Goal: Task Accomplishment & Management: Manage account settings

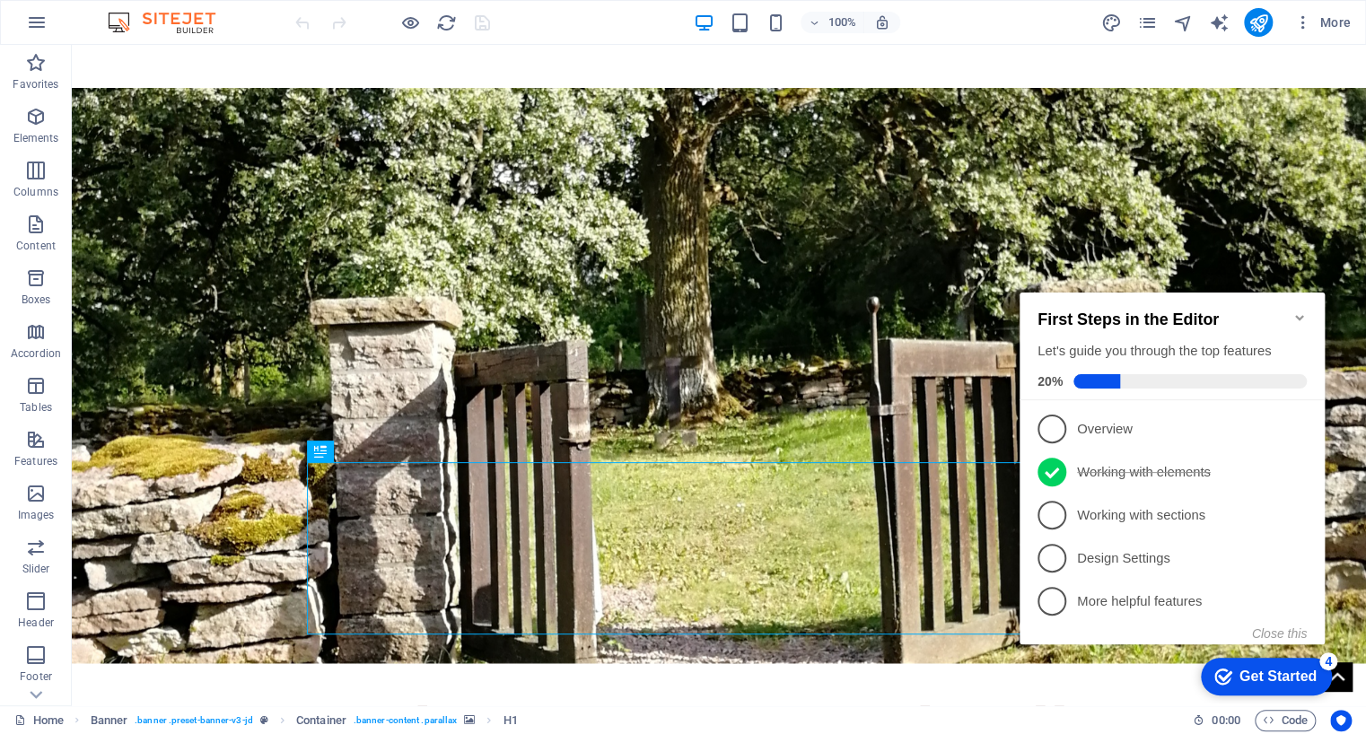
click at [1301, 315] on icon "Minimize checklist" at bounding box center [1299, 317] width 8 height 5
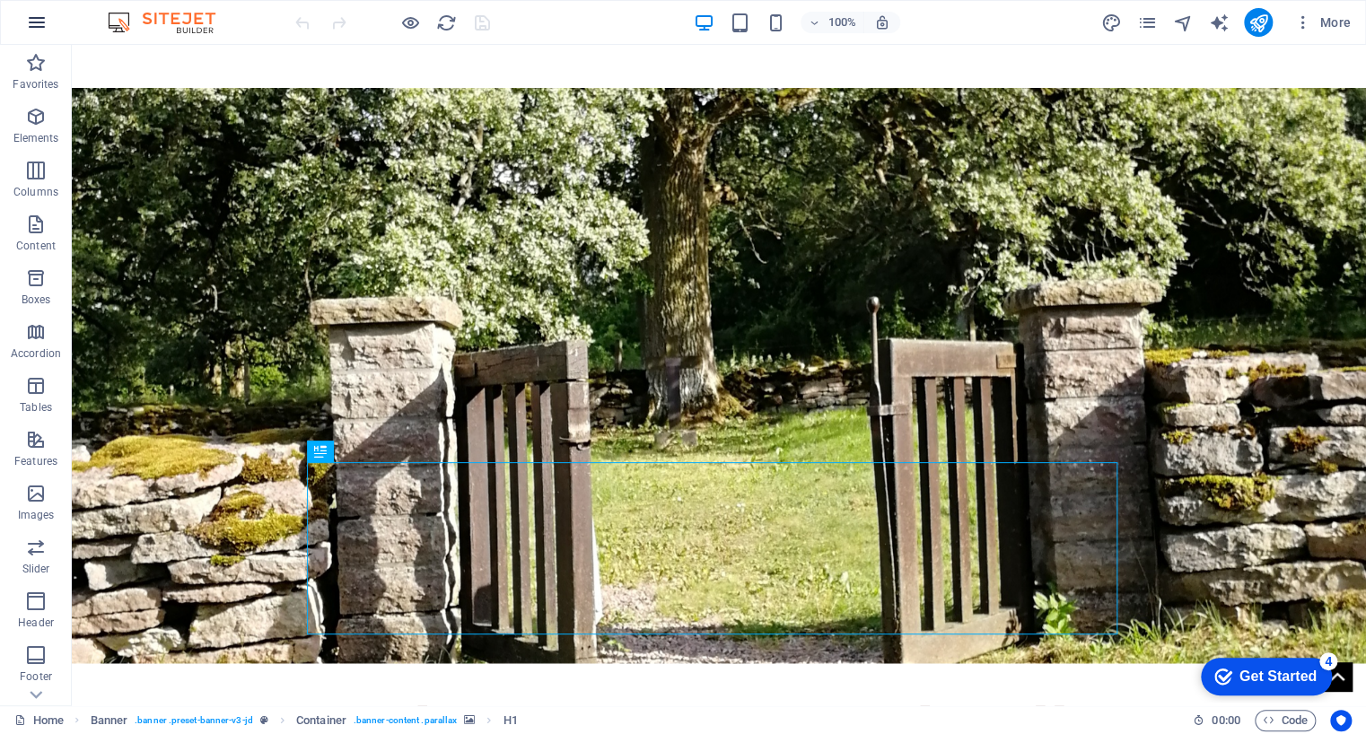
click at [29, 18] on icon "button" at bounding box center [37, 23] width 22 height 22
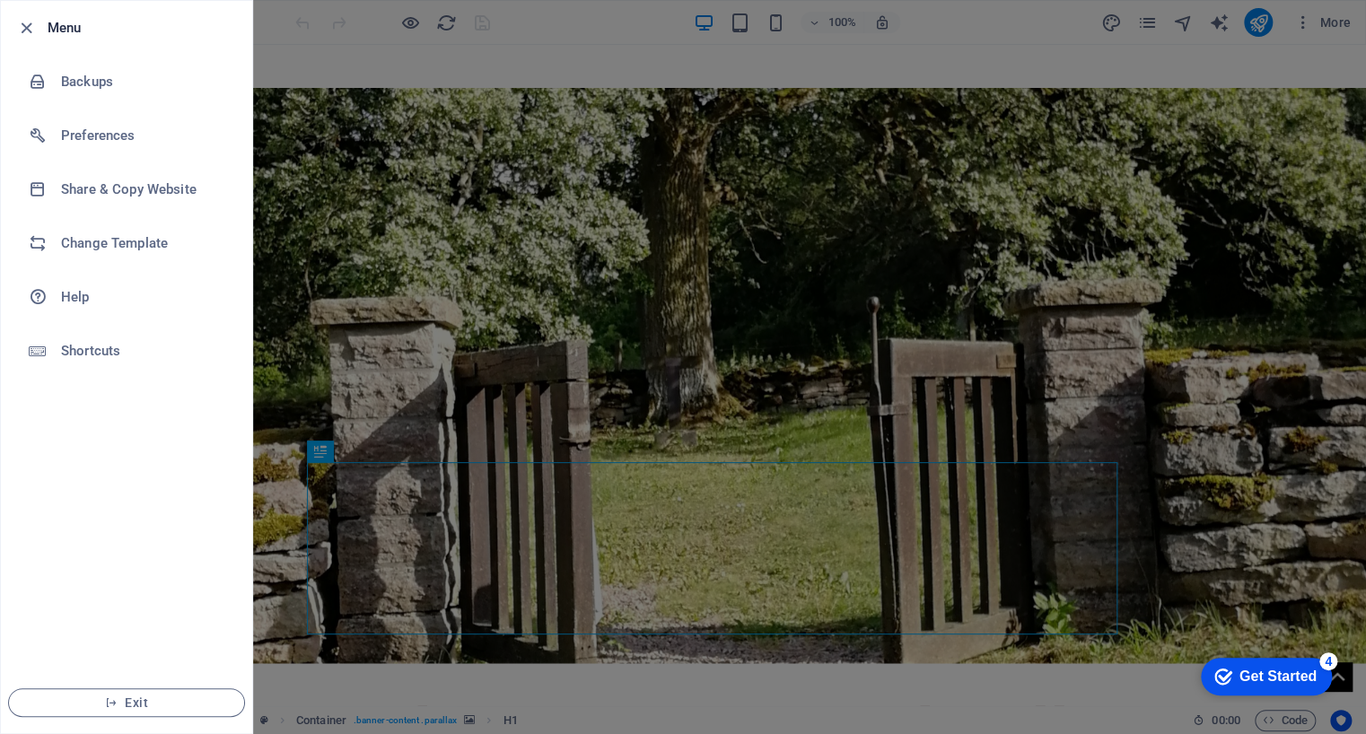
click at [29, 18] on icon "button" at bounding box center [26, 28] width 21 height 21
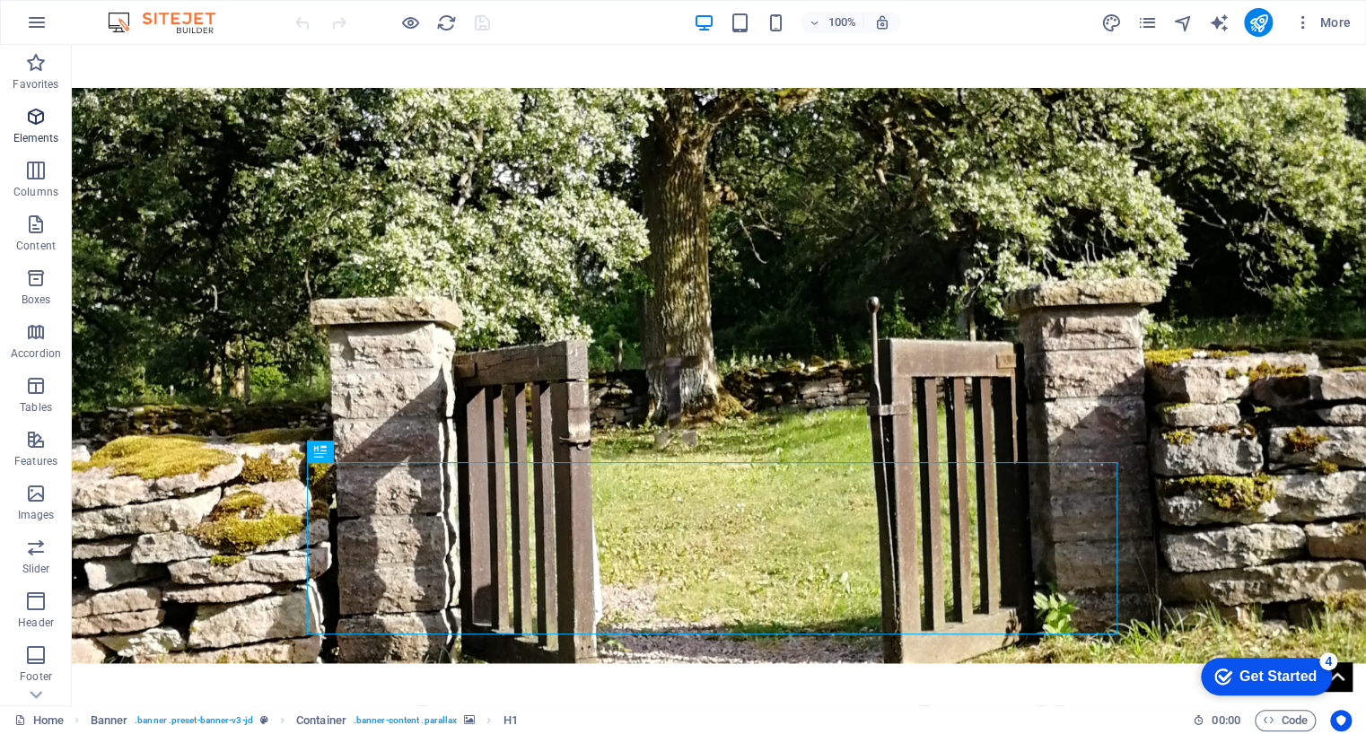
click at [28, 120] on icon "button" at bounding box center [36, 117] width 22 height 22
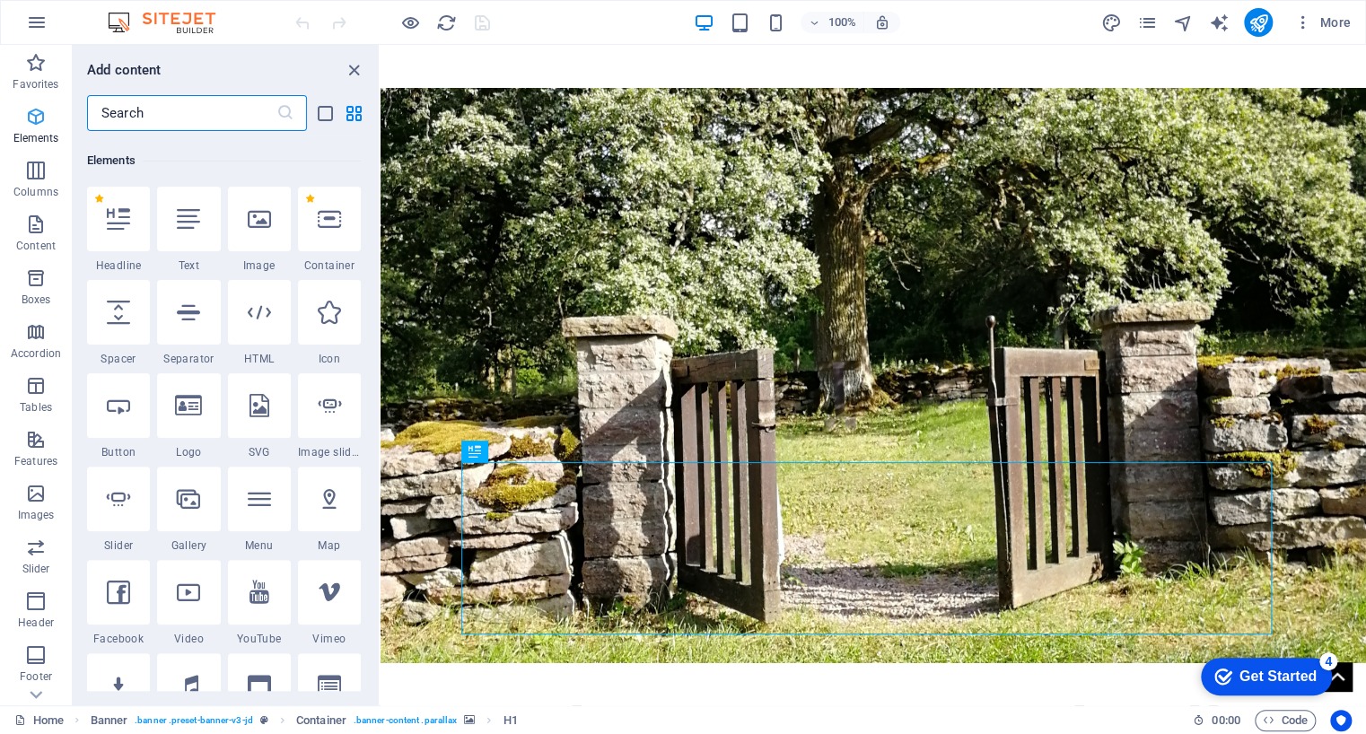
scroll to position [190, 0]
click at [28, 120] on icon "button" at bounding box center [36, 117] width 22 height 22
click at [348, 69] on icon "close panel" at bounding box center [354, 70] width 21 height 21
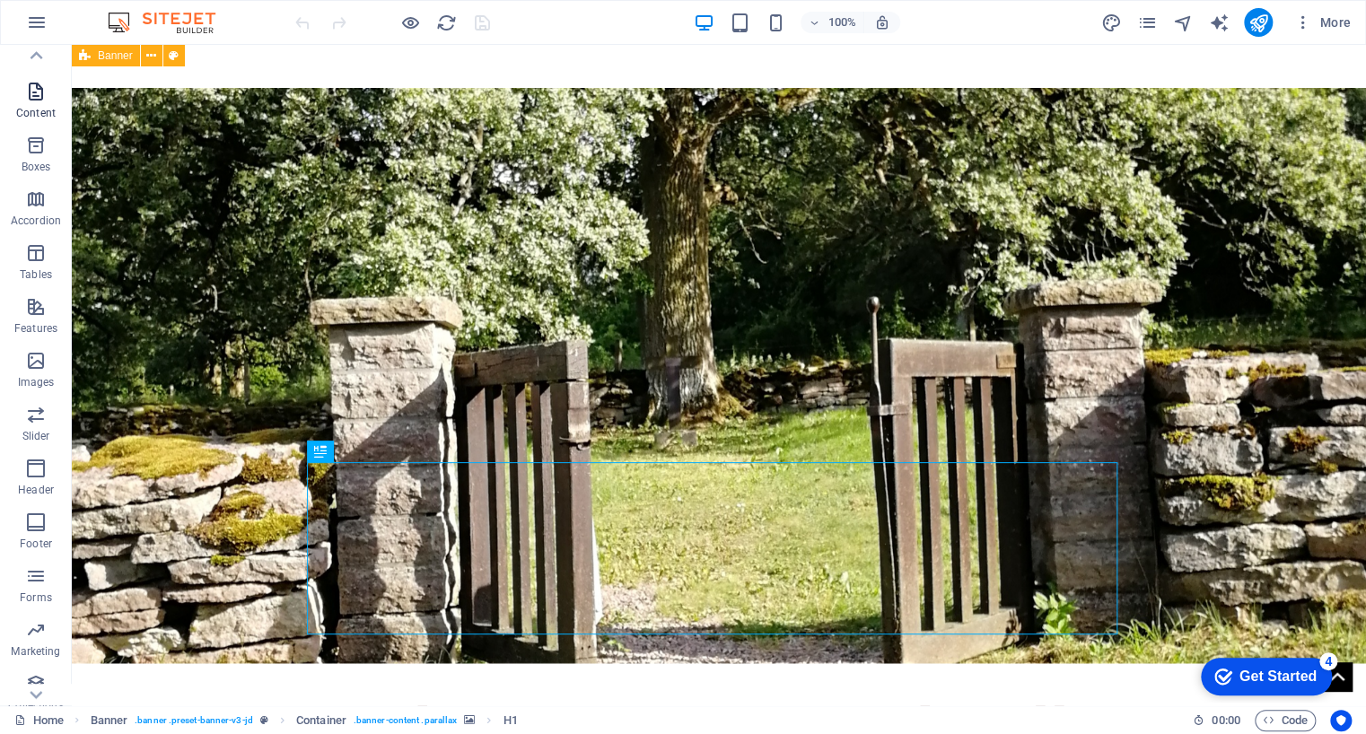
scroll to position [146, 0]
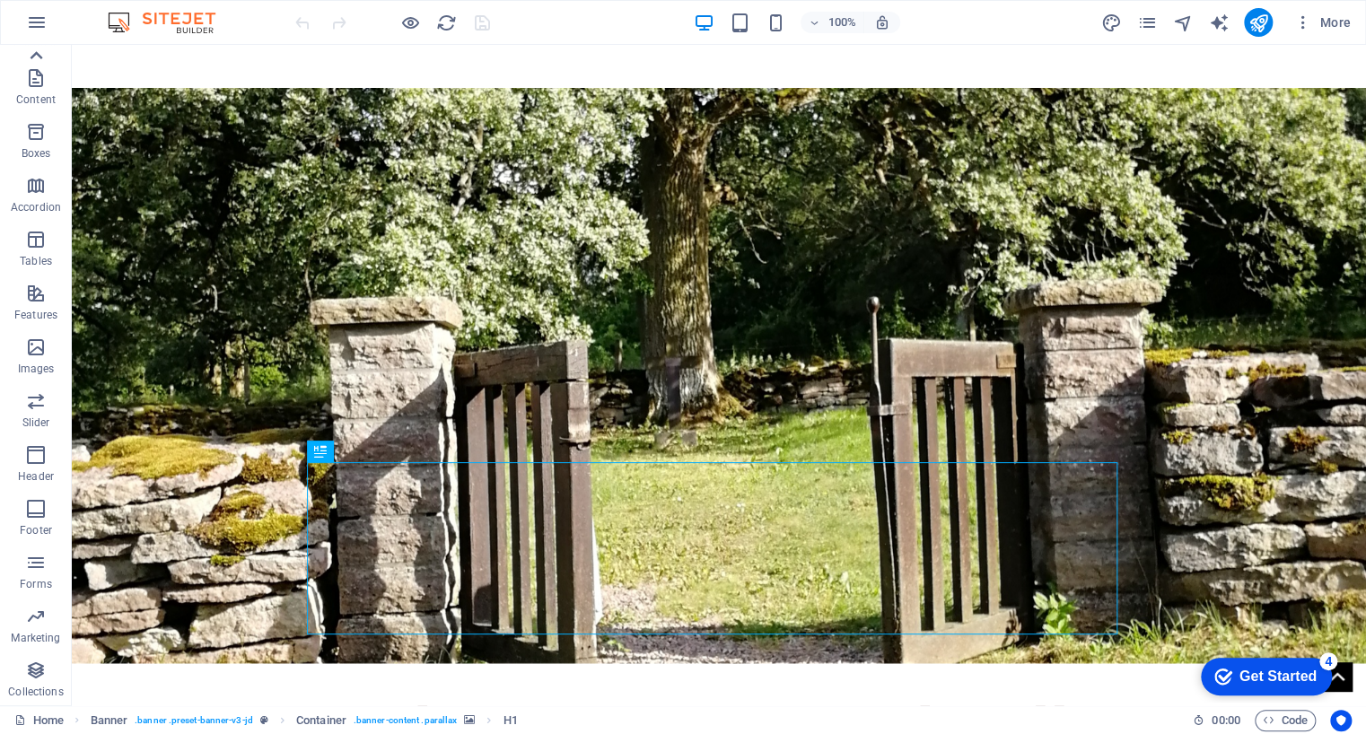
click at [37, 58] on icon at bounding box center [35, 55] width 25 height 25
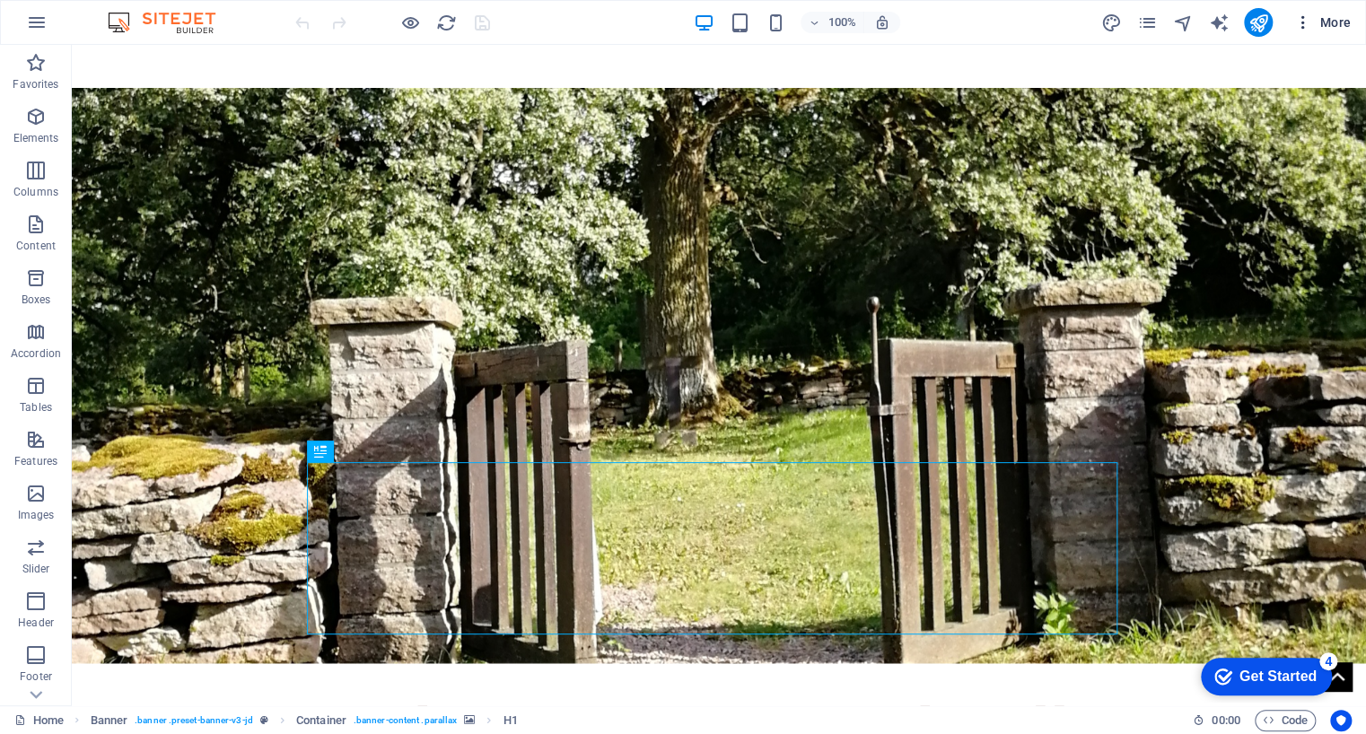
click at [1307, 22] on icon "button" at bounding box center [1303, 22] width 18 height 18
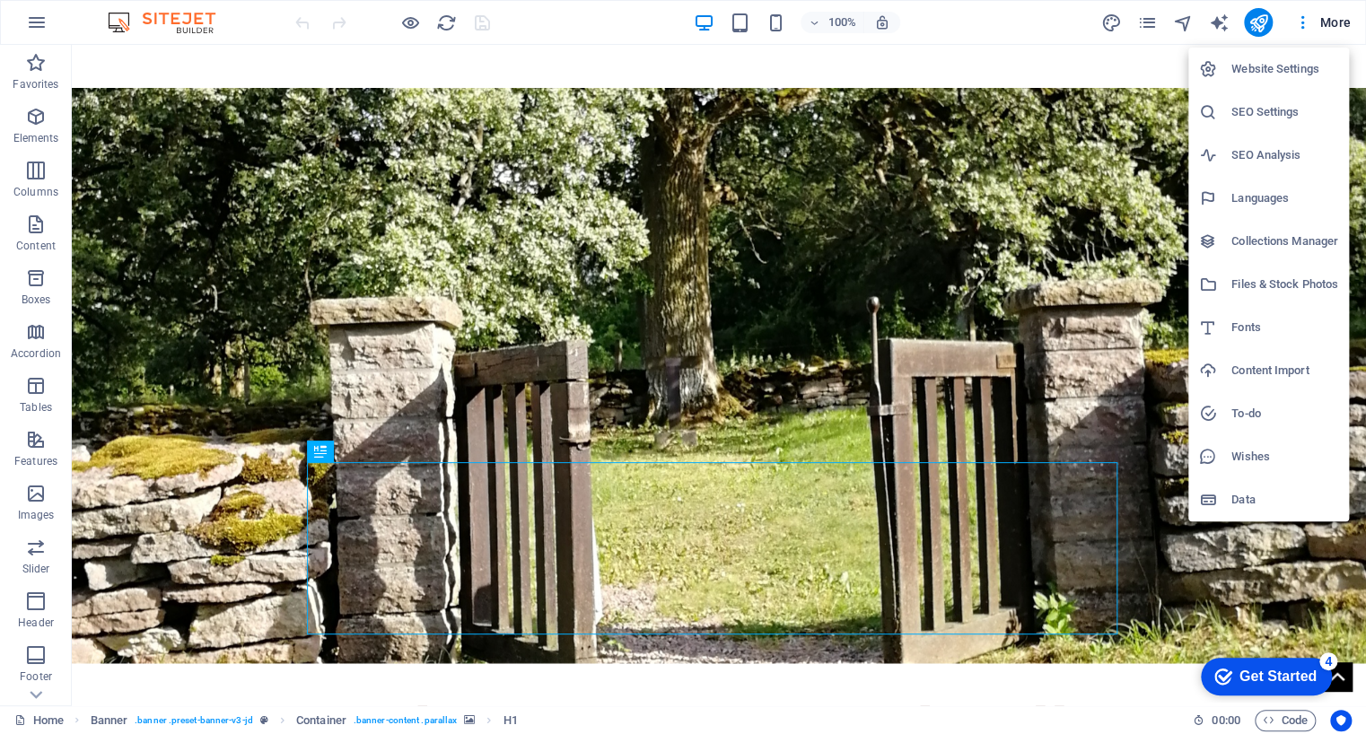
click at [1336, 17] on div at bounding box center [683, 367] width 1366 height 734
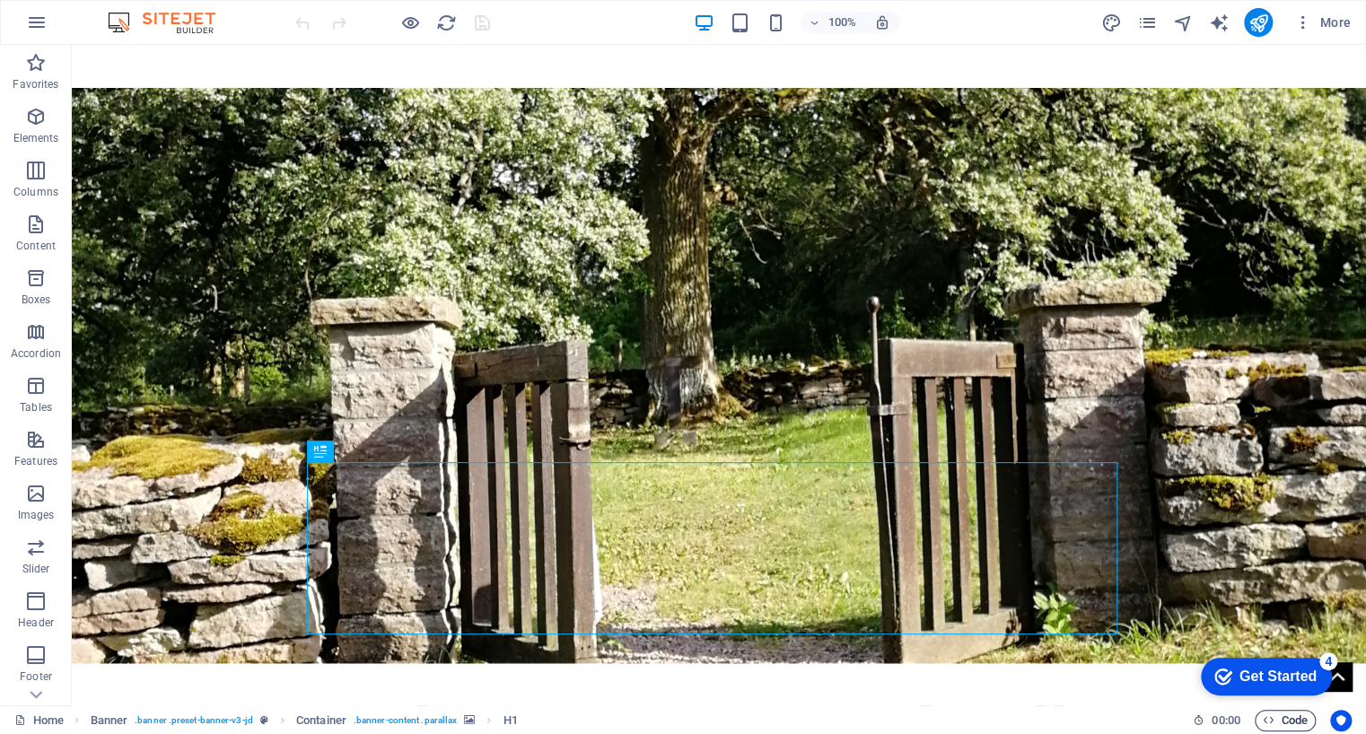
click at [1291, 723] on span "Code" at bounding box center [1285, 721] width 45 height 22
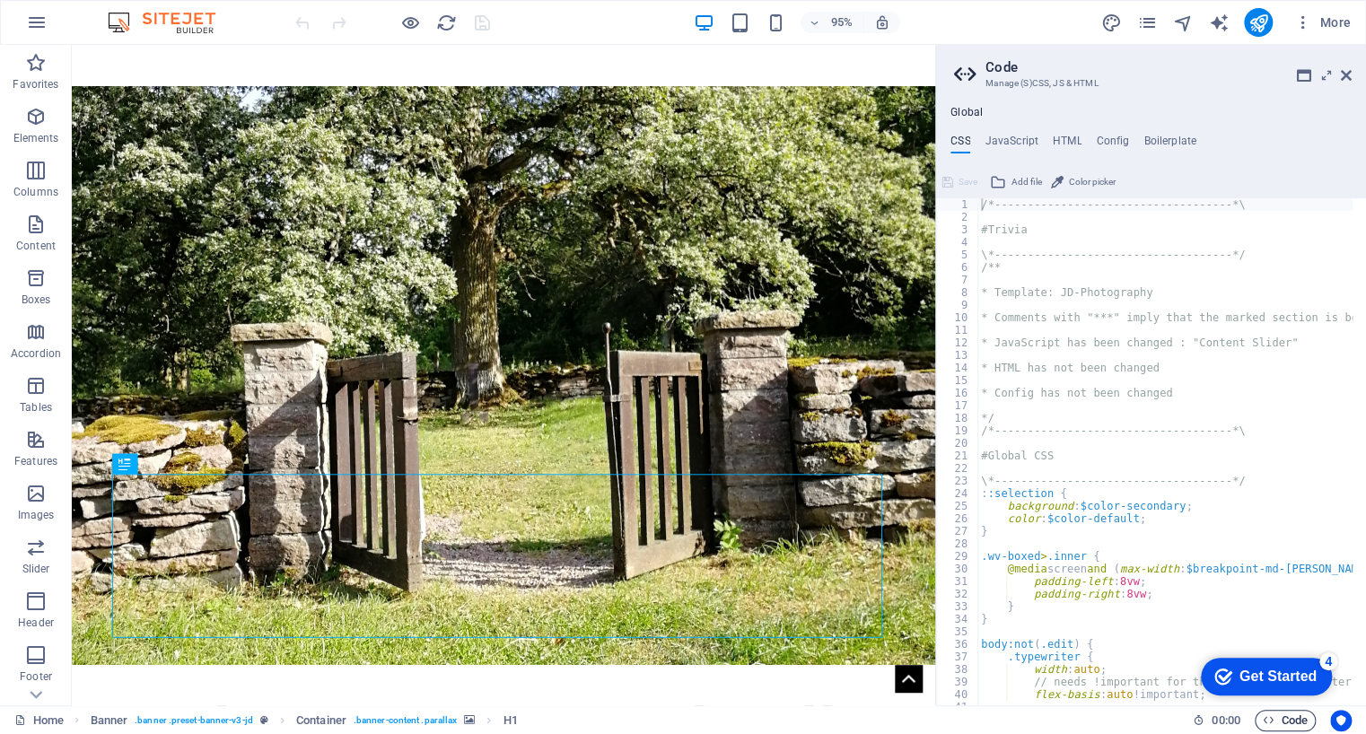
click at [1291, 723] on span "Code" at bounding box center [1285, 721] width 45 height 22
click at [1346, 74] on icon at bounding box center [1346, 75] width 11 height 14
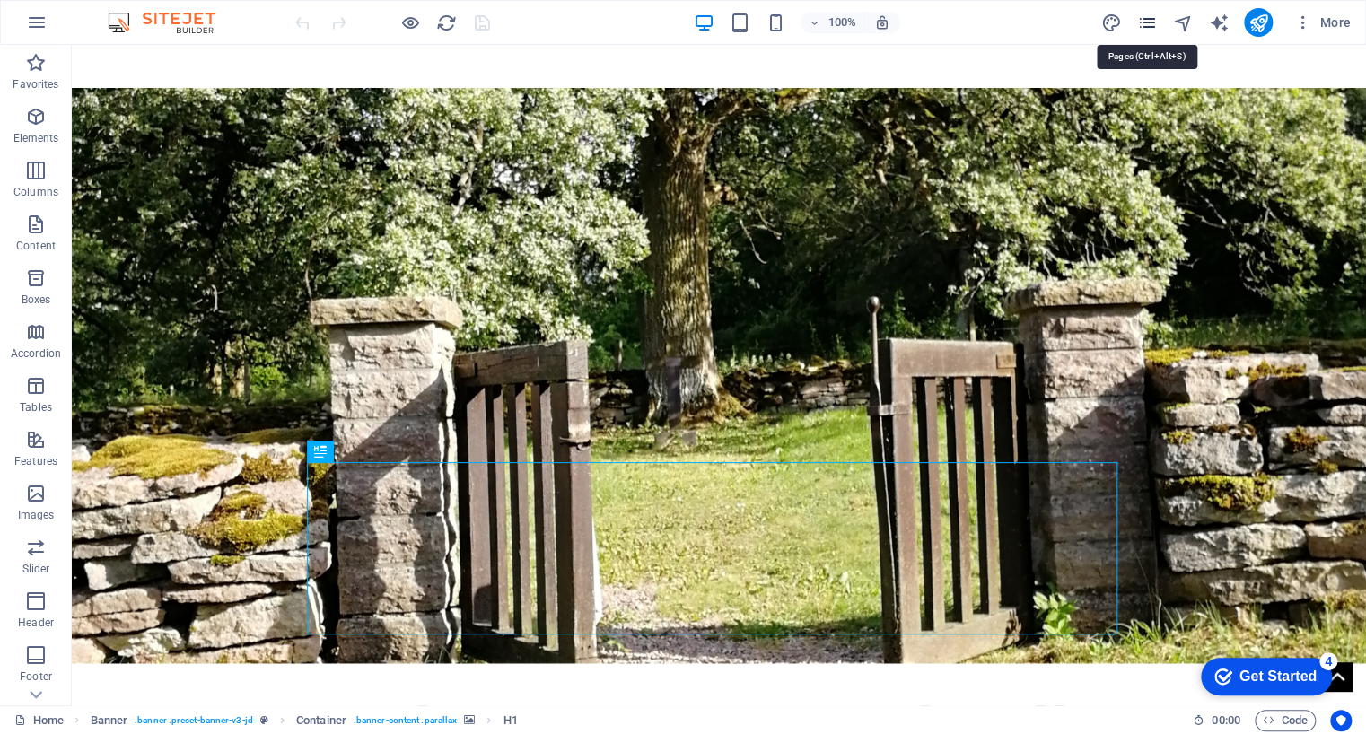
click at [1145, 24] on icon "pages" at bounding box center [1146, 23] width 21 height 21
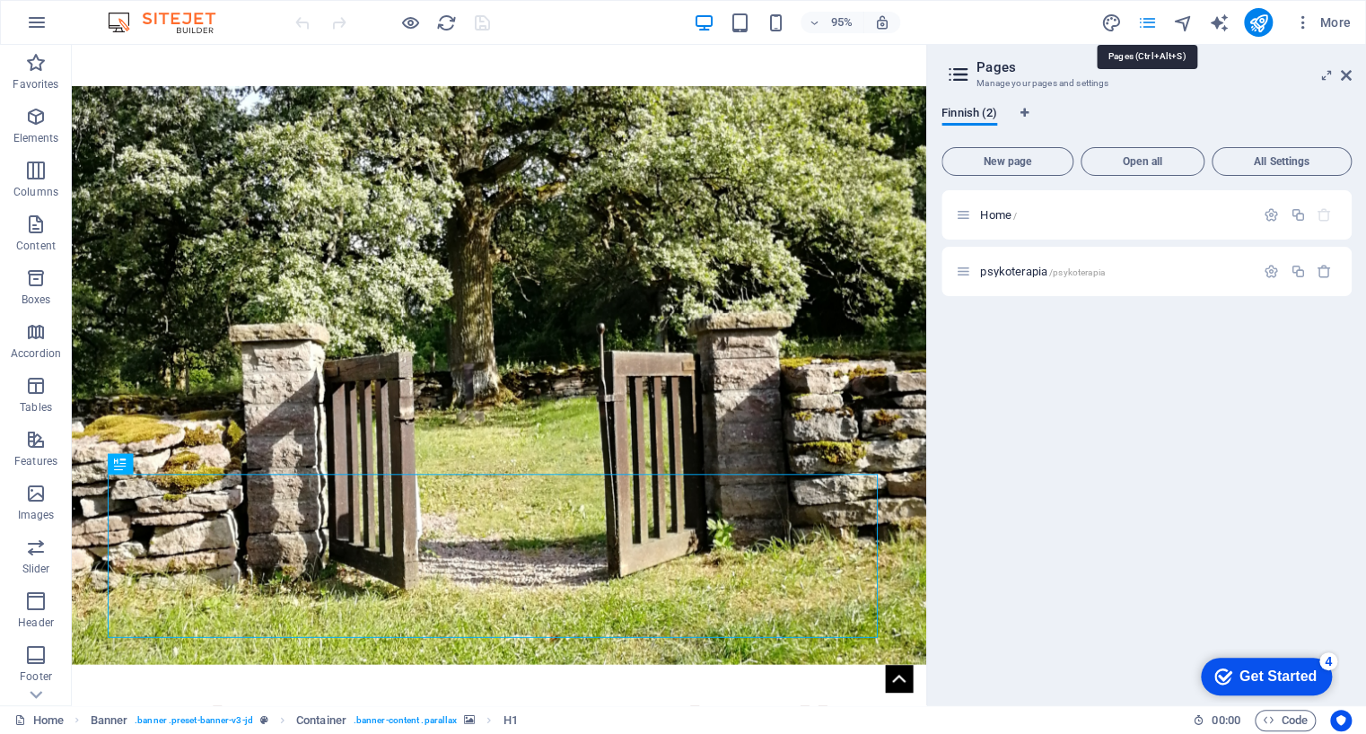
click at [1145, 24] on icon "pages" at bounding box center [1146, 23] width 21 height 21
click at [1348, 74] on icon at bounding box center [1346, 75] width 11 height 14
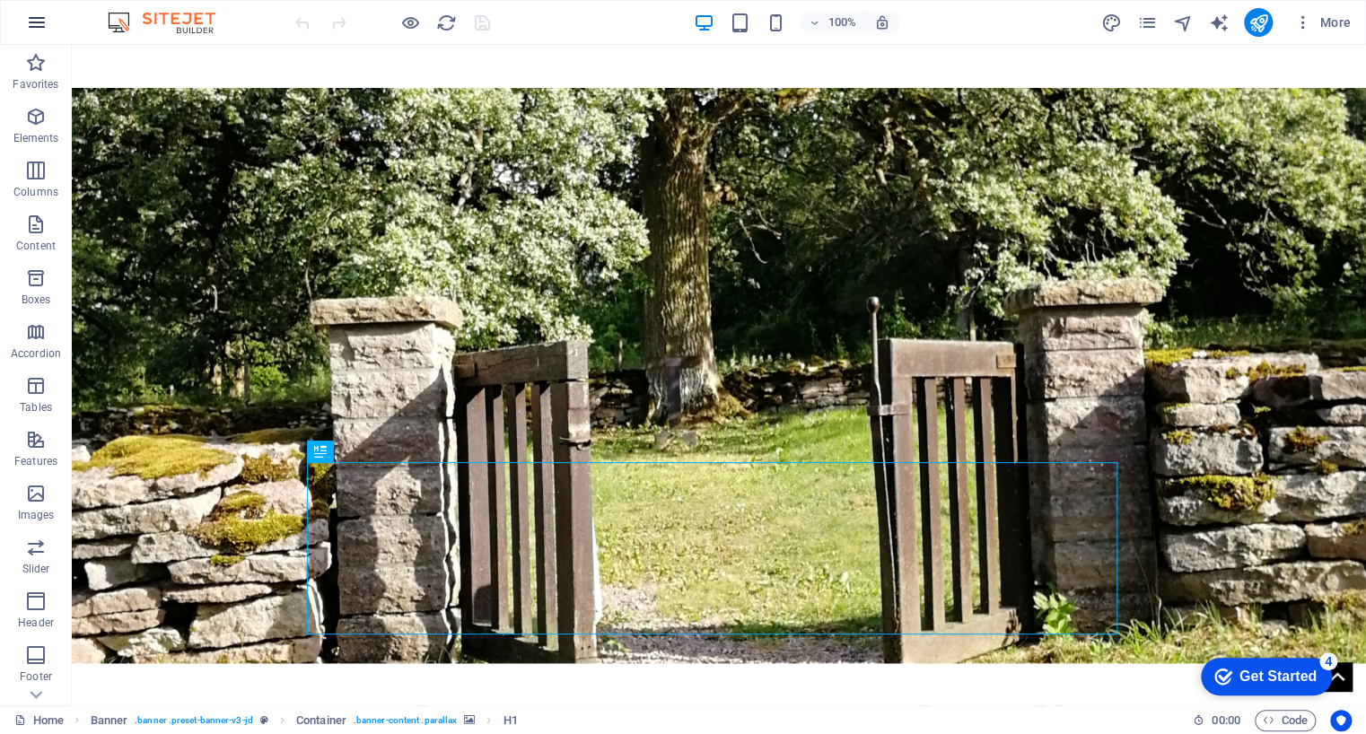
click at [36, 15] on icon "button" at bounding box center [37, 23] width 22 height 22
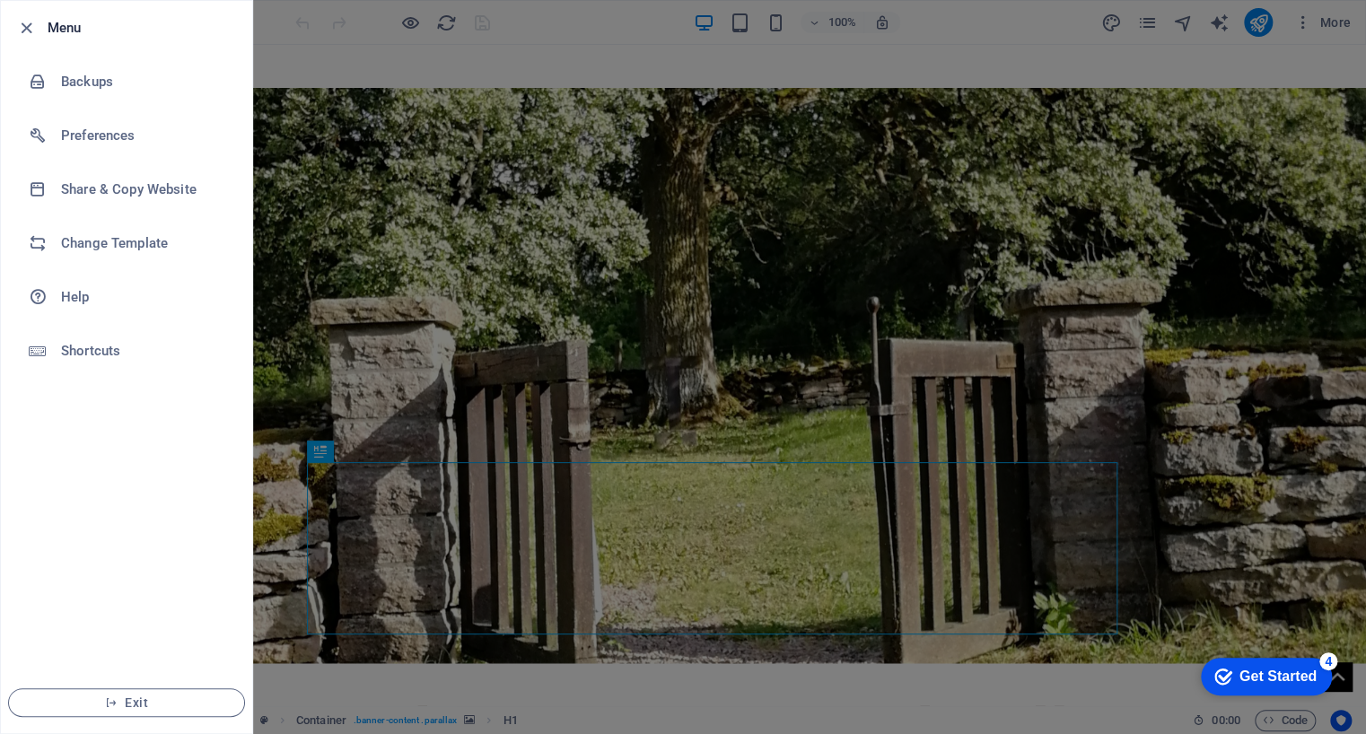
click at [36, 15] on li "Menu" at bounding box center [126, 28] width 251 height 54
click at [26, 26] on icon "button" at bounding box center [26, 28] width 21 height 21
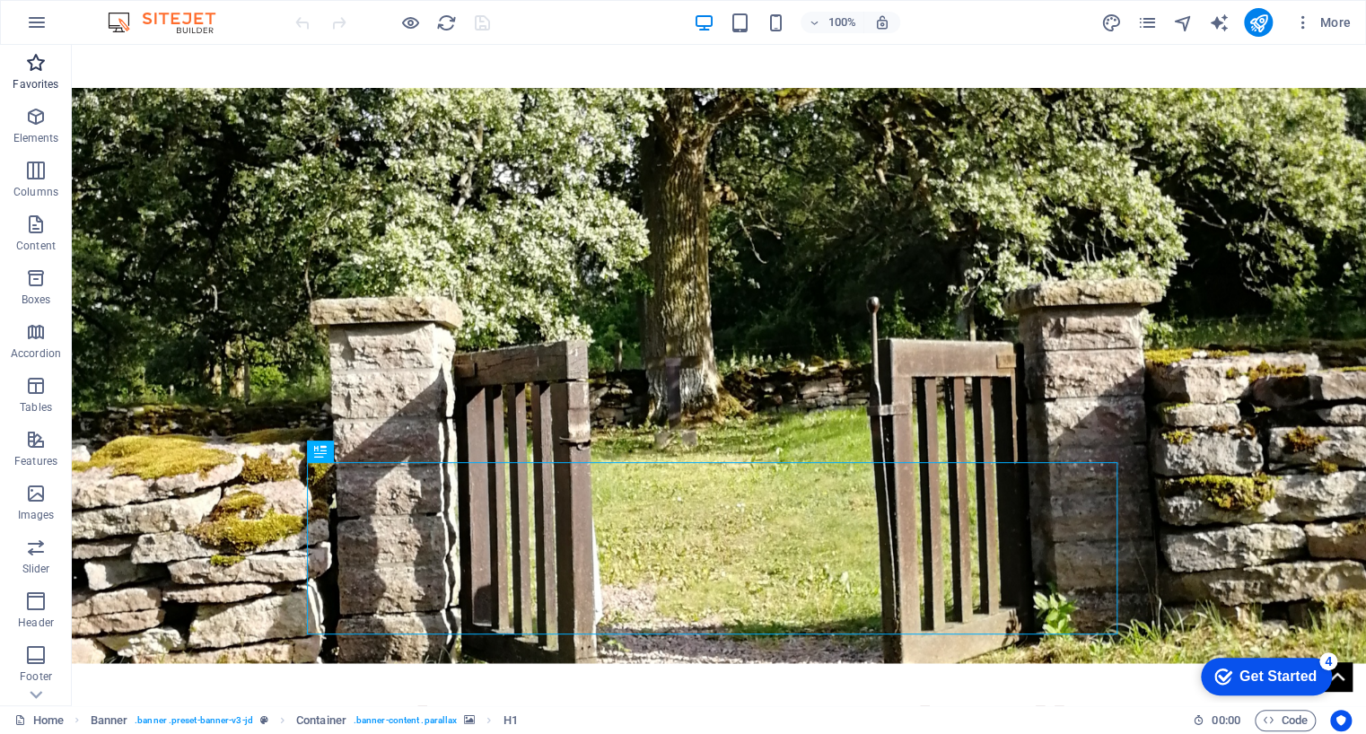
click at [37, 70] on icon "button" at bounding box center [36, 63] width 22 height 22
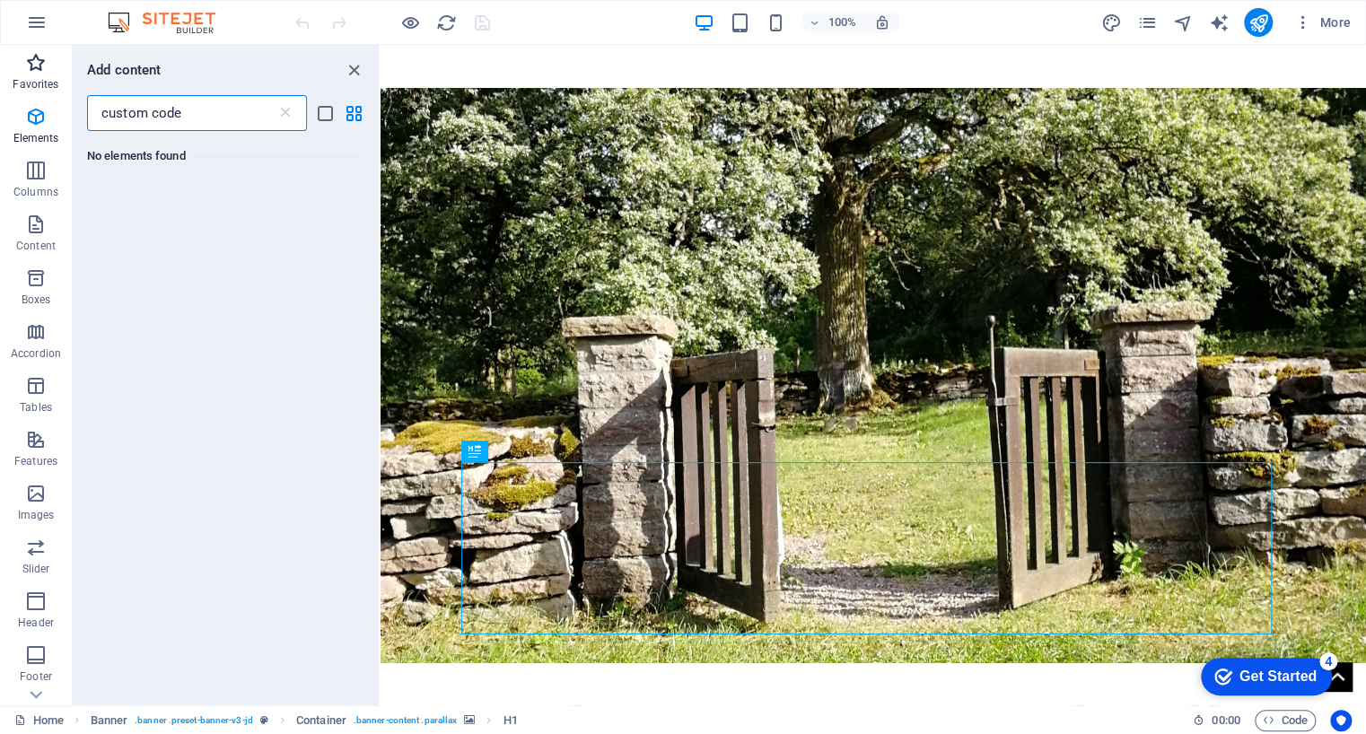
type input "custom code"
click at [352, 68] on icon "close panel" at bounding box center [354, 70] width 21 height 21
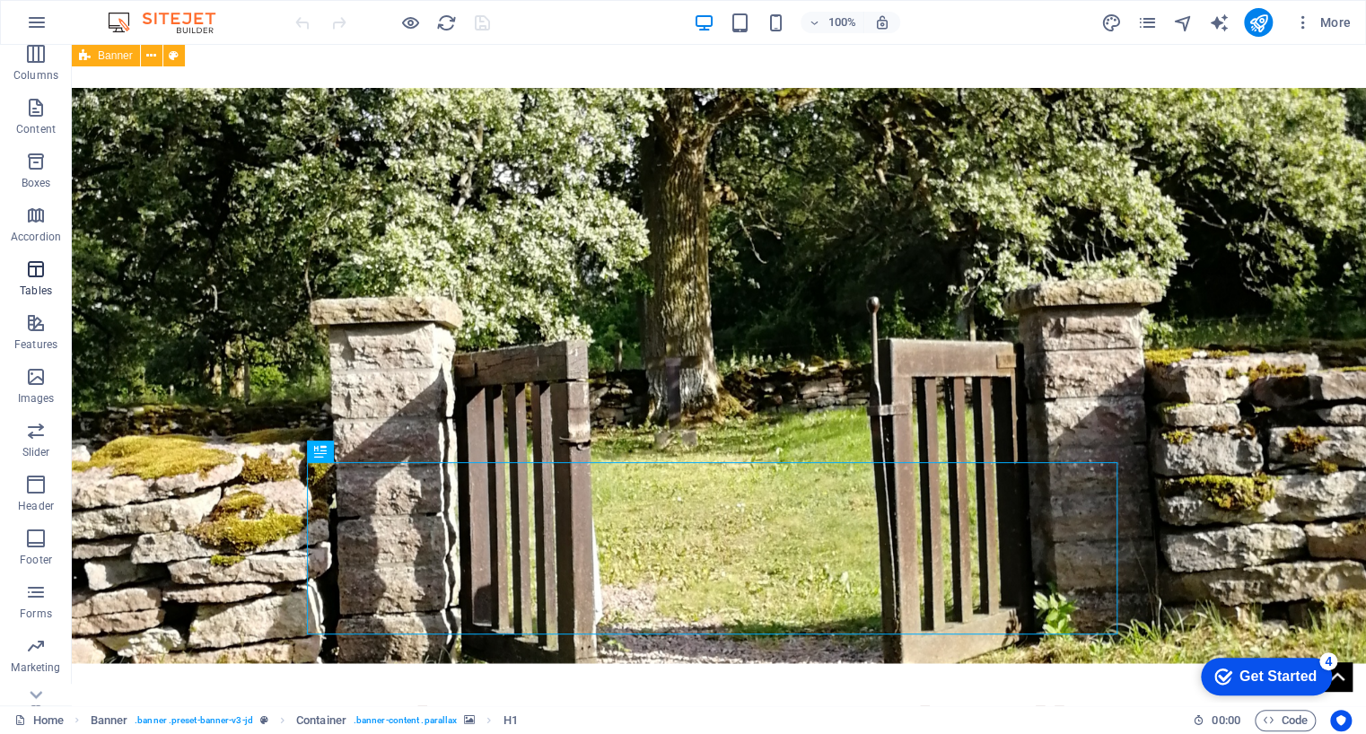
scroll to position [146, 0]
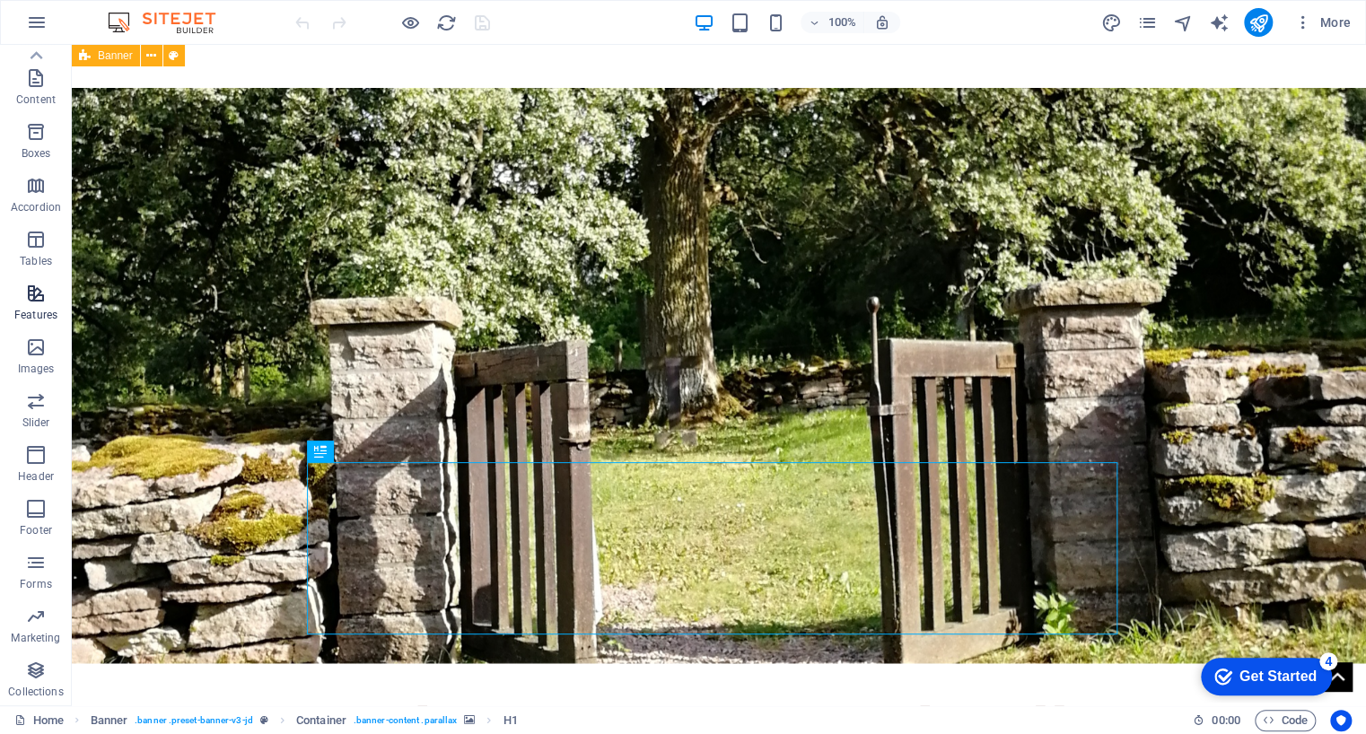
click at [41, 296] on icon "button" at bounding box center [36, 294] width 22 height 22
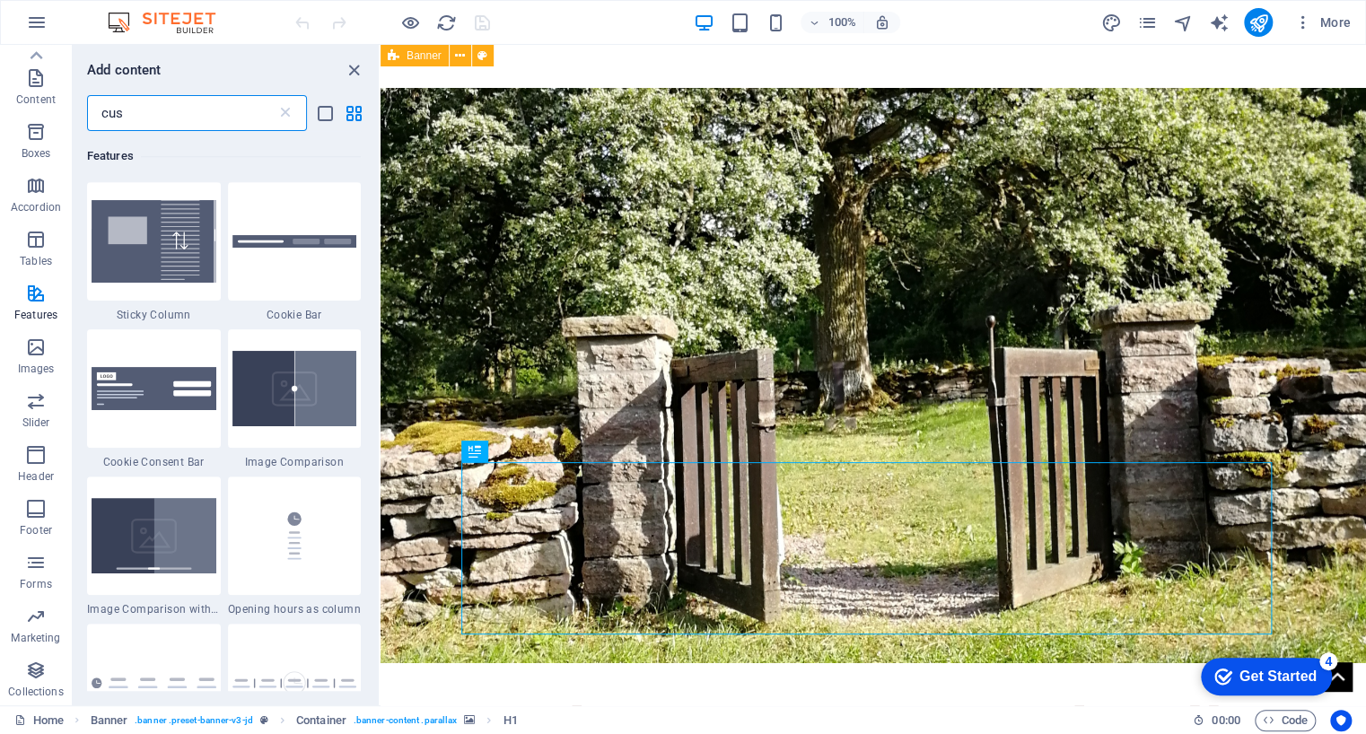
scroll to position [0, 0]
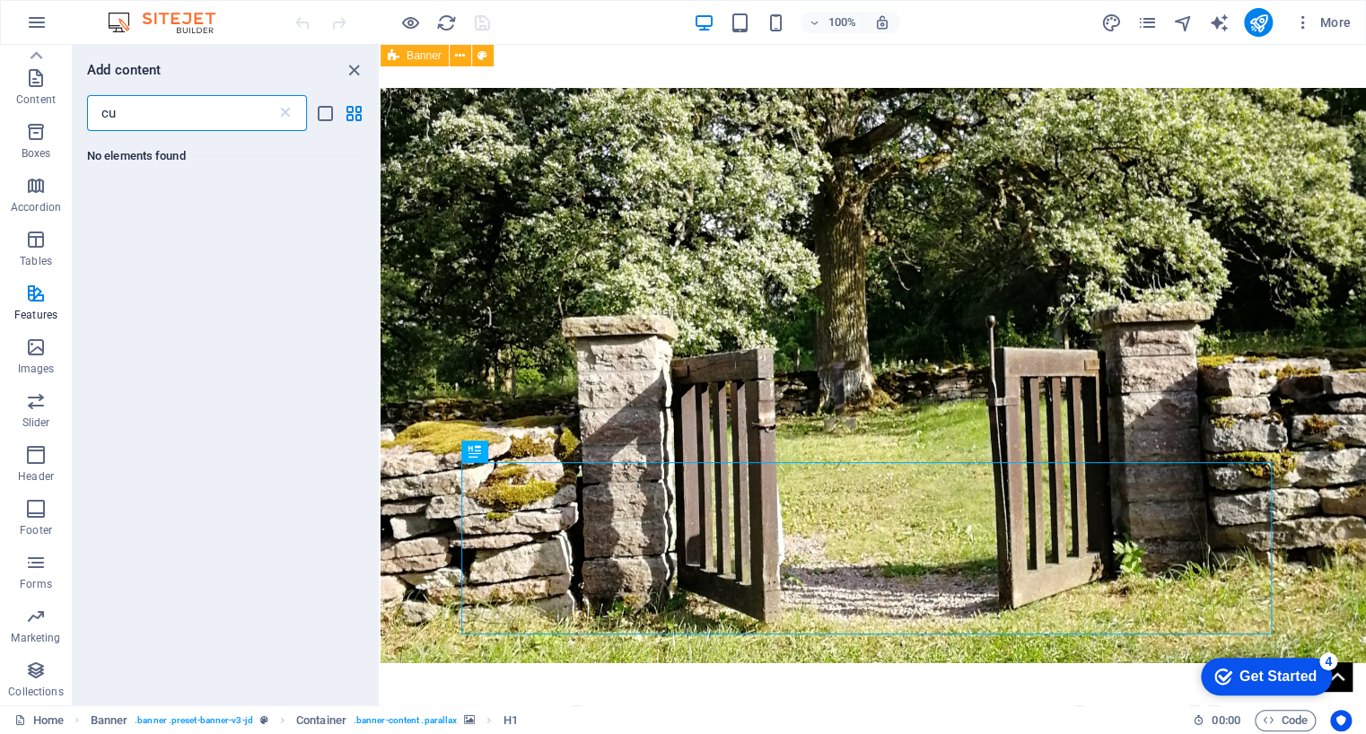
type input "c"
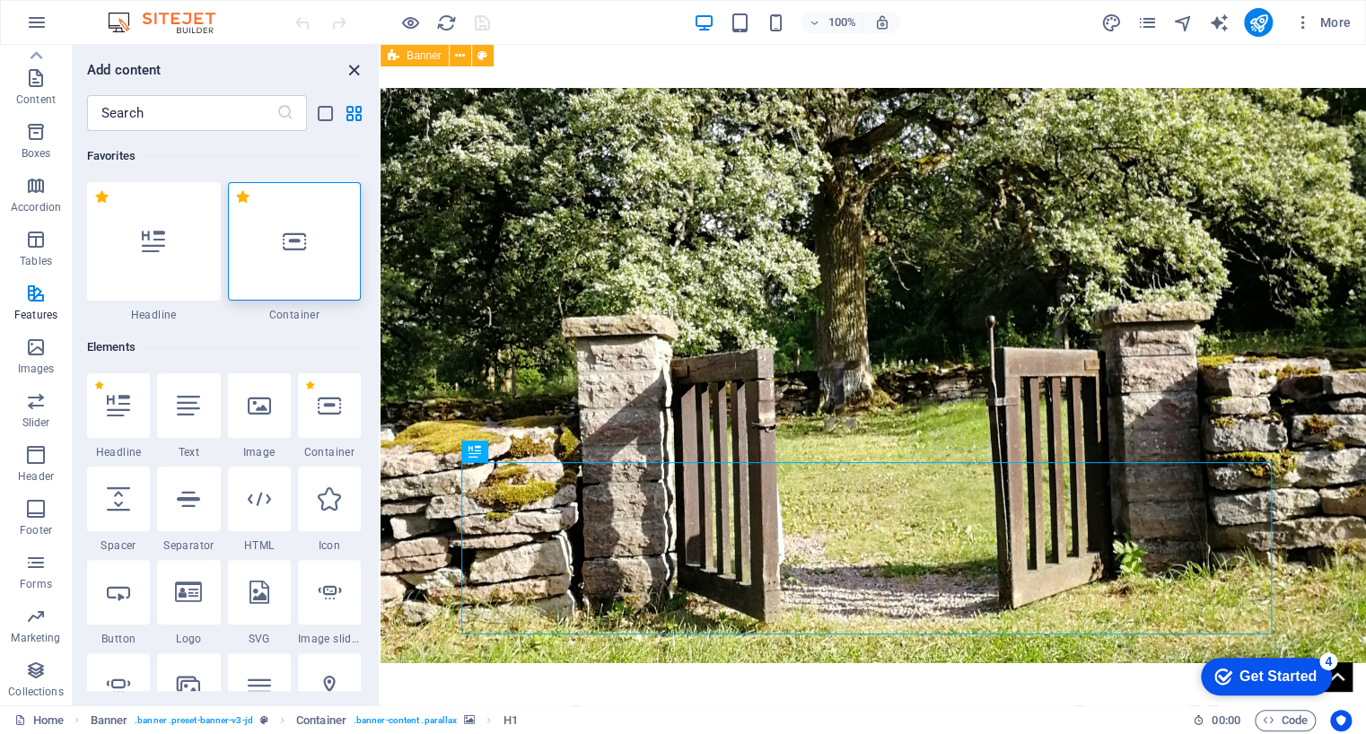
click at [355, 66] on icon "close panel" at bounding box center [354, 70] width 21 height 21
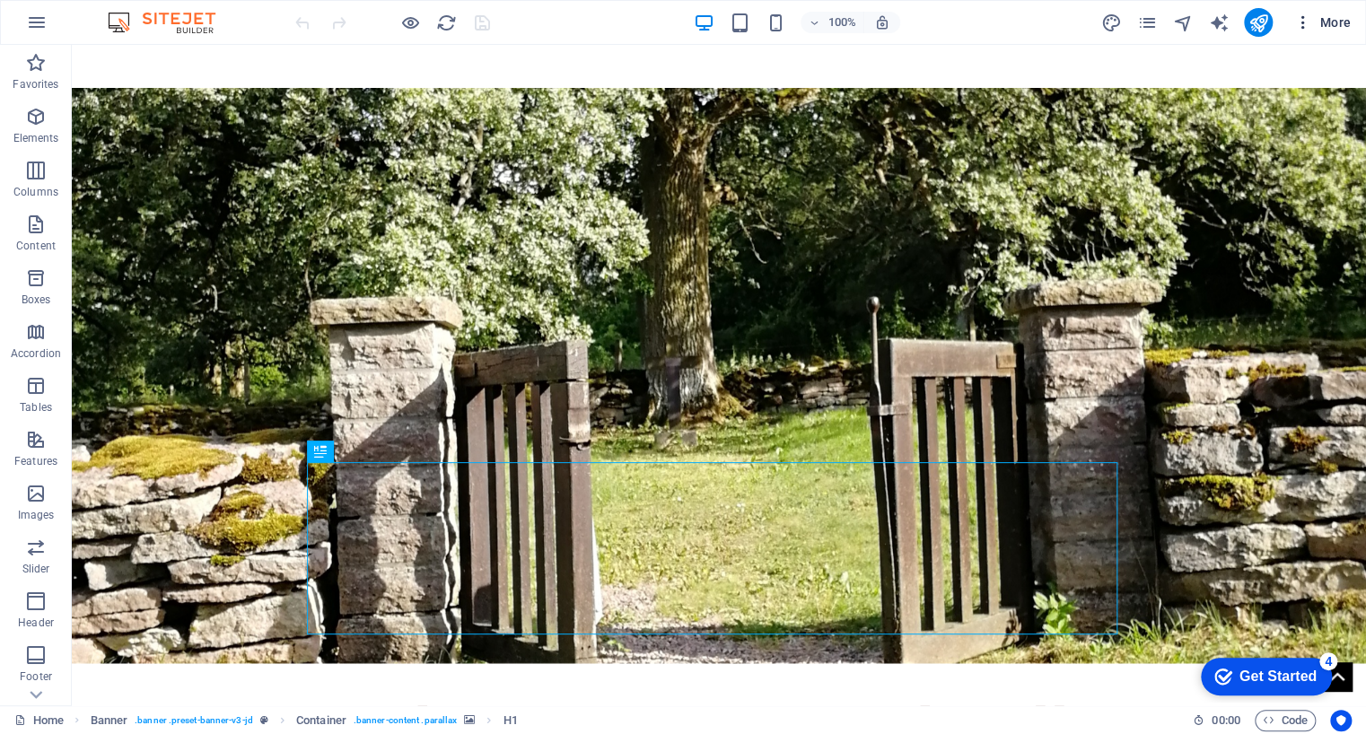
click at [1328, 20] on span "More" at bounding box center [1322, 22] width 57 height 18
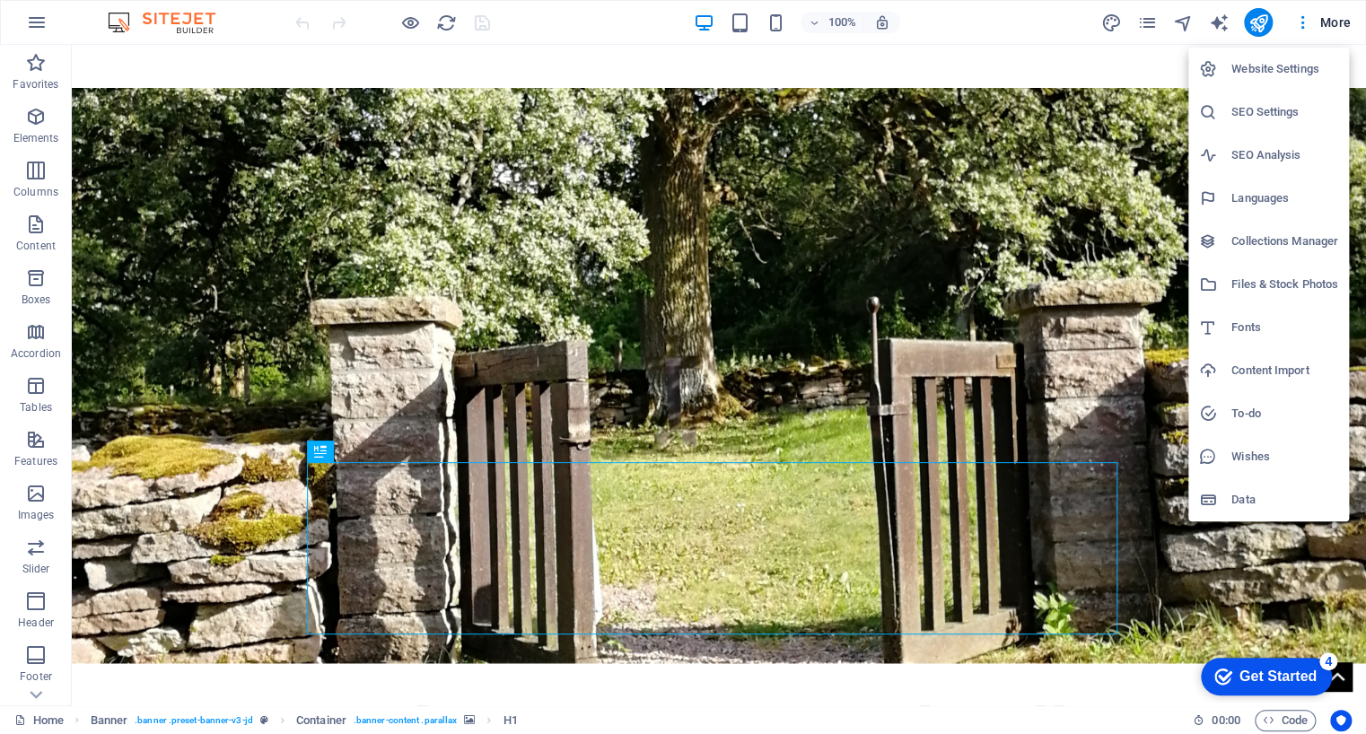
click at [1300, 24] on div at bounding box center [683, 367] width 1366 height 734
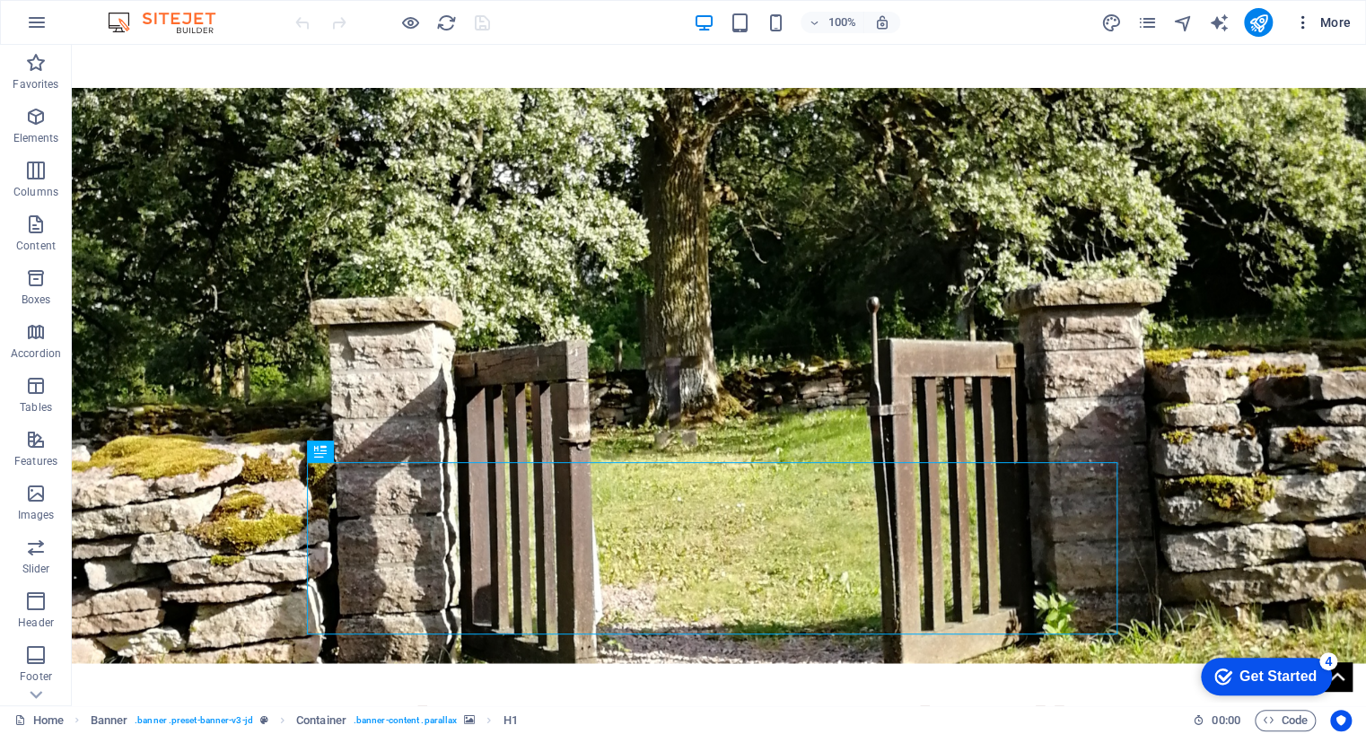
click at [1302, 23] on icon "button" at bounding box center [1303, 22] width 18 height 18
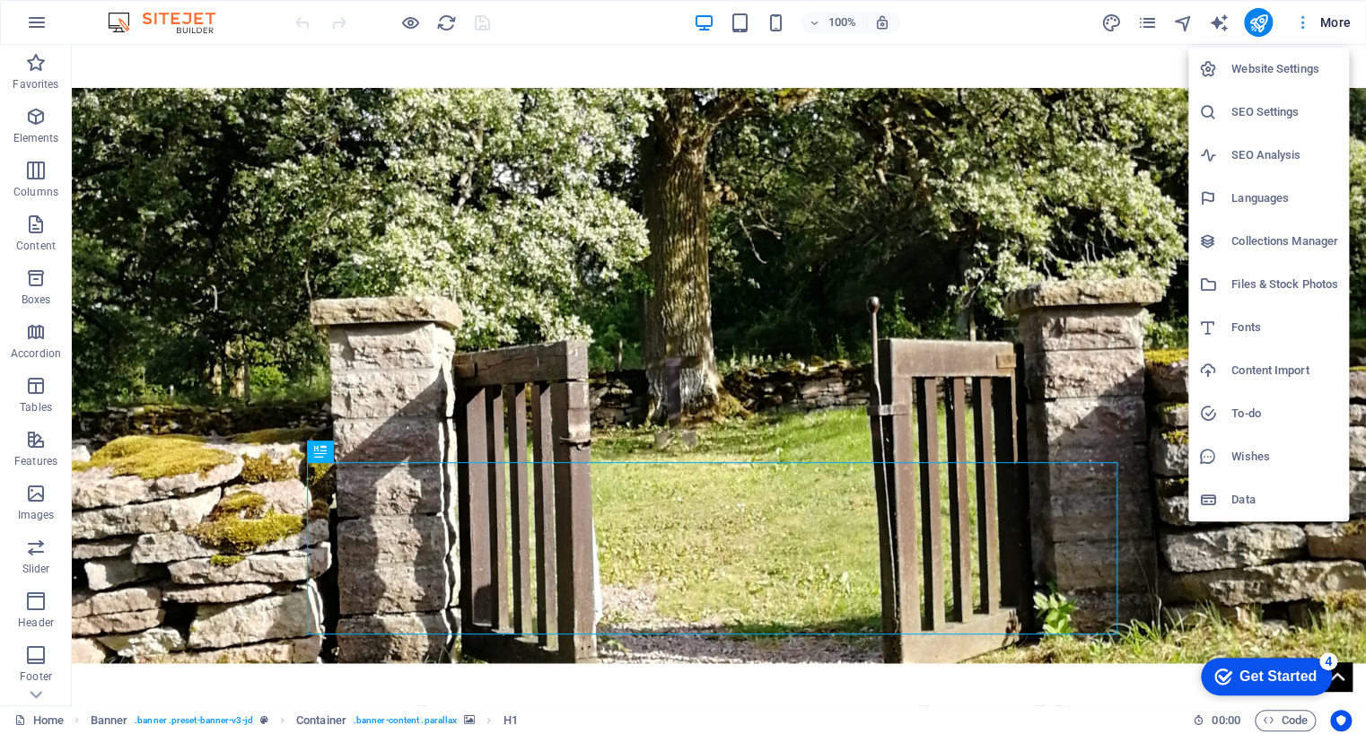
click at [1302, 23] on div at bounding box center [683, 367] width 1366 height 734
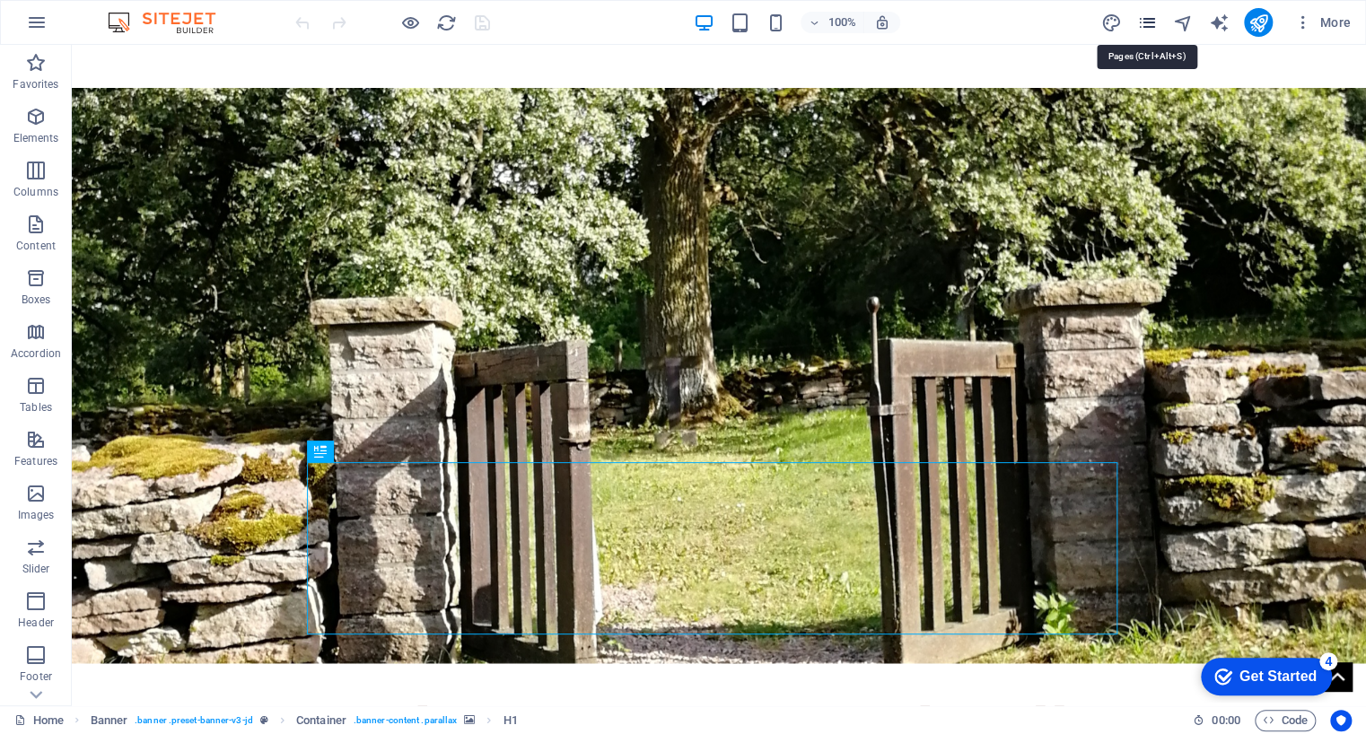
click at [1147, 22] on icon "pages" at bounding box center [1146, 23] width 21 height 21
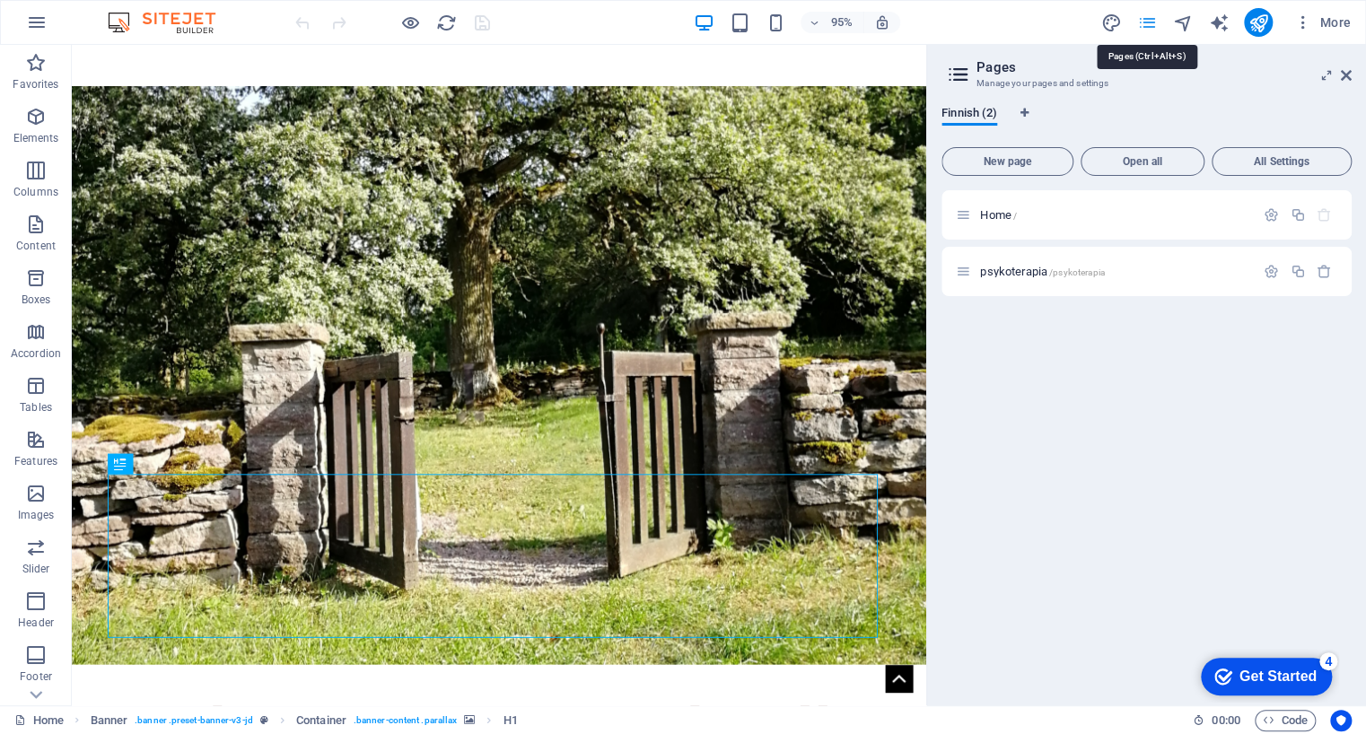
click at [1147, 22] on icon "pages" at bounding box center [1146, 23] width 21 height 21
click at [1345, 69] on icon at bounding box center [1346, 75] width 11 height 14
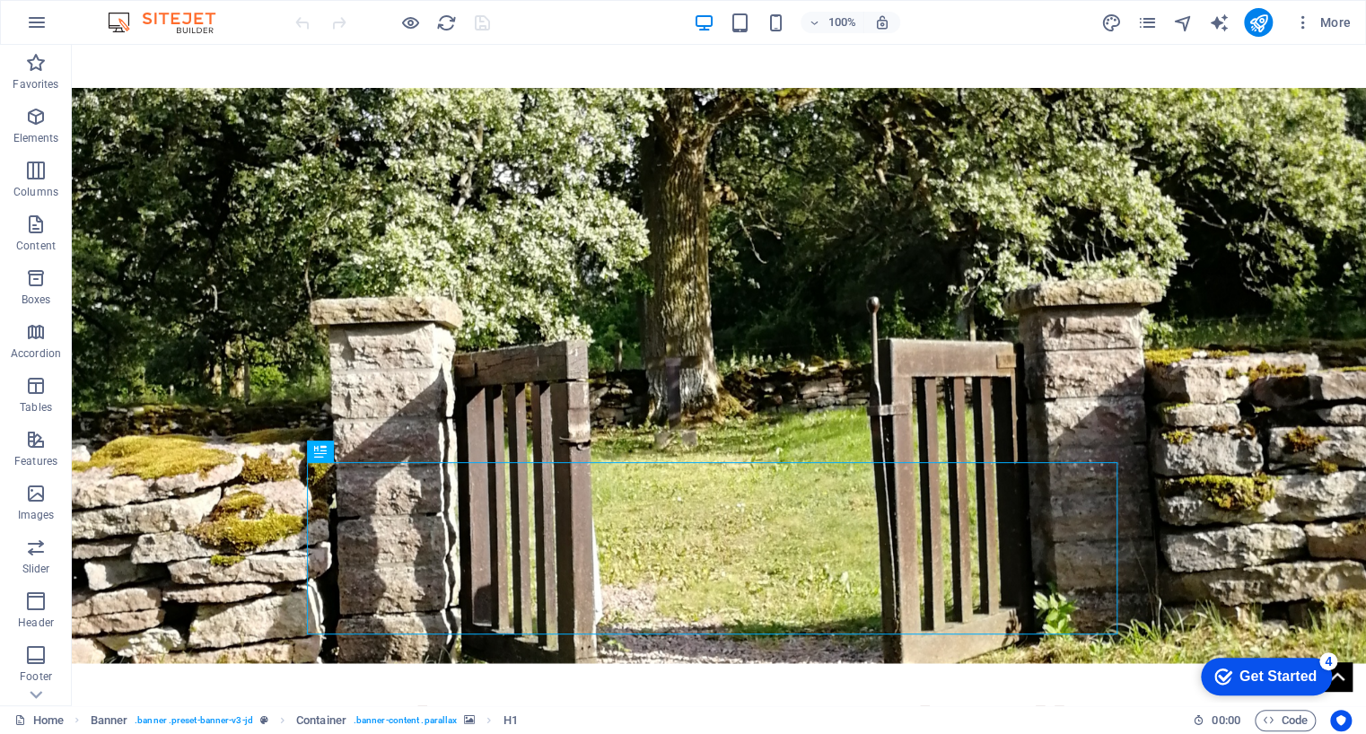
click at [163, 21] on img at bounding box center [170, 23] width 135 height 22
click at [31, 22] on icon "button" at bounding box center [37, 23] width 22 height 22
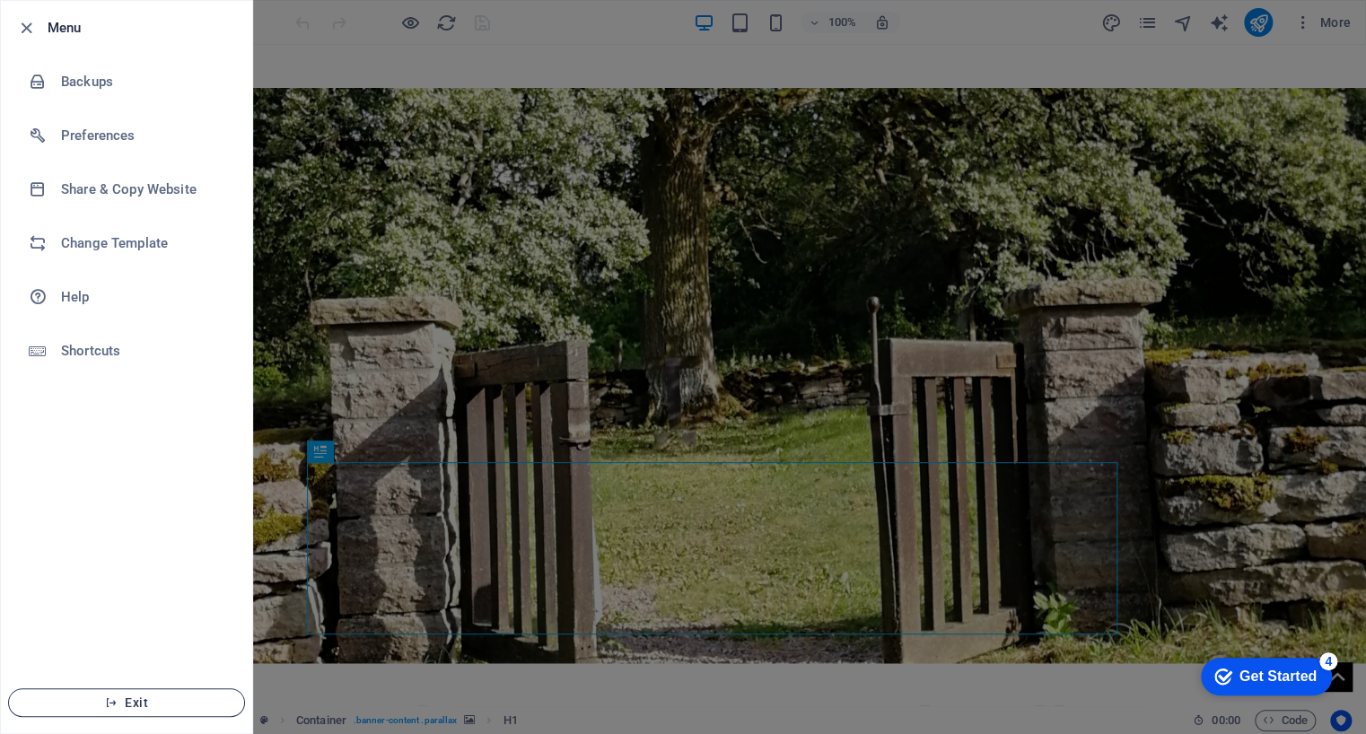
click at [133, 702] on span "Exit" at bounding box center [126, 703] width 206 height 14
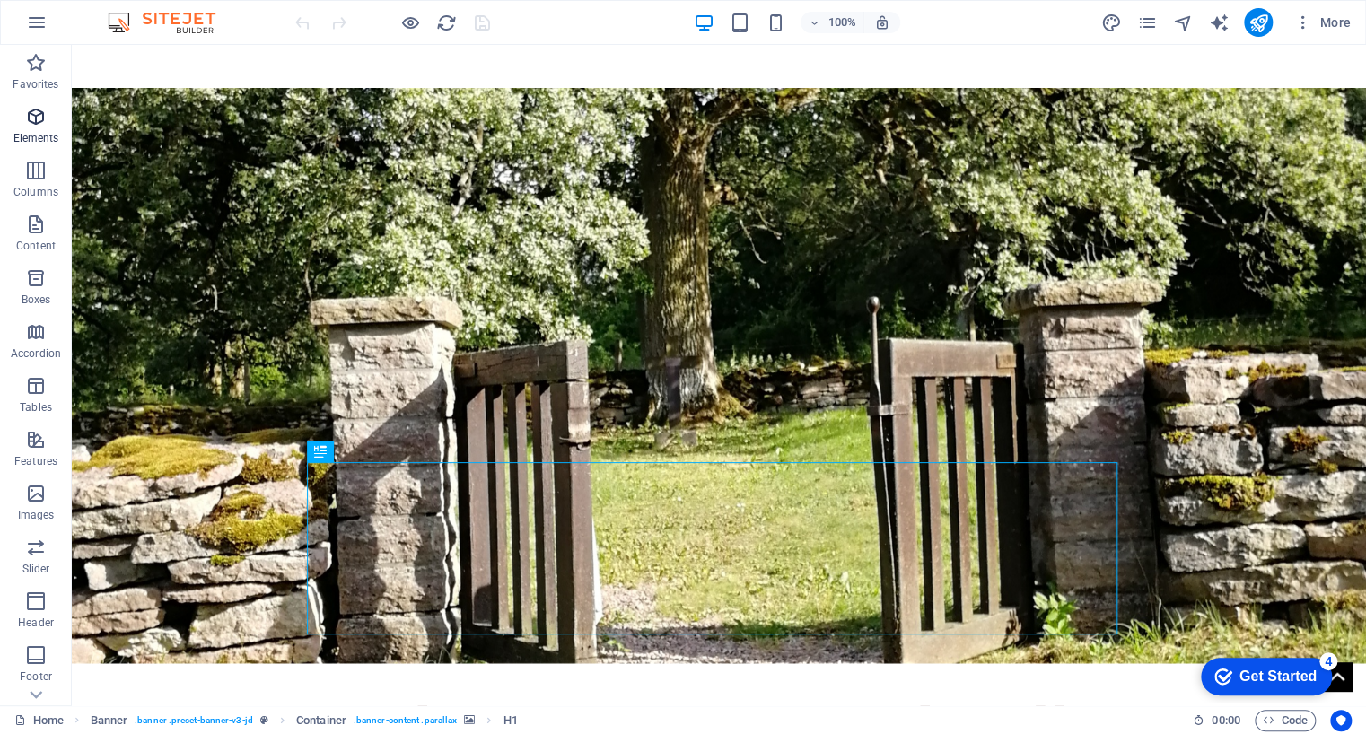
click at [41, 118] on icon "button" at bounding box center [36, 117] width 22 height 22
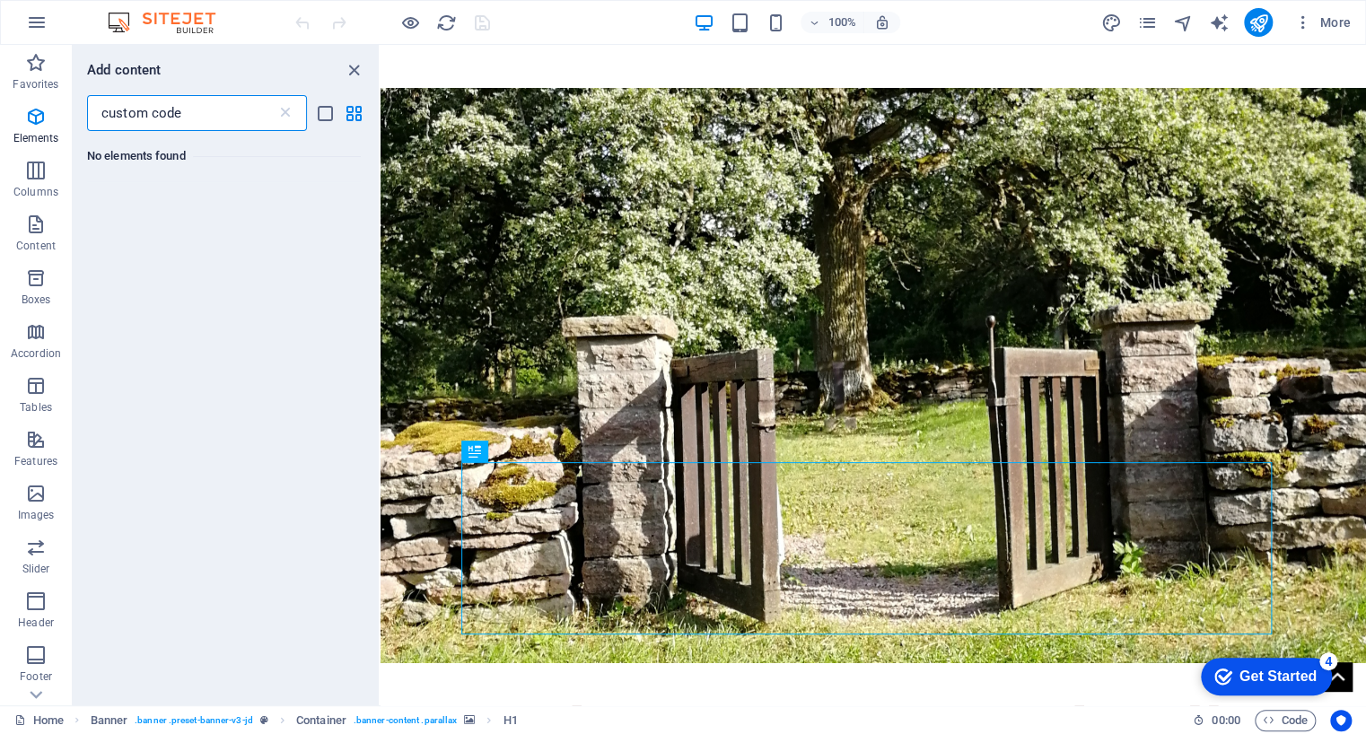
type input "custom code"
click at [285, 114] on icon at bounding box center [285, 113] width 18 height 18
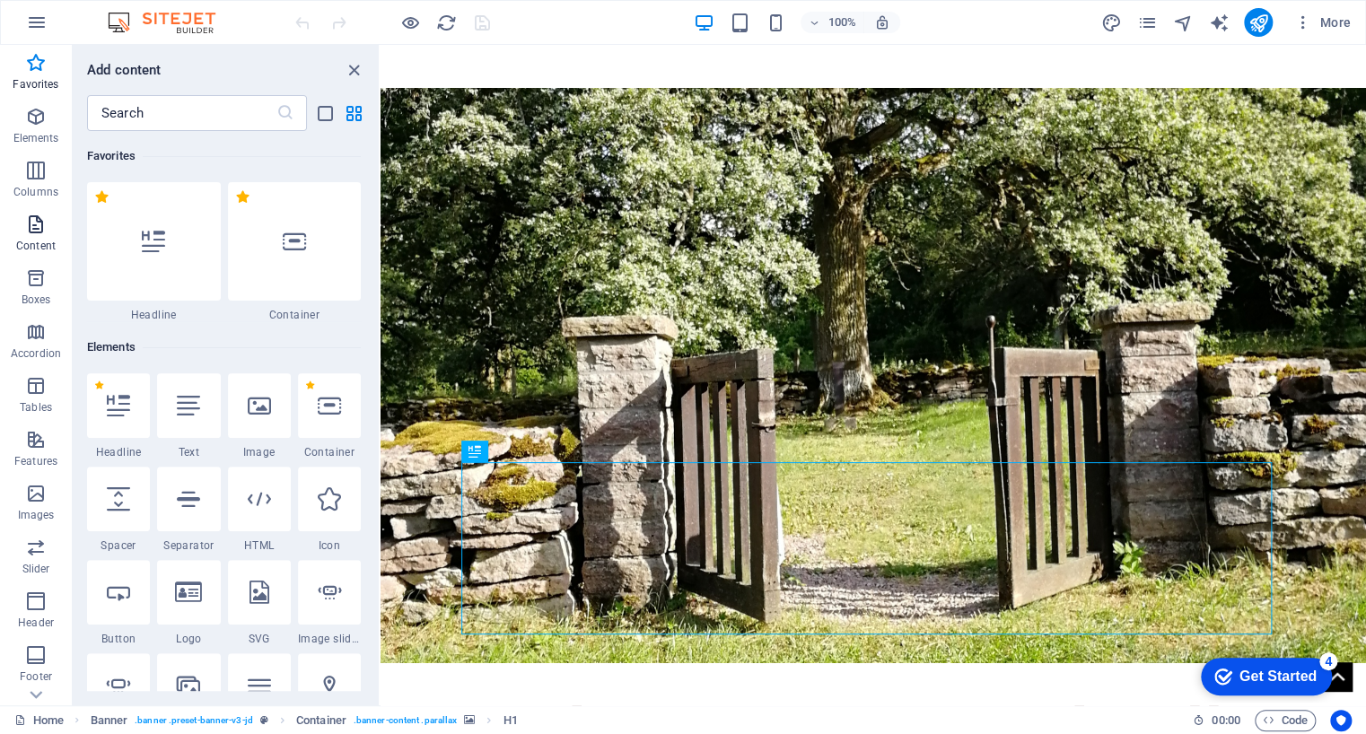
click at [36, 208] on button "Content" at bounding box center [36, 233] width 72 height 54
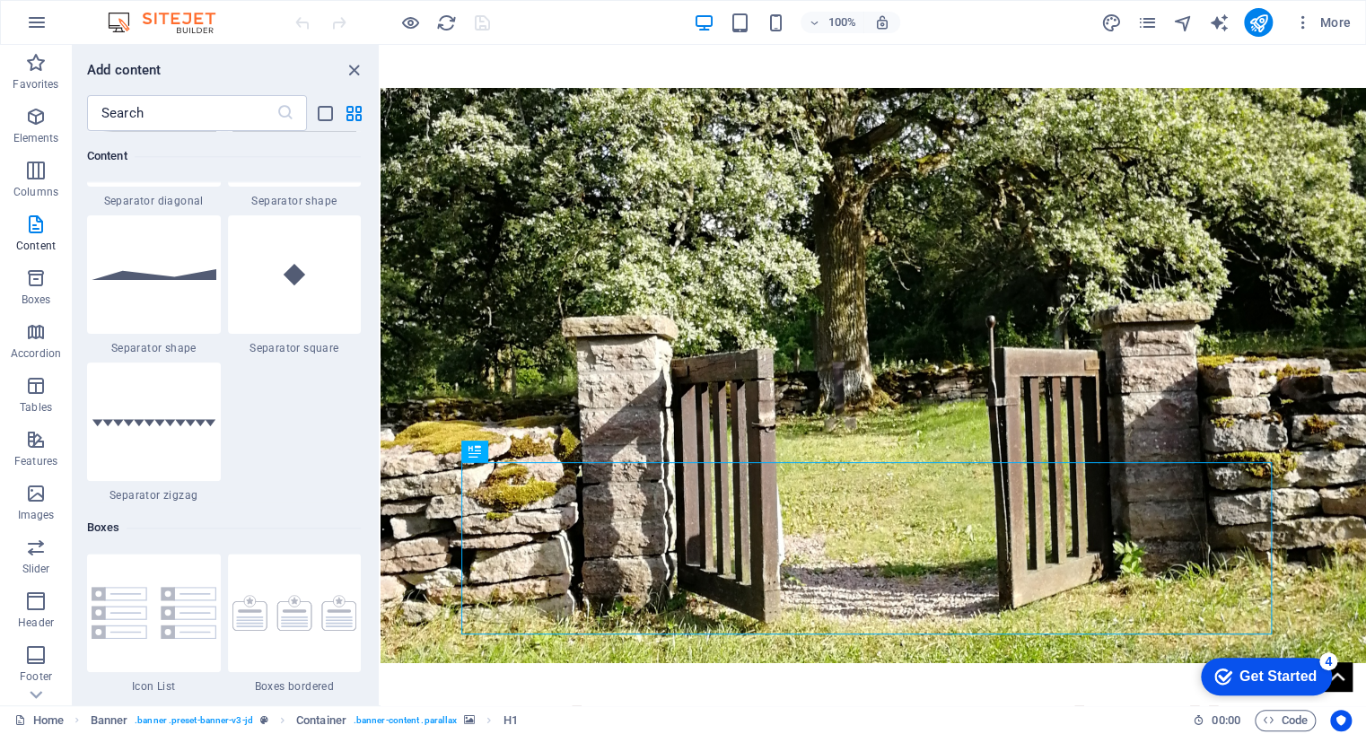
scroll to position [4585, 0]
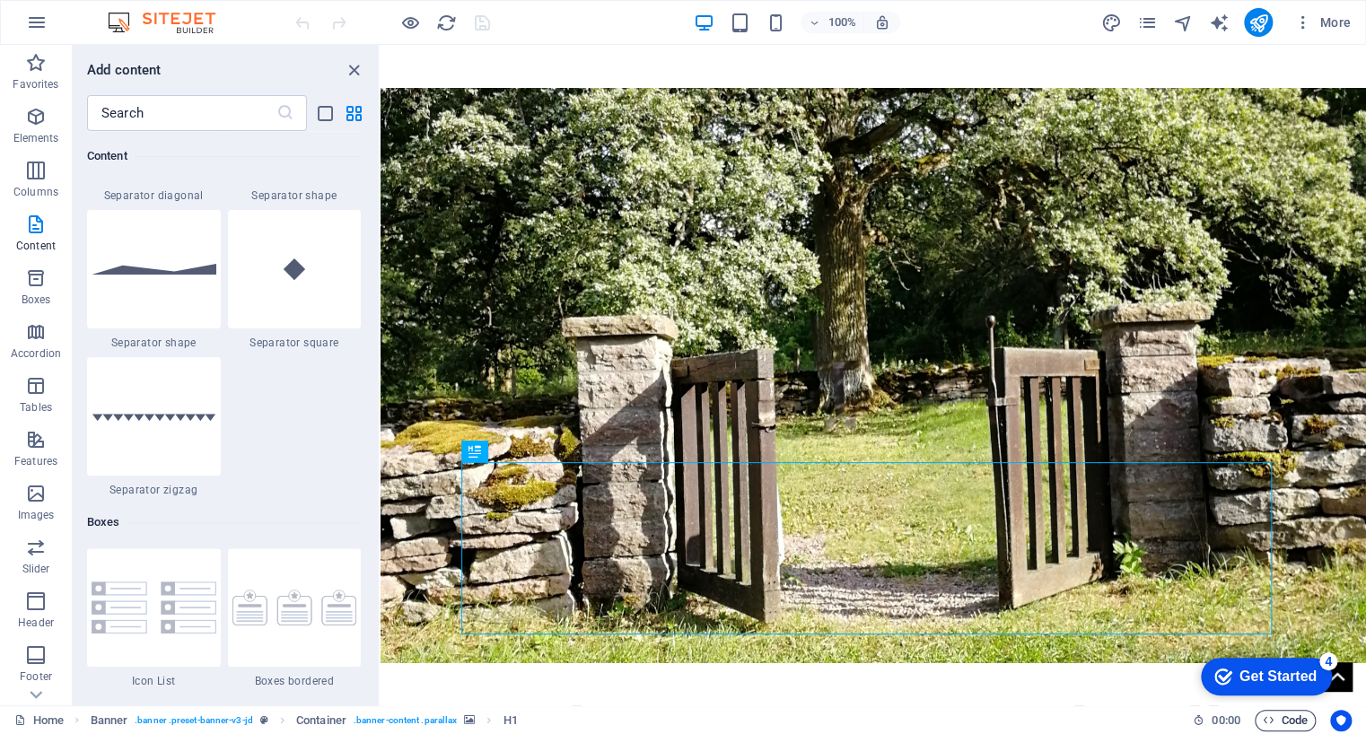
click at [1276, 719] on span "Code" at bounding box center [1285, 721] width 45 height 22
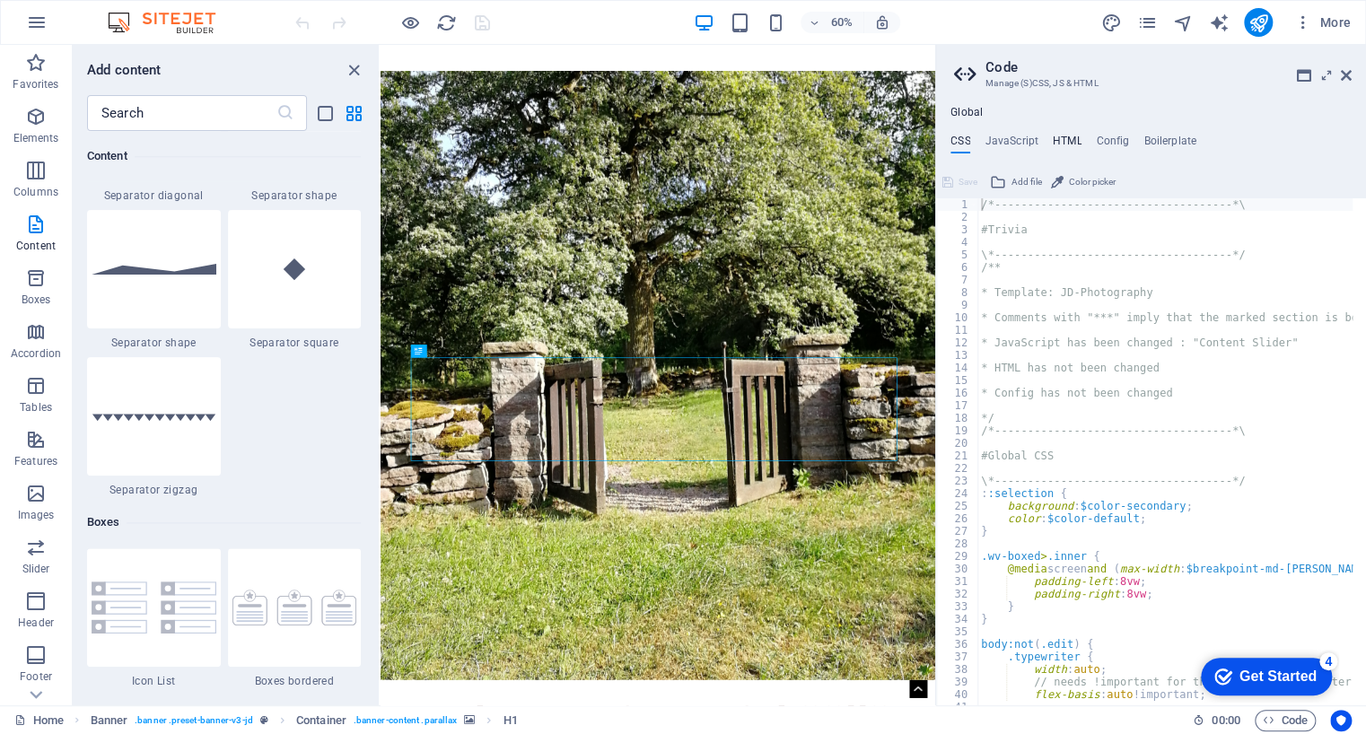
click at [1068, 136] on h4 "HTML" at bounding box center [1068, 145] width 30 height 20
type textarea "{{content}}"
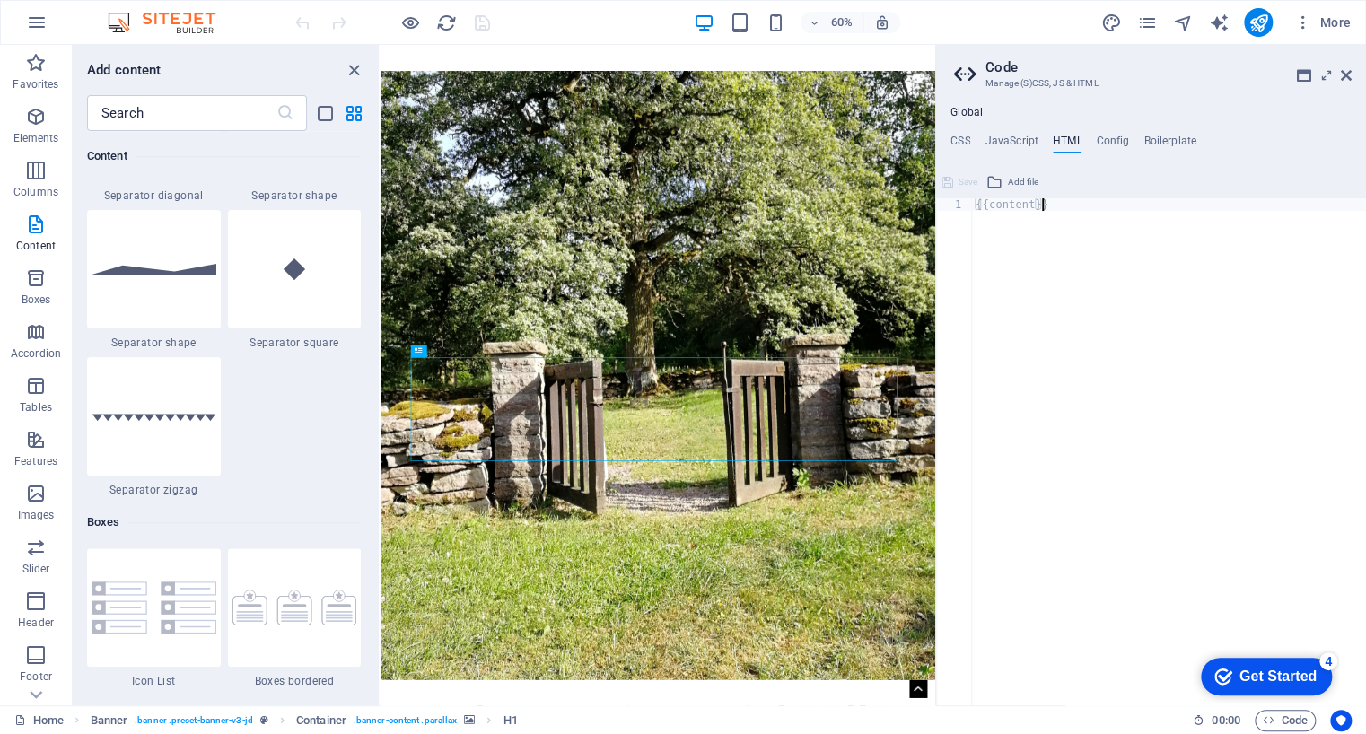
click at [1045, 241] on div "{{content}}" at bounding box center [1169, 464] width 394 height 533
type textarea "{{content}}"
click at [1118, 144] on h4 "Config" at bounding box center [1112, 145] width 33 height 20
type textarea "$color-background: #ffffff;"
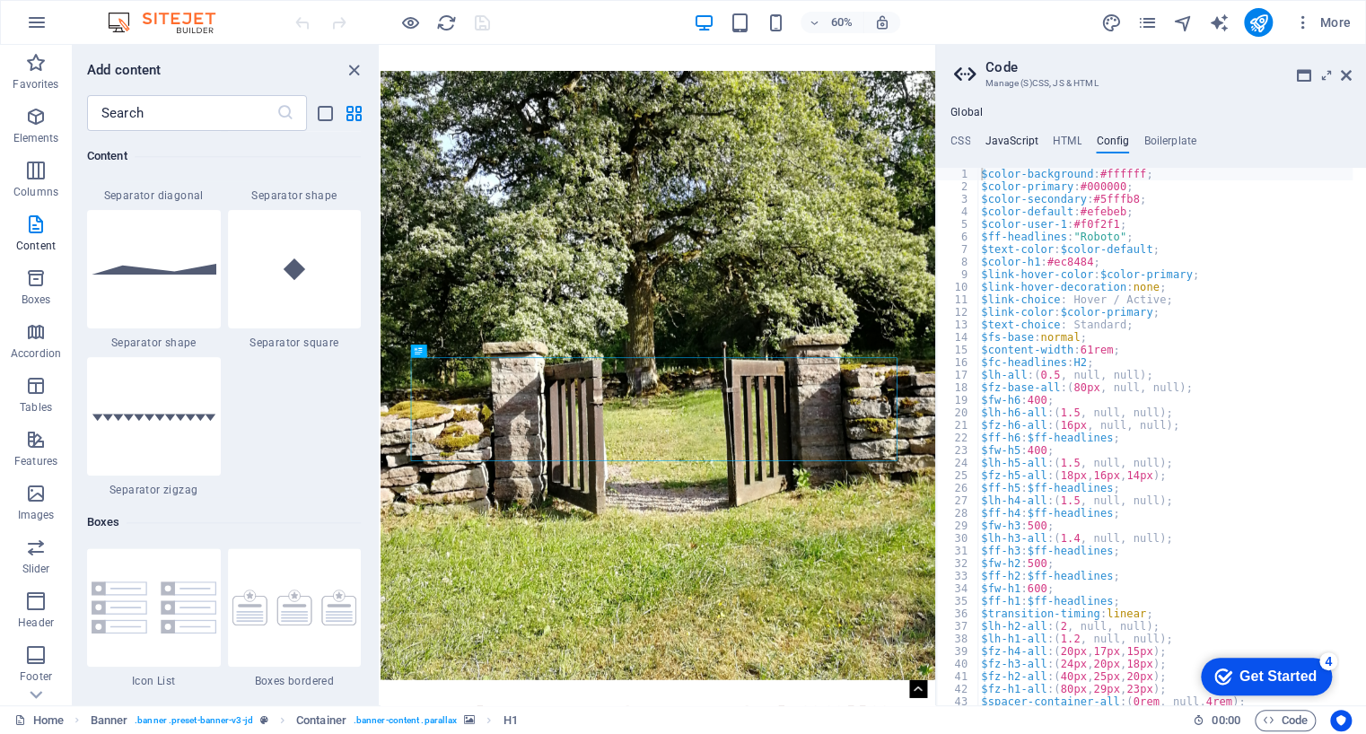
click at [1010, 136] on h4 "JavaScript" at bounding box center [1011, 145] width 53 height 20
type textarea "/* JS for preset "Menu V2" */"
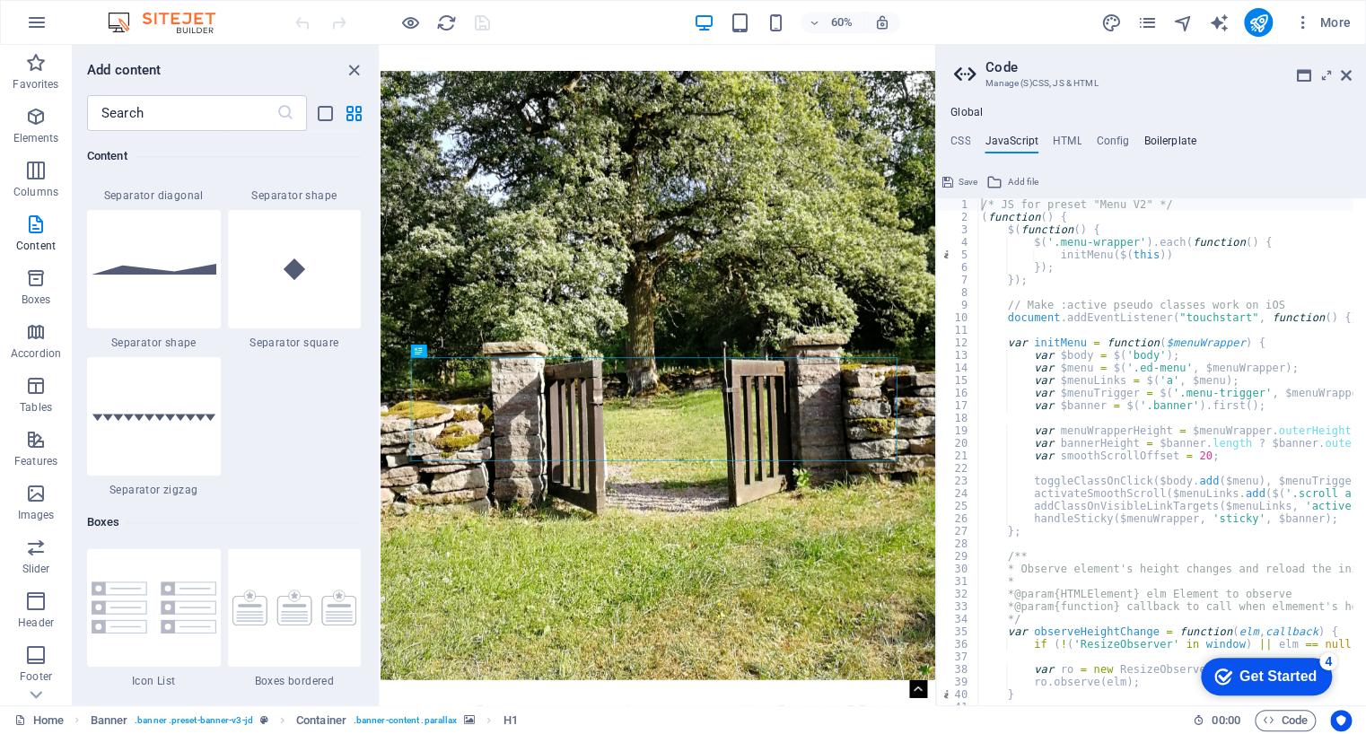
click at [1182, 140] on h4 "Boilerplate" at bounding box center [1170, 145] width 53 height 20
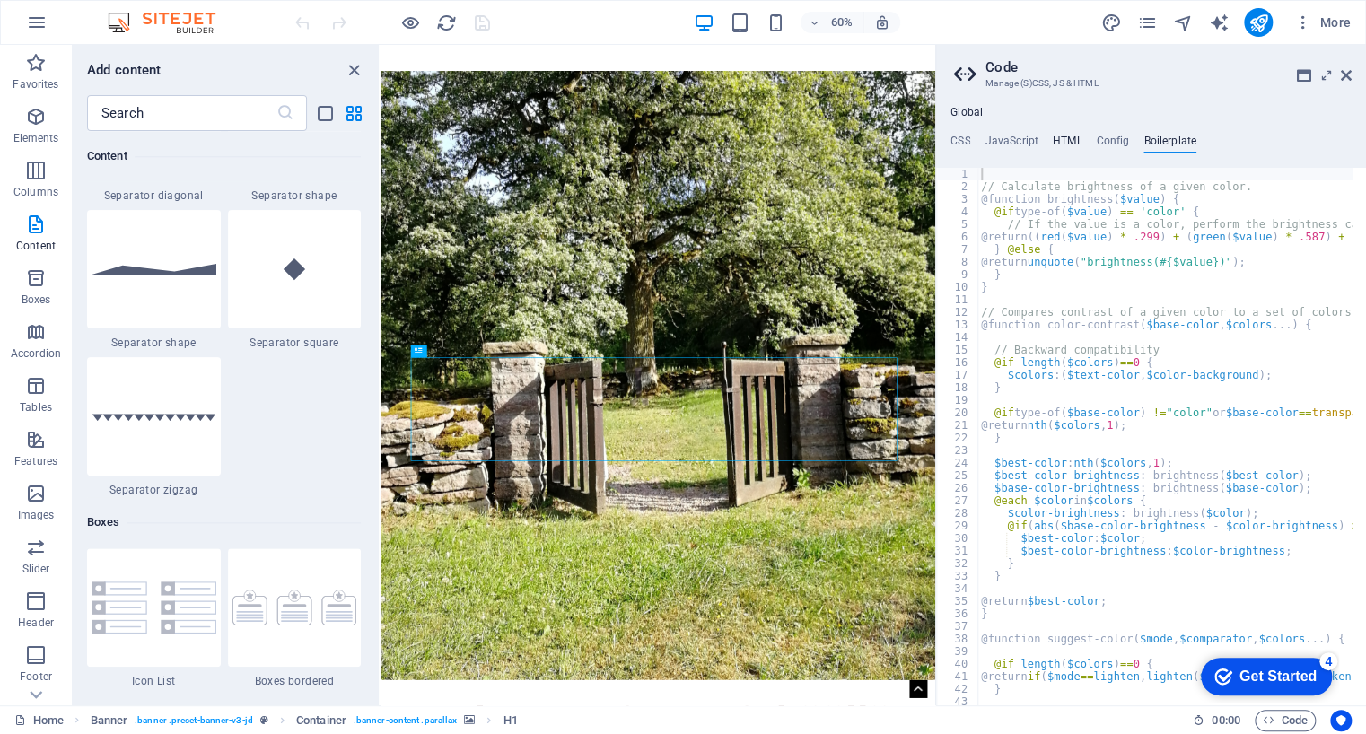
click at [1061, 139] on h4 "HTML" at bounding box center [1068, 145] width 30 height 20
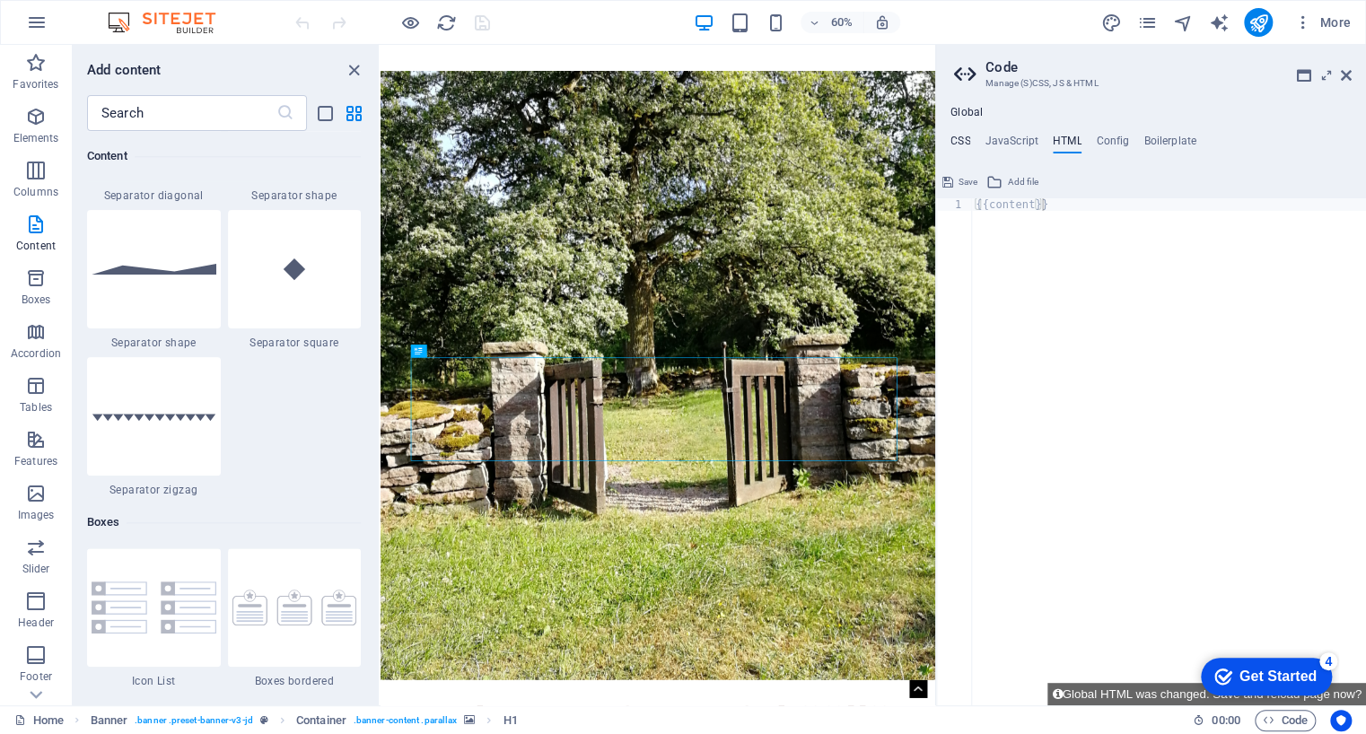
click at [961, 136] on h4 "CSS" at bounding box center [961, 145] width 20 height 20
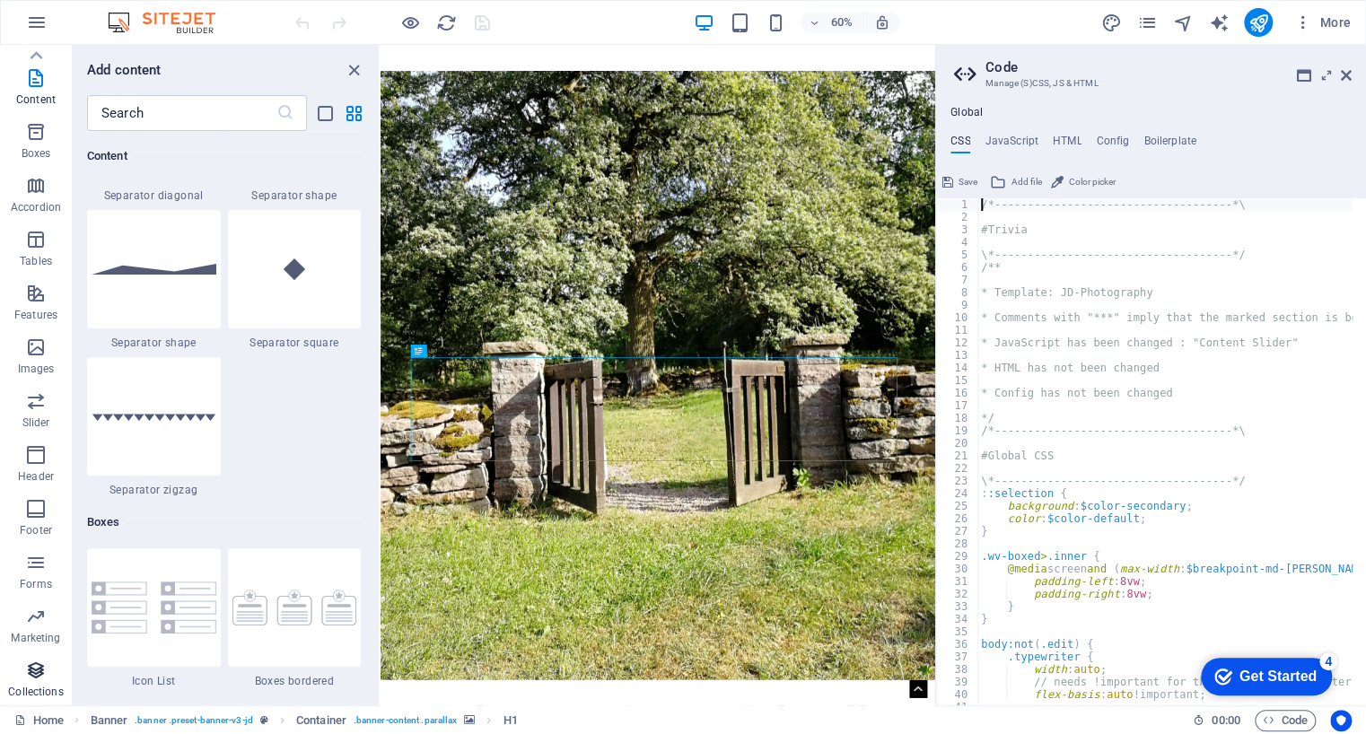
scroll to position [146, 0]
click at [36, 662] on icon "button" at bounding box center [36, 671] width 22 height 22
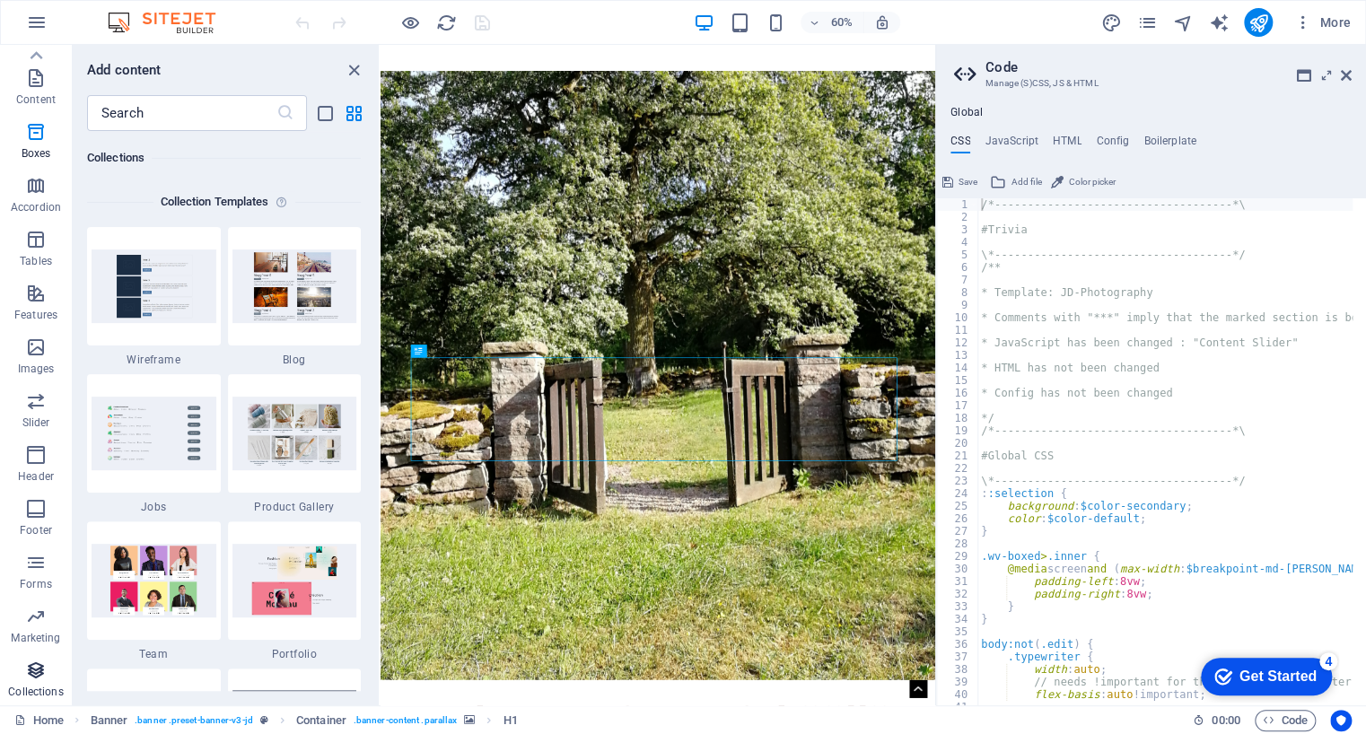
scroll to position [16431, 0]
click at [39, 408] on icon "button" at bounding box center [36, 401] width 22 height 22
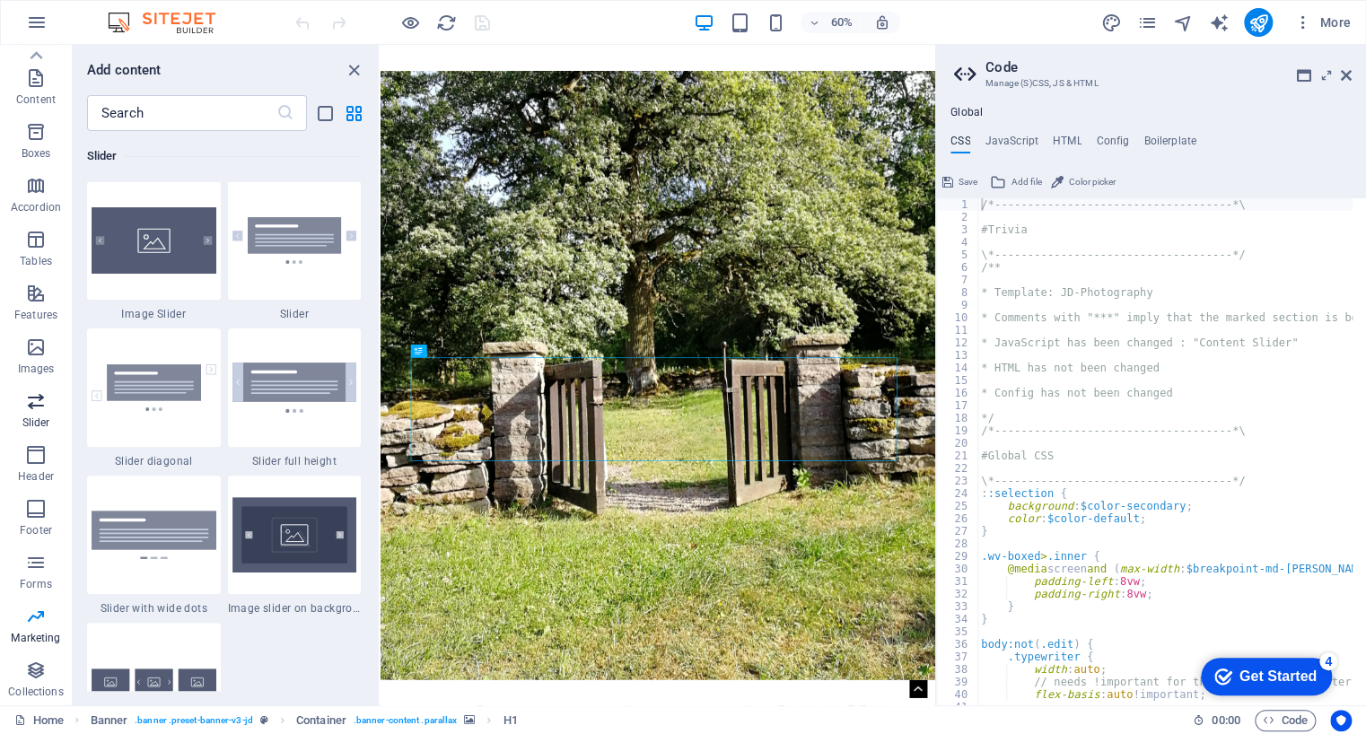
scroll to position [10176, 0]
click at [40, 286] on icon "button" at bounding box center [36, 294] width 22 height 22
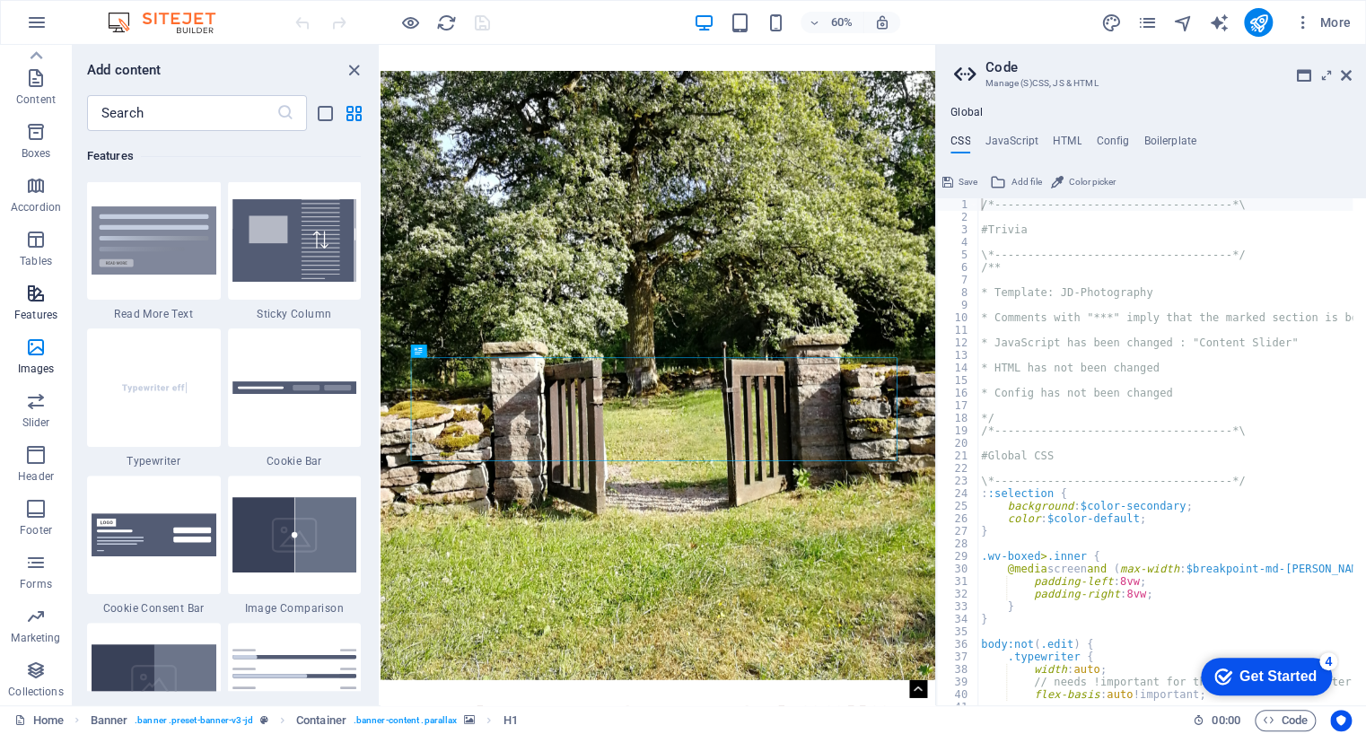
scroll to position [6996, 0]
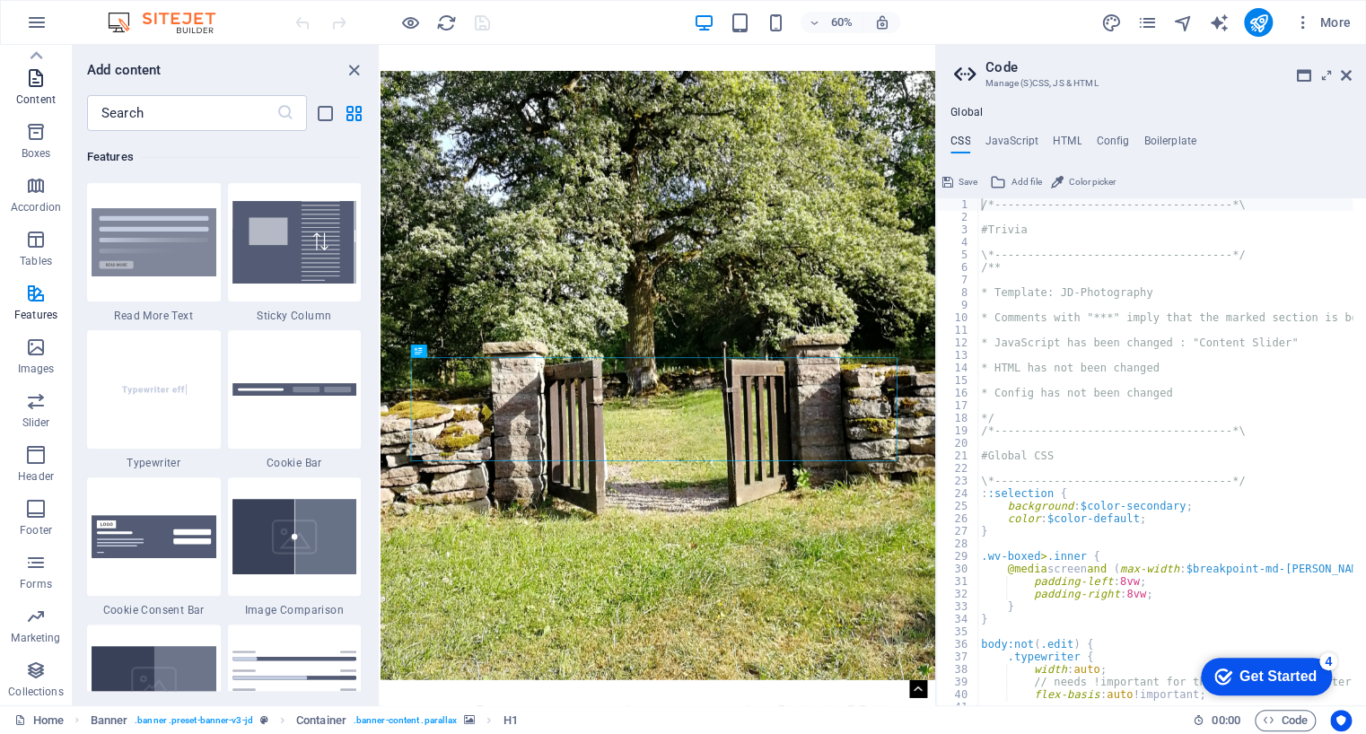
click at [39, 91] on span "Content" at bounding box center [36, 88] width 72 height 43
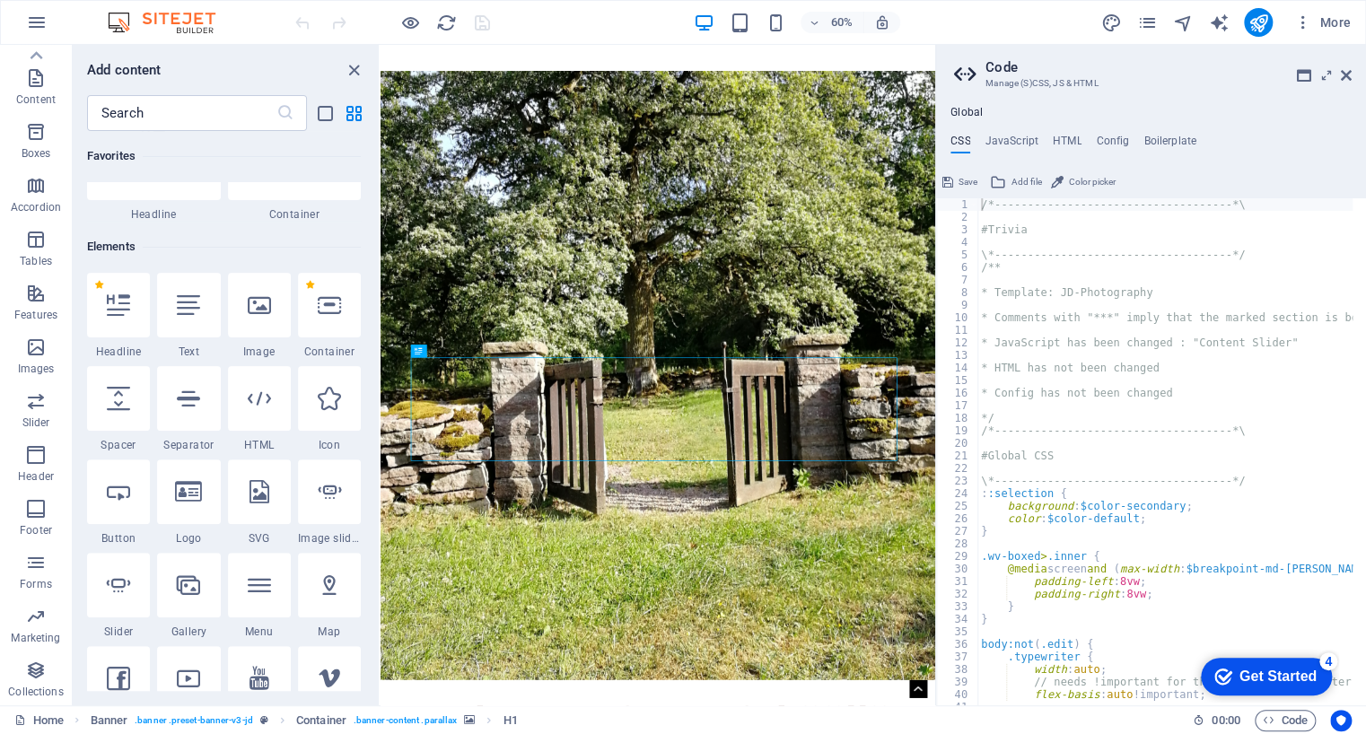
scroll to position [0, 0]
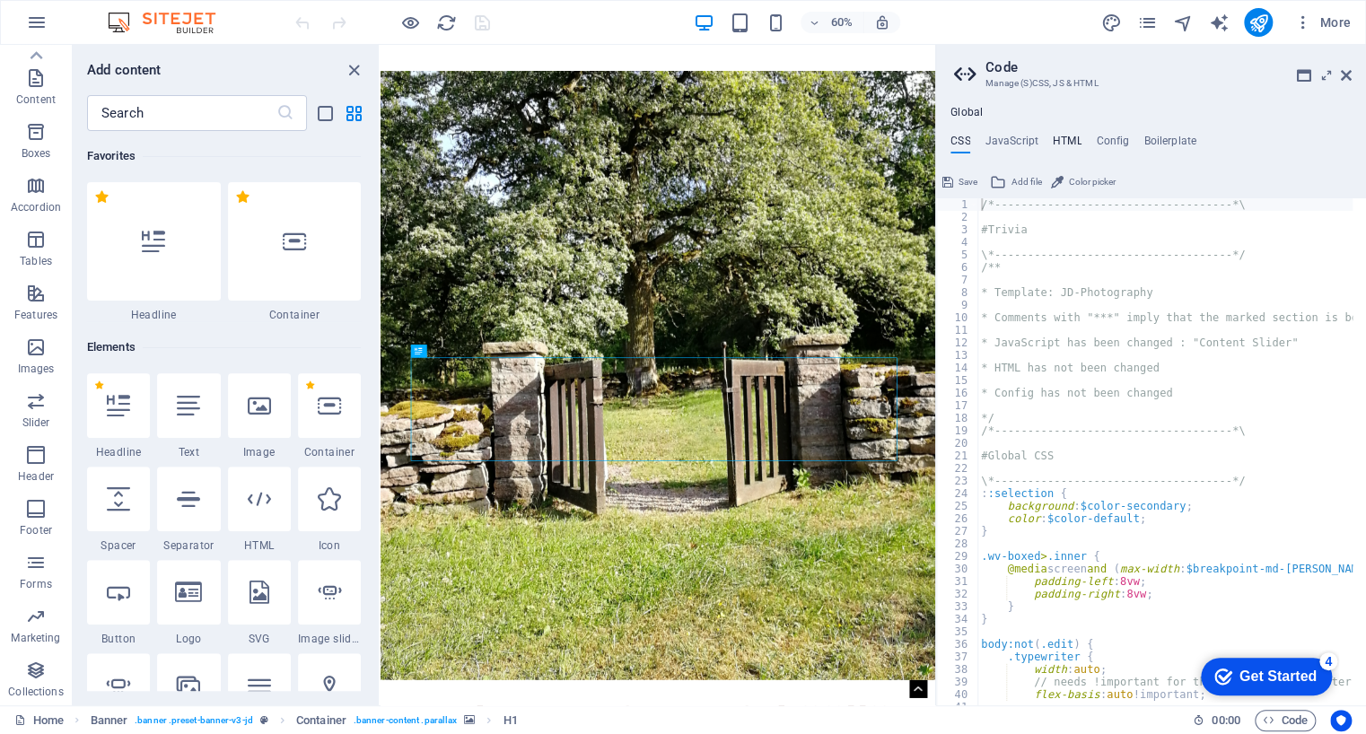
click at [1064, 140] on h4 "HTML" at bounding box center [1068, 145] width 30 height 20
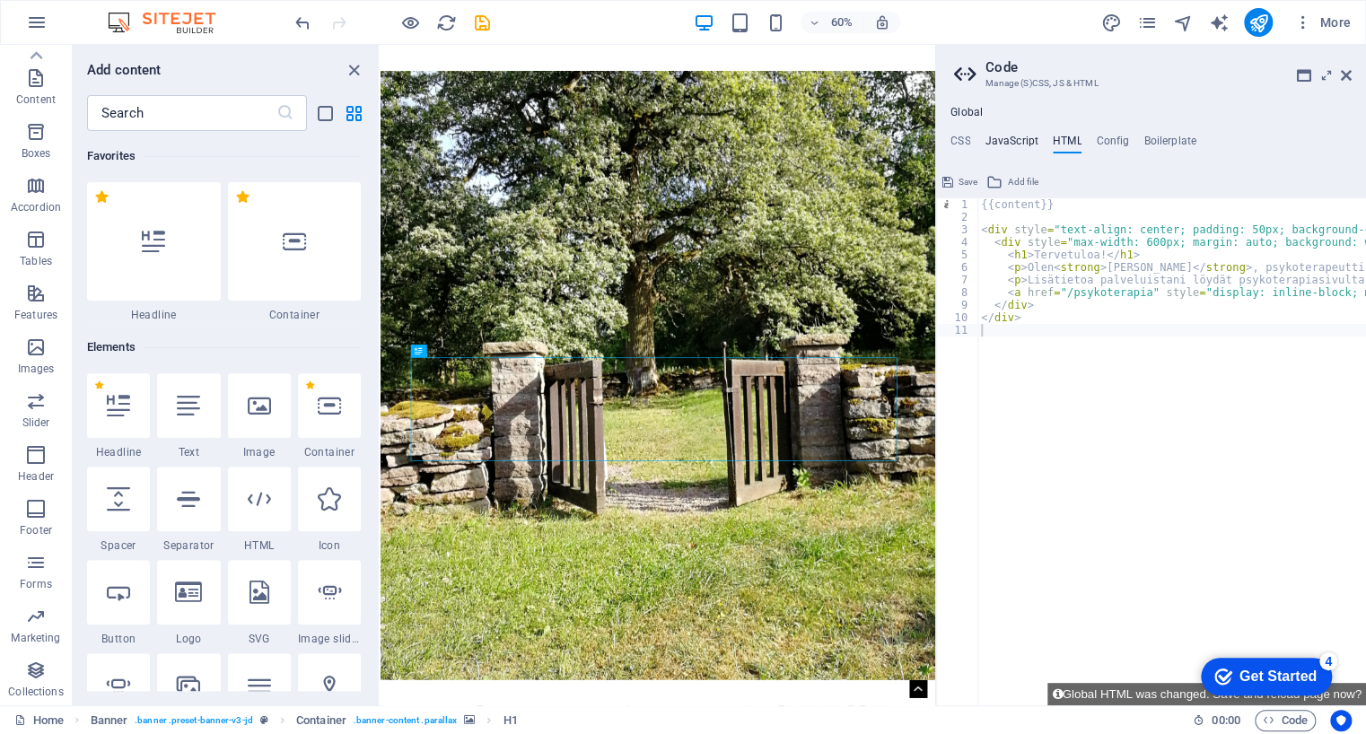
click at [1016, 141] on h4 "JavaScript" at bounding box center [1011, 145] width 53 height 20
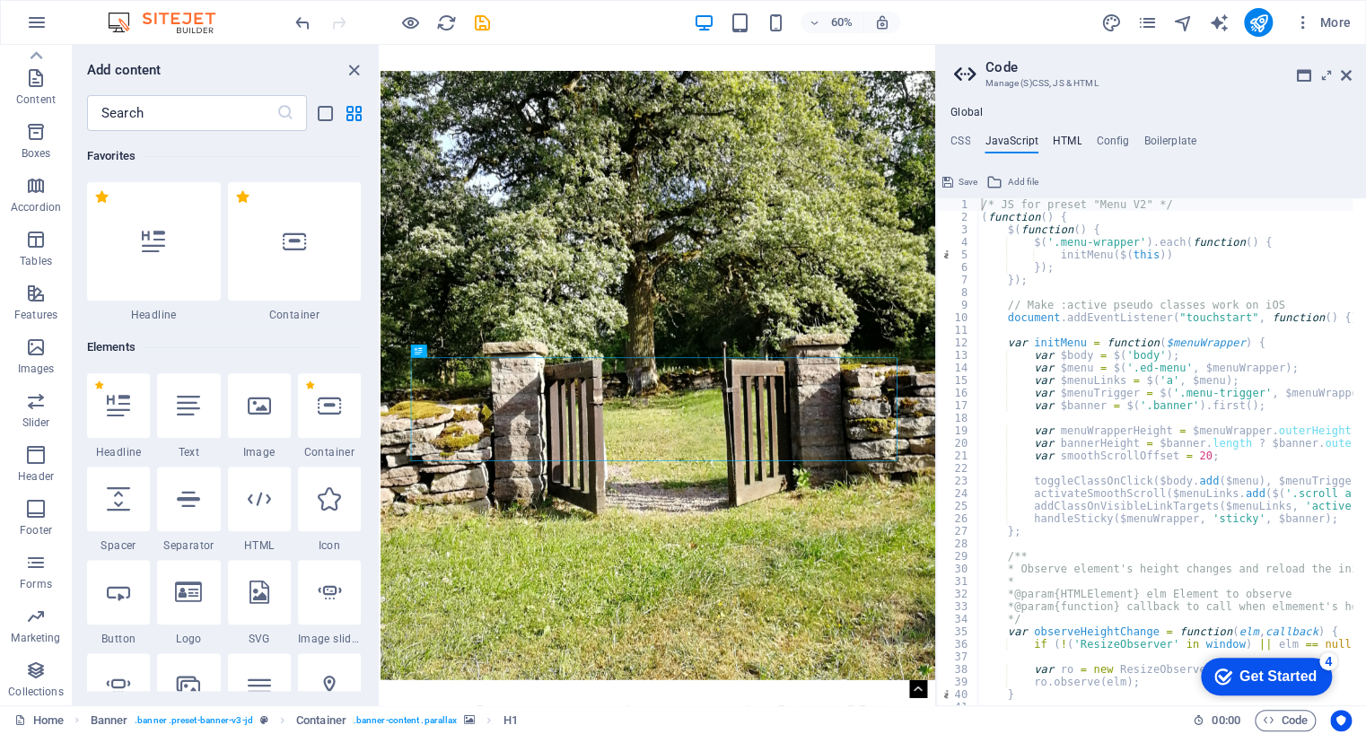
click at [1073, 141] on h4 "HTML" at bounding box center [1068, 145] width 30 height 20
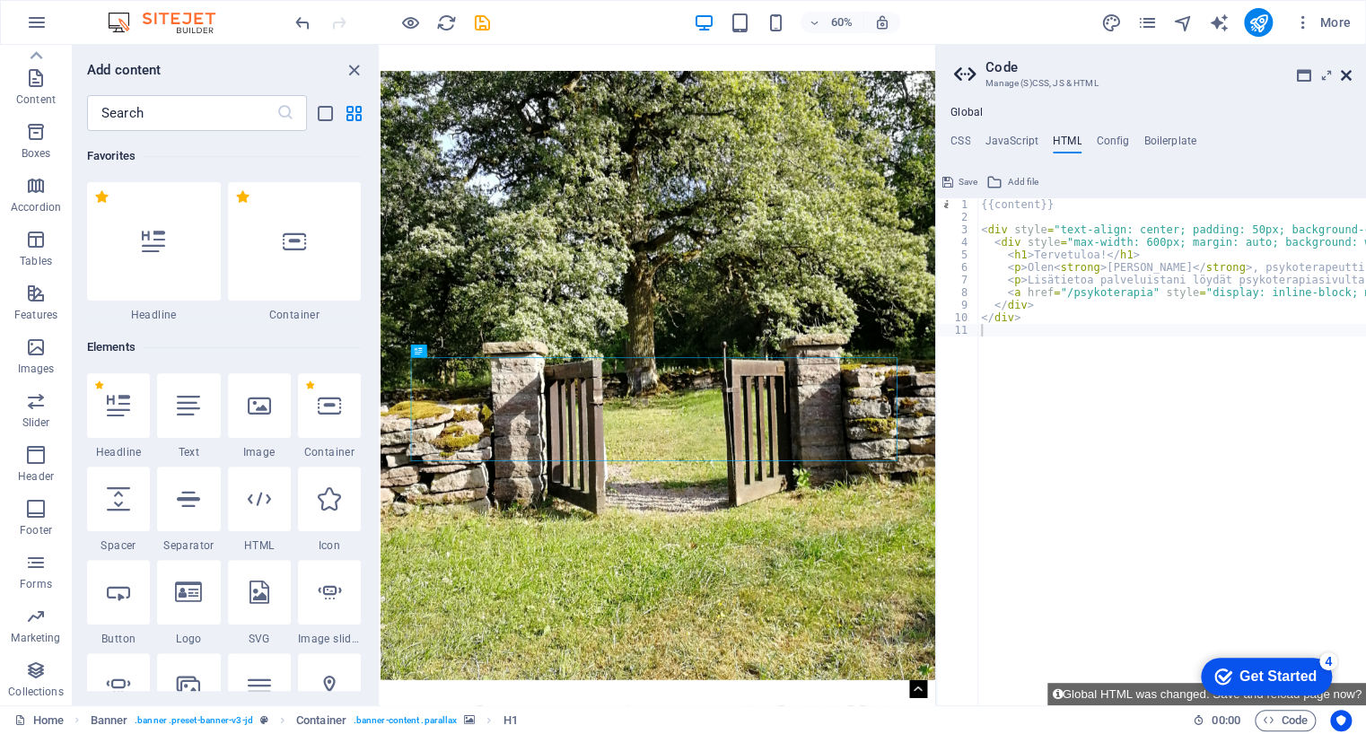
click at [1350, 73] on icon at bounding box center [1346, 75] width 11 height 14
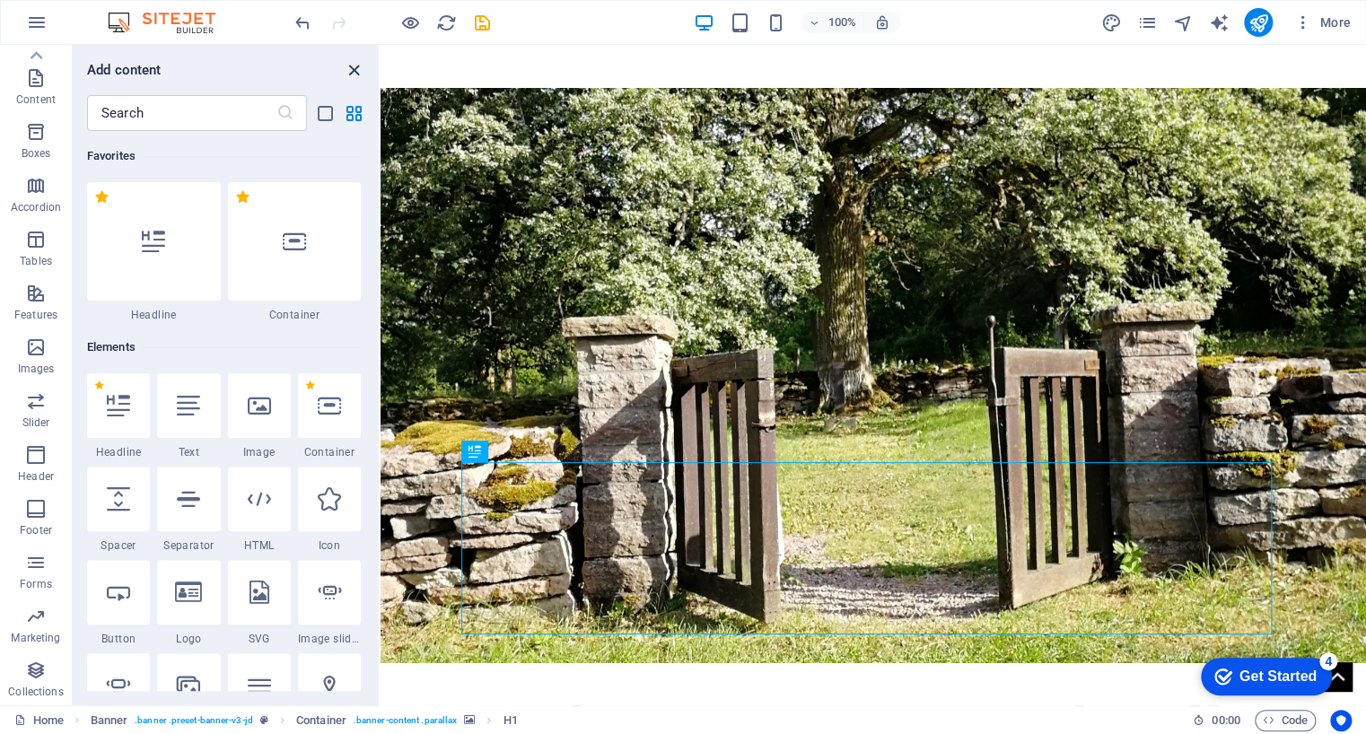
click at [359, 73] on icon "close panel" at bounding box center [354, 70] width 21 height 21
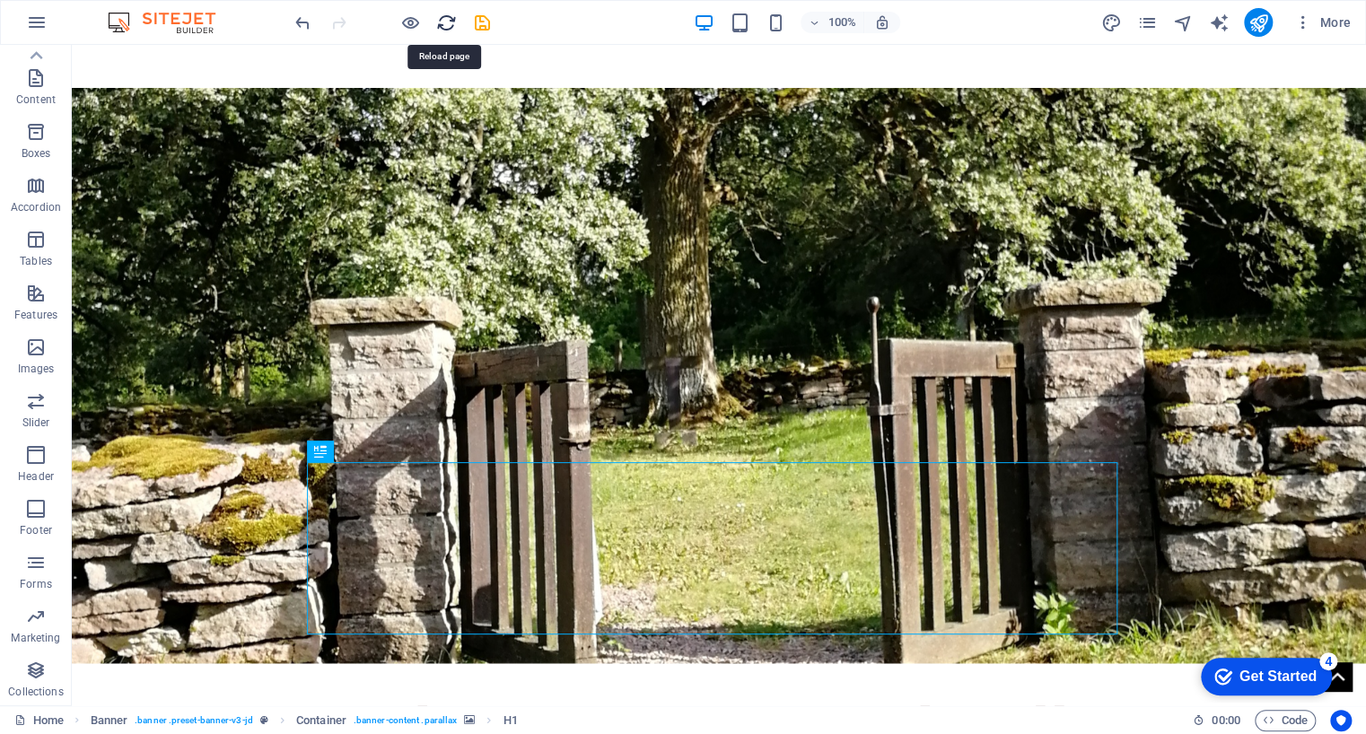
click at [447, 20] on icon "reload" at bounding box center [446, 23] width 21 height 21
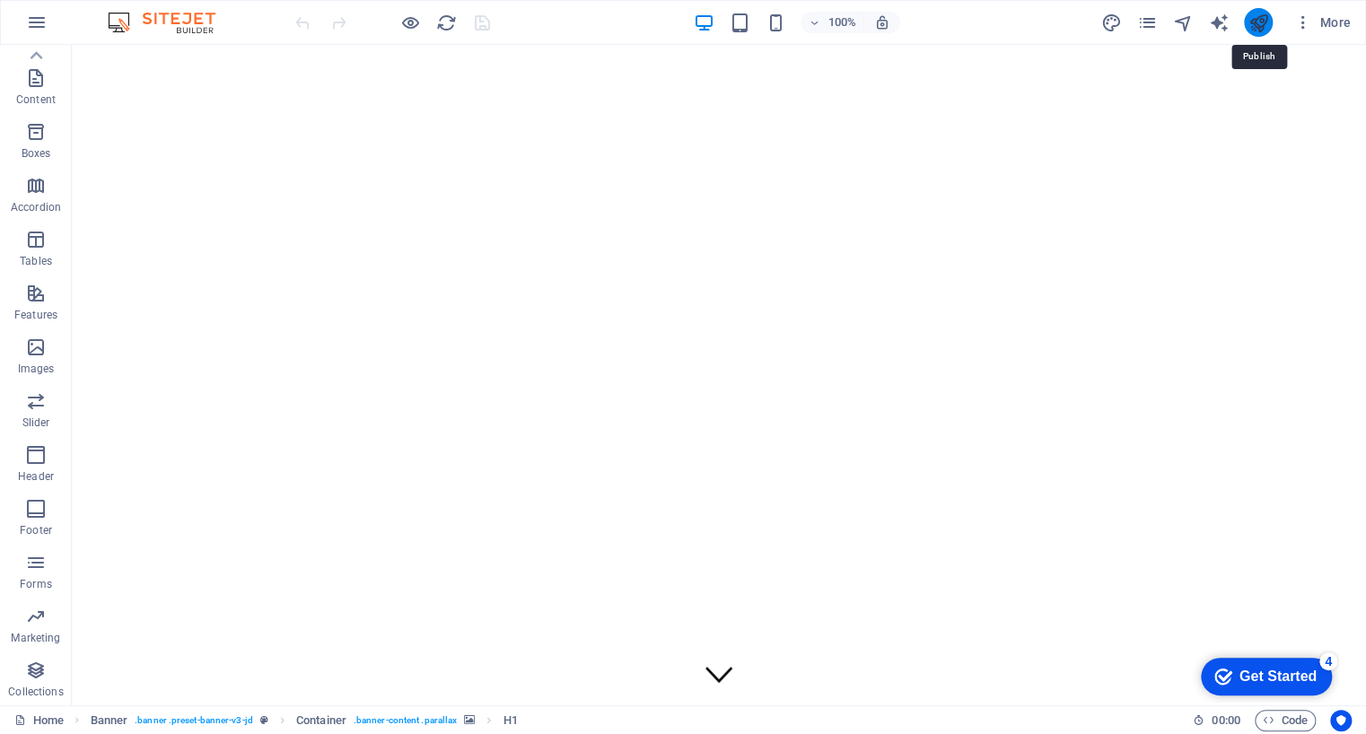
click at [1259, 22] on icon "publish" at bounding box center [1258, 23] width 21 height 21
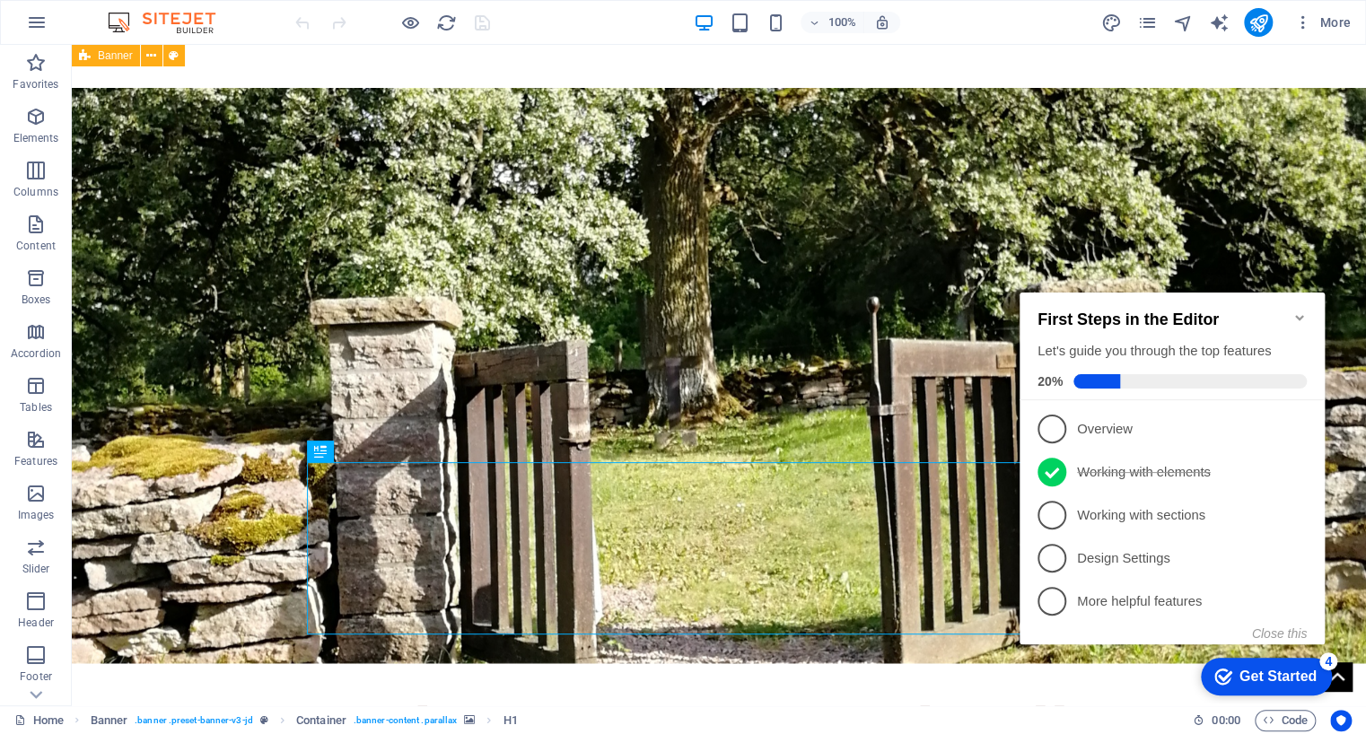
click at [1304, 311] on icon "Minimize checklist" at bounding box center [1300, 318] width 14 height 14
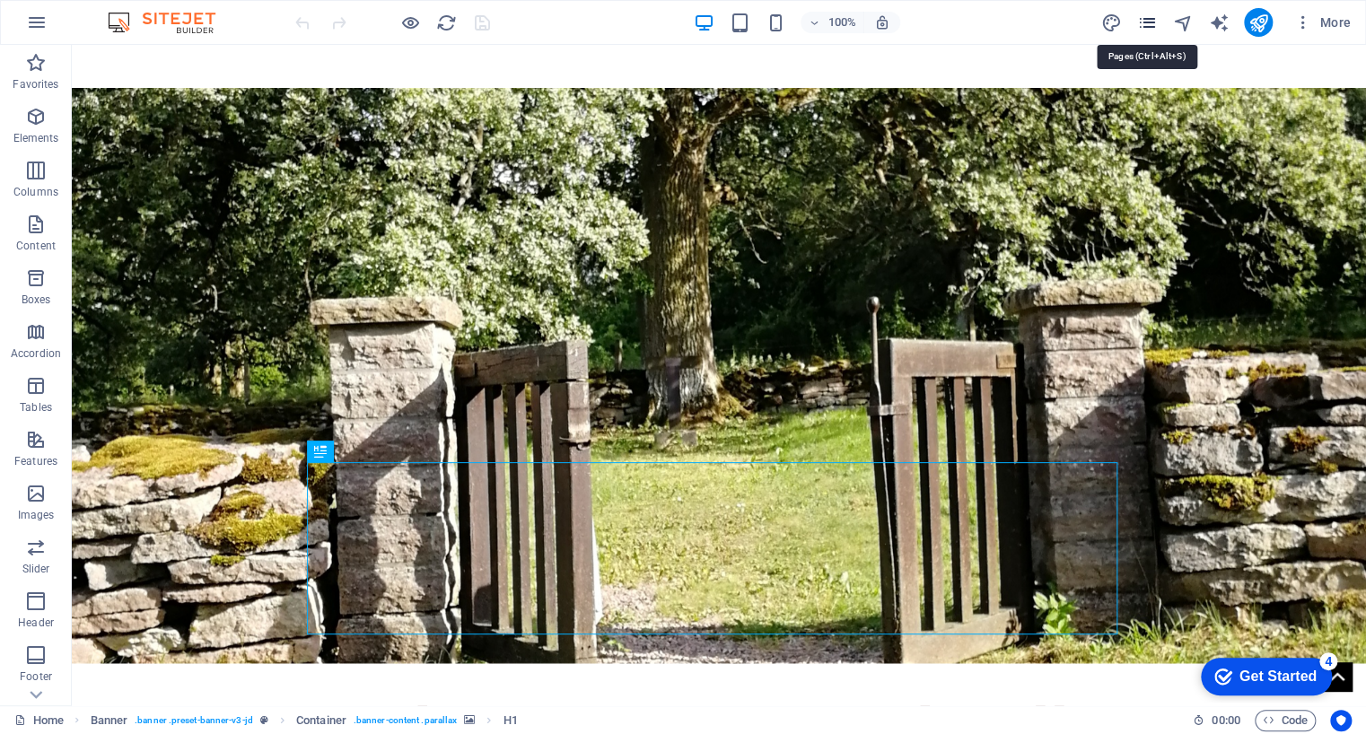
click at [1152, 26] on icon "pages" at bounding box center [1146, 23] width 21 height 21
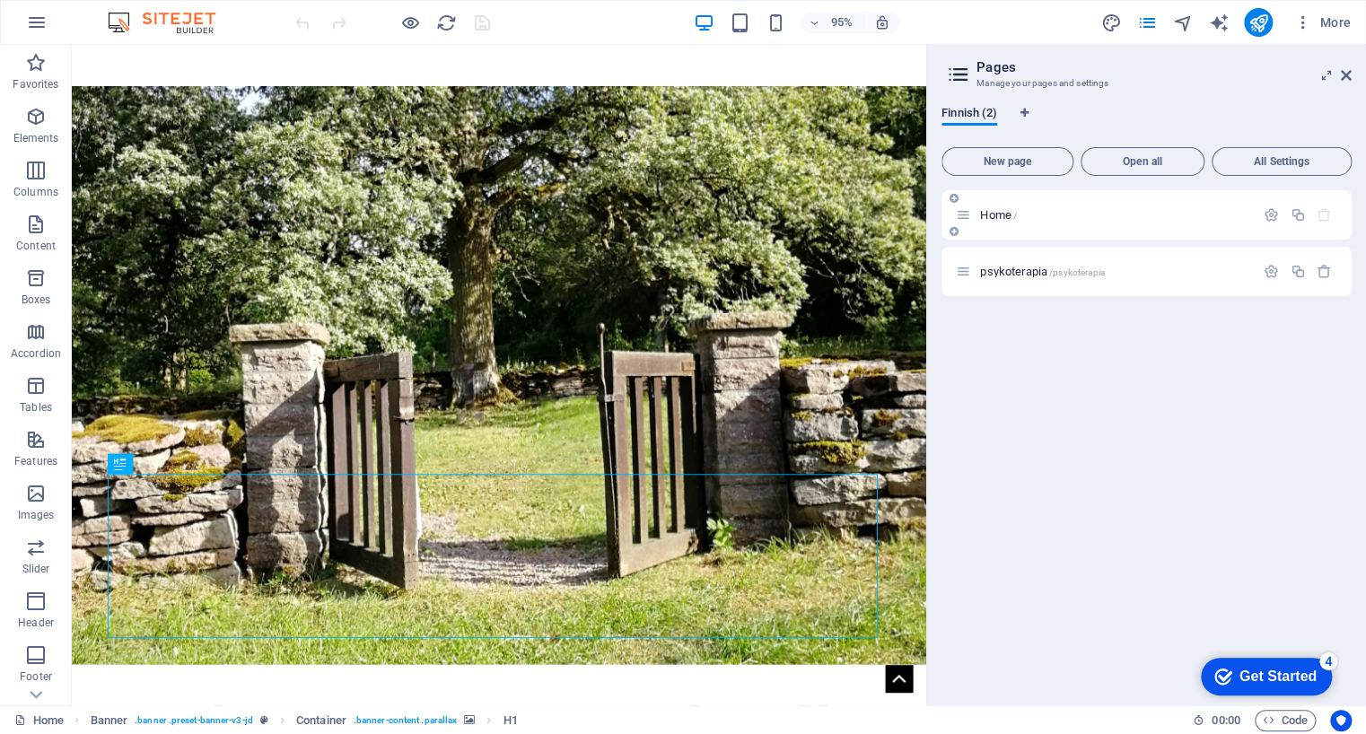
click at [1109, 224] on div "Home /" at bounding box center [1105, 215] width 299 height 21
click at [1077, 269] on span "/psykoterapia" at bounding box center [1077, 272] width 56 height 10
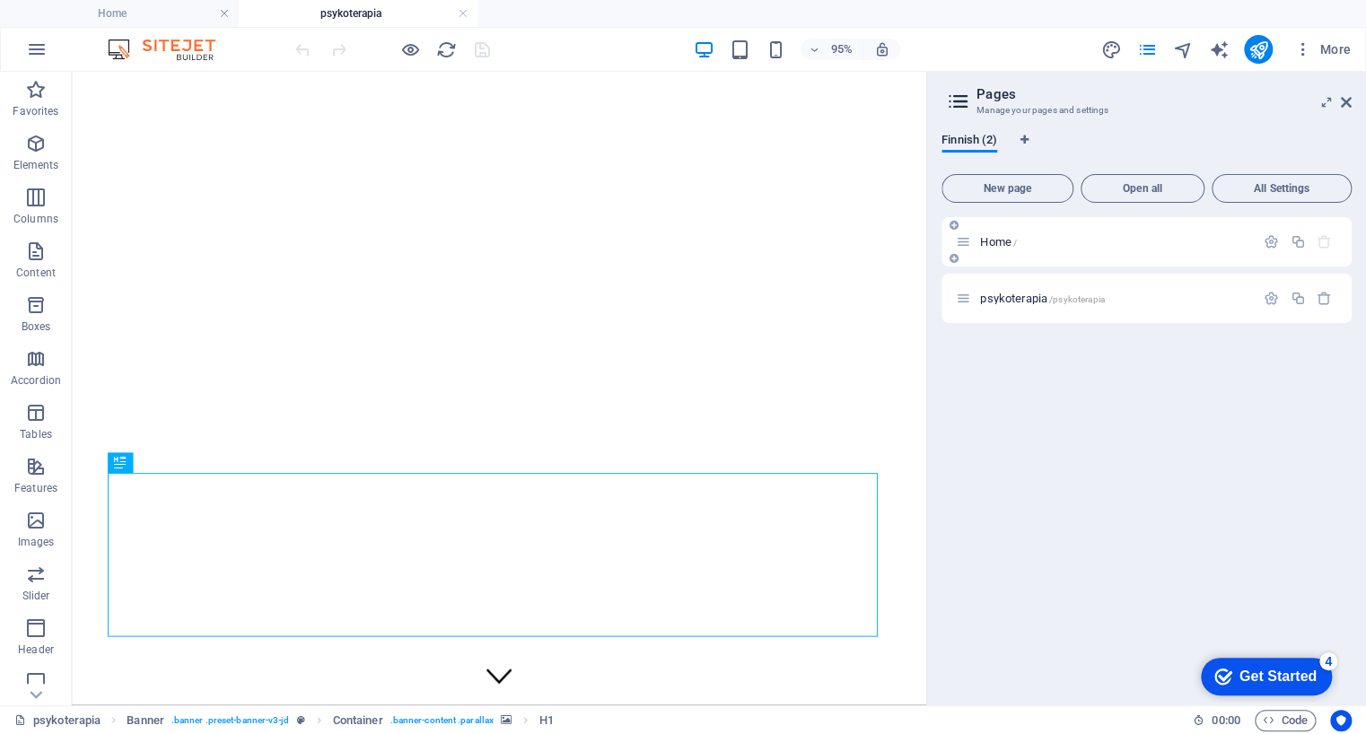
click at [1081, 237] on p "Home /" at bounding box center [1114, 242] width 269 height 12
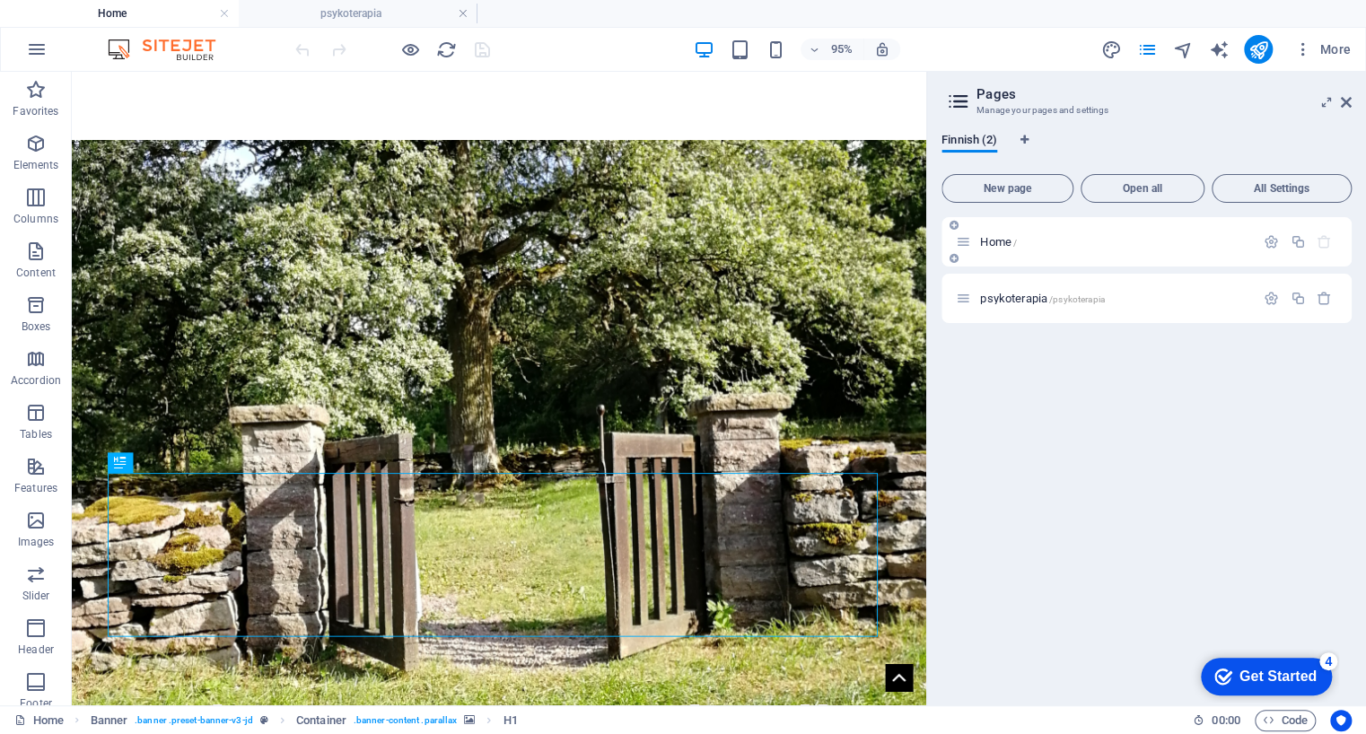
click at [1081, 237] on p "Home /" at bounding box center [1114, 242] width 269 height 12
click at [1352, 101] on aside "Pages Manage your pages and settings Finnish (2) New page Open all All Settings…" at bounding box center [1146, 389] width 440 height 634
click at [1349, 102] on icon at bounding box center [1346, 102] width 11 height 14
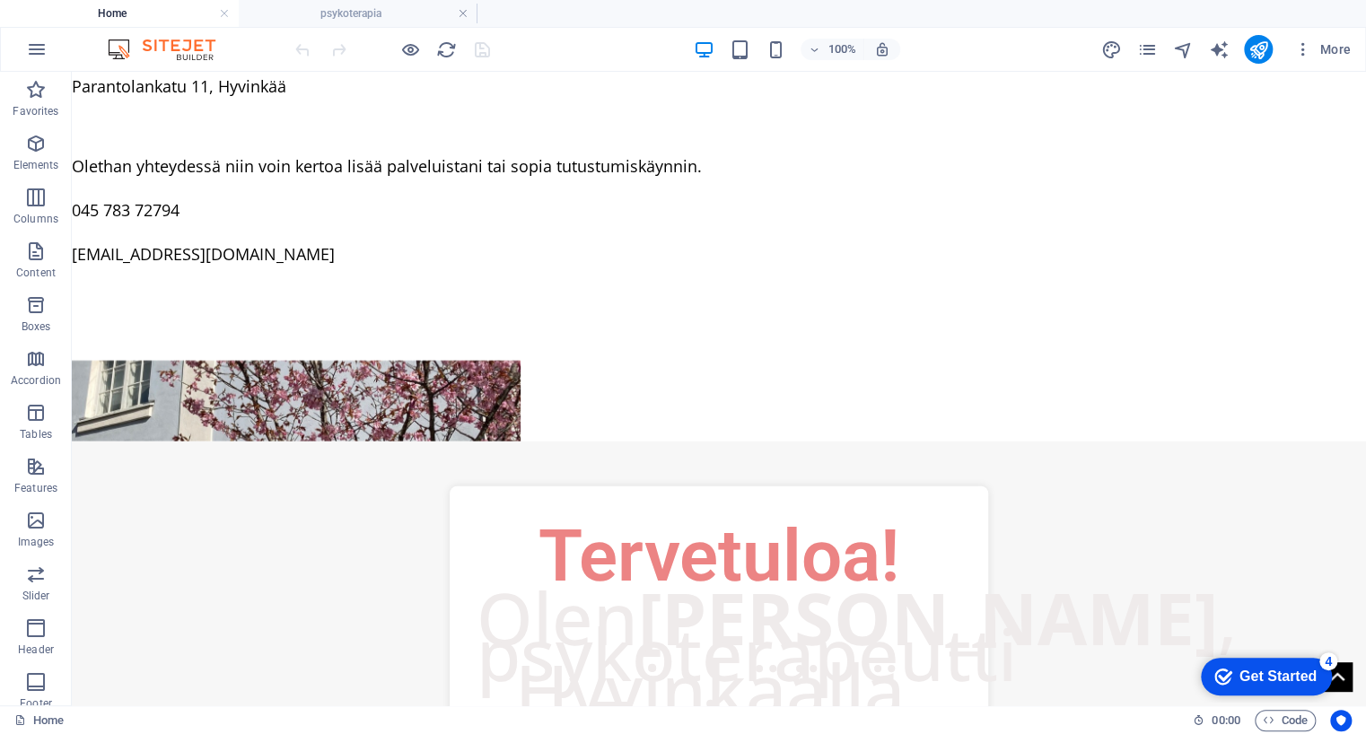
scroll to position [2378, 0]
click at [704, 599] on p "Olen Pasi Ala-Mutka , psykoterapeutti Hyvinkäällä. Tarjoan ratkaisukeskeistä ps…" at bounding box center [719, 742] width 485 height 287
click at [732, 513] on h1 "Tervetuloa!" at bounding box center [719, 556] width 485 height 86
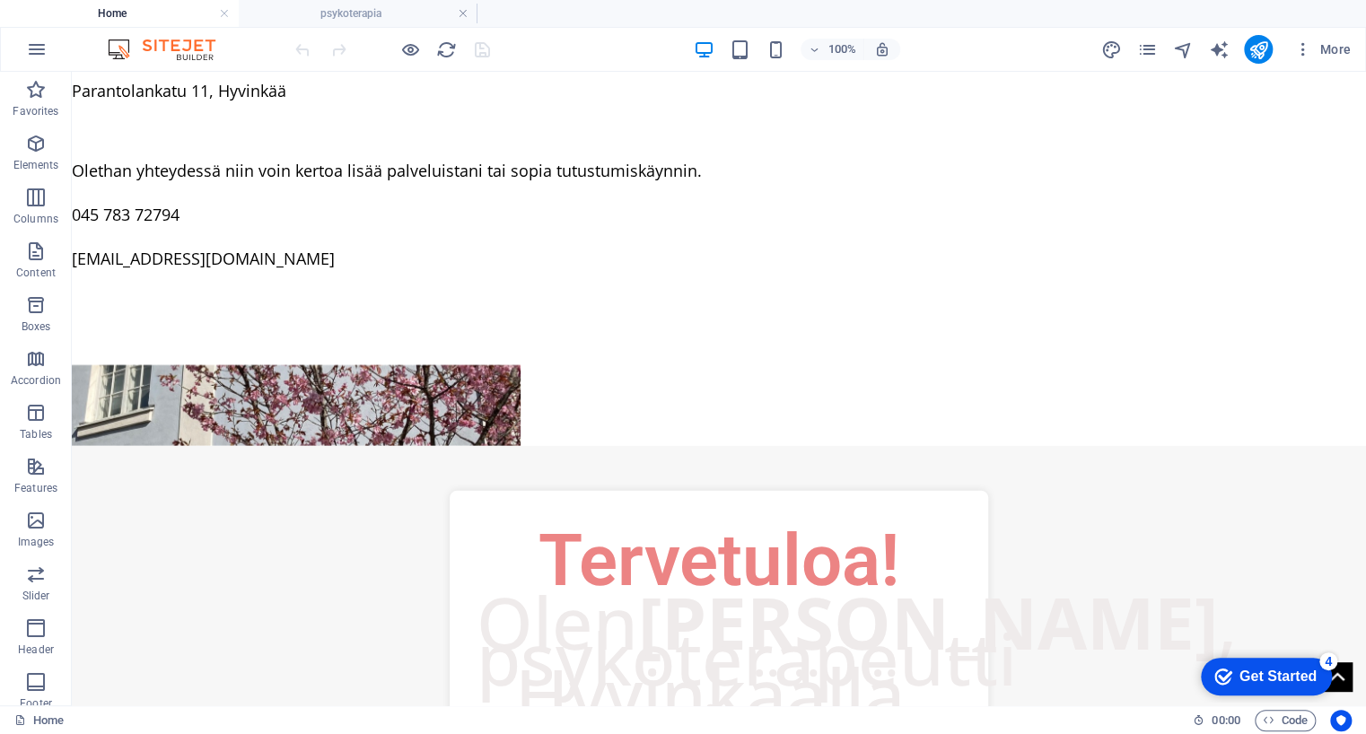
scroll to position [2620, 0]
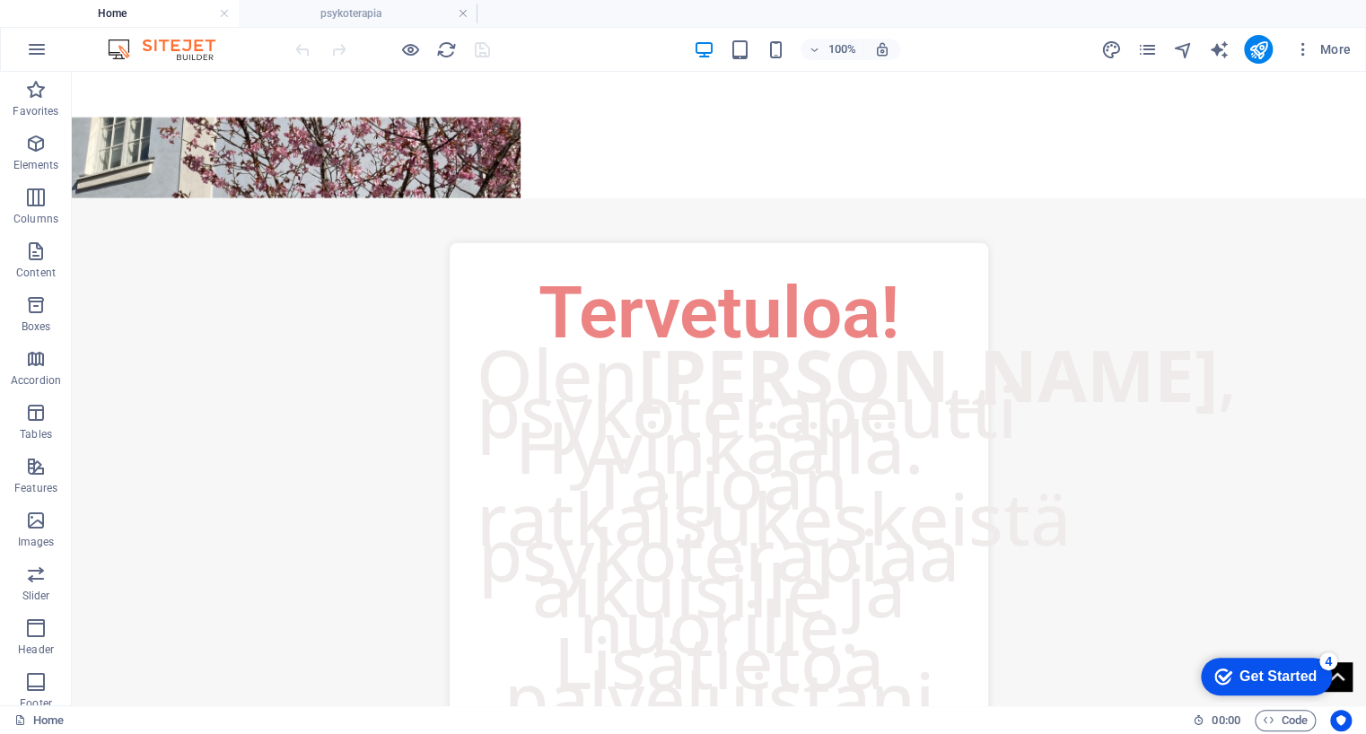
click at [703, 644] on p "Lisätietoa palveluistani löydät psykoterapiasivulta." at bounding box center [719, 716] width 485 height 144
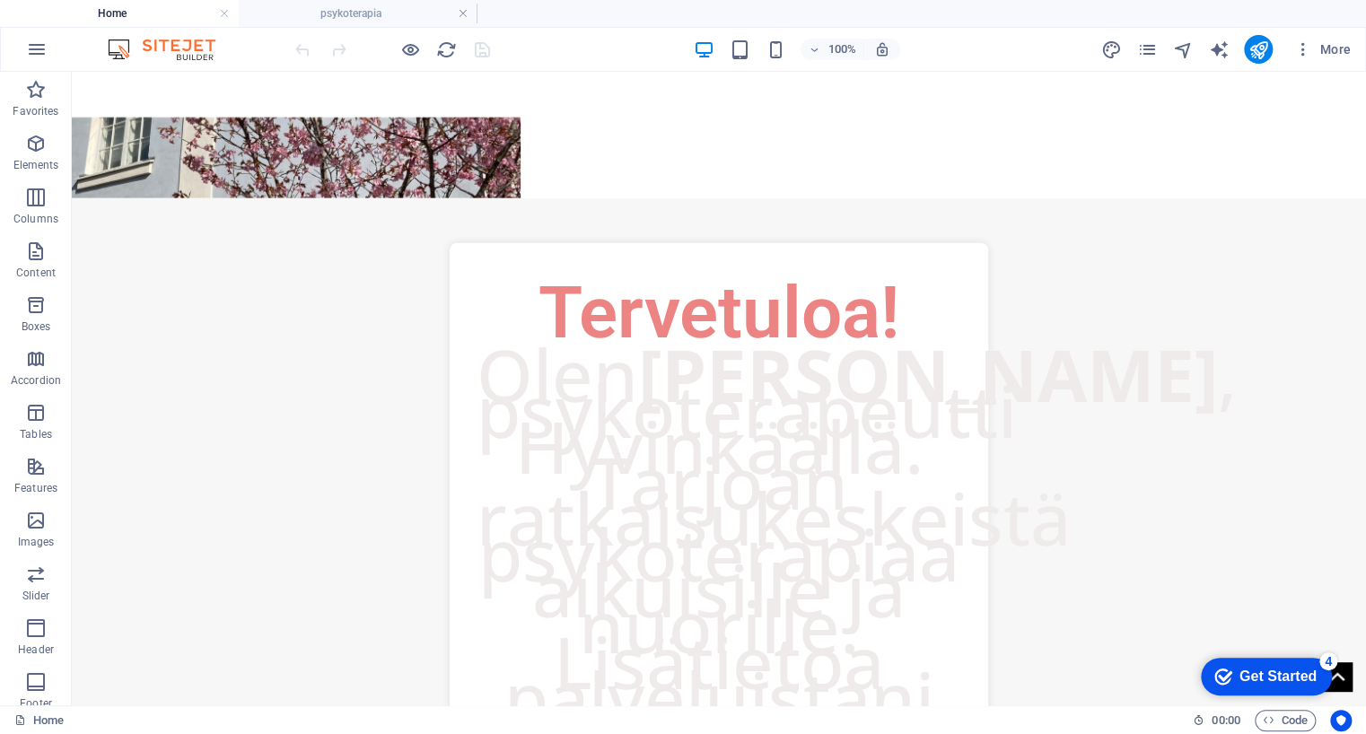
click at [703, 644] on p "Lisätietoa palveluistani löydät psykoterapiasivulta." at bounding box center [719, 716] width 485 height 144
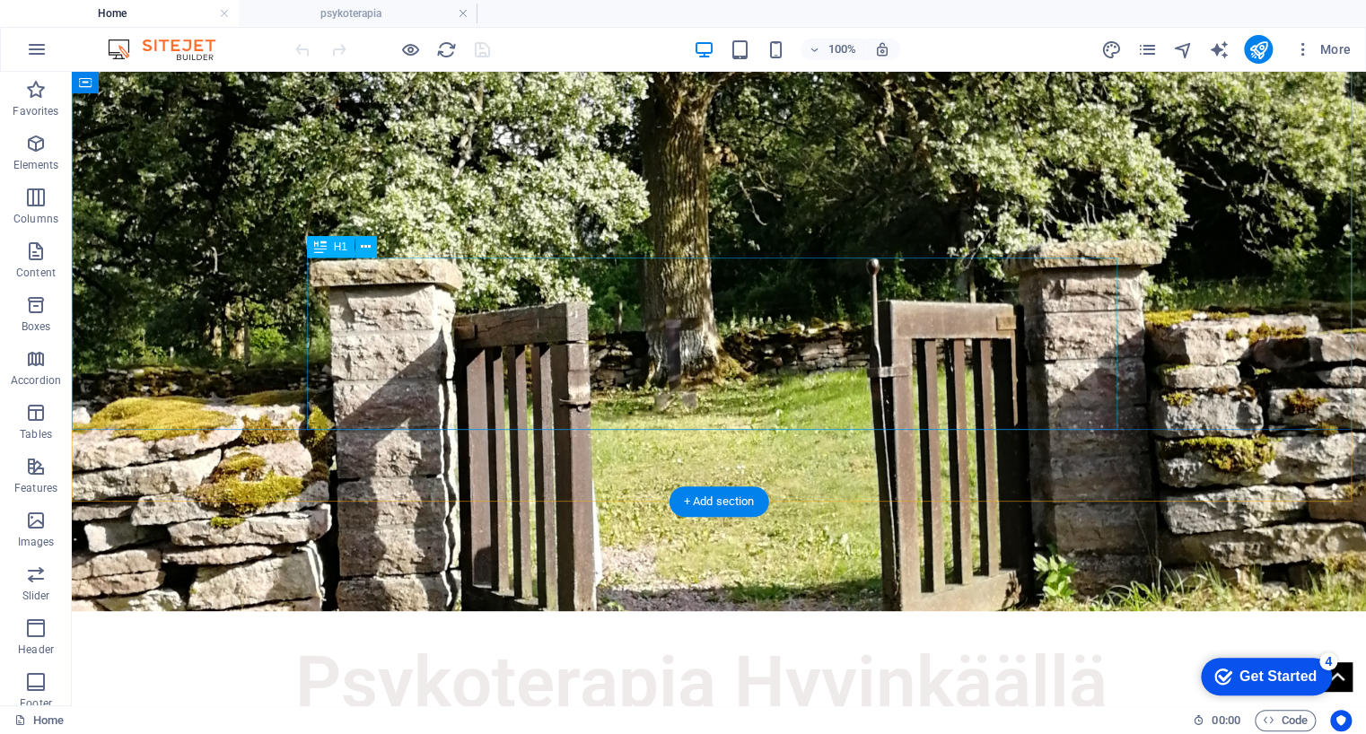
scroll to position [0, 0]
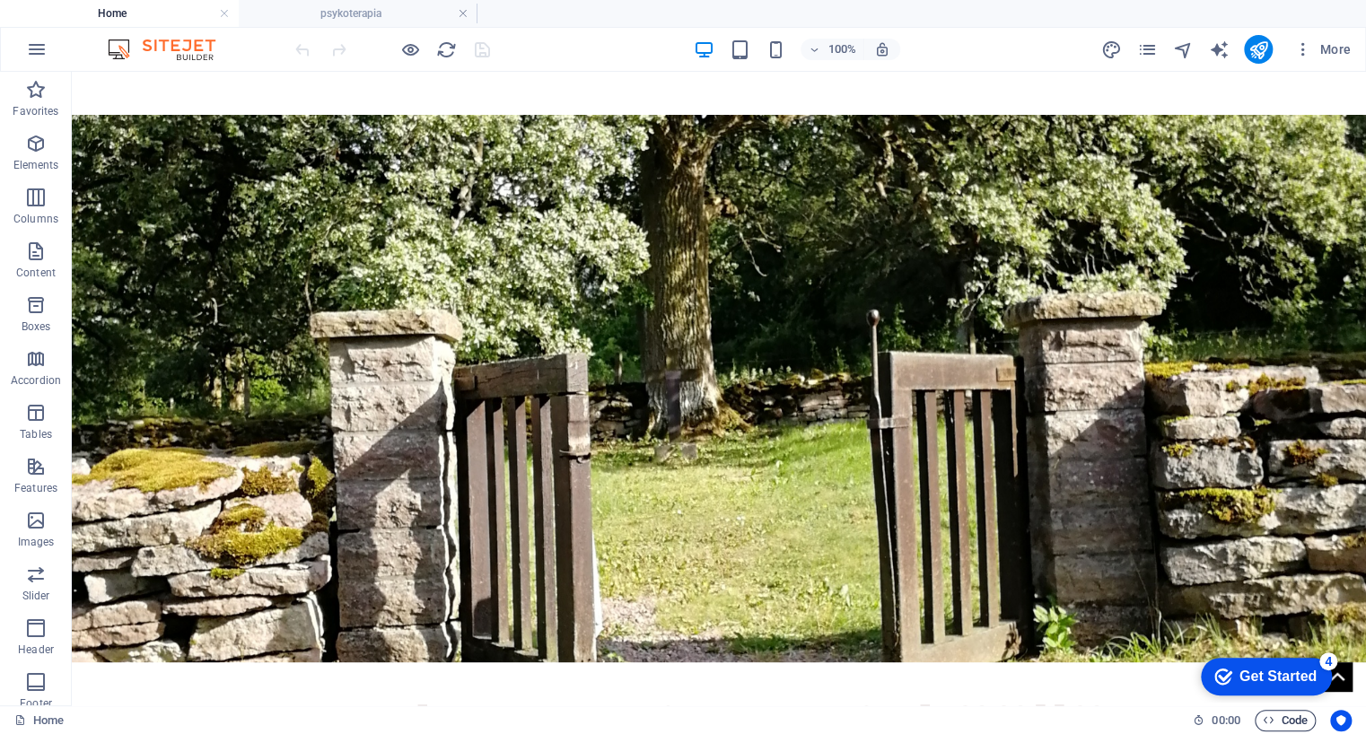
click at [1282, 715] on span "Code" at bounding box center [1285, 721] width 45 height 22
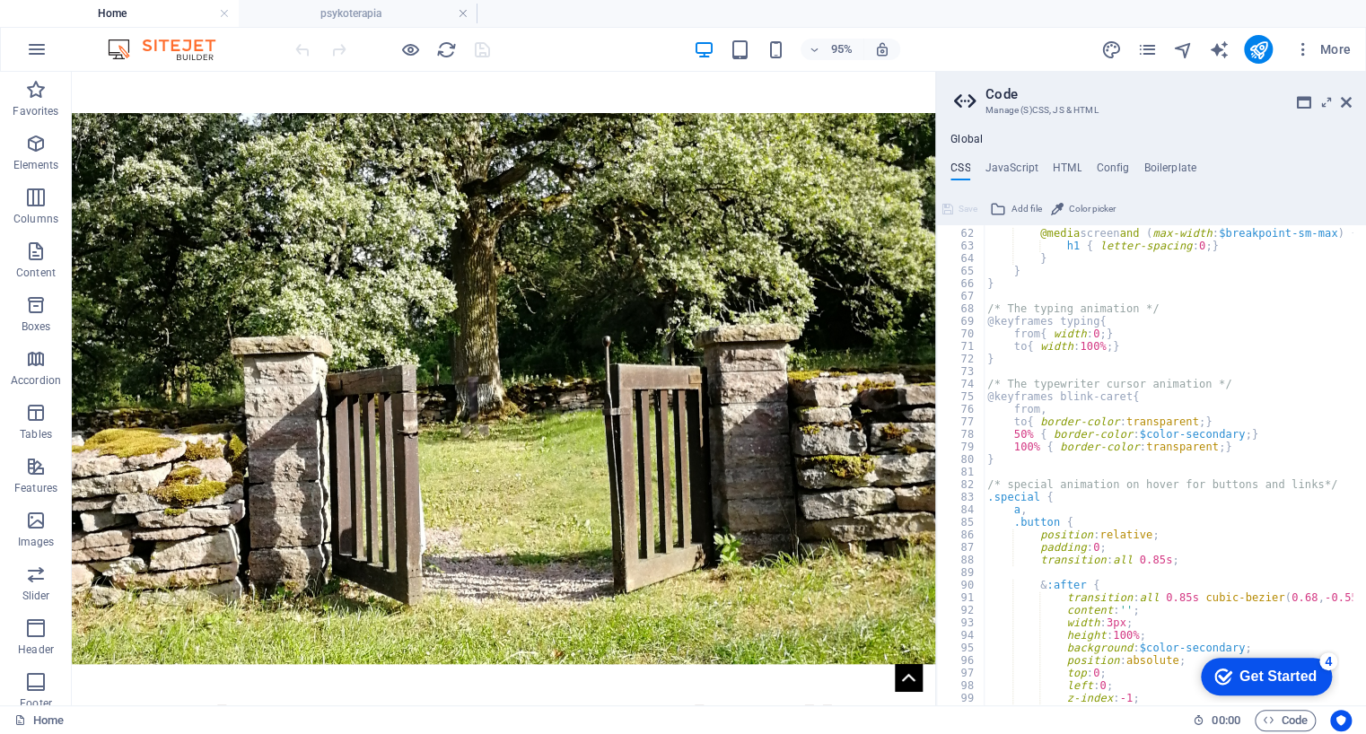
scroll to position [767, 0]
click at [1059, 168] on h4 "HTML" at bounding box center [1068, 172] width 30 height 20
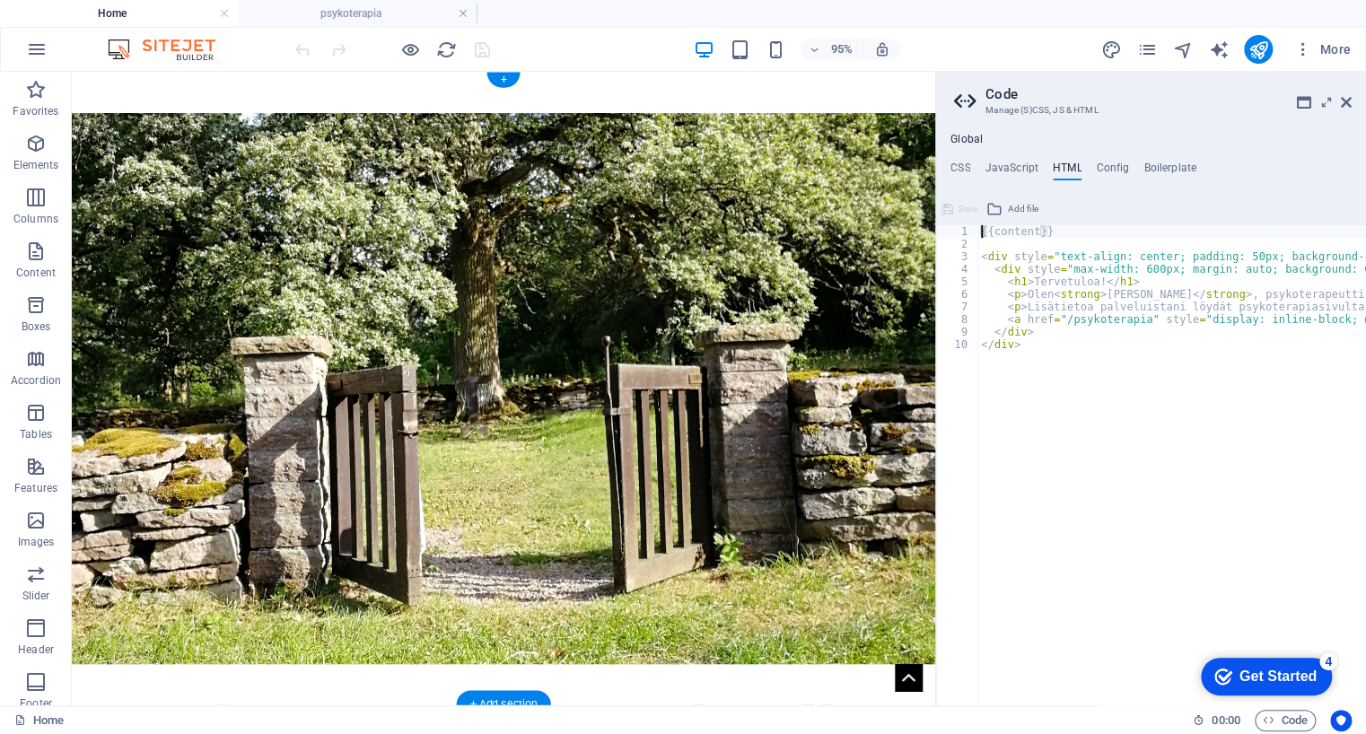
drag, startPoint x: 1009, startPoint y: 390, endPoint x: 847, endPoint y: 325, distance: 174.3
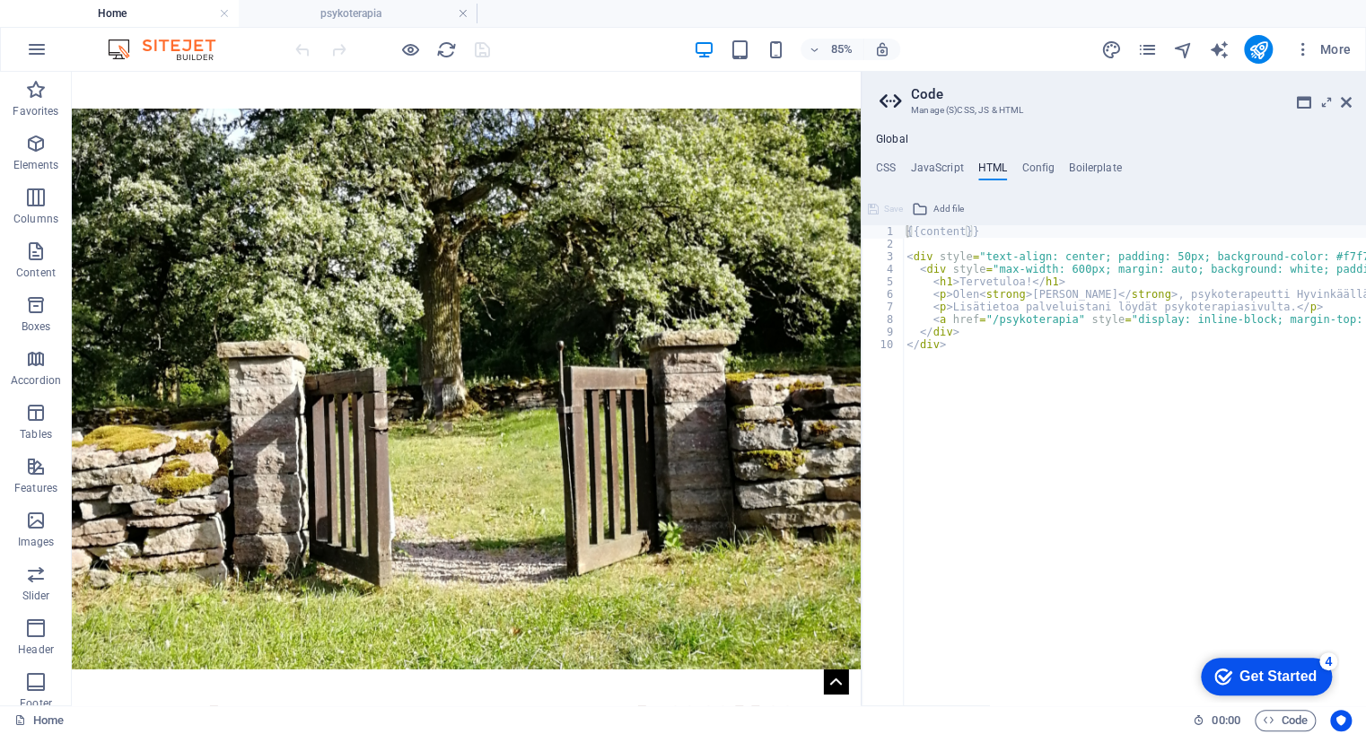
click at [858, 381] on div "Drag here to replace the existing content. Press “Ctrl” if you want to create a…" at bounding box center [466, 389] width 789 height 634
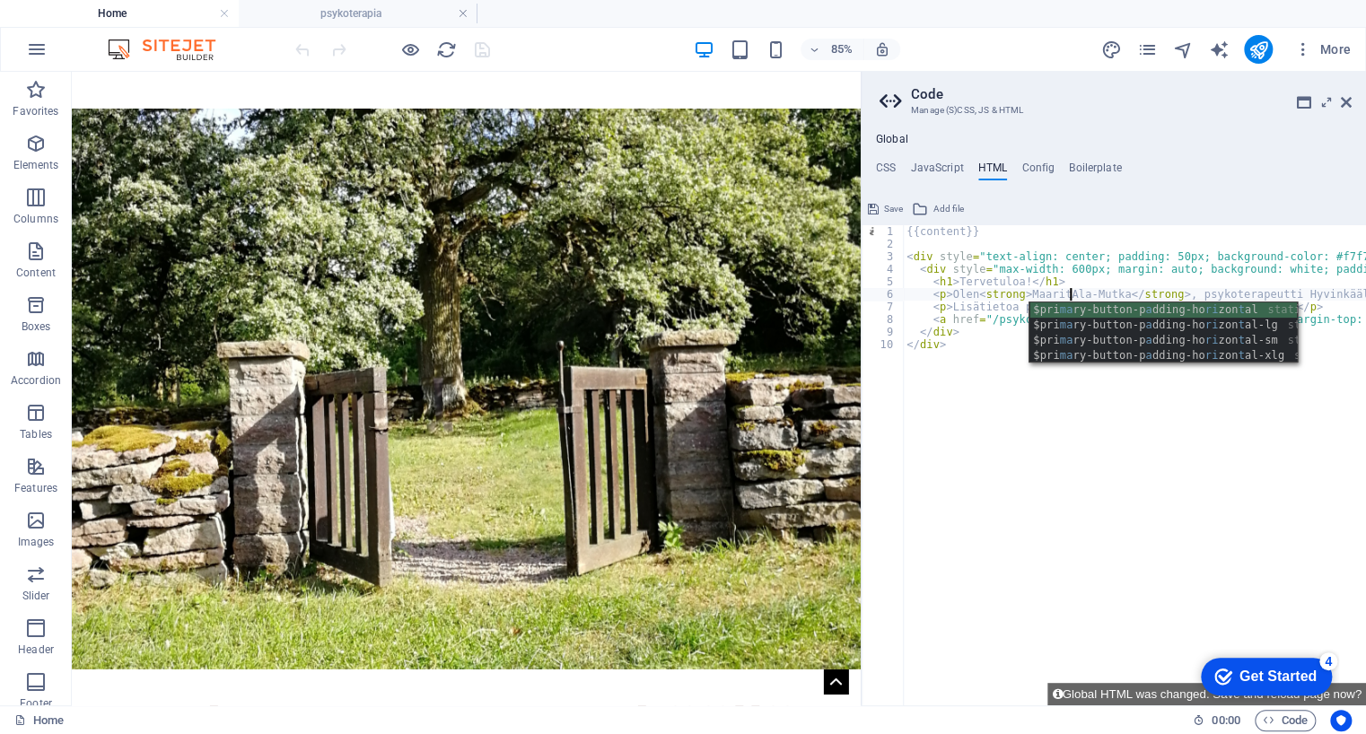
scroll to position [0, 14]
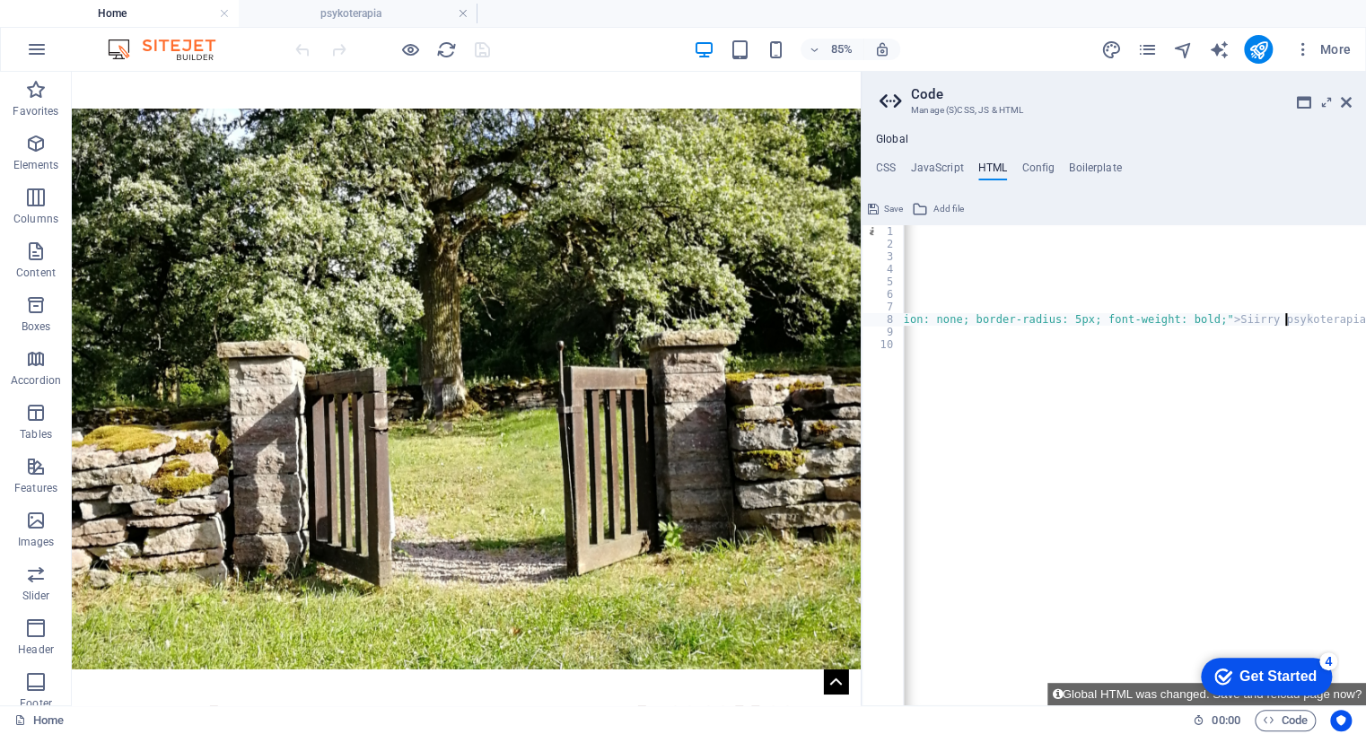
scroll to position [0, 0]
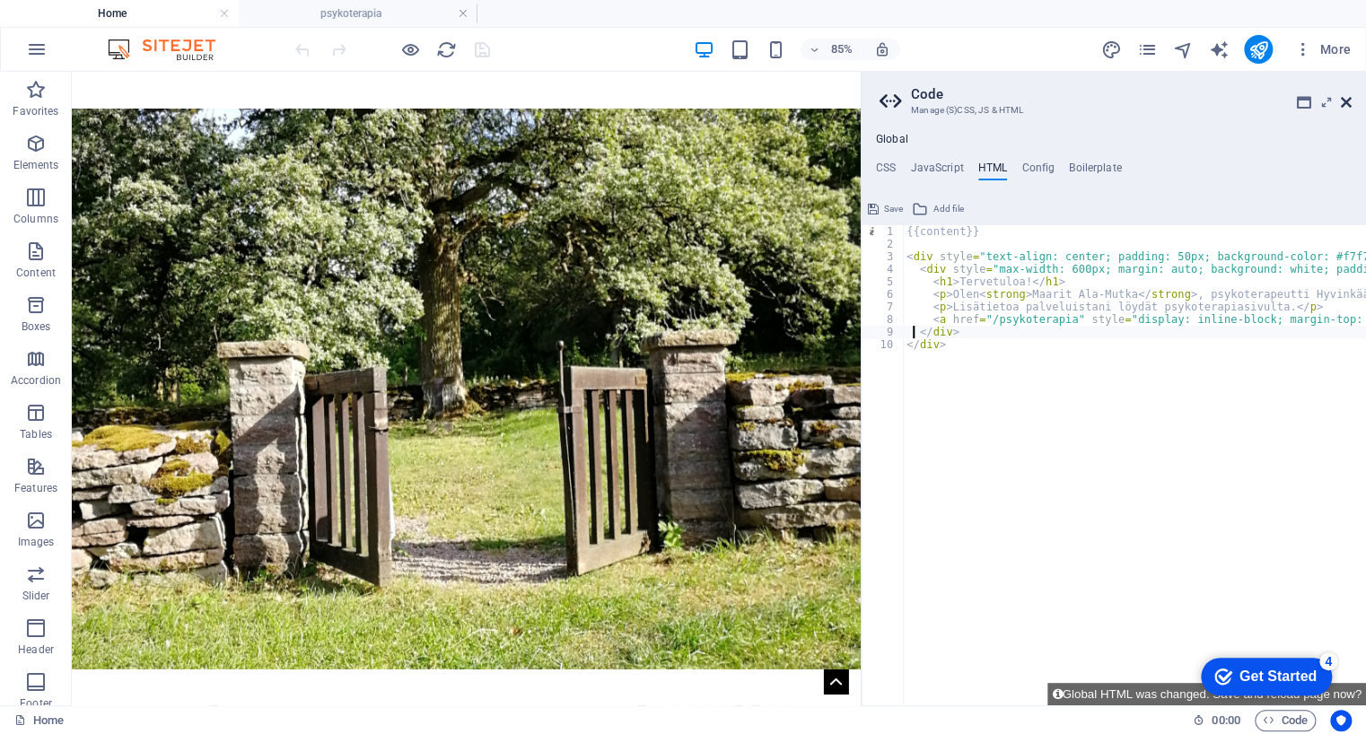
type textarea "</div>"
click at [1345, 97] on icon at bounding box center [1346, 102] width 11 height 14
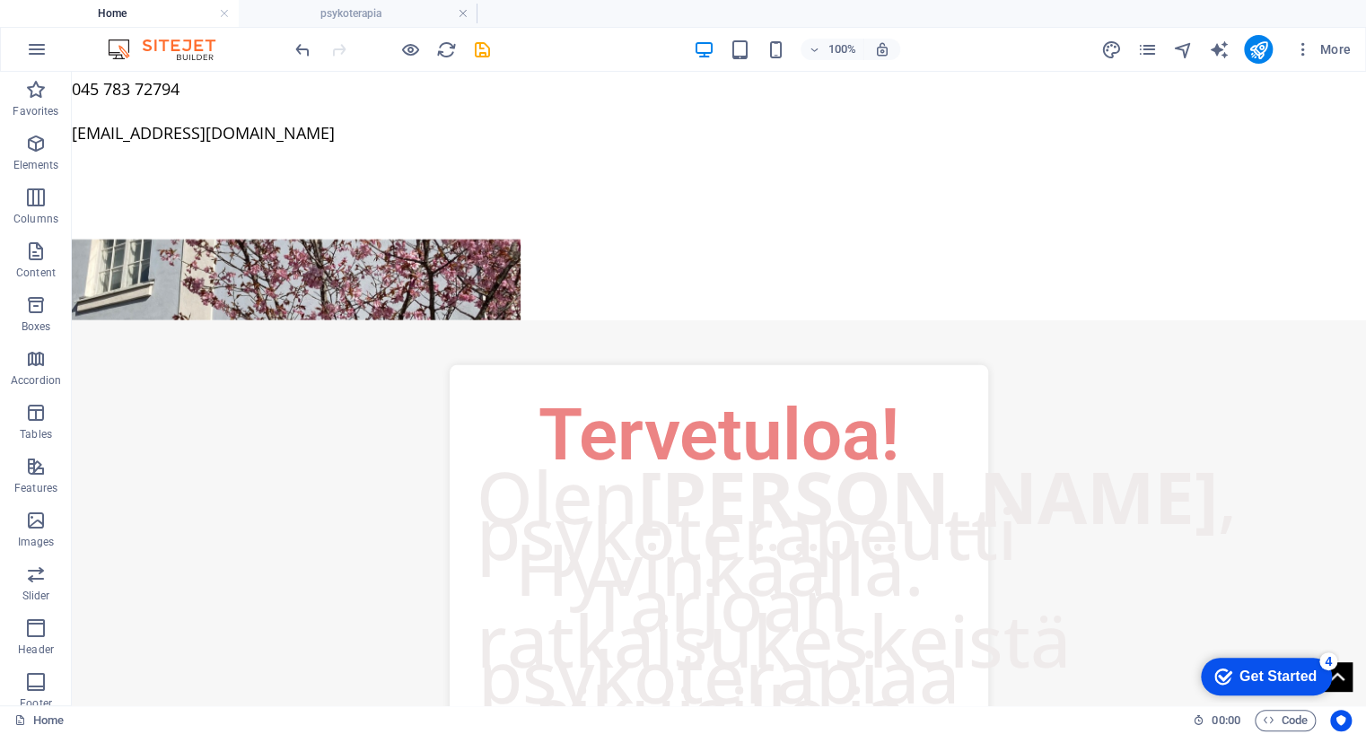
scroll to position [2499, 0]
click at [1147, 488] on div "Tervetuloa! Olen Pasi Ala-Mutka , psykoterapeutti Hyvinkäällä. Tarjoan ratkaisu…" at bounding box center [719, 706] width 1294 height 772
click at [1285, 720] on span "Code" at bounding box center [1285, 721] width 45 height 22
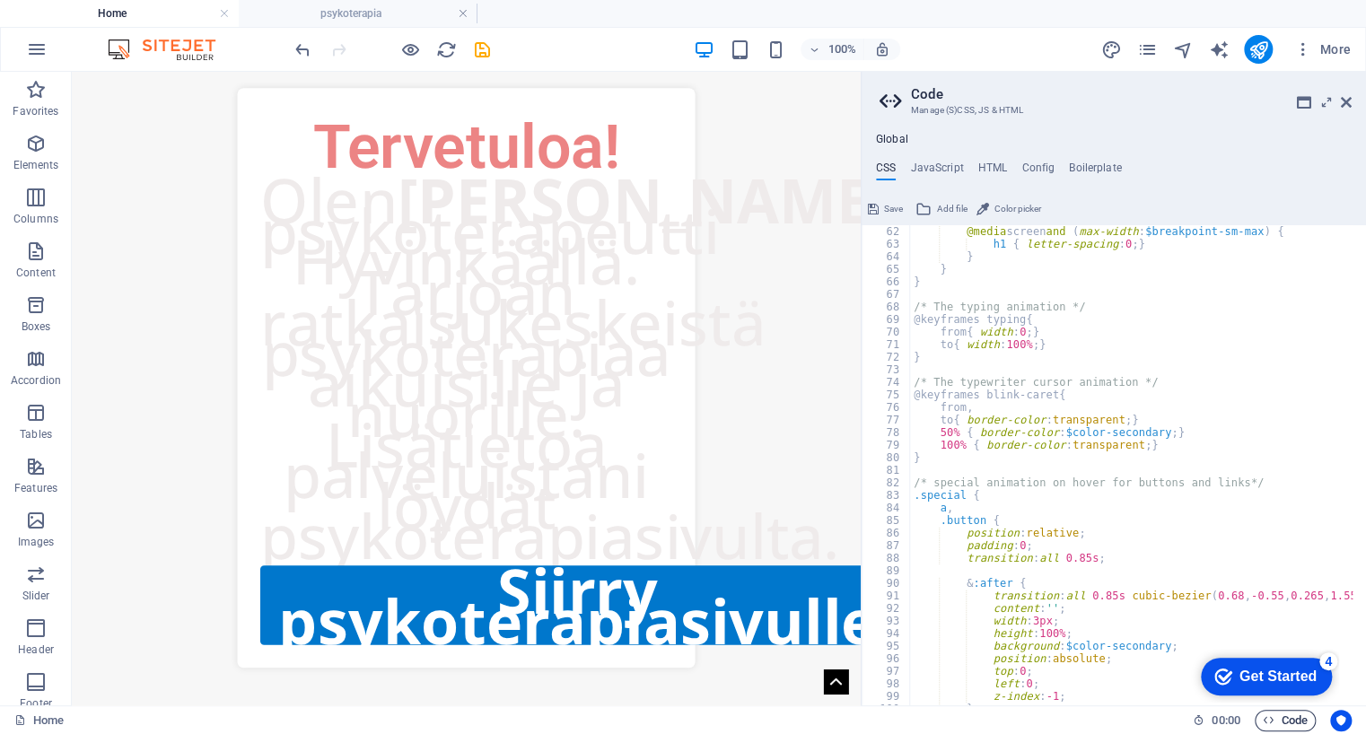
scroll to position [767, 0]
click at [989, 164] on h4 "HTML" at bounding box center [993, 172] width 30 height 20
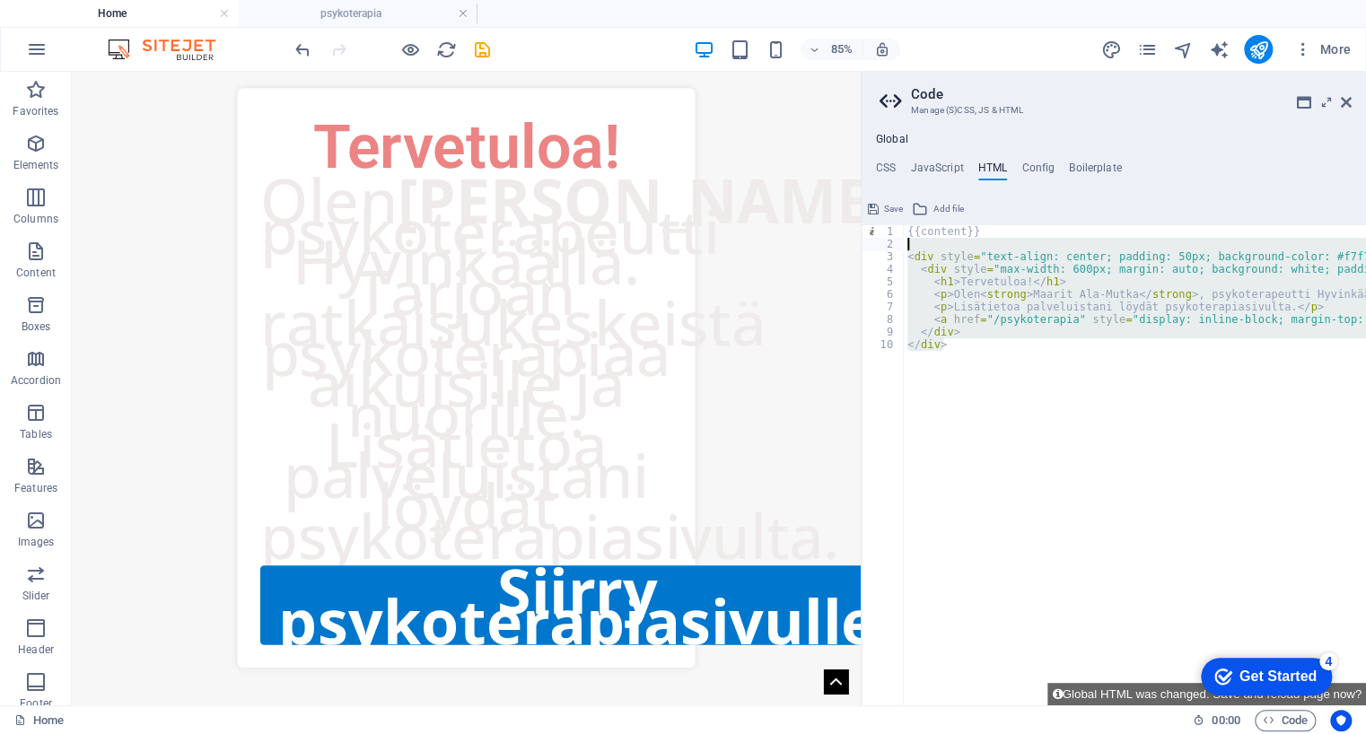
drag, startPoint x: 957, startPoint y: 347, endPoint x: 907, endPoint y: 244, distance: 114.4
type textarea "<div style="text-align: center; padding: 50px; background-color: #f7f7f7;">"
paste textarea
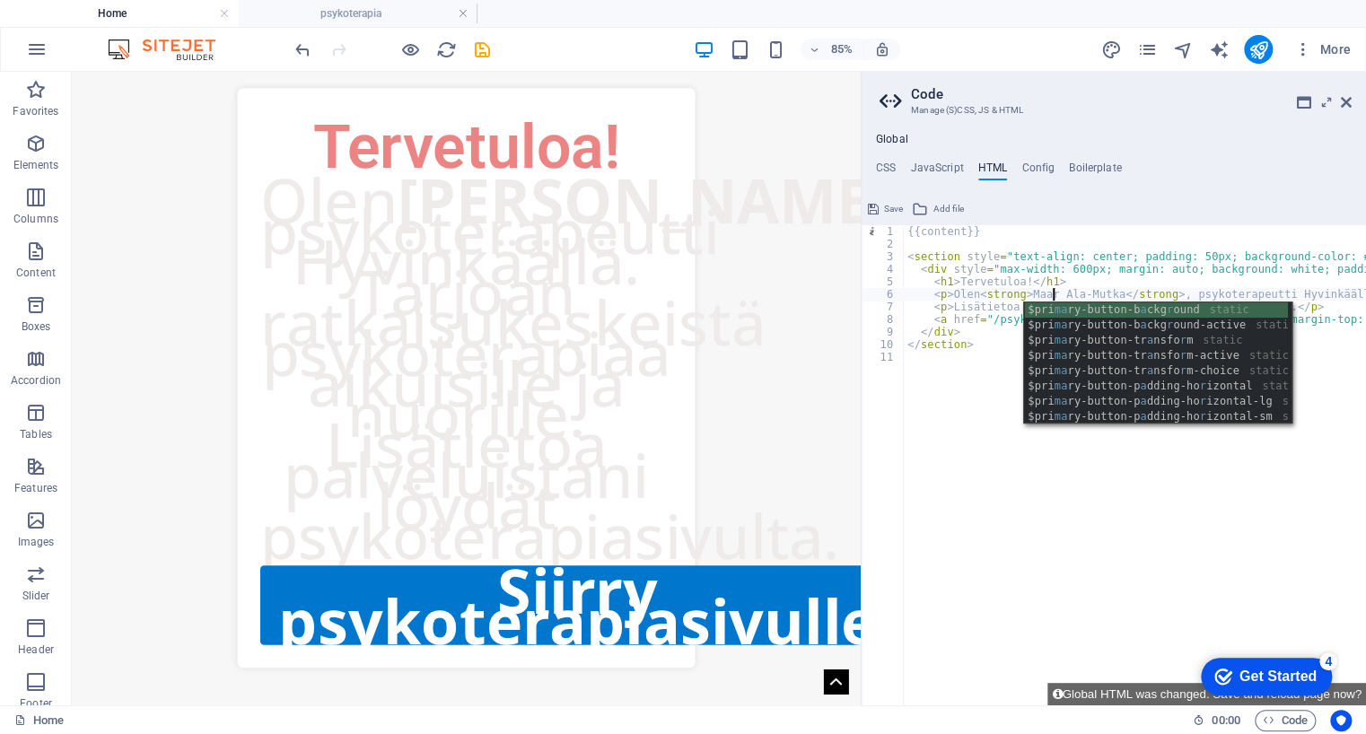
scroll to position [0, 13]
type textarea "<p>Olen <strong>Maarit Ala-Mutka</strong>, psykoterapeutti Hyvinkäällä. Tarjoan…"
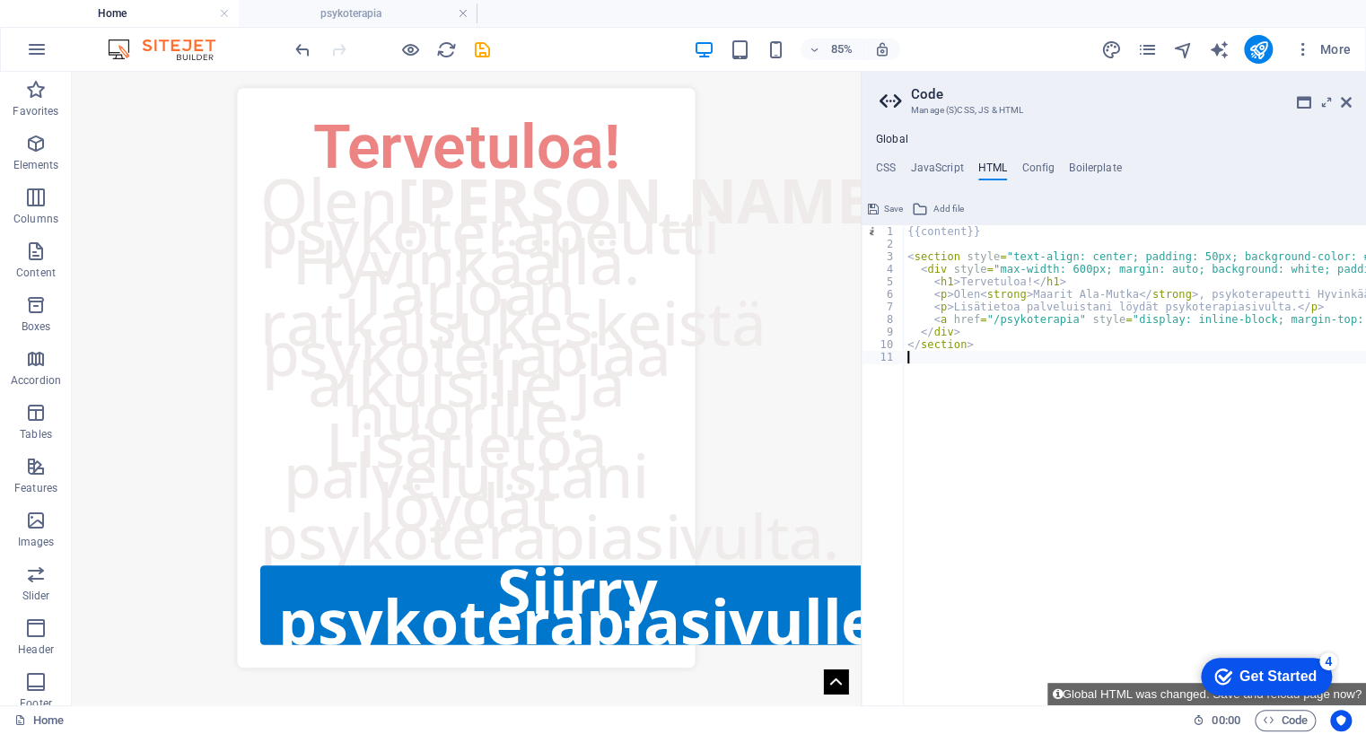
scroll to position [0, 0]
click at [1345, 106] on icon at bounding box center [1346, 102] width 11 height 14
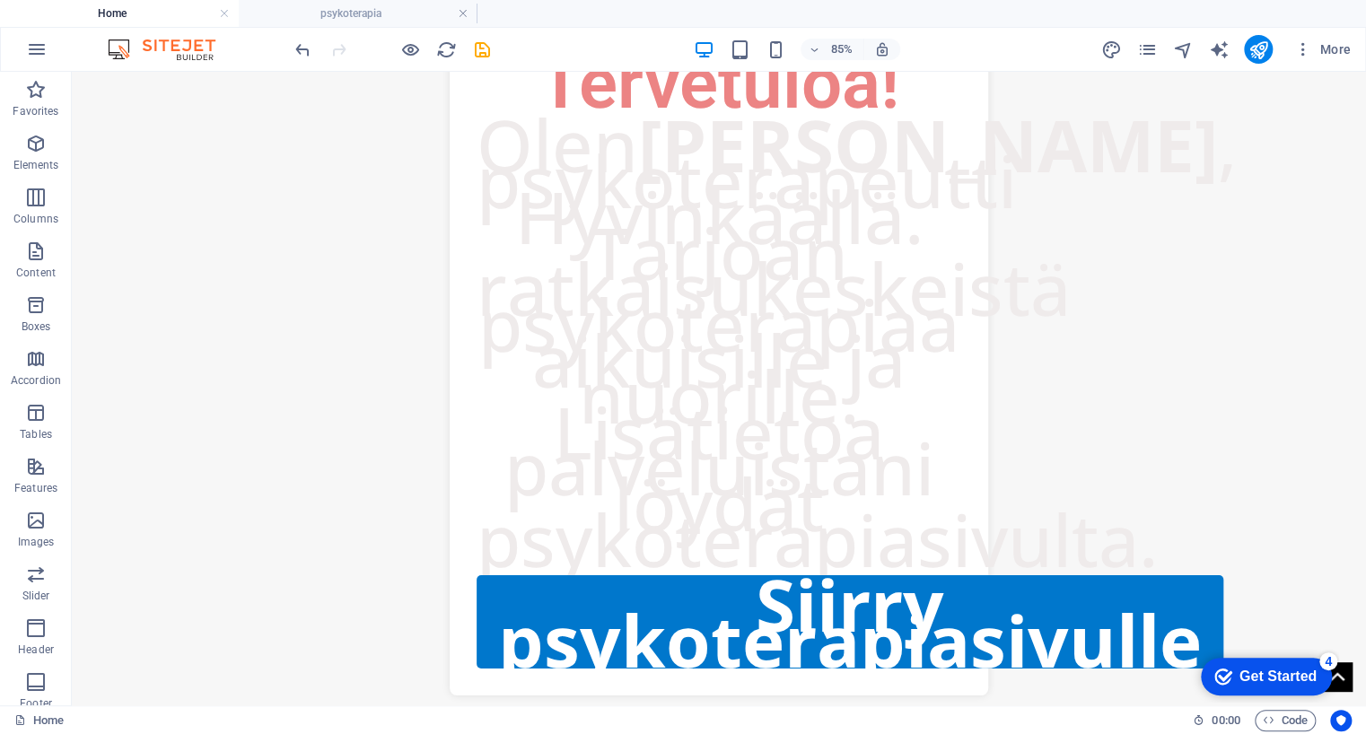
scroll to position [2499, 0]
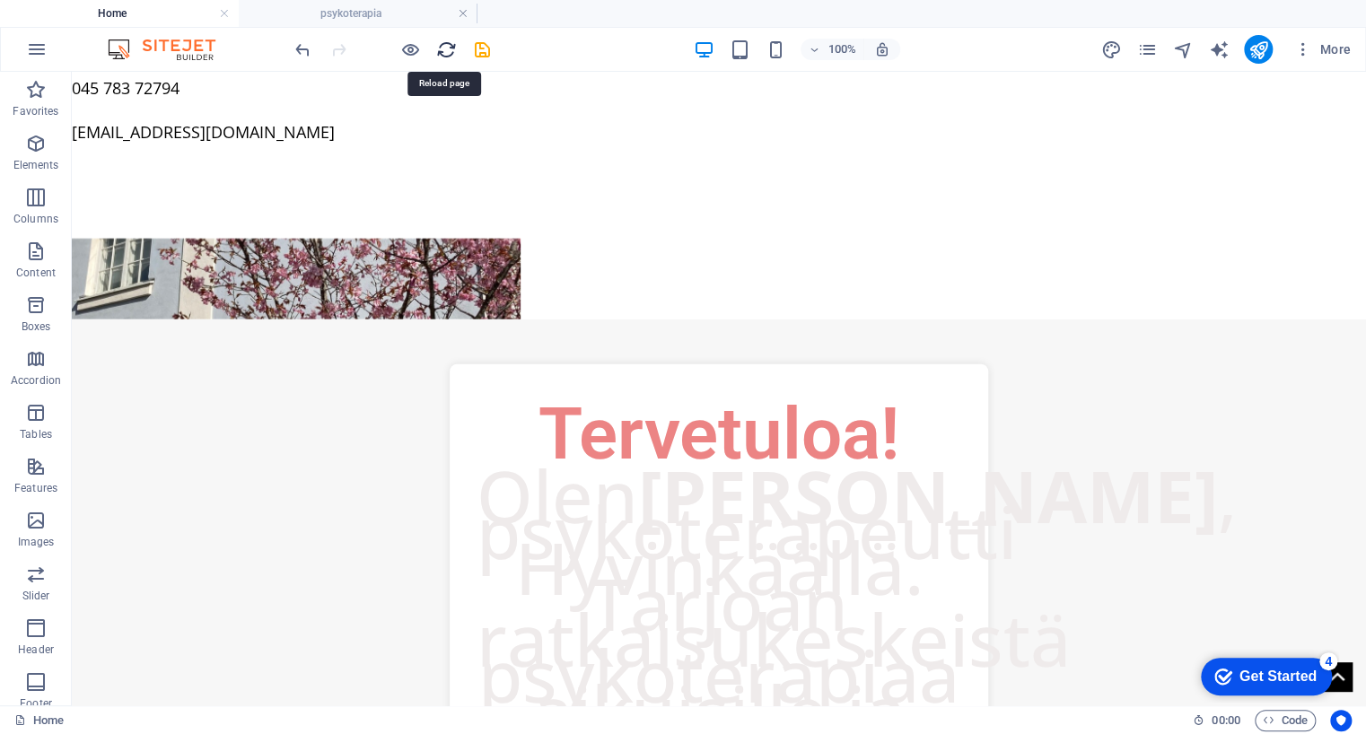
click at [443, 50] on icon "reload" at bounding box center [446, 49] width 21 height 21
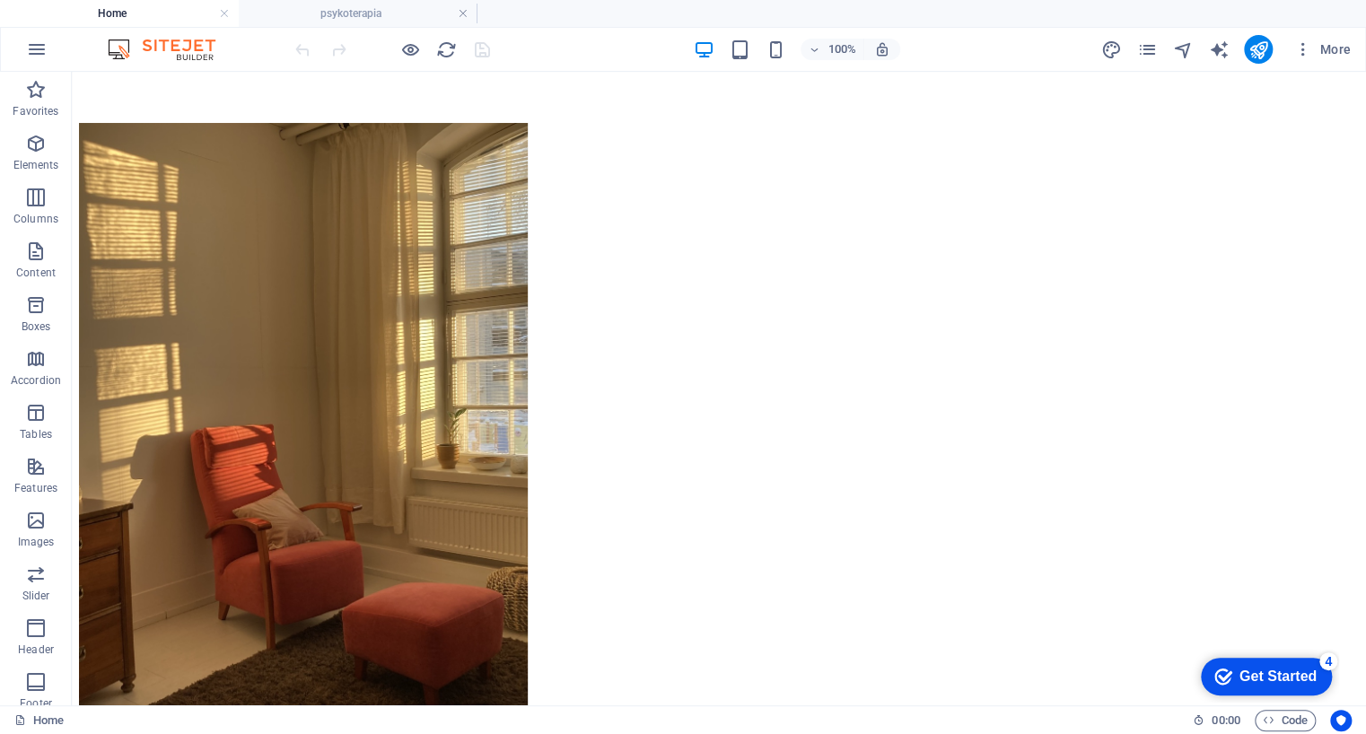
scroll to position [2619, 0]
click at [384, 20] on h4 "psykoterapia" at bounding box center [358, 14] width 239 height 20
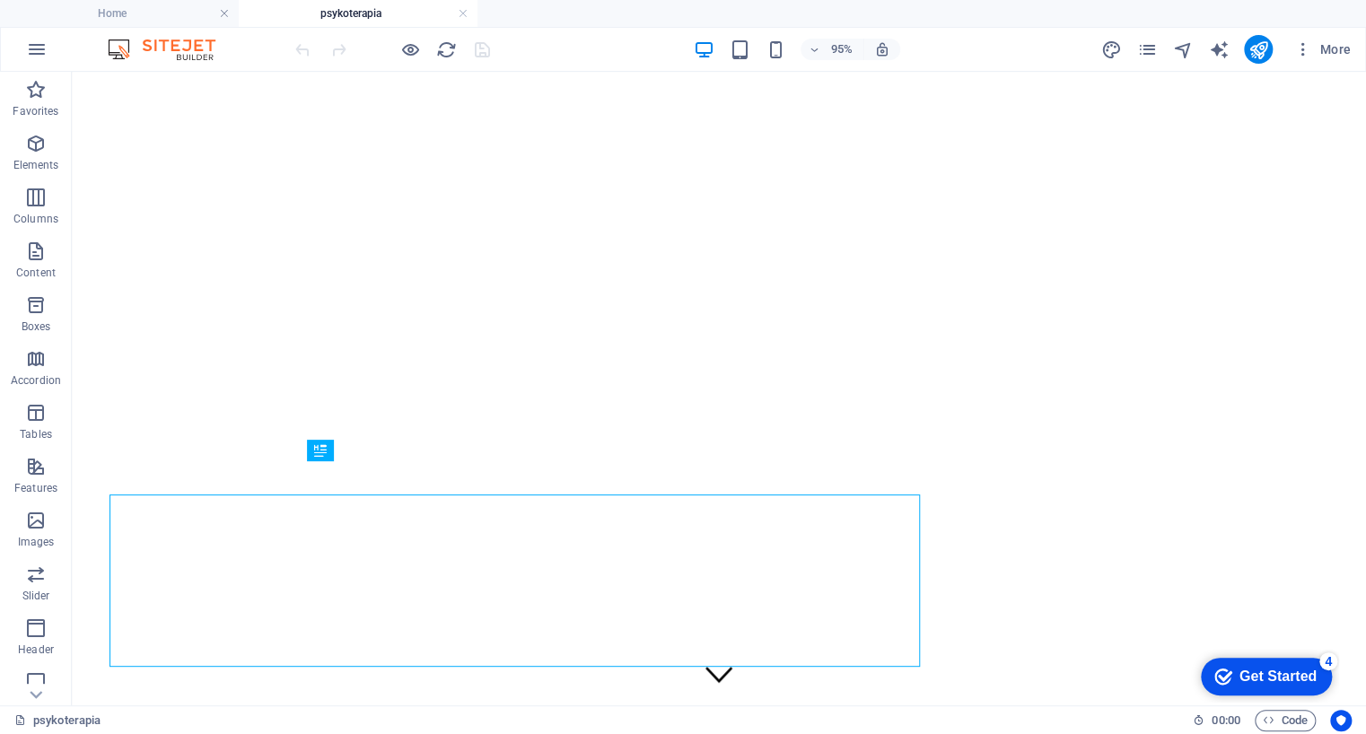
scroll to position [0, 0]
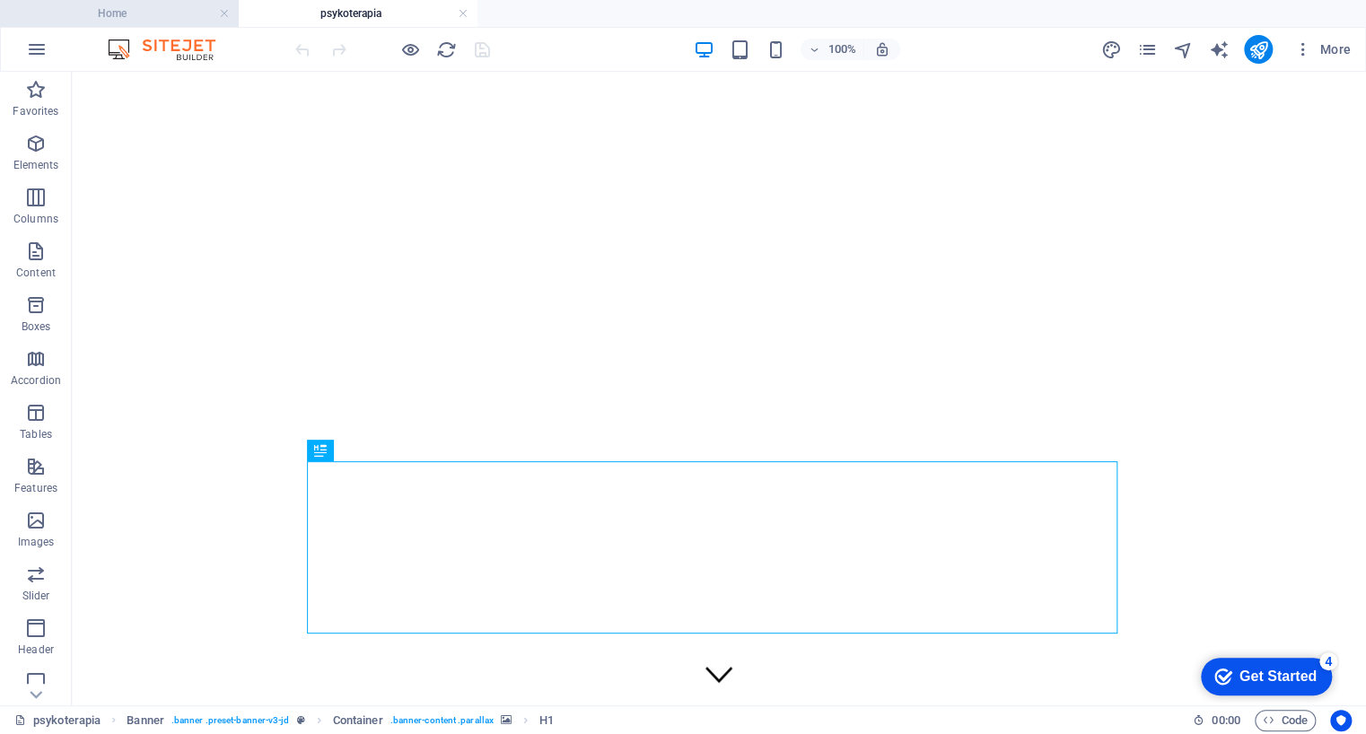
click at [158, 17] on h4 "Home" at bounding box center [119, 14] width 239 height 20
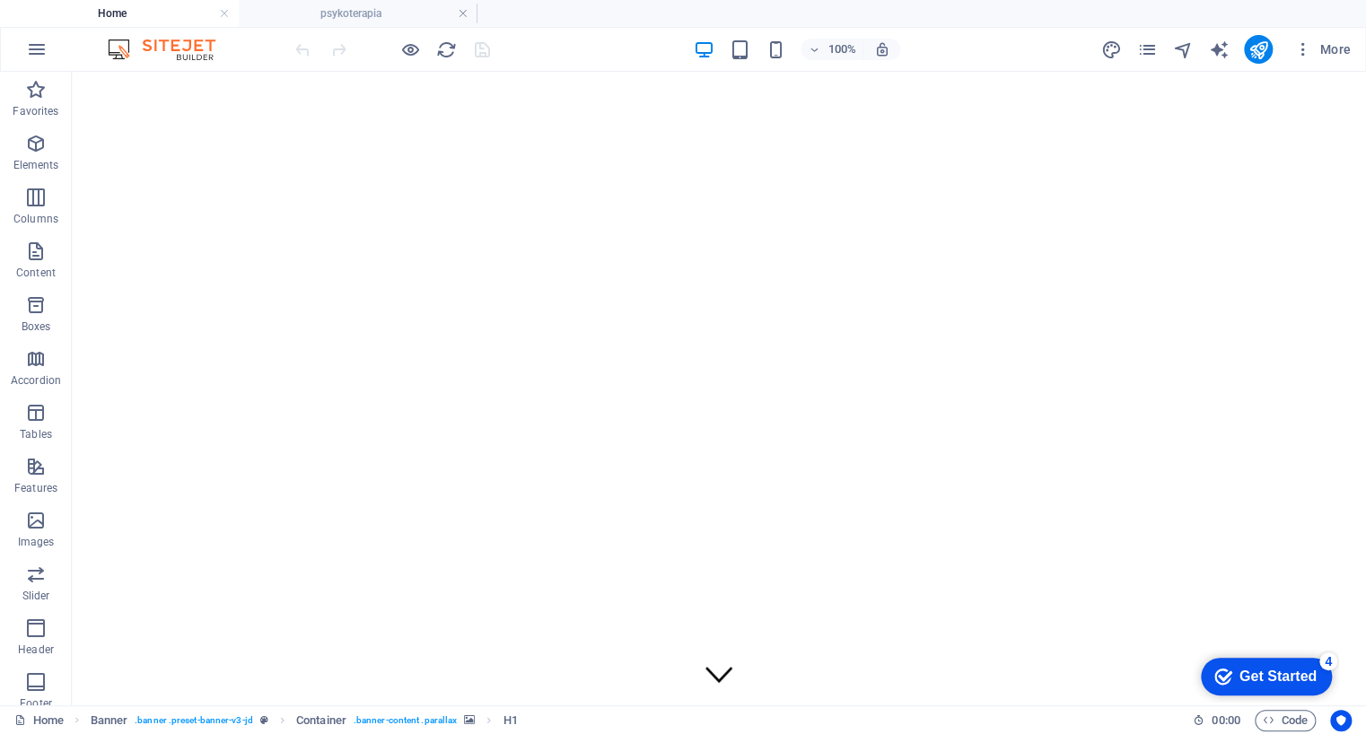
scroll to position [2619, 0]
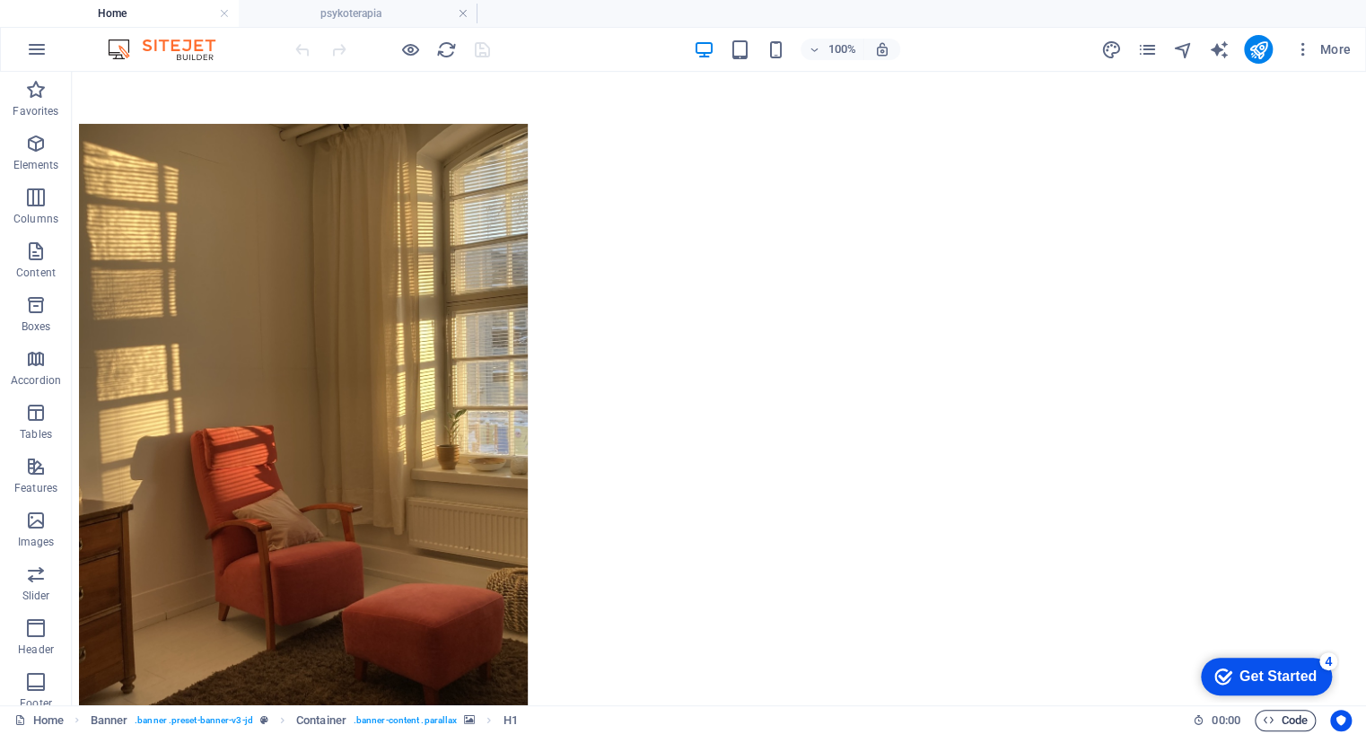
click at [1287, 720] on span "Code" at bounding box center [1285, 721] width 45 height 22
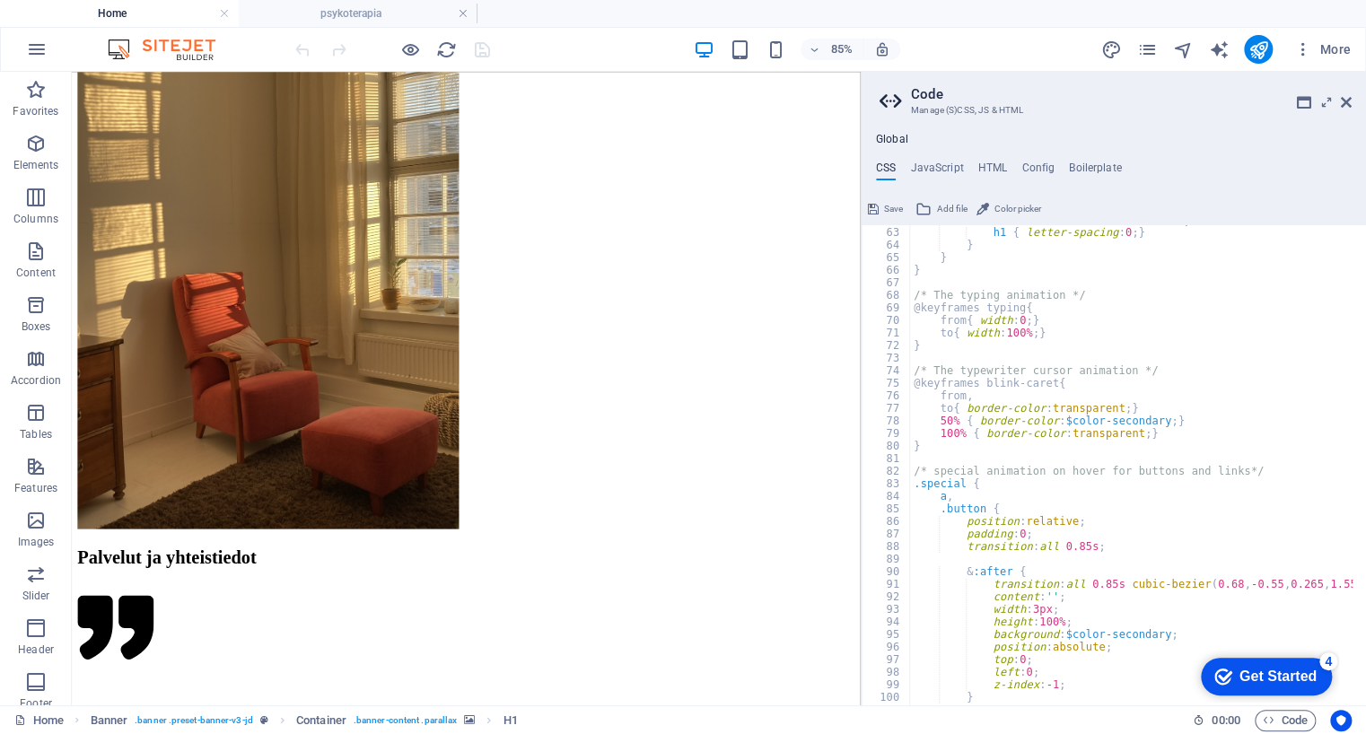
scroll to position [778, 0]
click at [987, 173] on h4 "HTML" at bounding box center [993, 172] width 30 height 20
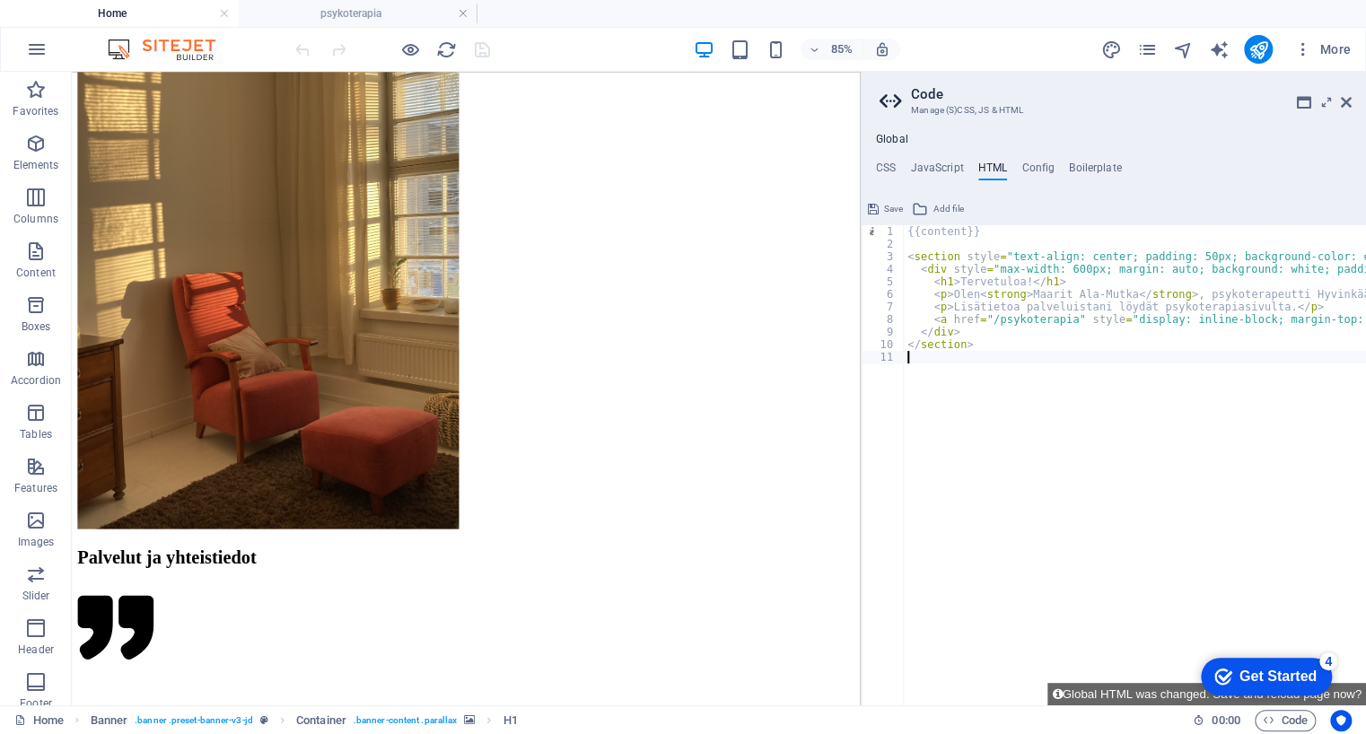
click at [881, 202] on button "Save" at bounding box center [885, 209] width 40 height 22
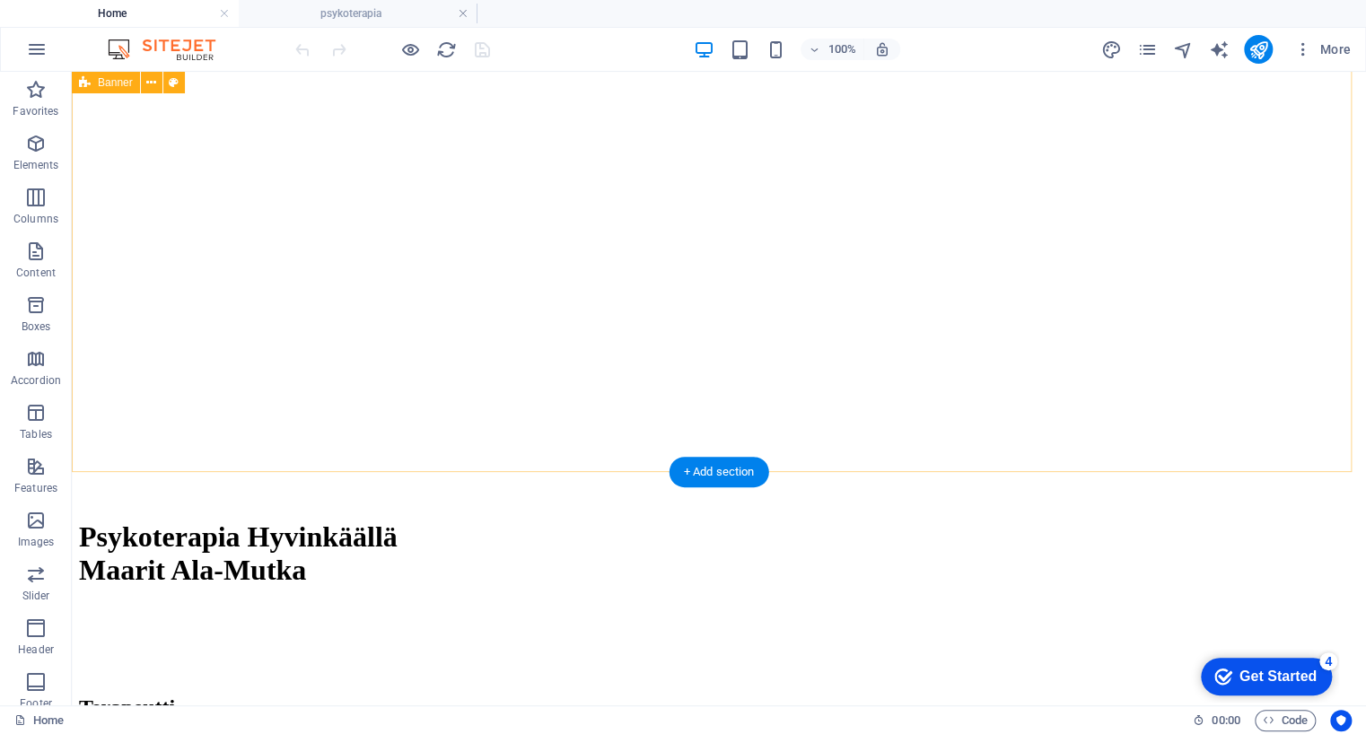
scroll to position [149, 0]
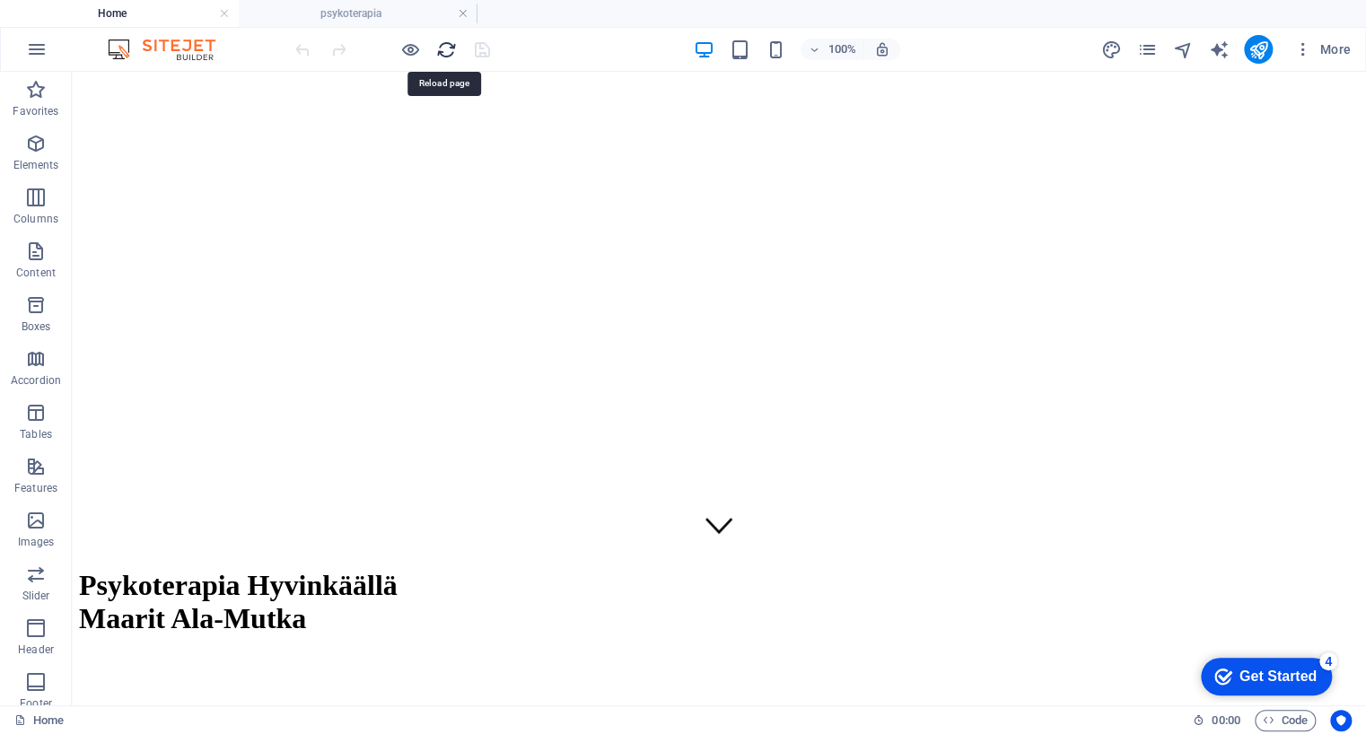
click at [449, 44] on icon "reload" at bounding box center [446, 49] width 21 height 21
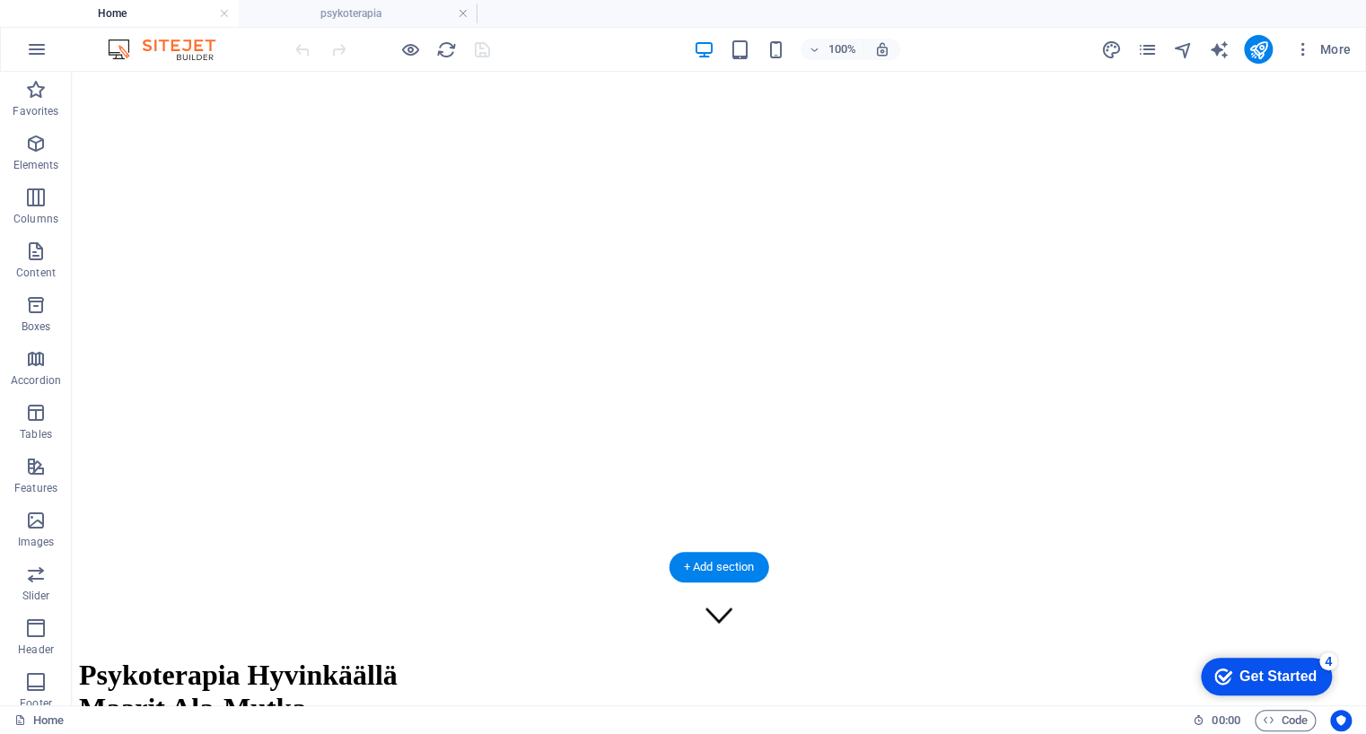
scroll to position [0, 0]
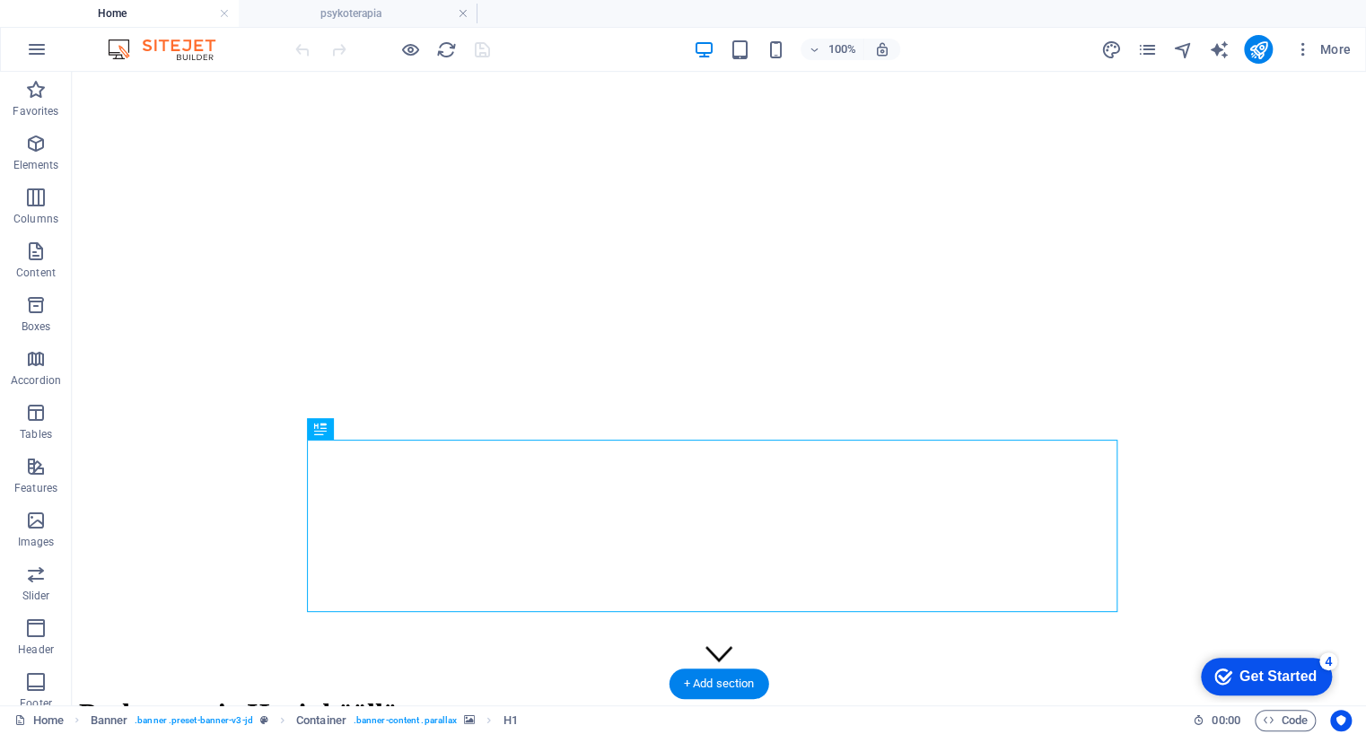
scroll to position [22, 0]
click at [154, 85] on icon at bounding box center [151, 83] width 10 height 19
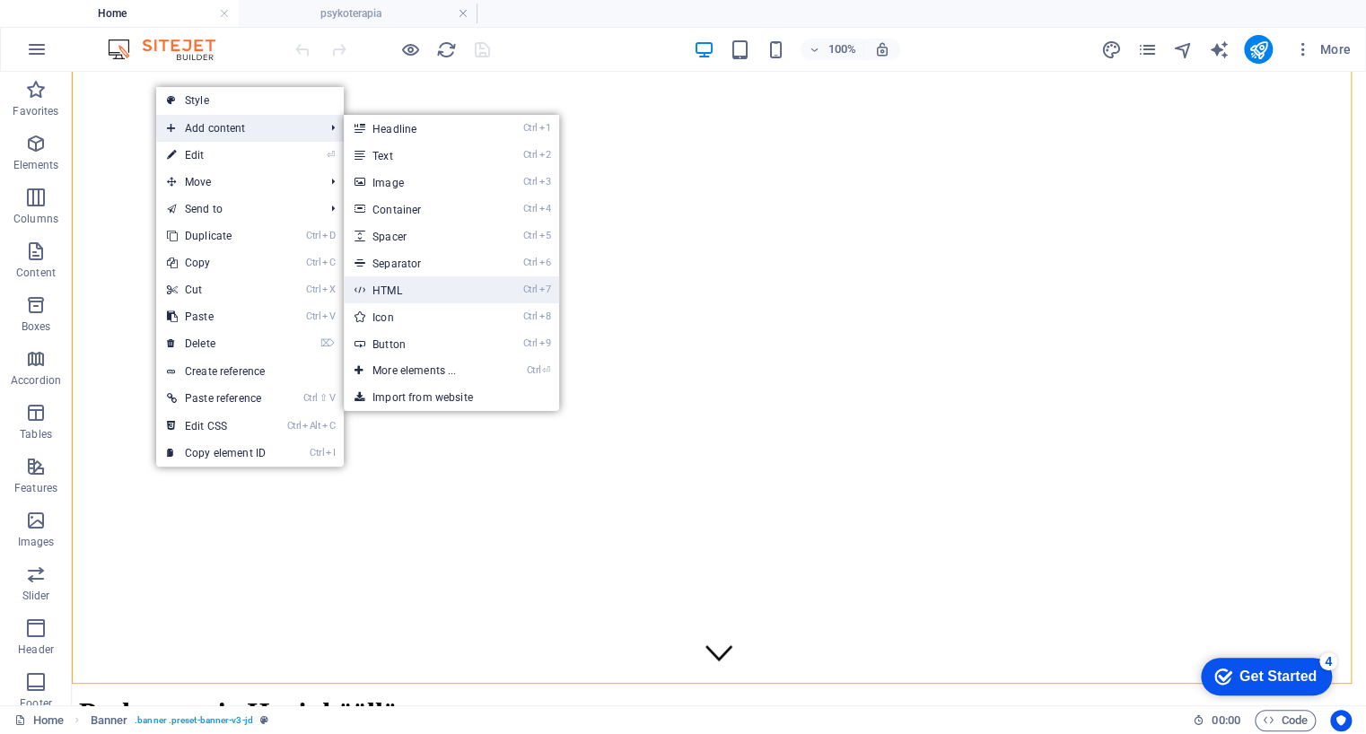
click at [431, 285] on link "Ctrl 7 HTML" at bounding box center [418, 289] width 148 height 27
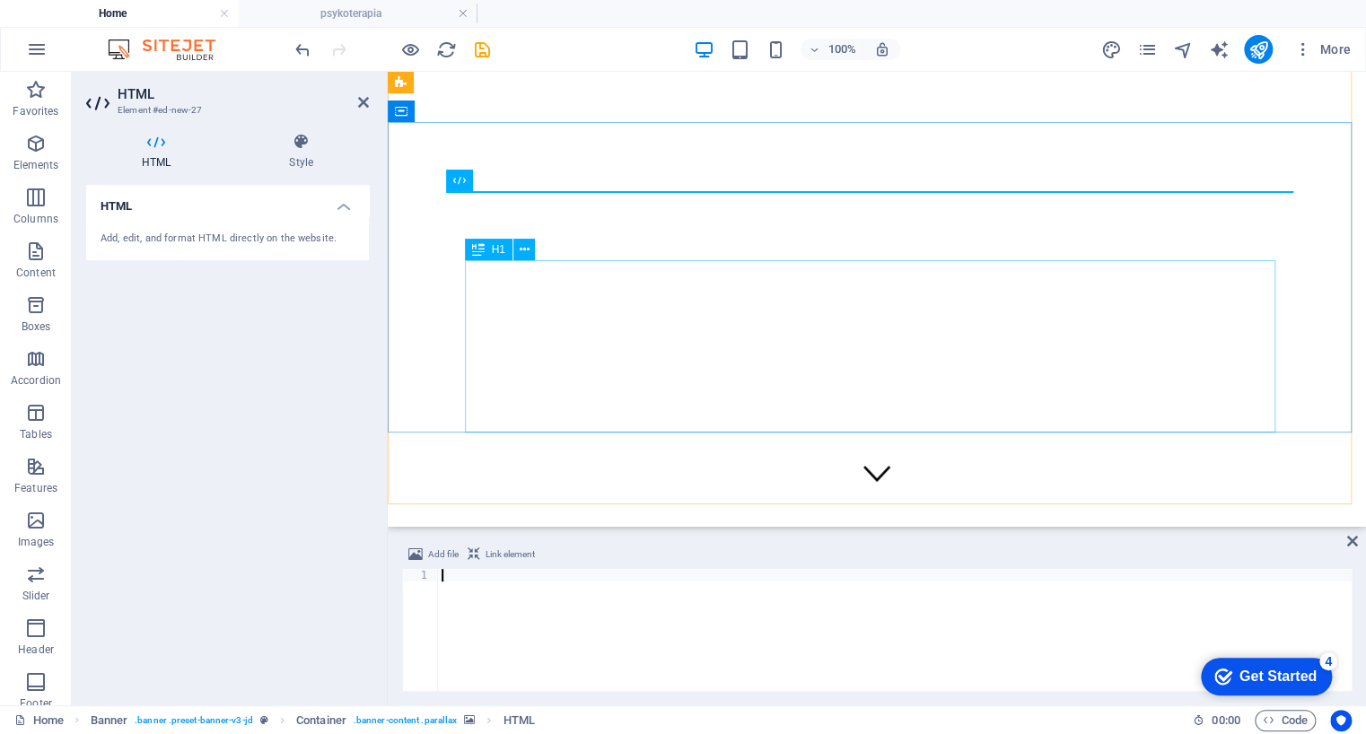
type textarea "<a href="/psykoterapia">Siirry psykoterapiasivulle</a>"
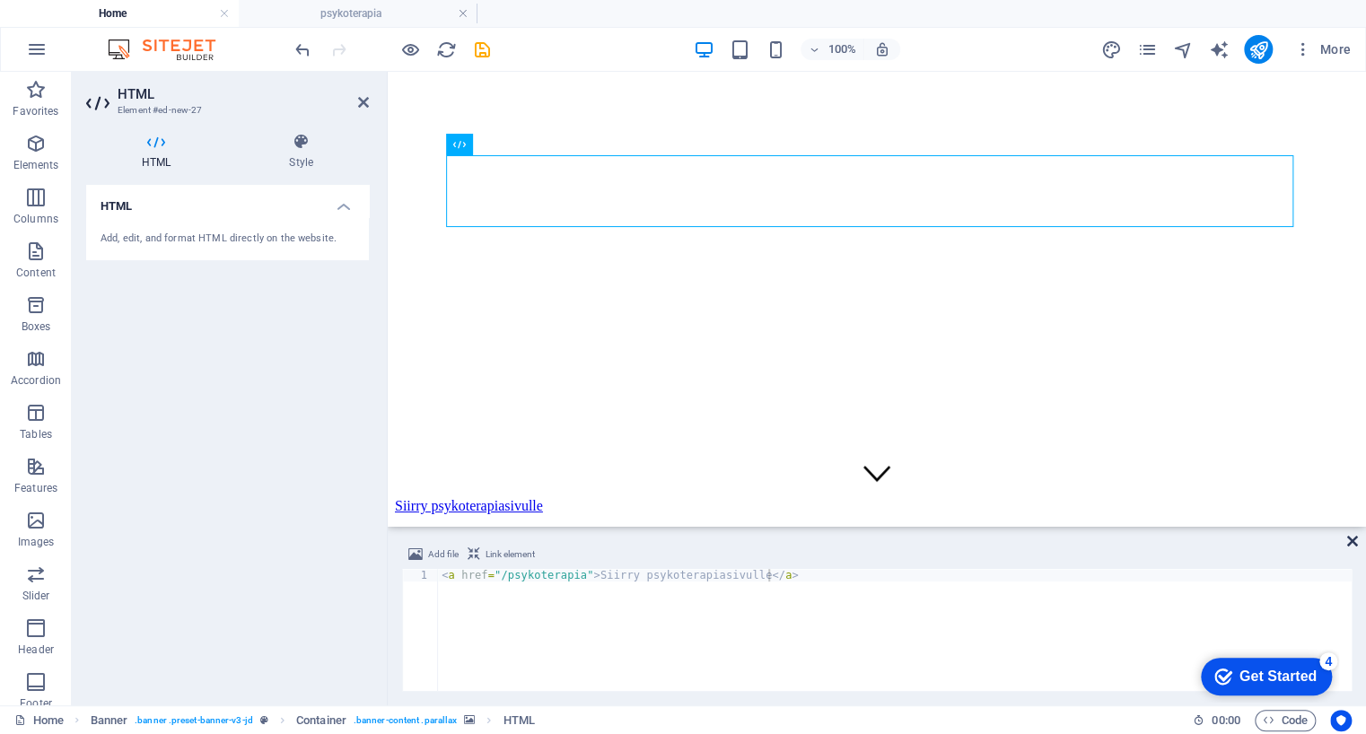
click at [1353, 543] on icon at bounding box center [1352, 541] width 11 height 14
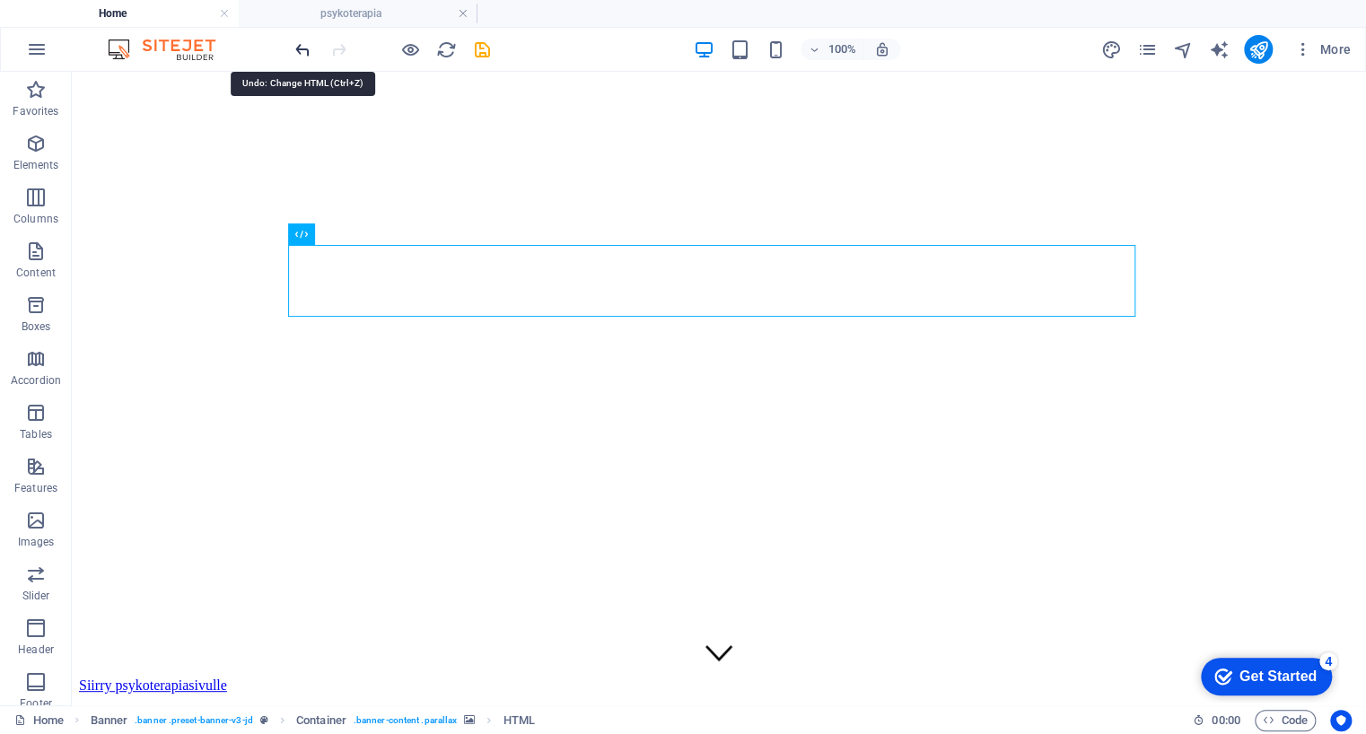
click at [300, 43] on icon "undo" at bounding box center [303, 49] width 21 height 21
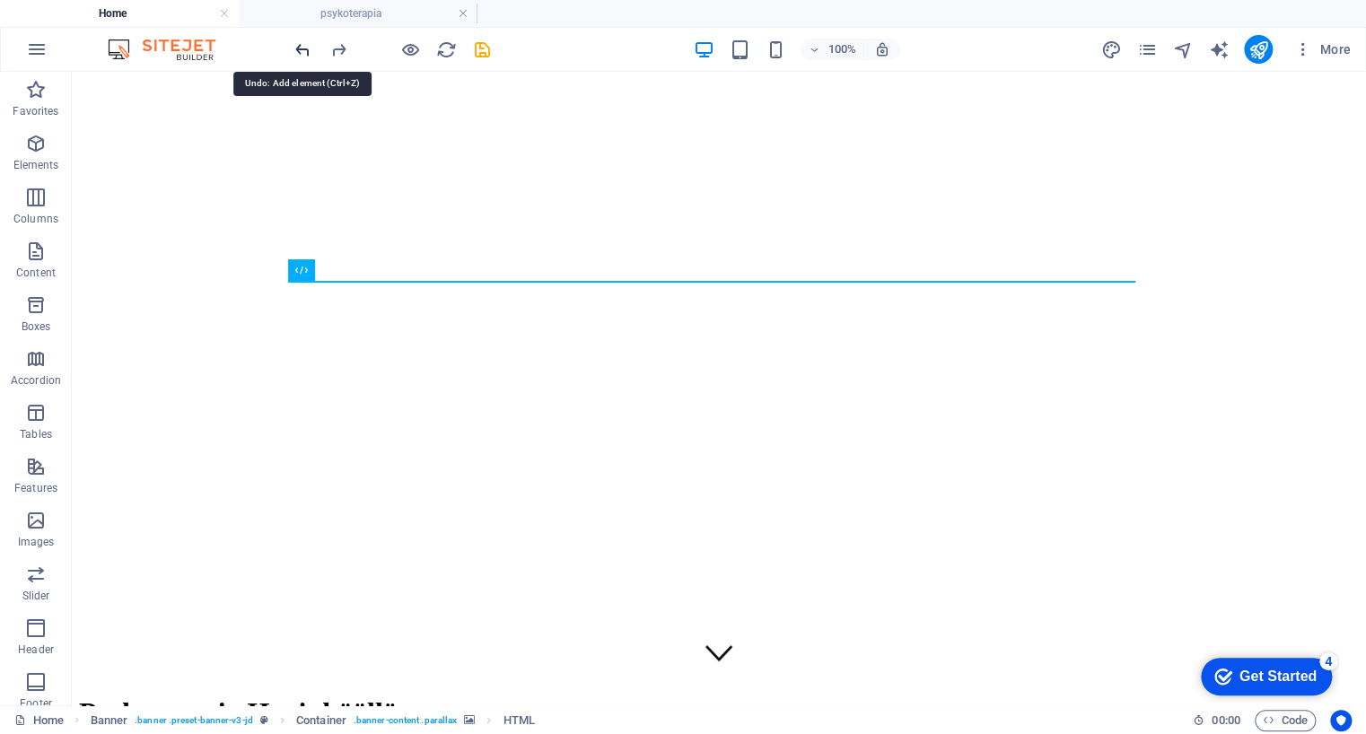
click at [304, 40] on icon "undo" at bounding box center [303, 49] width 21 height 21
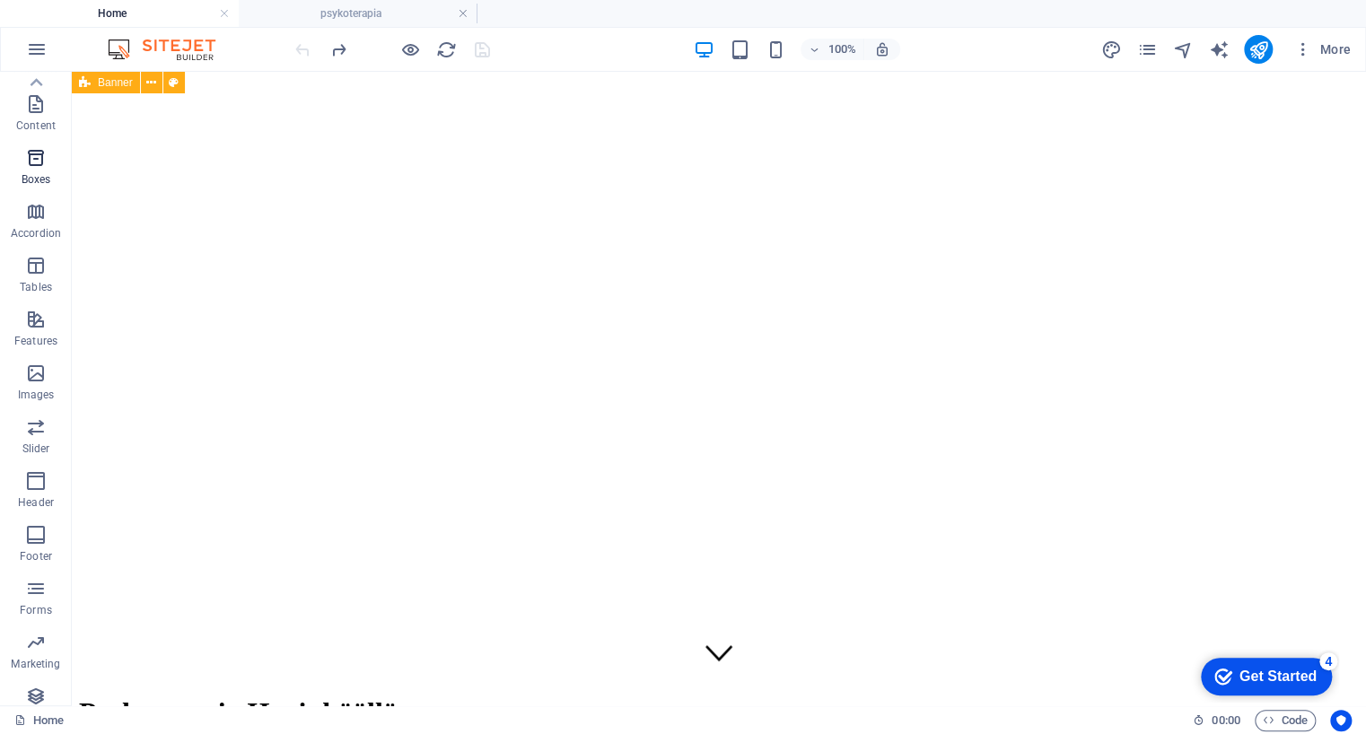
scroll to position [0, 0]
click at [46, 142] on icon "button" at bounding box center [36, 144] width 22 height 22
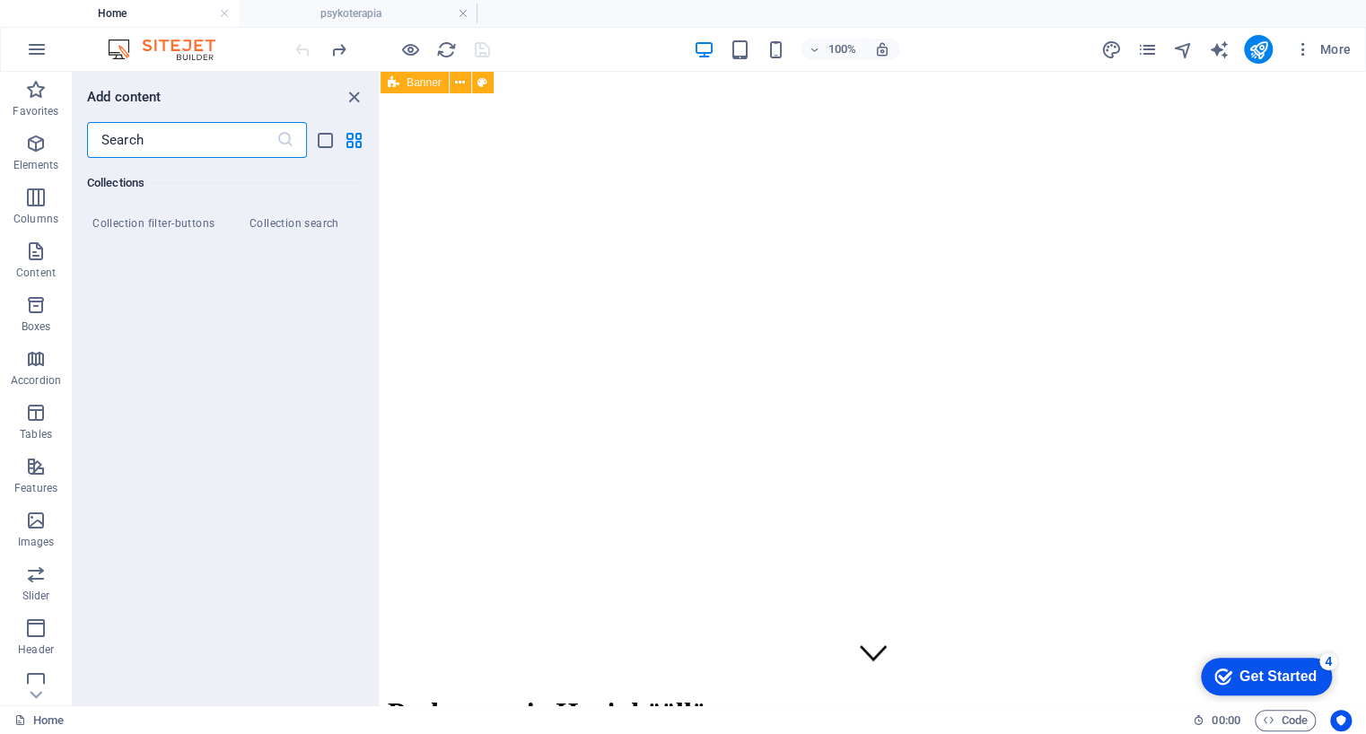
scroll to position [17229, 0]
click at [600, 53] on div "100% More" at bounding box center [825, 49] width 1066 height 29
click at [346, 91] on icon "close panel" at bounding box center [354, 97] width 21 height 21
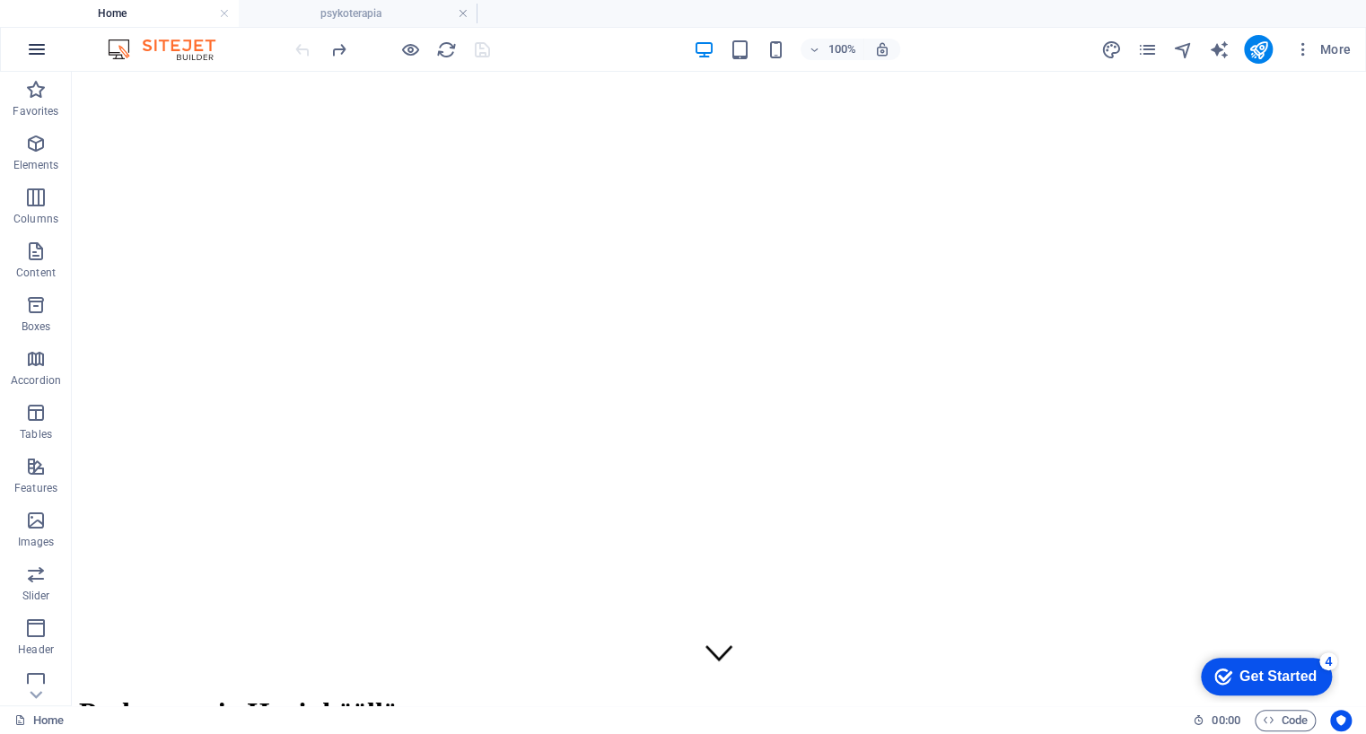
click at [32, 47] on icon "button" at bounding box center [37, 50] width 22 height 22
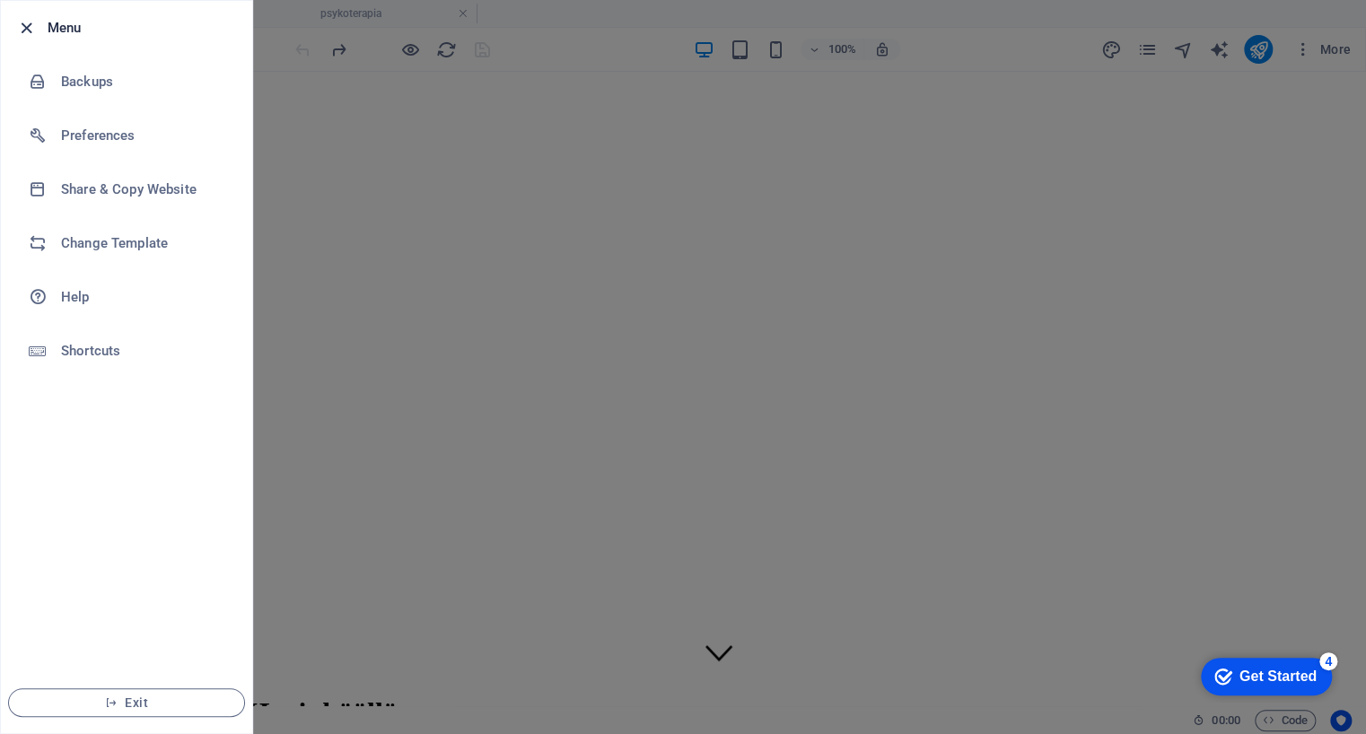
click at [22, 21] on icon "button" at bounding box center [26, 28] width 21 height 21
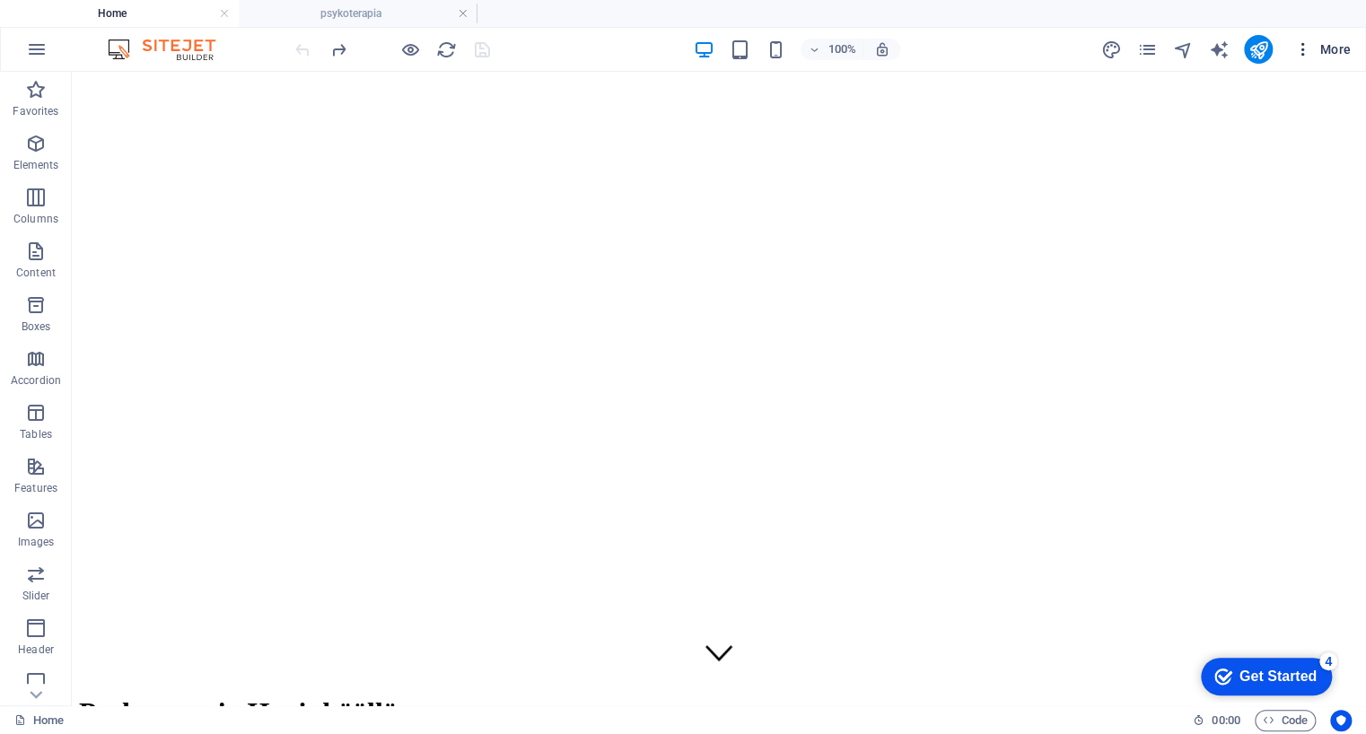
click at [1326, 50] on span "More" at bounding box center [1322, 49] width 57 height 18
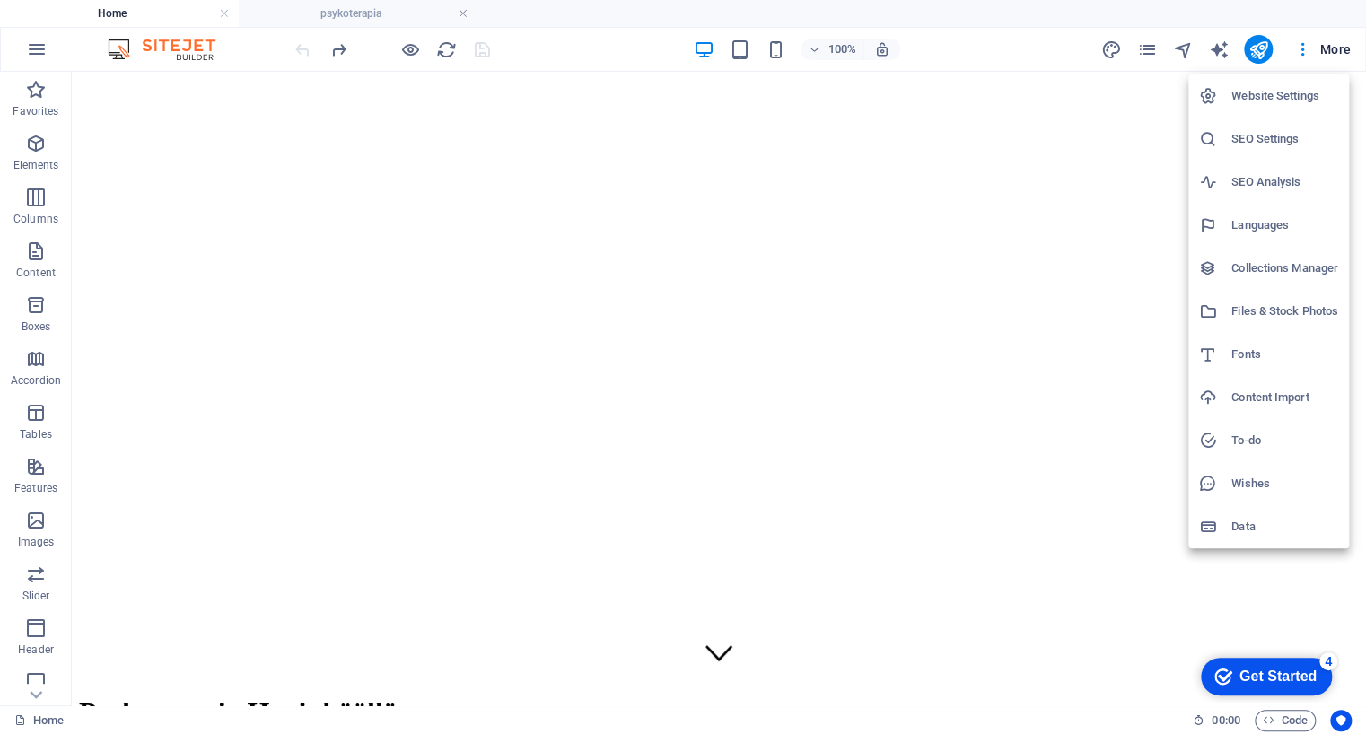
click at [1152, 46] on div at bounding box center [683, 367] width 1366 height 734
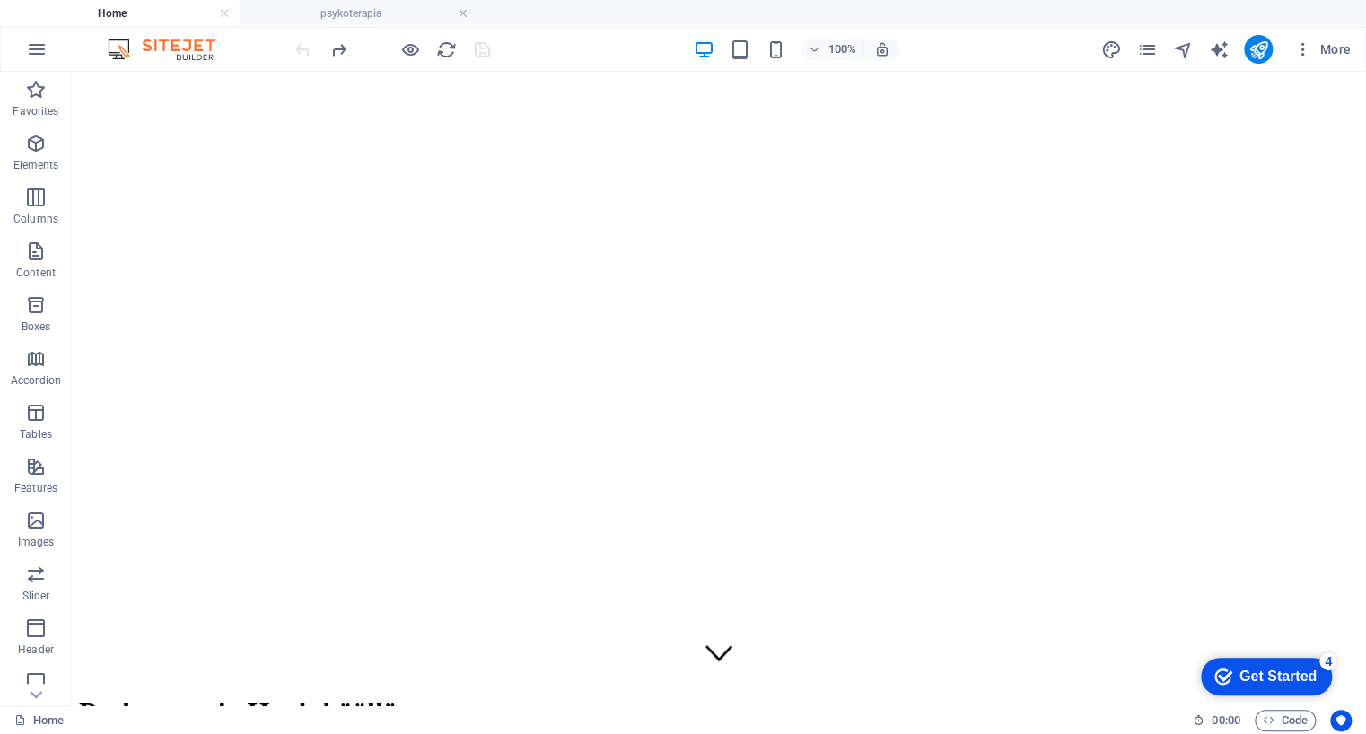
click at [1152, 46] on icon "pages" at bounding box center [1146, 49] width 21 height 21
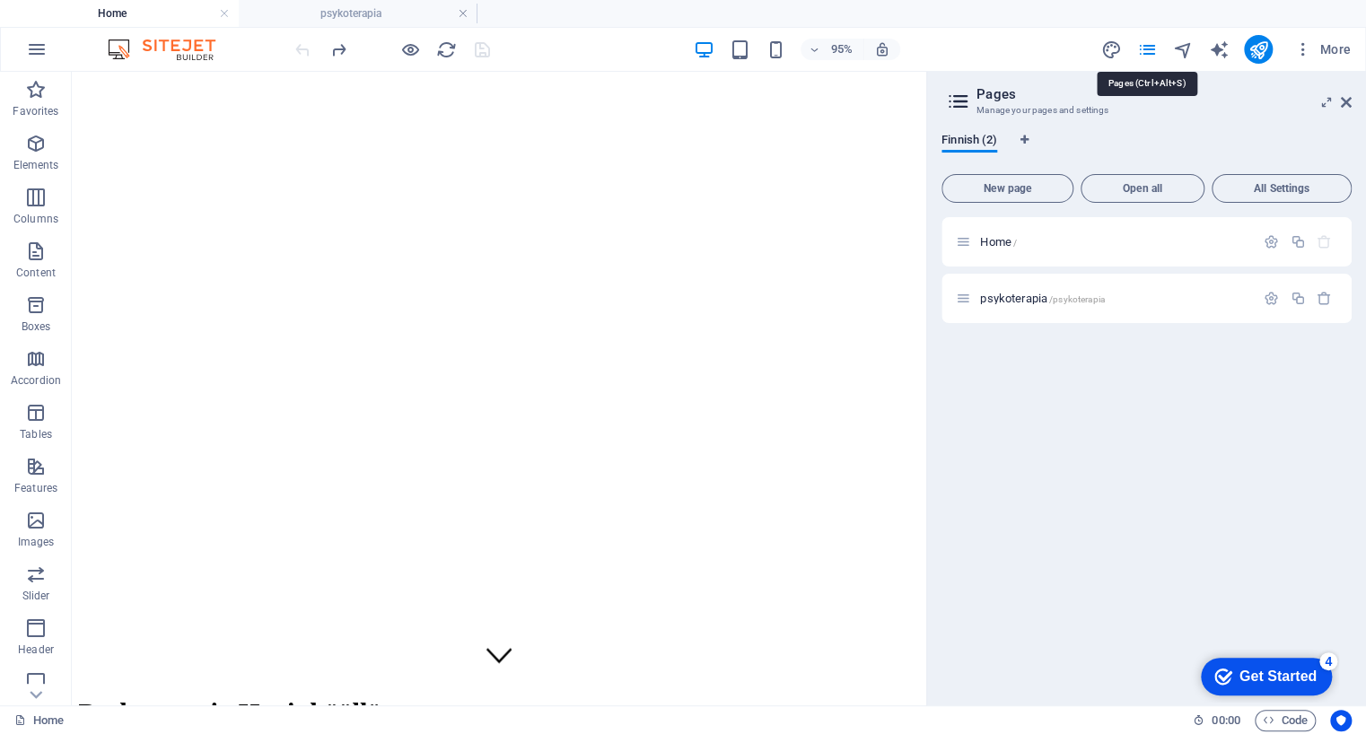
click at [1152, 46] on icon "pages" at bounding box center [1146, 49] width 21 height 21
click at [1349, 101] on icon at bounding box center [1346, 102] width 11 height 14
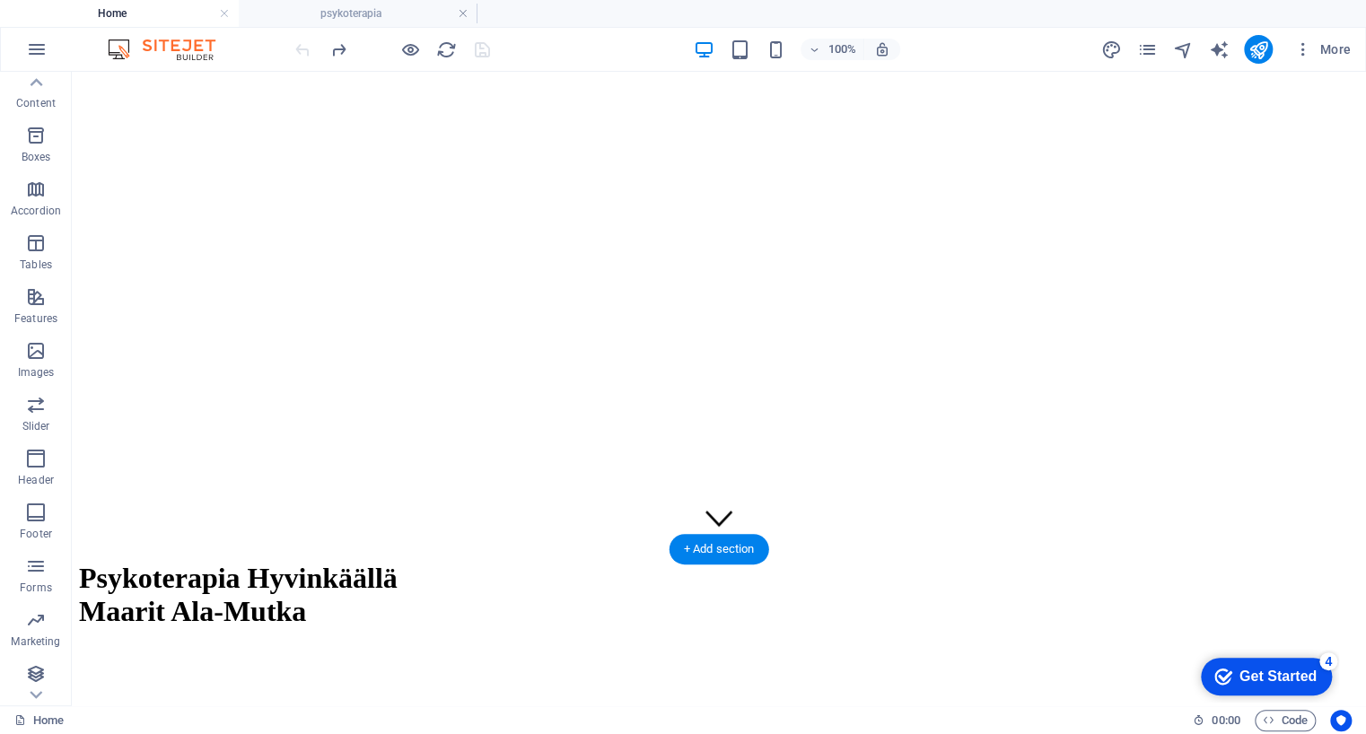
scroll to position [0, 0]
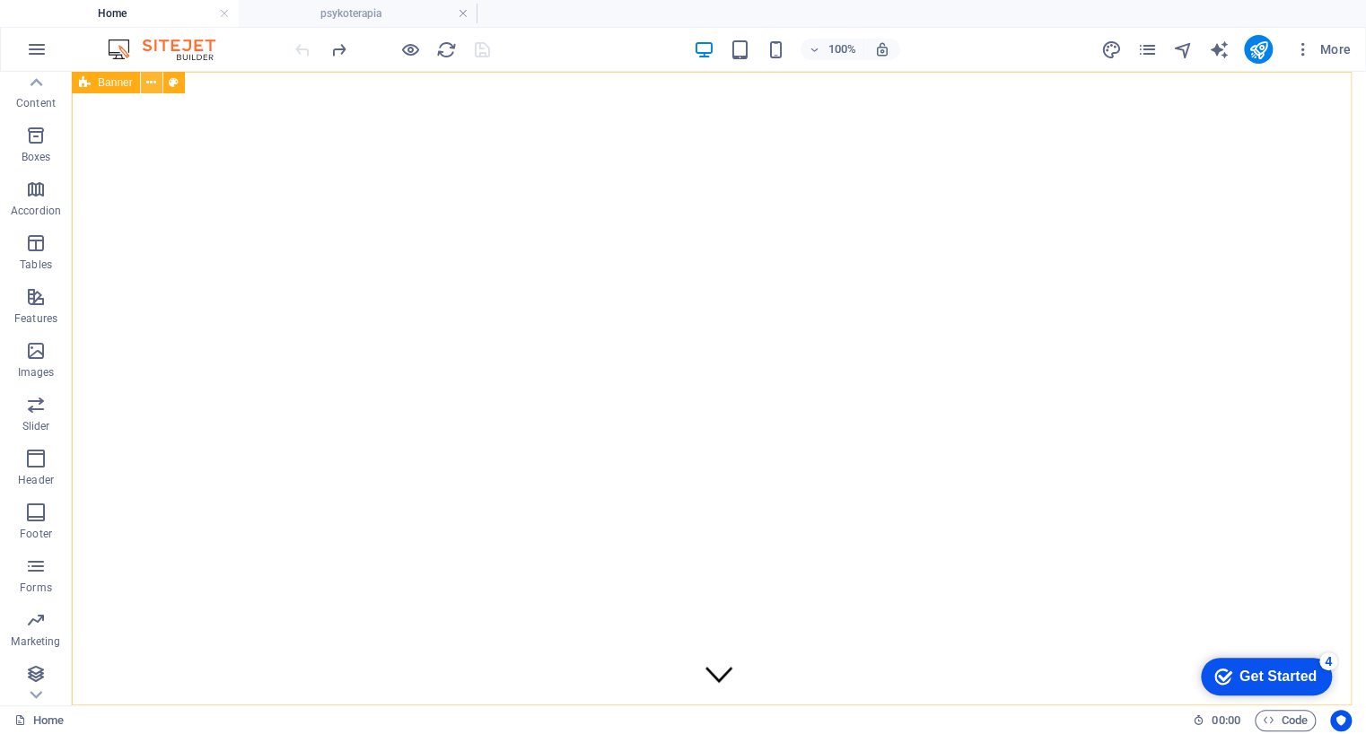
click at [151, 87] on icon at bounding box center [151, 83] width 10 height 19
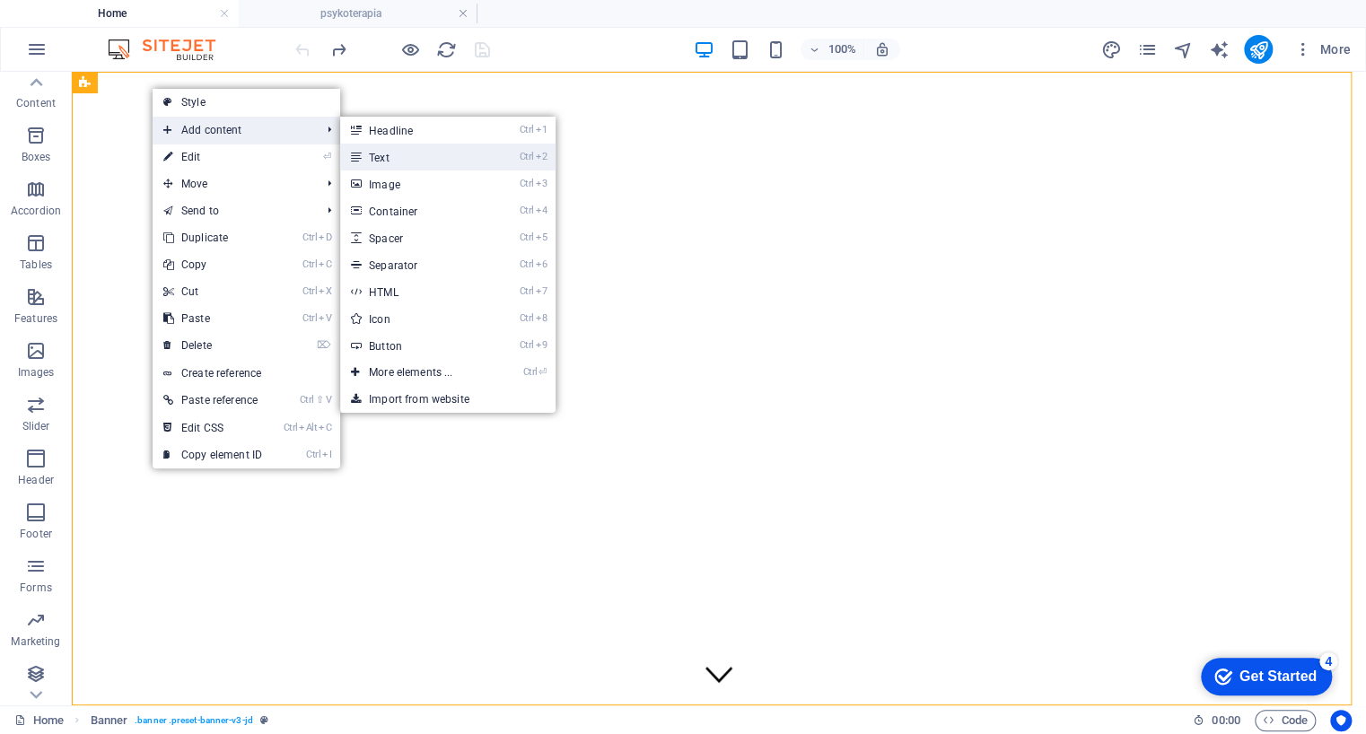
click at [413, 154] on link "Ctrl 2 Text" at bounding box center [414, 157] width 148 height 27
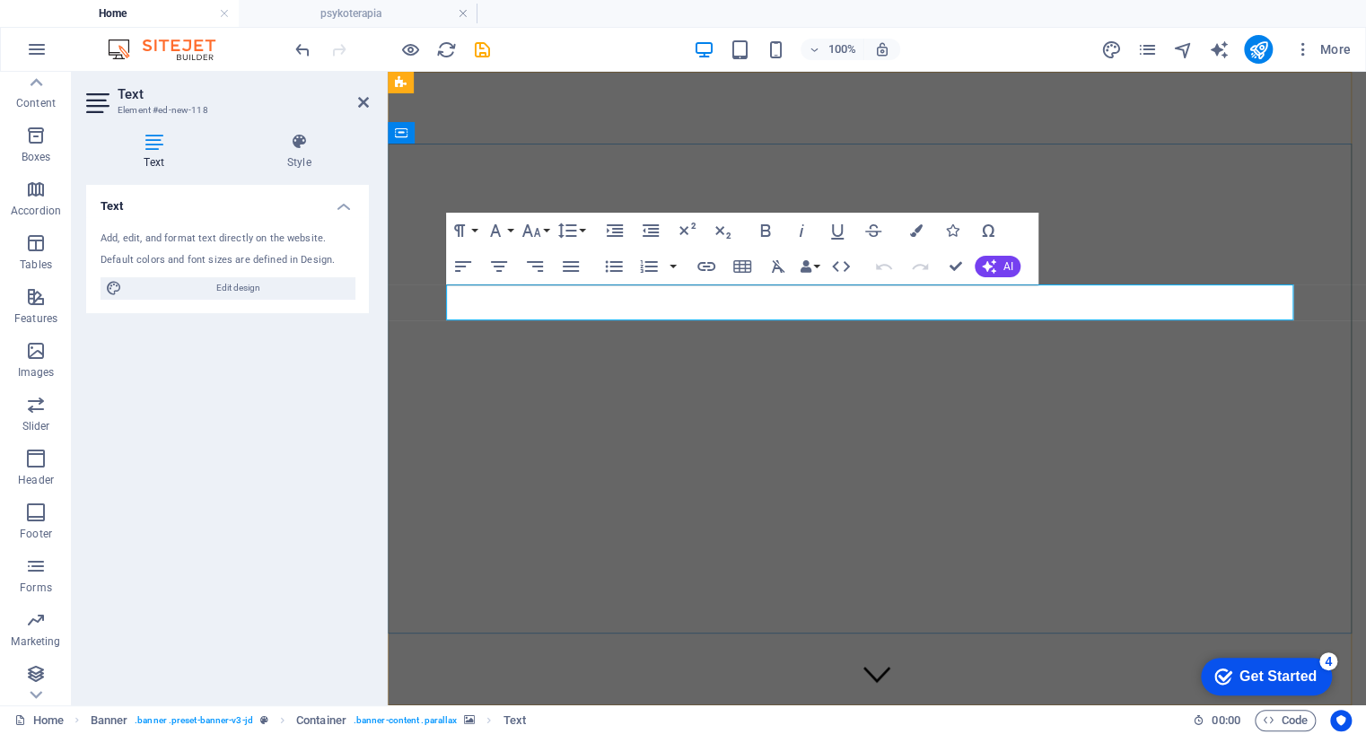
click at [530, 714] on p "New text element" at bounding box center [877, 722] width 964 height 16
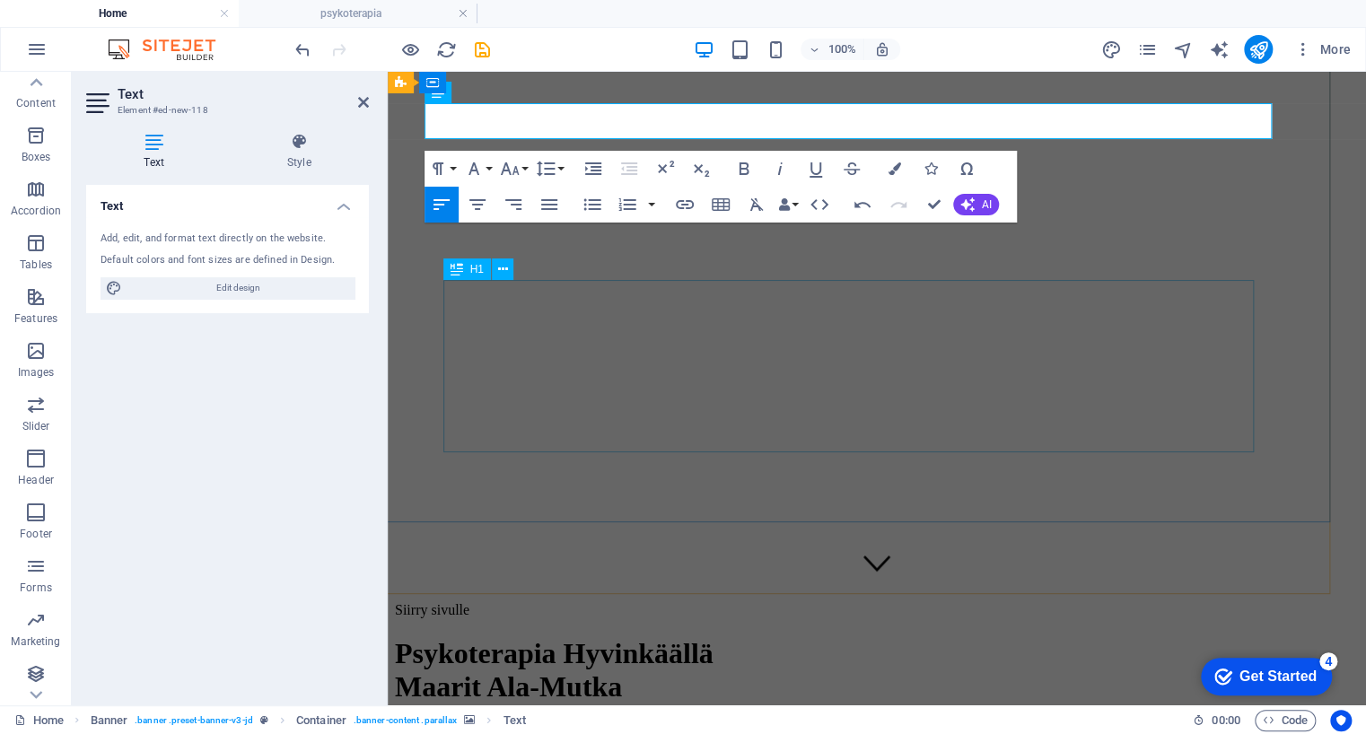
scroll to position [123, 22]
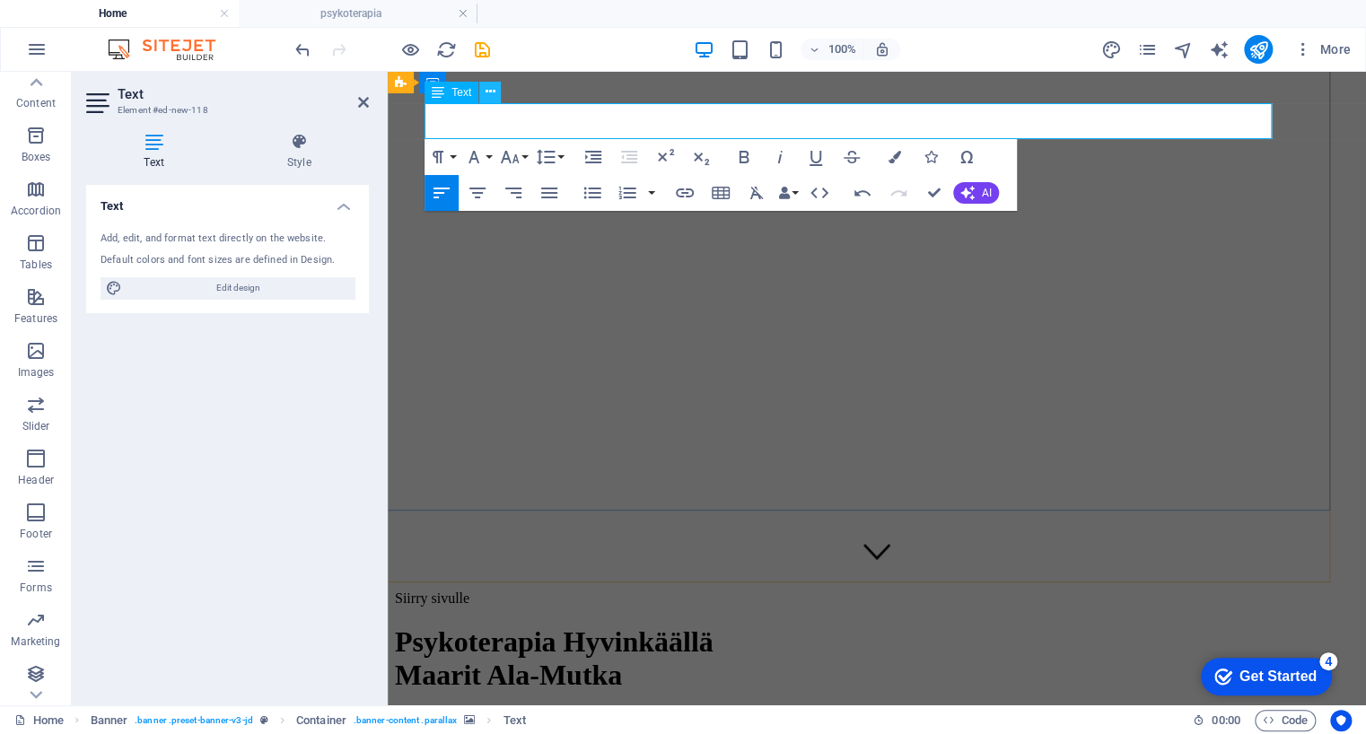
click at [491, 92] on icon at bounding box center [491, 92] width 10 height 19
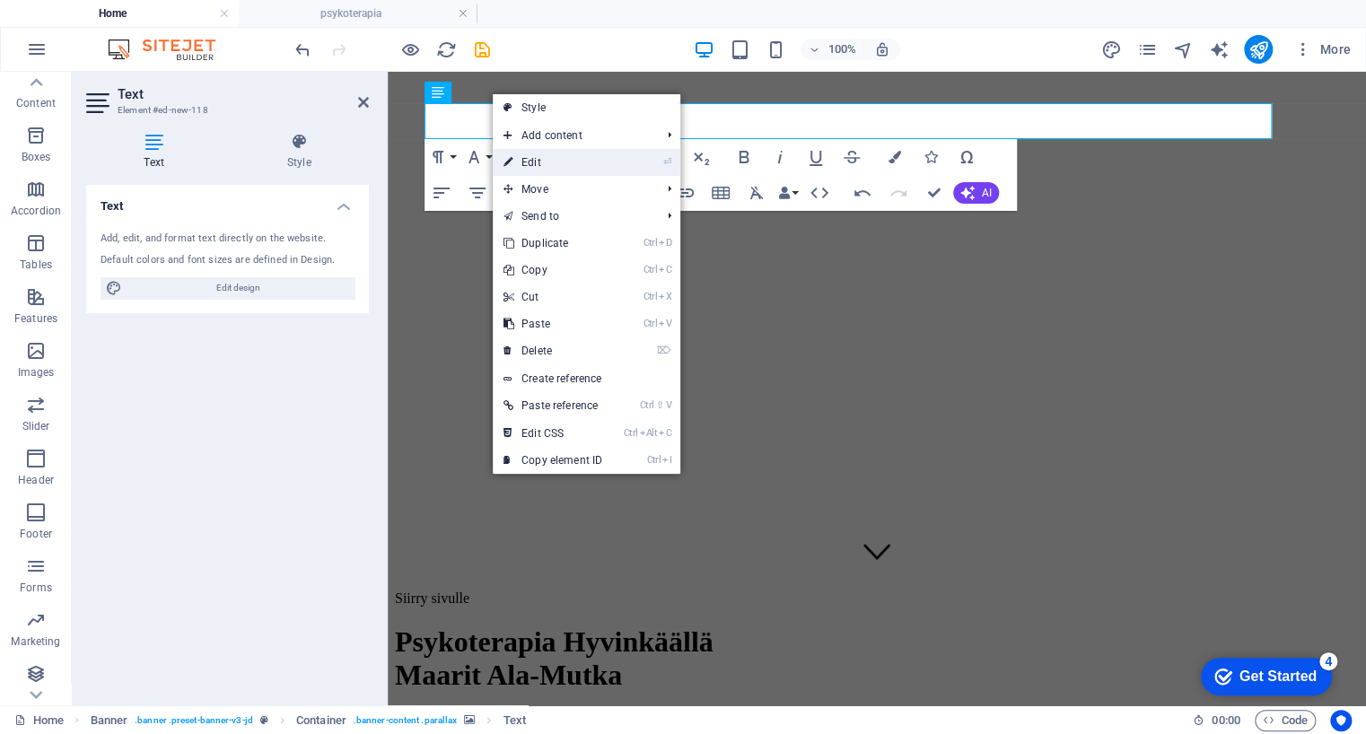
click at [546, 157] on link "⏎ Edit" at bounding box center [553, 162] width 120 height 27
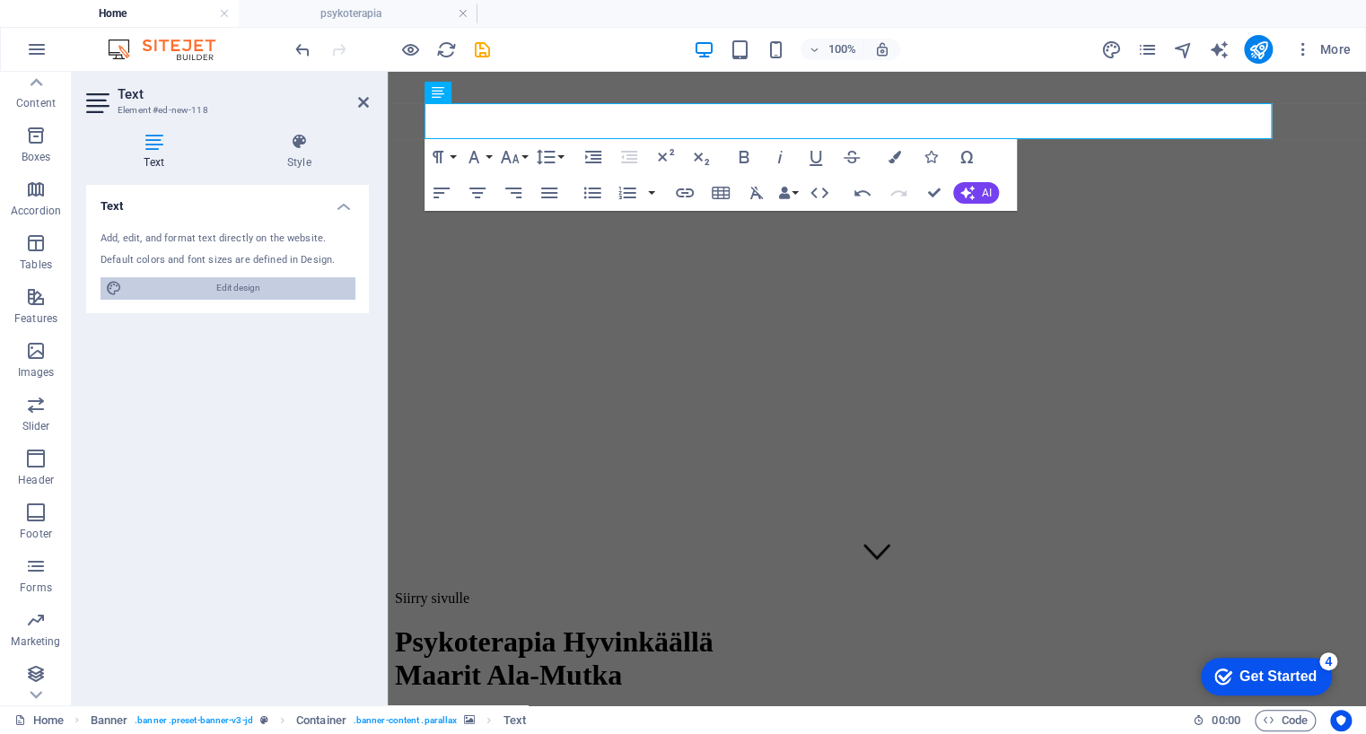
click at [247, 288] on span "Edit design" at bounding box center [238, 288] width 222 height 22
select select "px"
select select "500"
select select "px"
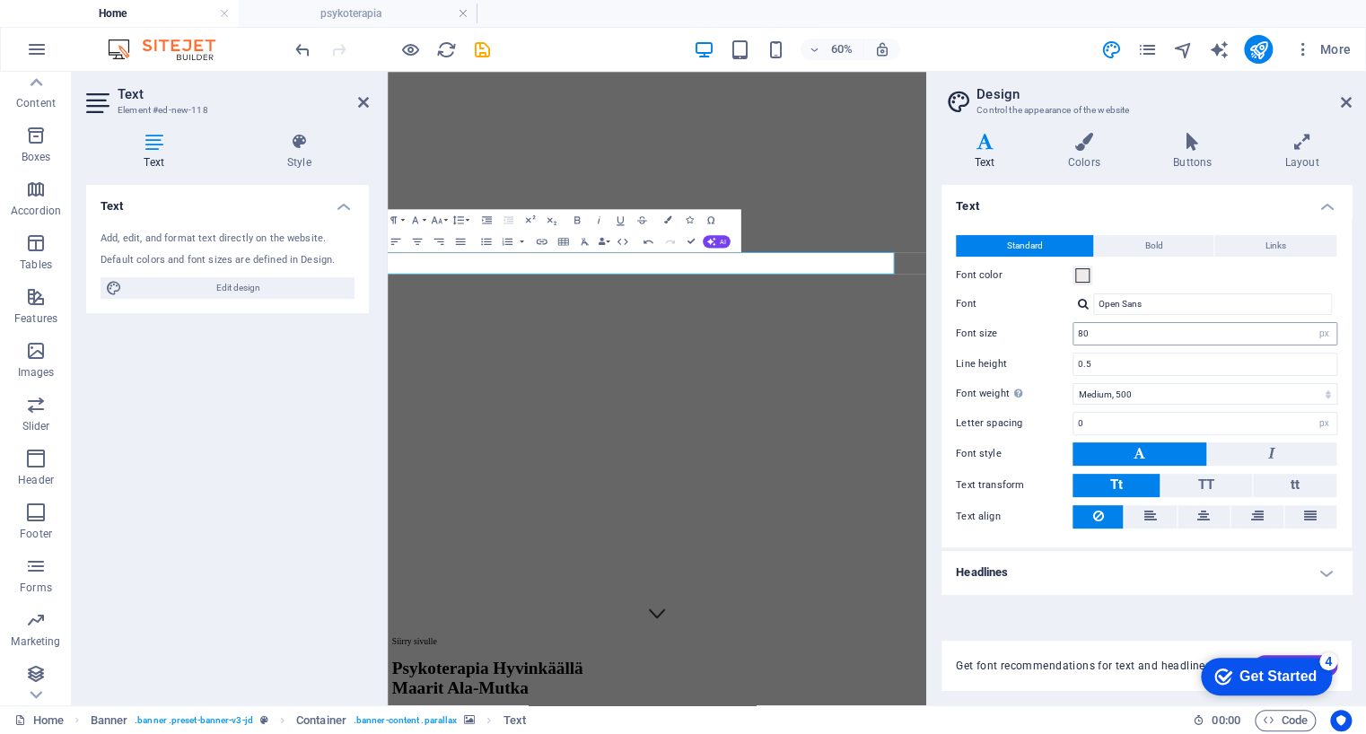
scroll to position [0, 0]
click at [1184, 329] on input "80" at bounding box center [1205, 334] width 263 height 22
click at [1141, 396] on select "Thin, 100 Extra-light, 200 Light, 300 Regular, 400 Medium, 500 Semi-bold, 600 B…" at bounding box center [1205, 394] width 265 height 22
click at [1073, 383] on select "Thin, 100 Extra-light, 200 Light, 300 Regular, 400 Medium, 500 Semi-bold, 600 B…" at bounding box center [1205, 394] width 265 height 22
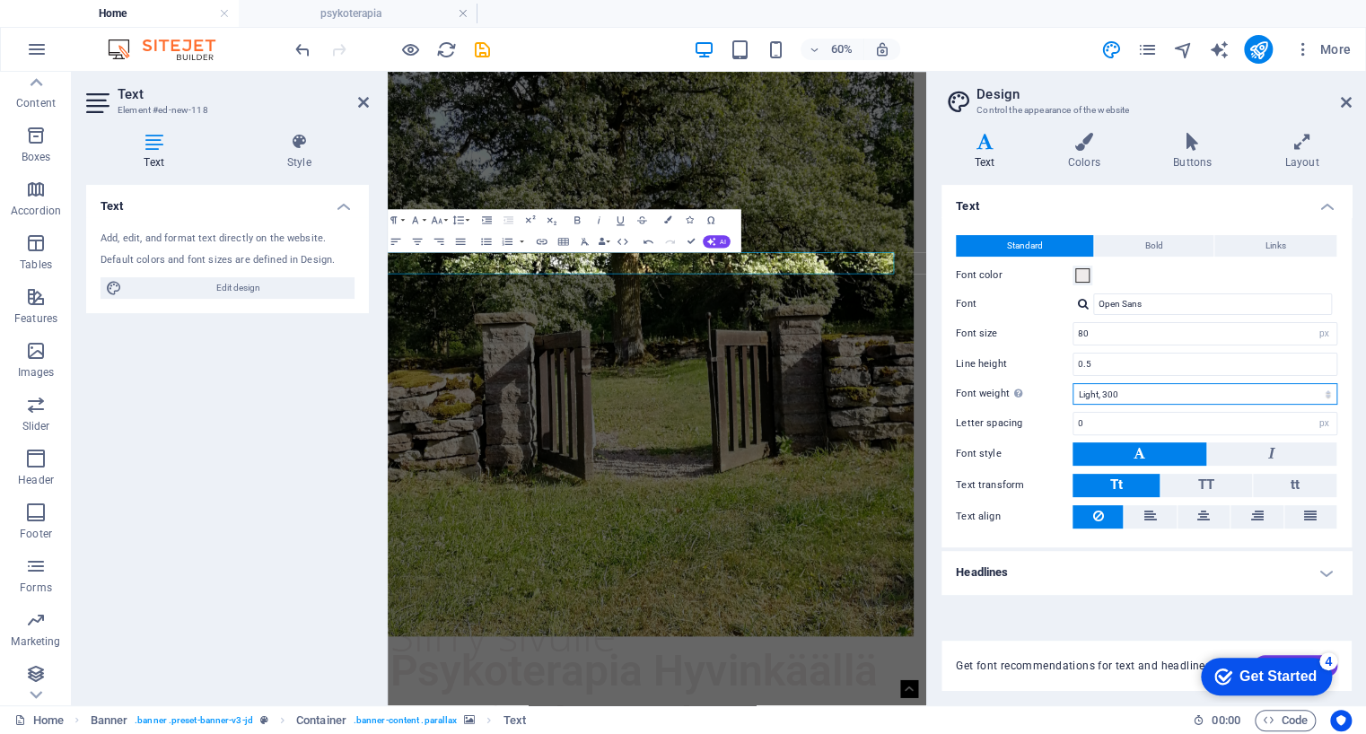
click at [1155, 392] on select "Thin, 100 Extra-light, 200 Light, 300 Regular, 400 Medium, 500 Semi-bold, 600 B…" at bounding box center [1205, 394] width 265 height 22
select select "400"
click at [1073, 383] on select "Thin, 100 Extra-light, 200 Light, 300 Regular, 400 Medium, 500 Semi-bold, 600 B…" at bounding box center [1205, 394] width 265 height 22
click at [1356, 95] on aside "Design Control the appearance of the website Variants Text Colors Buttons Layou…" at bounding box center [1146, 389] width 440 height 634
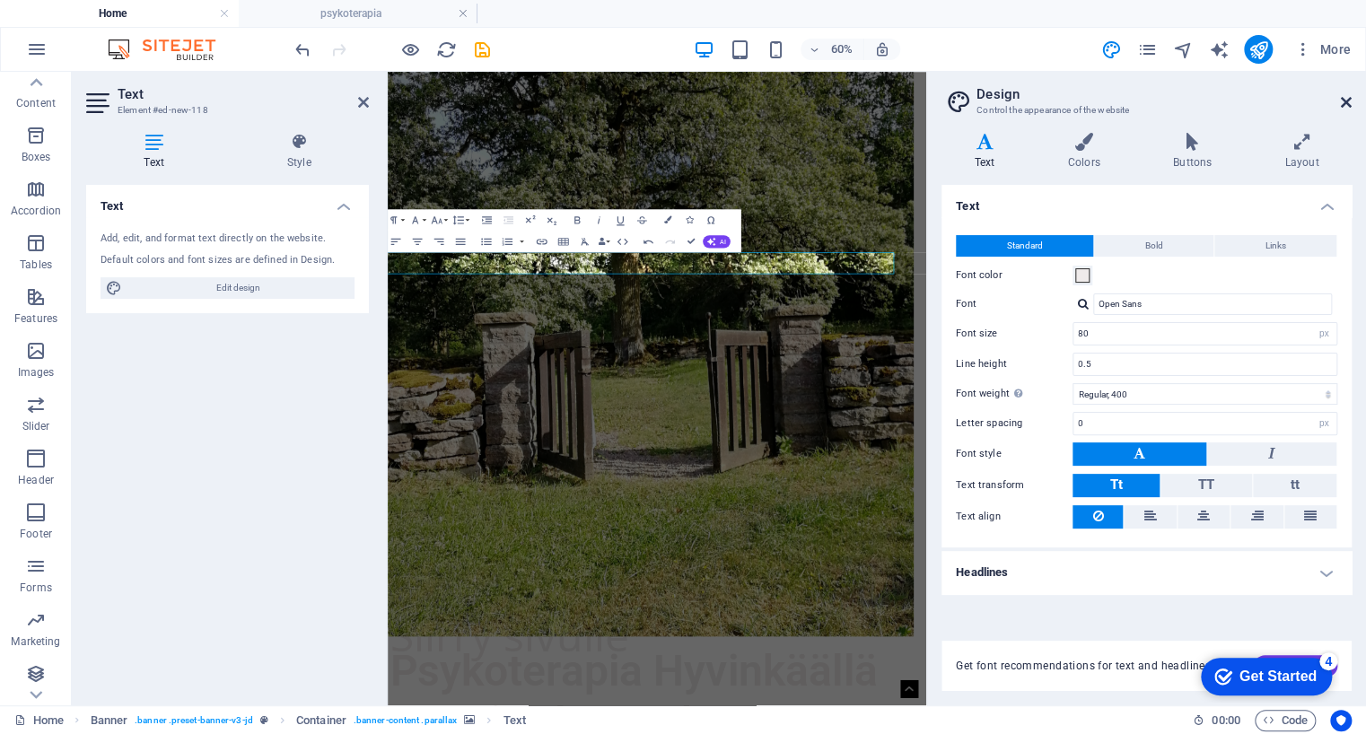
click at [1345, 102] on icon at bounding box center [1346, 102] width 11 height 14
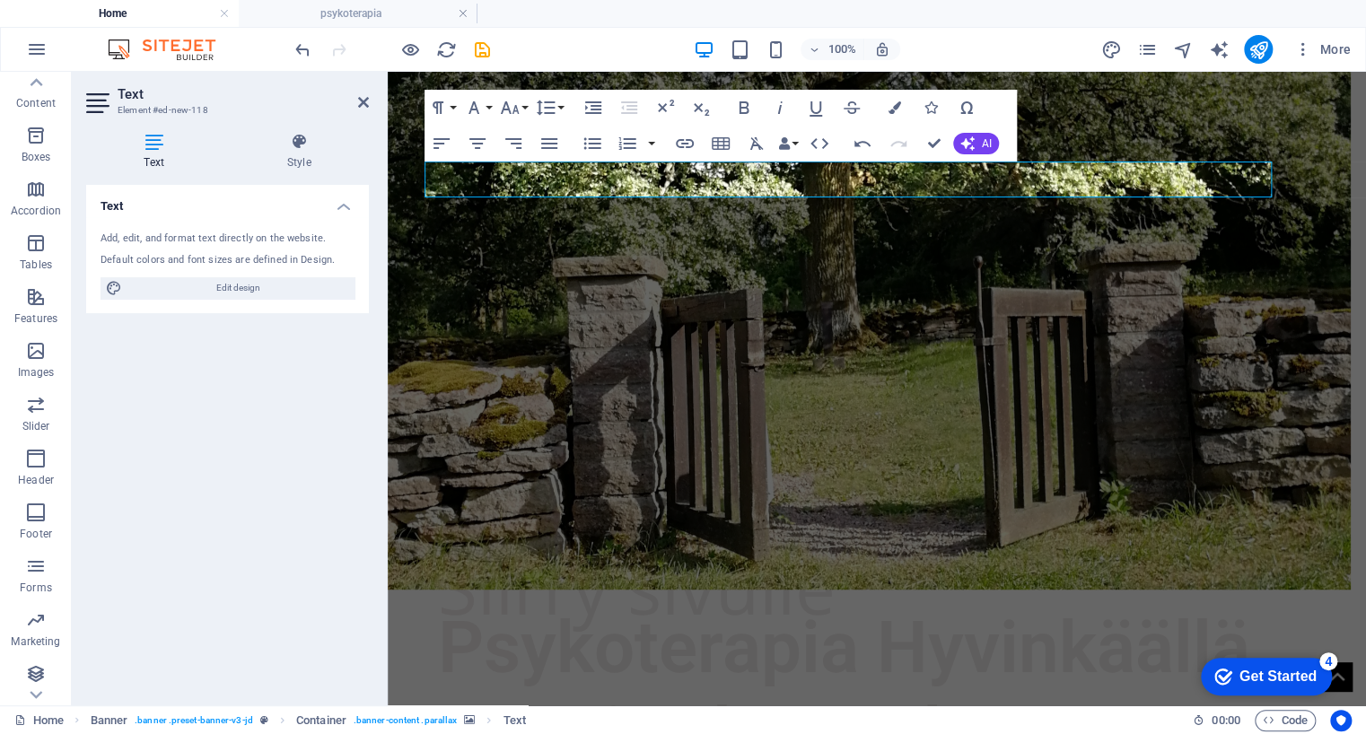
click at [888, 232] on figure at bounding box center [861, 315] width 978 height 548
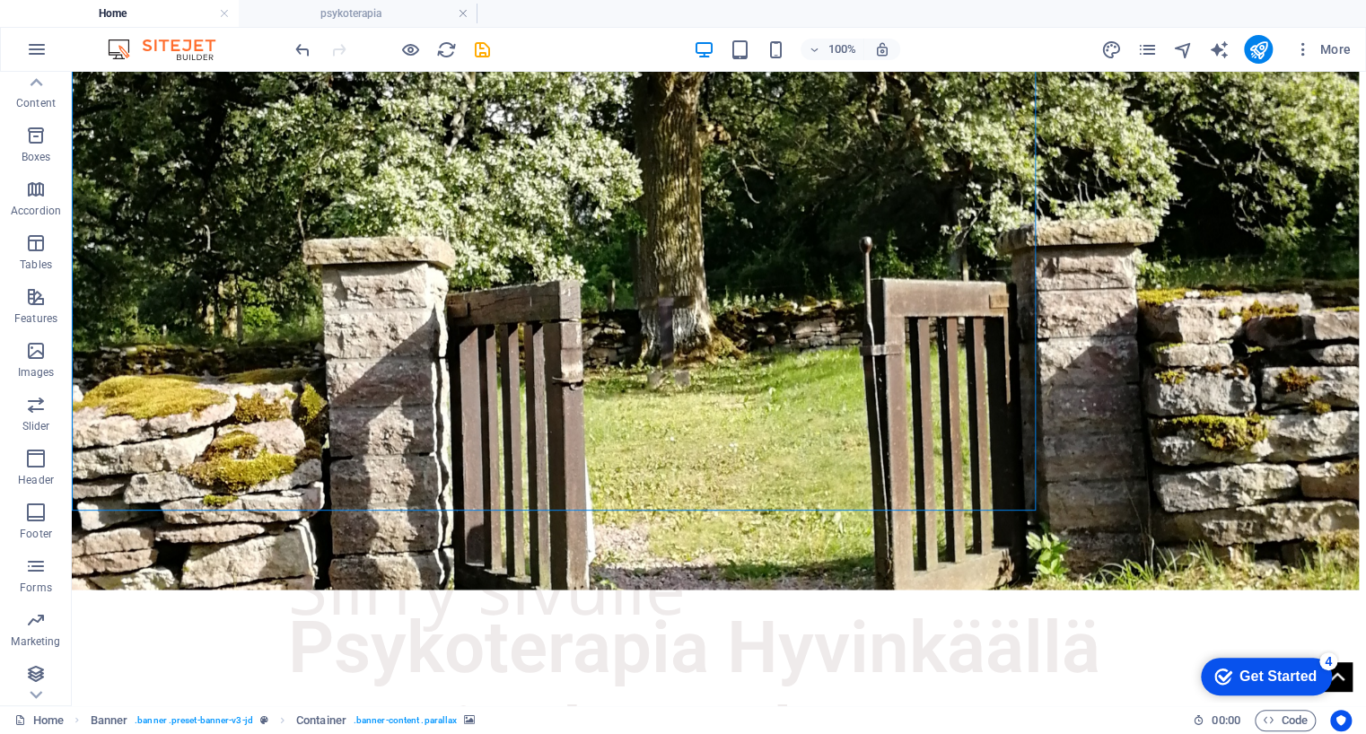
scroll to position [123, 0]
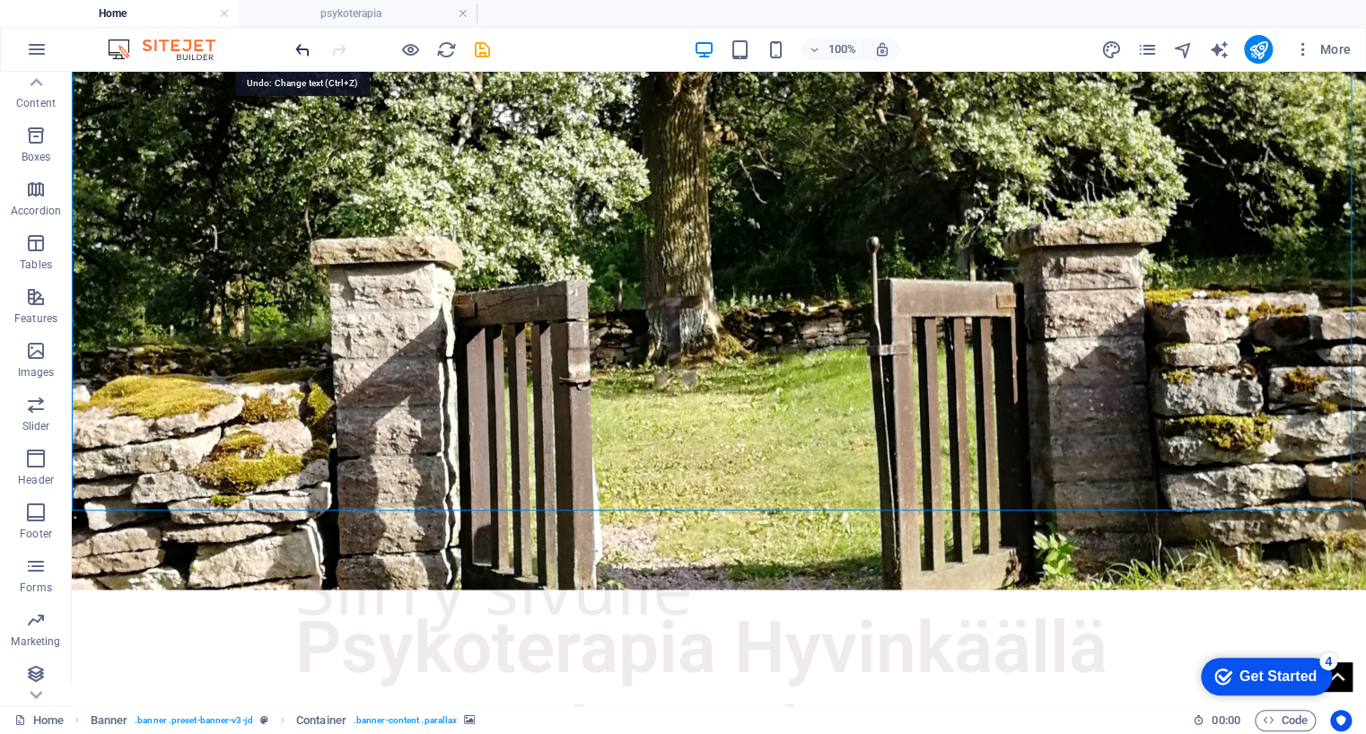
click at [305, 50] on icon "undo" at bounding box center [303, 49] width 21 height 21
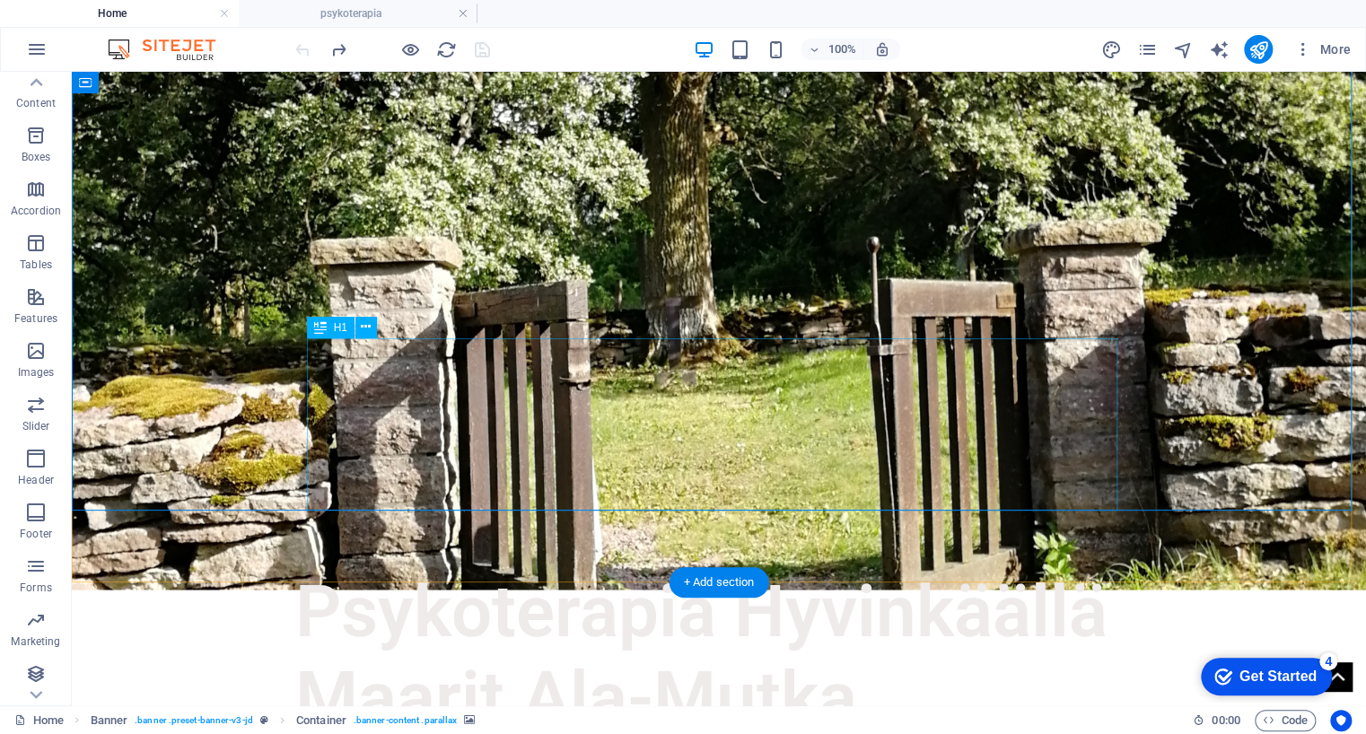
click at [866, 569] on div "Psykoterapia Hyvinkäällä Maarit Ala-Mutka" at bounding box center [718, 655] width 847 height 172
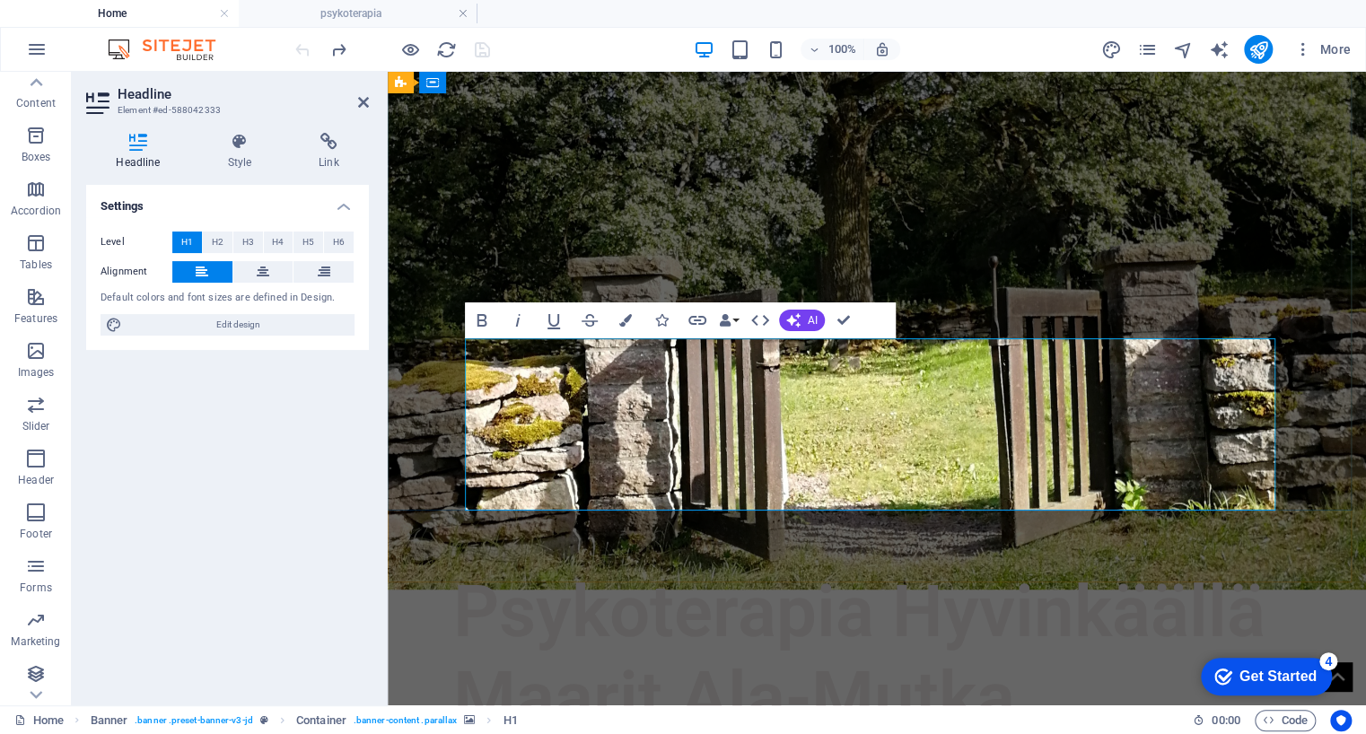
click at [1013, 570] on span "Psykoterapia Hyvinkäällä Maarit Ala-Mutka" at bounding box center [859, 655] width 812 height 171
click at [909, 554] on div "Psykoterapia Hyvinkäällä ‌Maarit Ala-Mutka" at bounding box center [877, 381] width 978 height 864
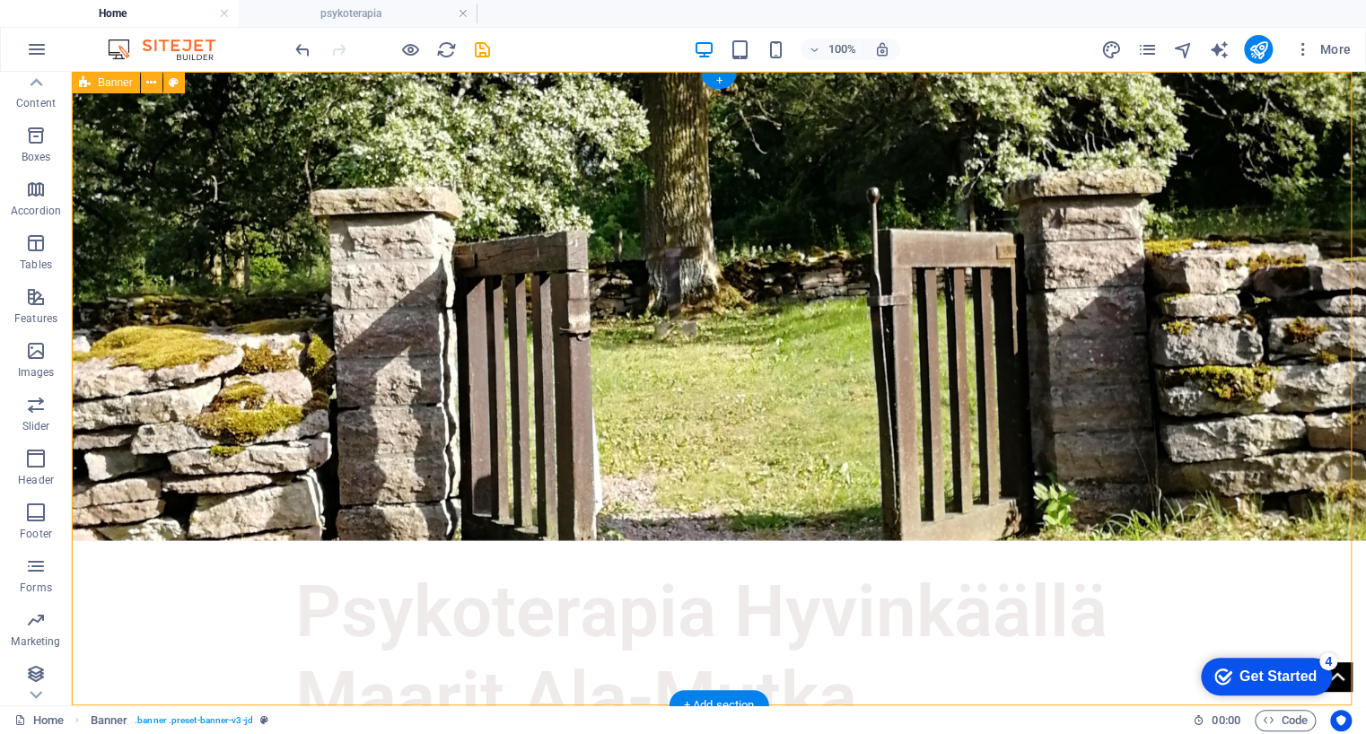
scroll to position [0, 0]
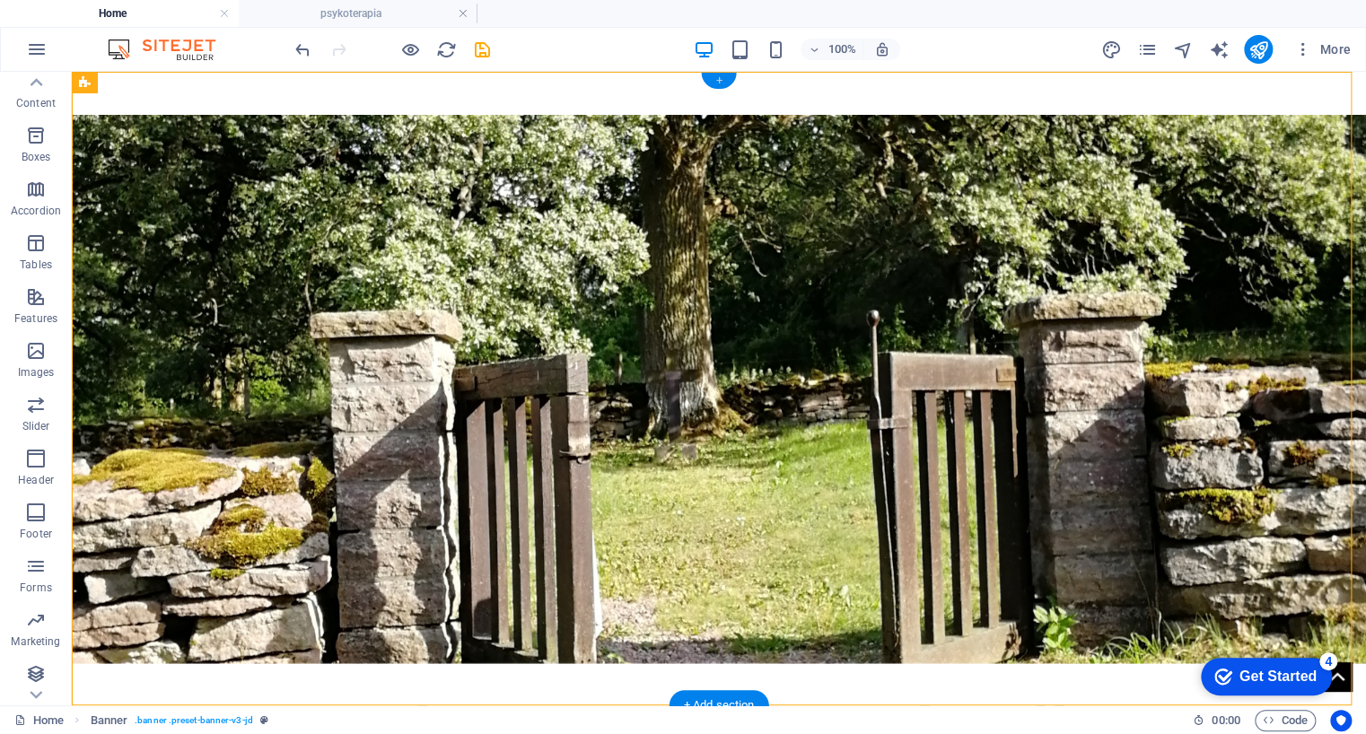
click at [714, 77] on div "+" at bounding box center [718, 81] width 35 height 16
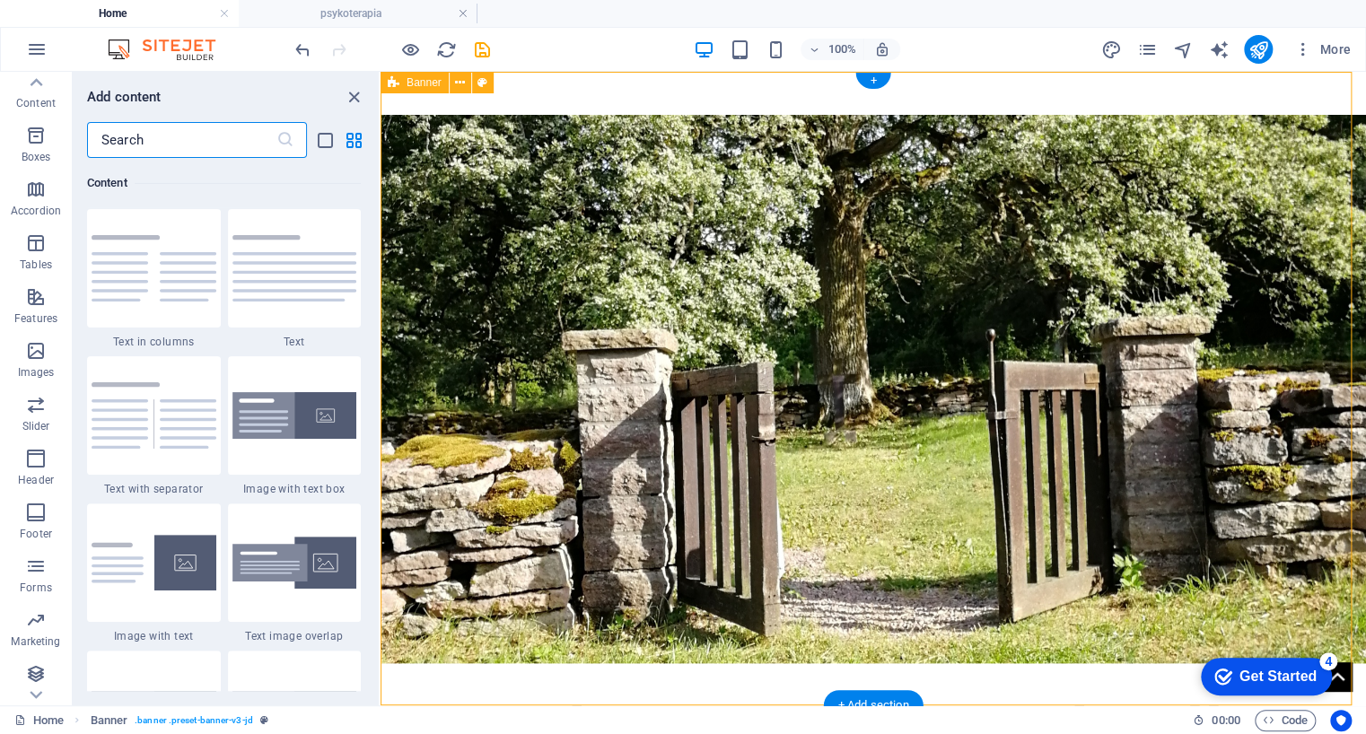
scroll to position [3141, 0]
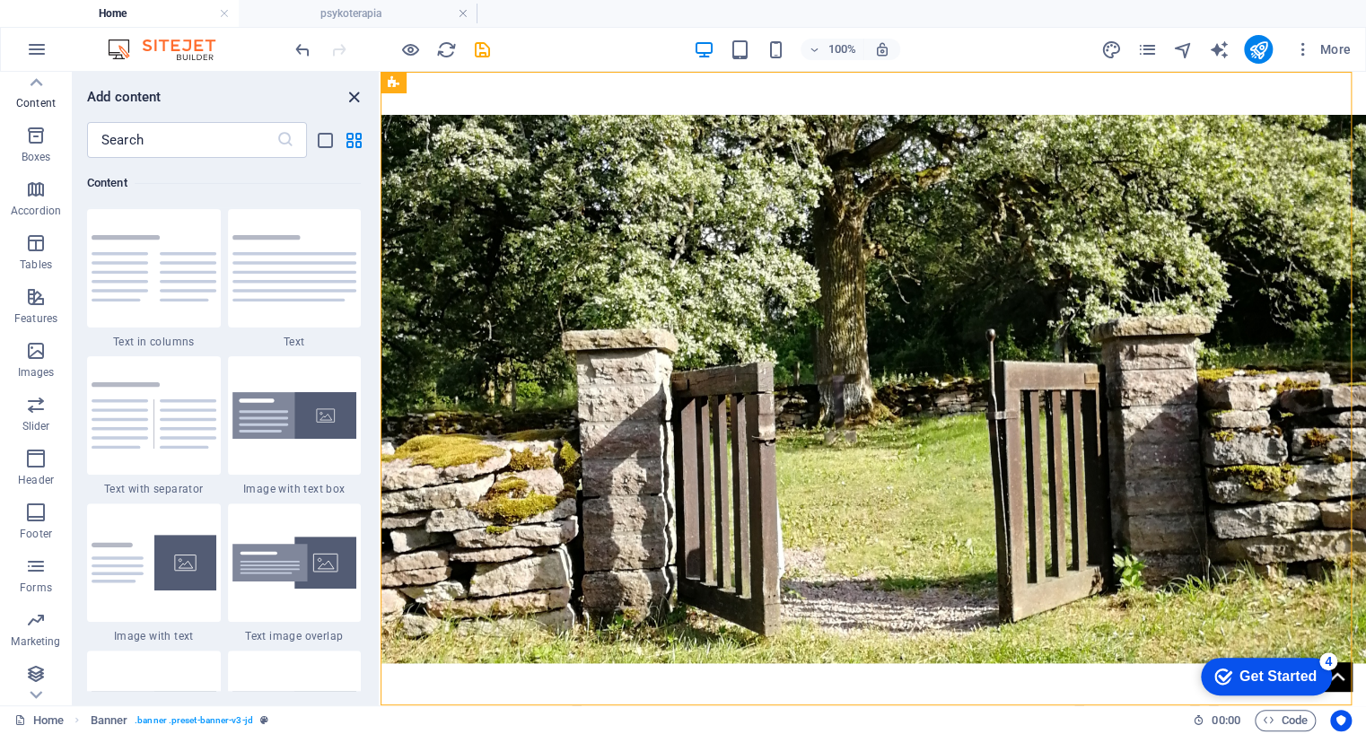
click at [353, 94] on icon "close panel" at bounding box center [354, 97] width 21 height 21
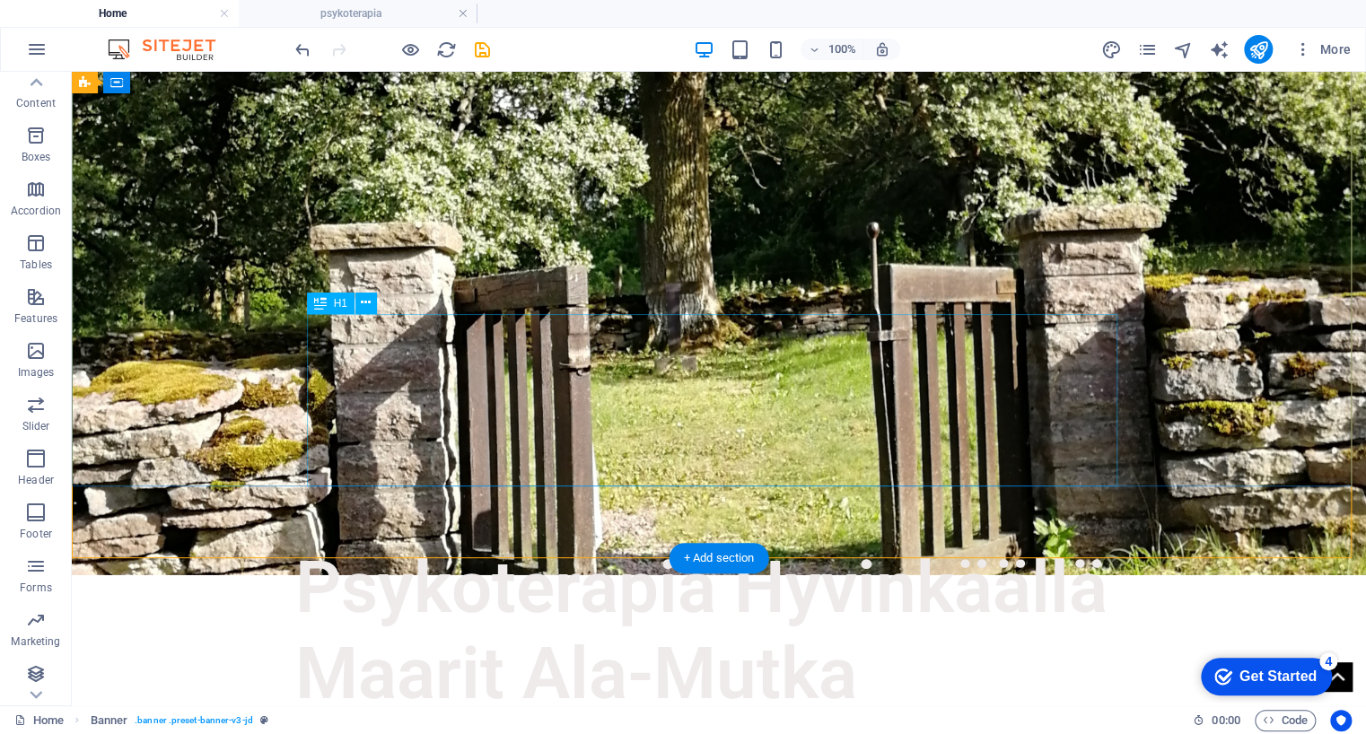
scroll to position [147, 0]
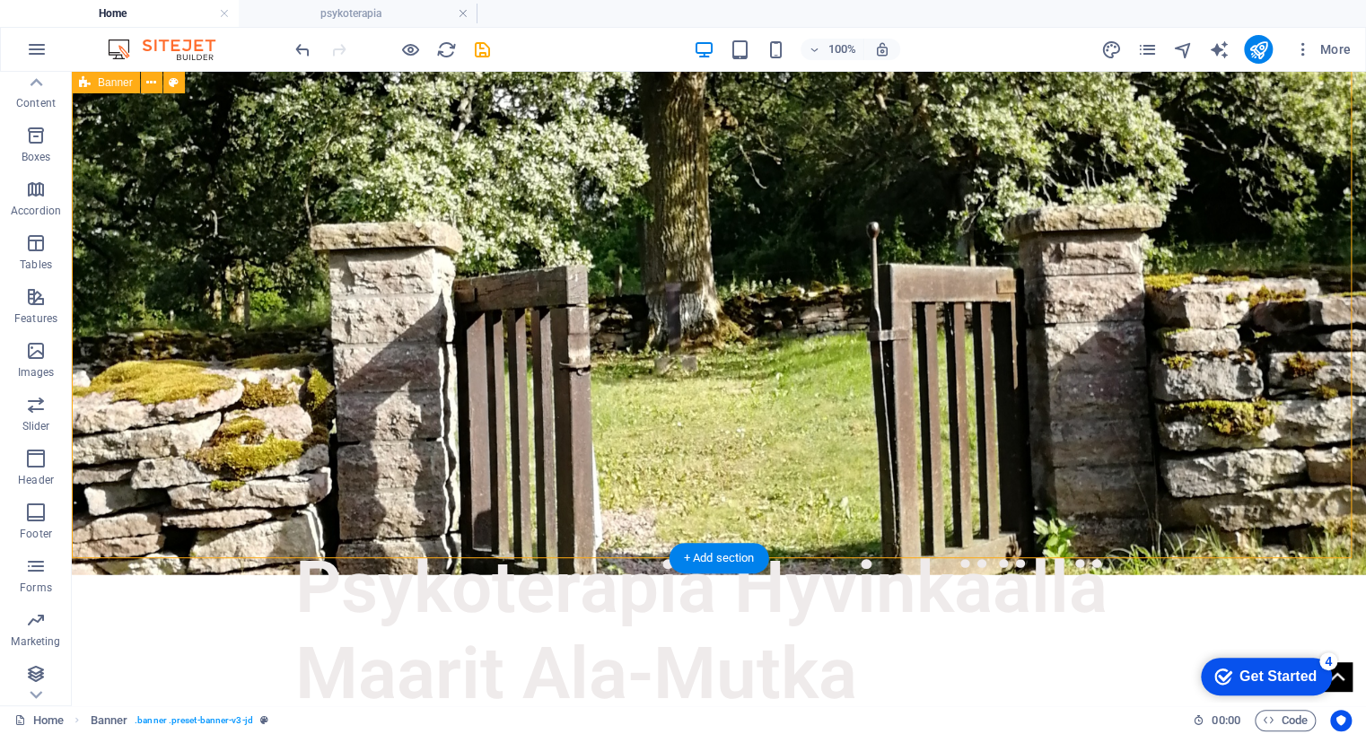
click at [470, 530] on div "Psykoterapia Hyvinkäällä Maarit Ala-Mutka" at bounding box center [719, 357] width 1294 height 864
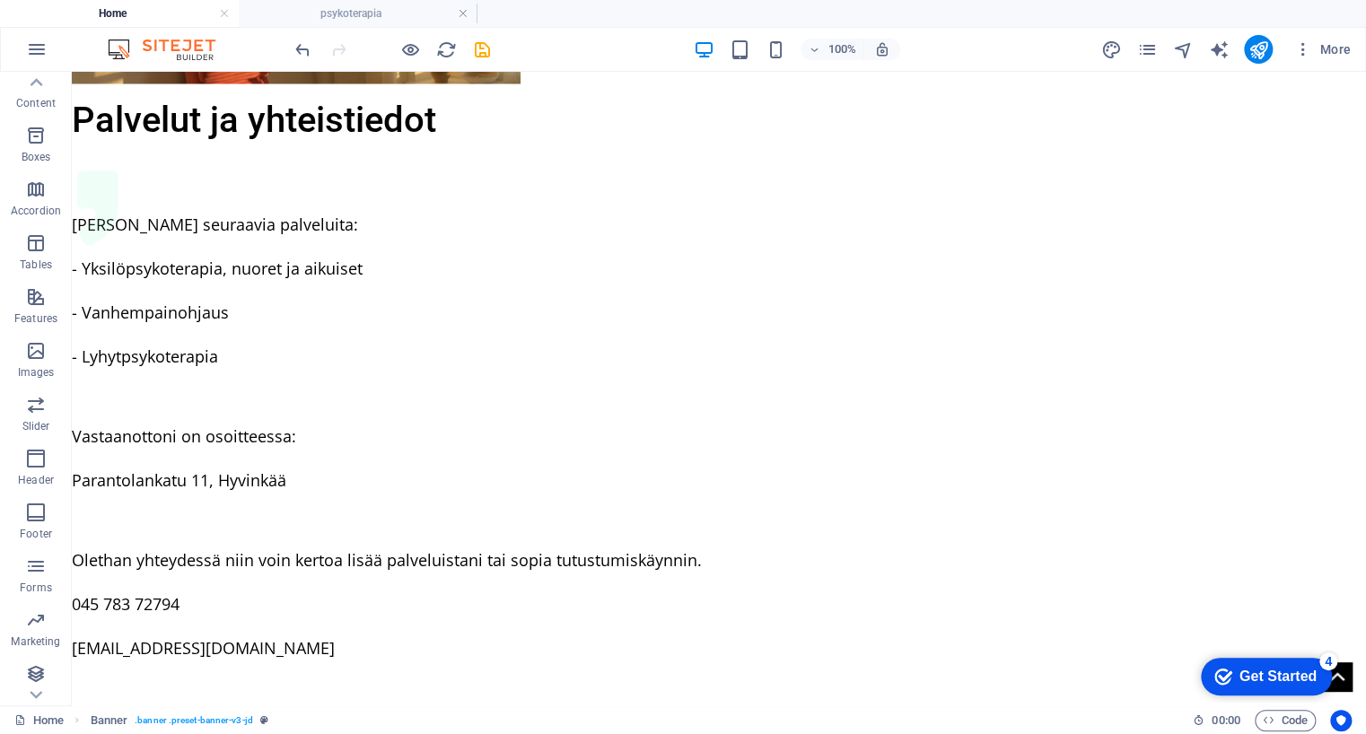
scroll to position [1931, 0]
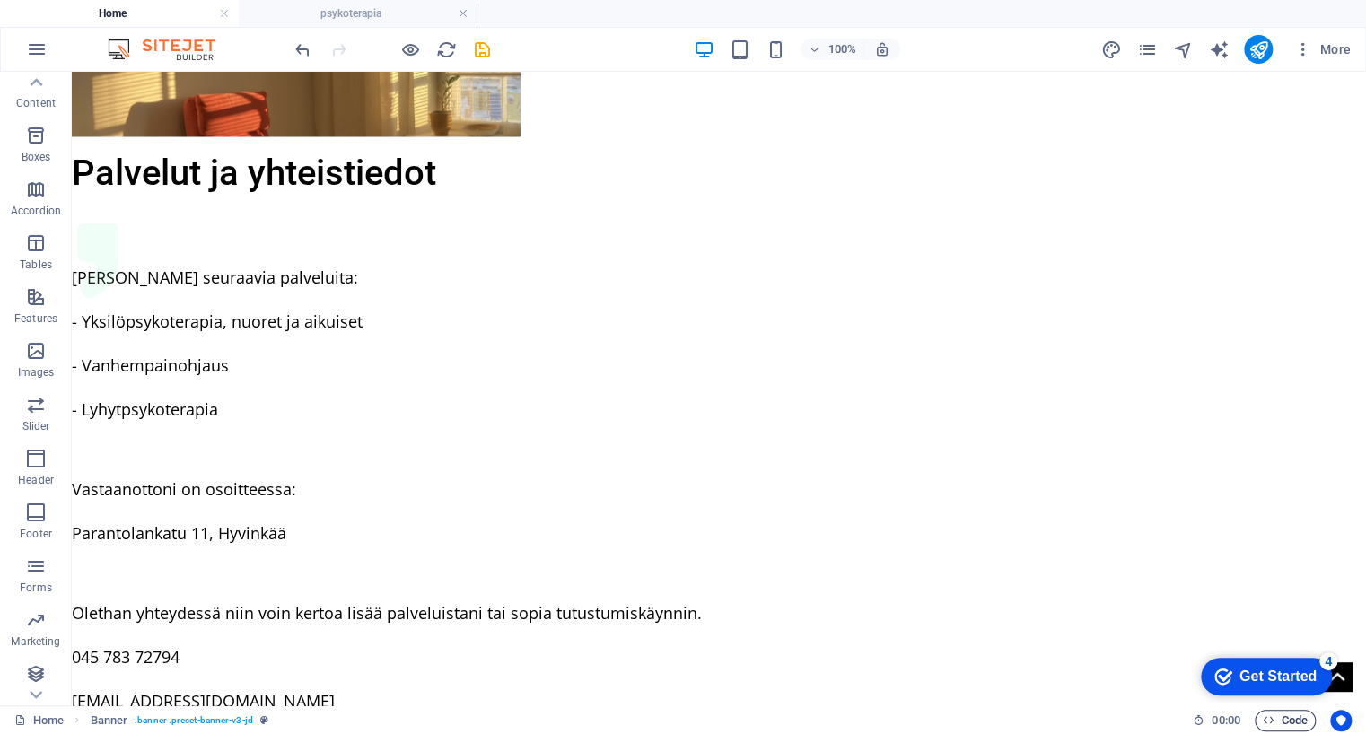
click at [1293, 726] on span "Code" at bounding box center [1285, 721] width 45 height 22
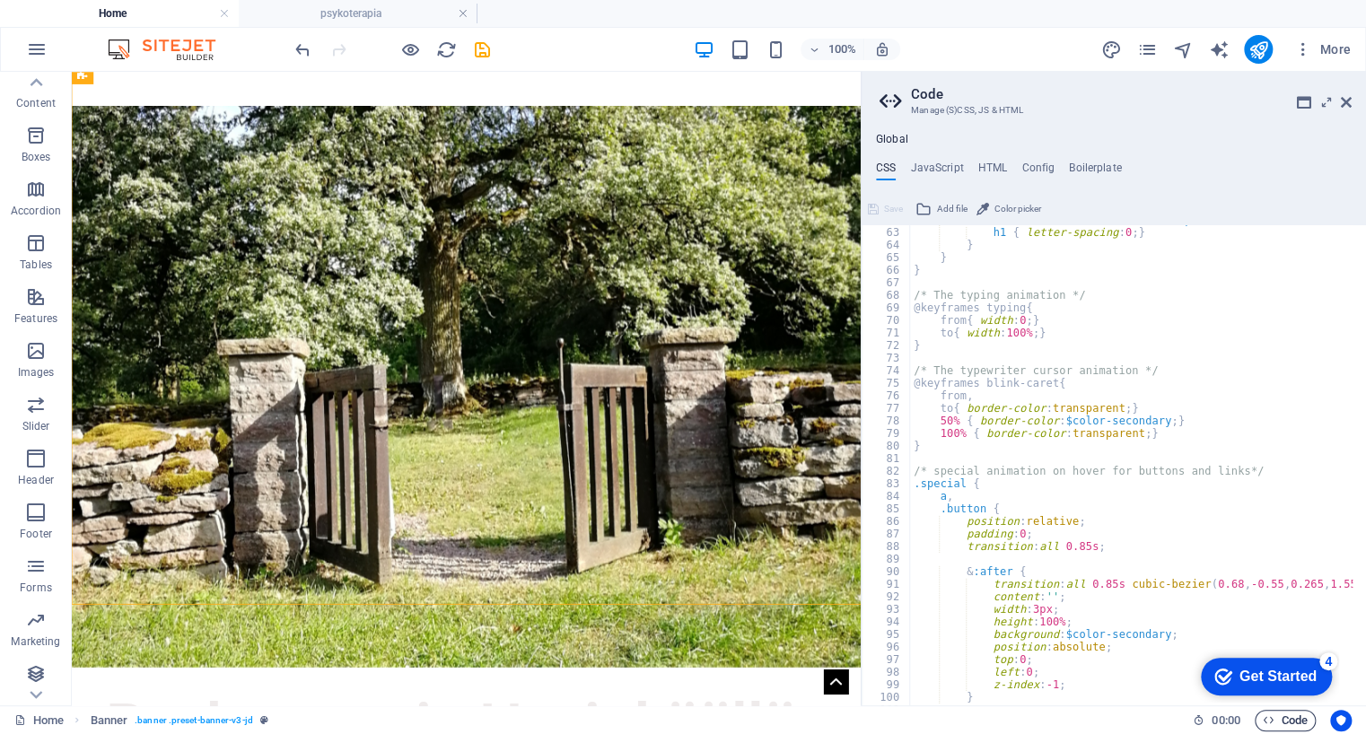
scroll to position [778, 0]
click at [986, 166] on h4 "HTML" at bounding box center [993, 172] width 30 height 20
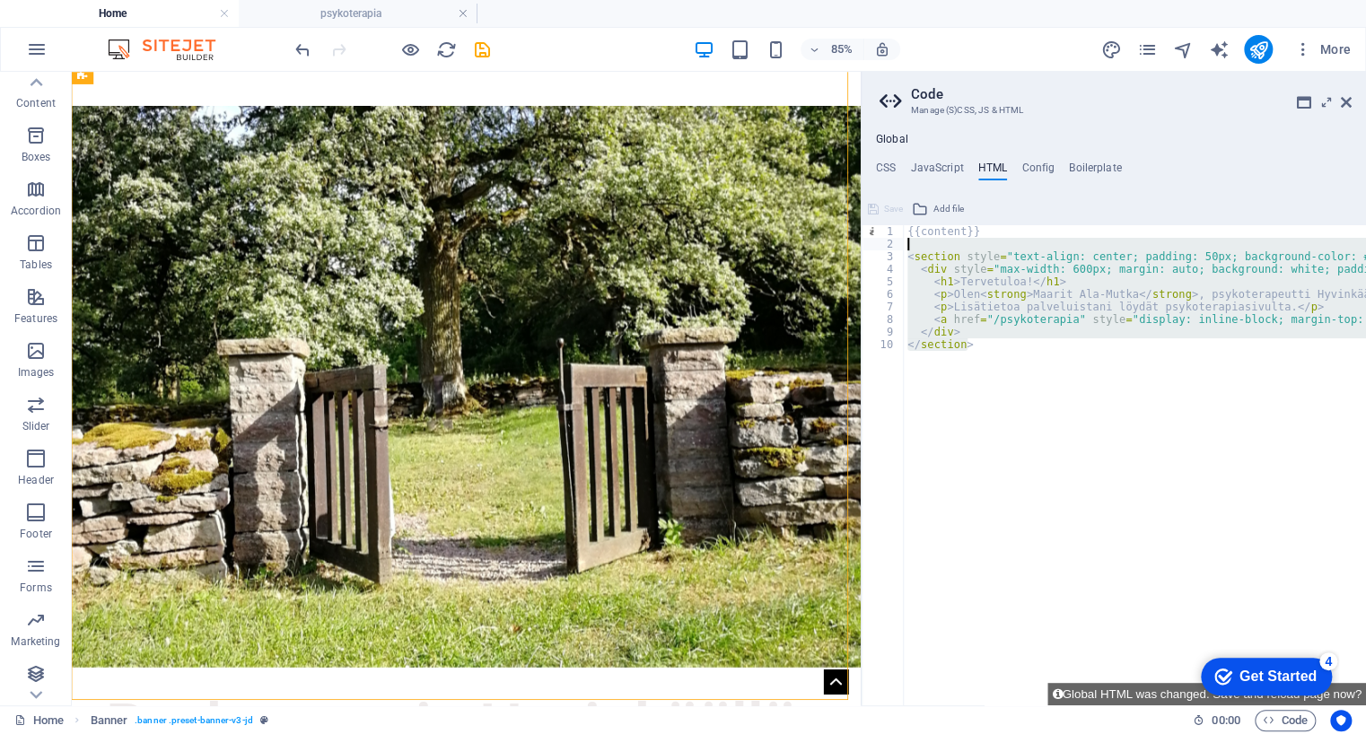
drag, startPoint x: 987, startPoint y: 349, endPoint x: 901, endPoint y: 246, distance: 134.5
click at [901, 246] on div "{{content}} 1 2 3 4 5 6 7 8 9 10 {{content}} < section style = "text-align: cen…" at bounding box center [1114, 465] width 504 height 480
type textarea "<section style="text-align: center; padding: 50px; background-color: #f7f7f7;">"
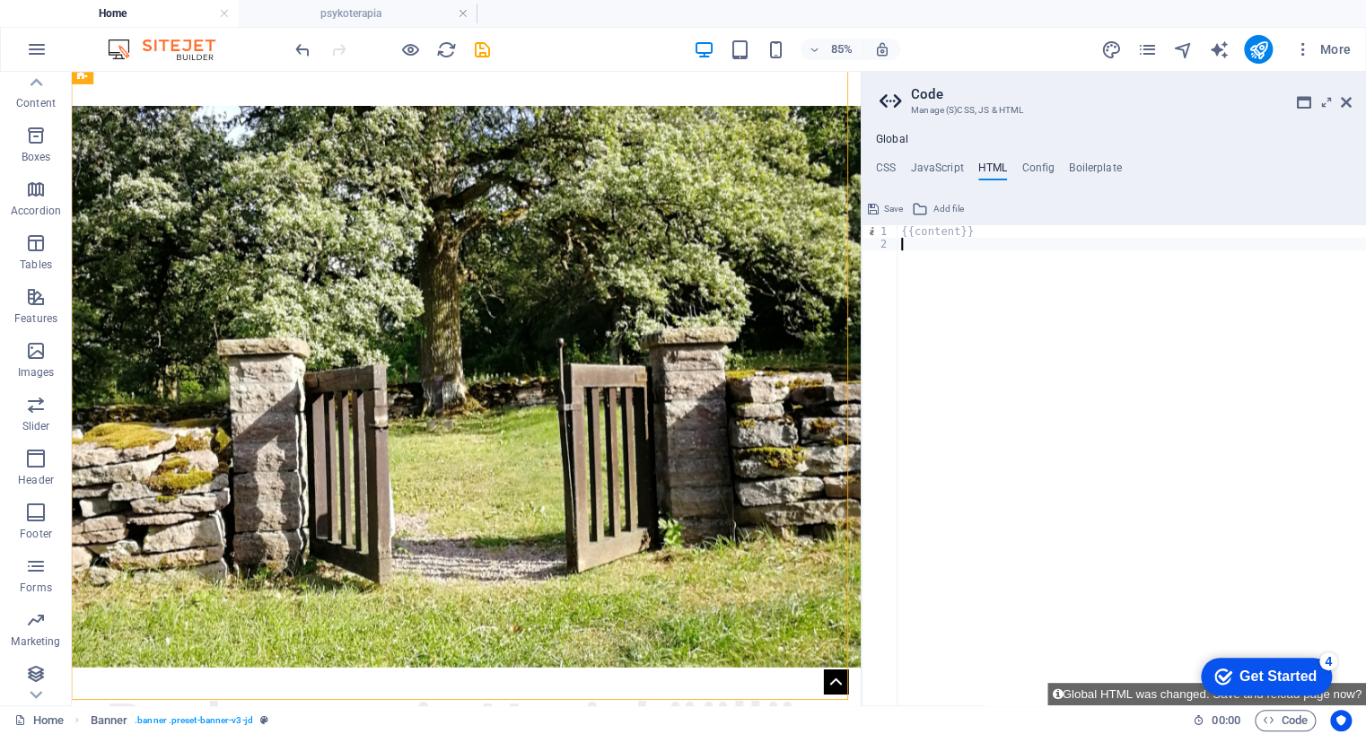
type textarea "{{content}}"
click at [880, 207] on button "Save" at bounding box center [885, 209] width 40 height 22
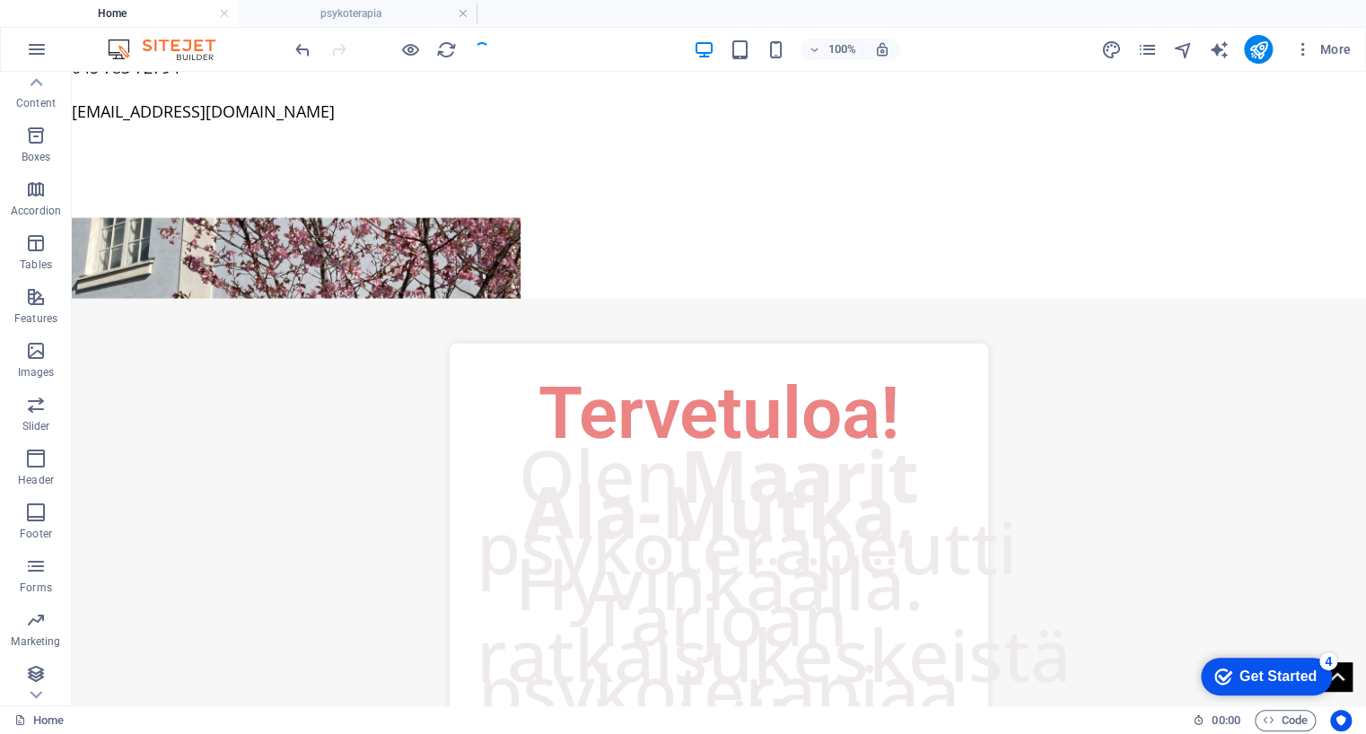
scroll to position [2620, 0]
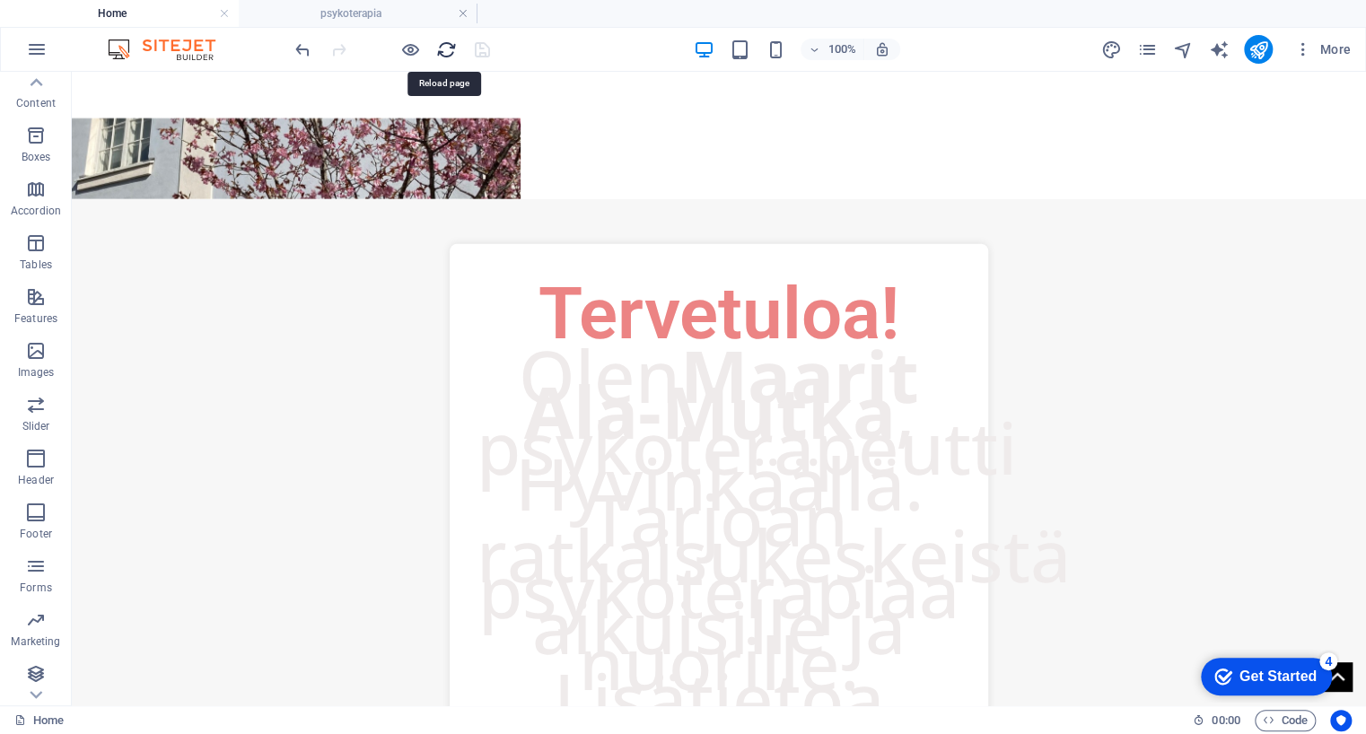
click at [443, 42] on icon "reload" at bounding box center [446, 49] width 21 height 21
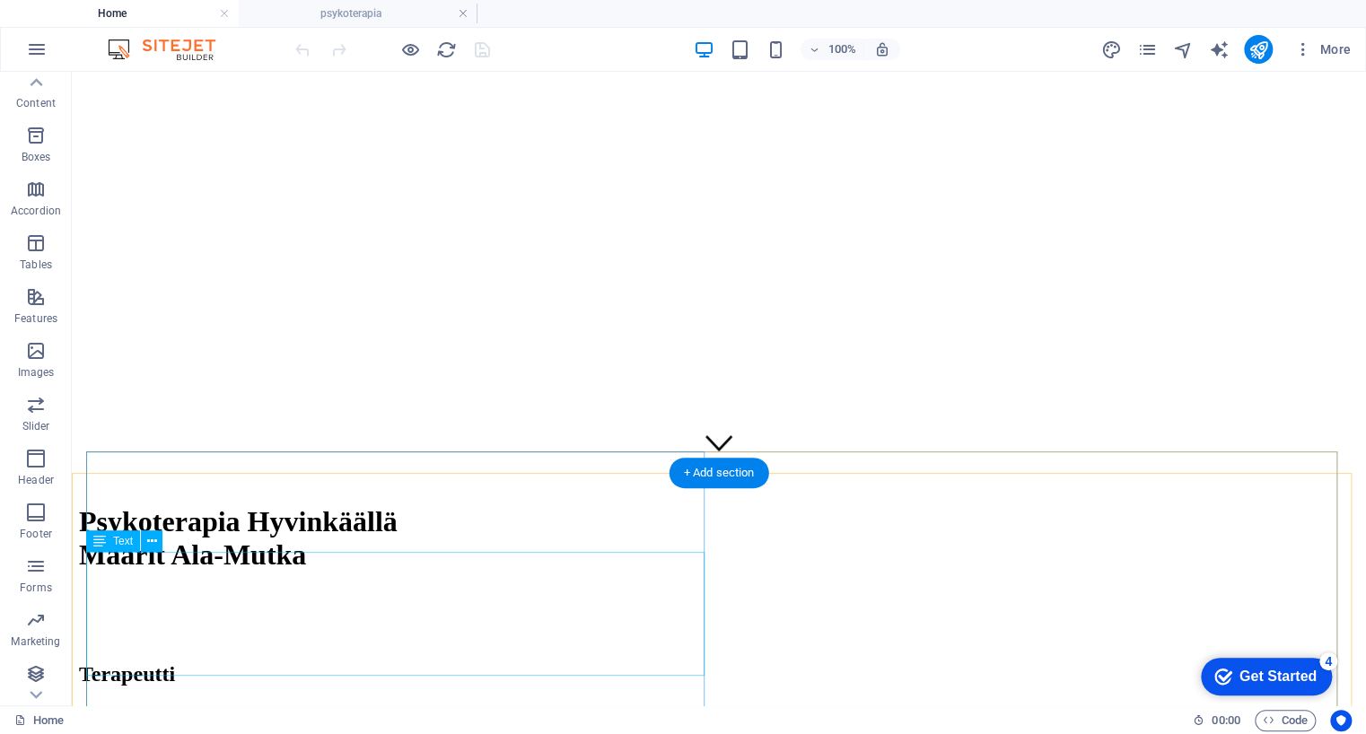
scroll to position [232, 0]
click at [713, 475] on div "+ Add section" at bounding box center [720, 473] width 100 height 31
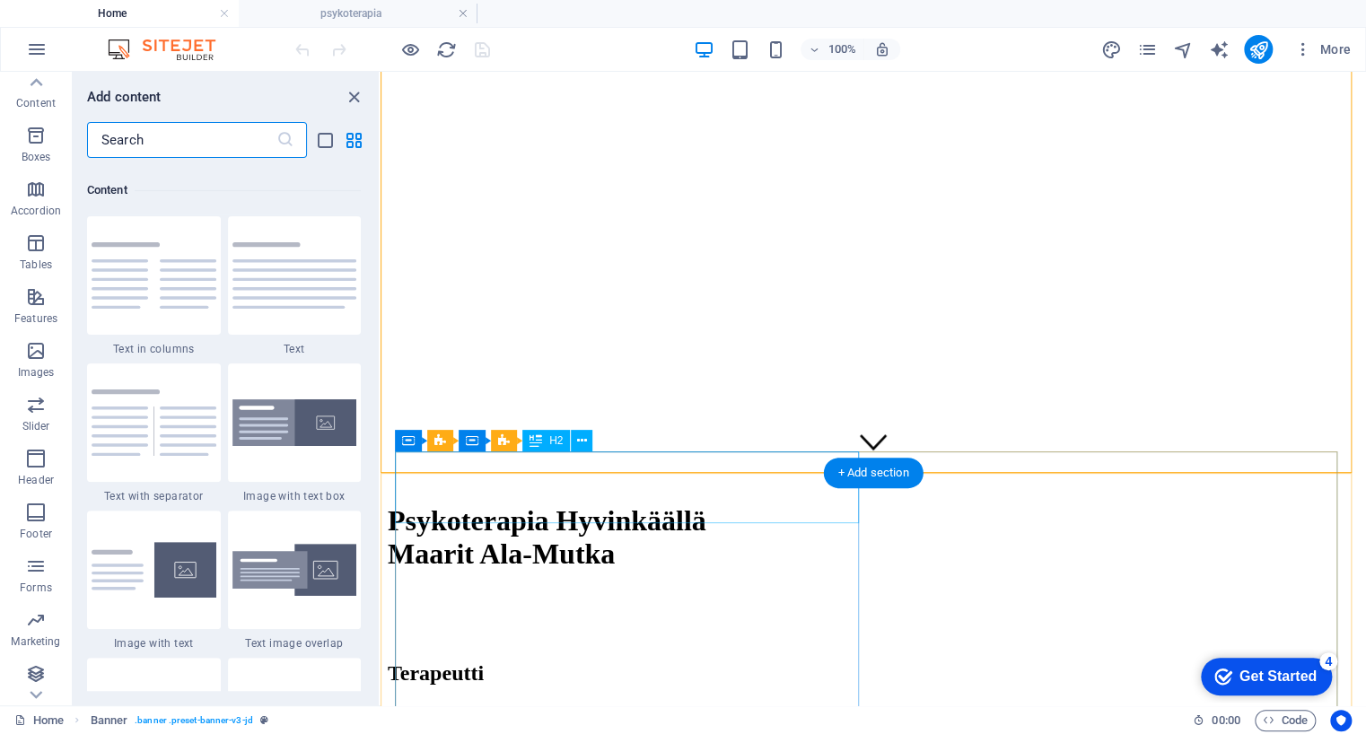
scroll to position [3141, 0]
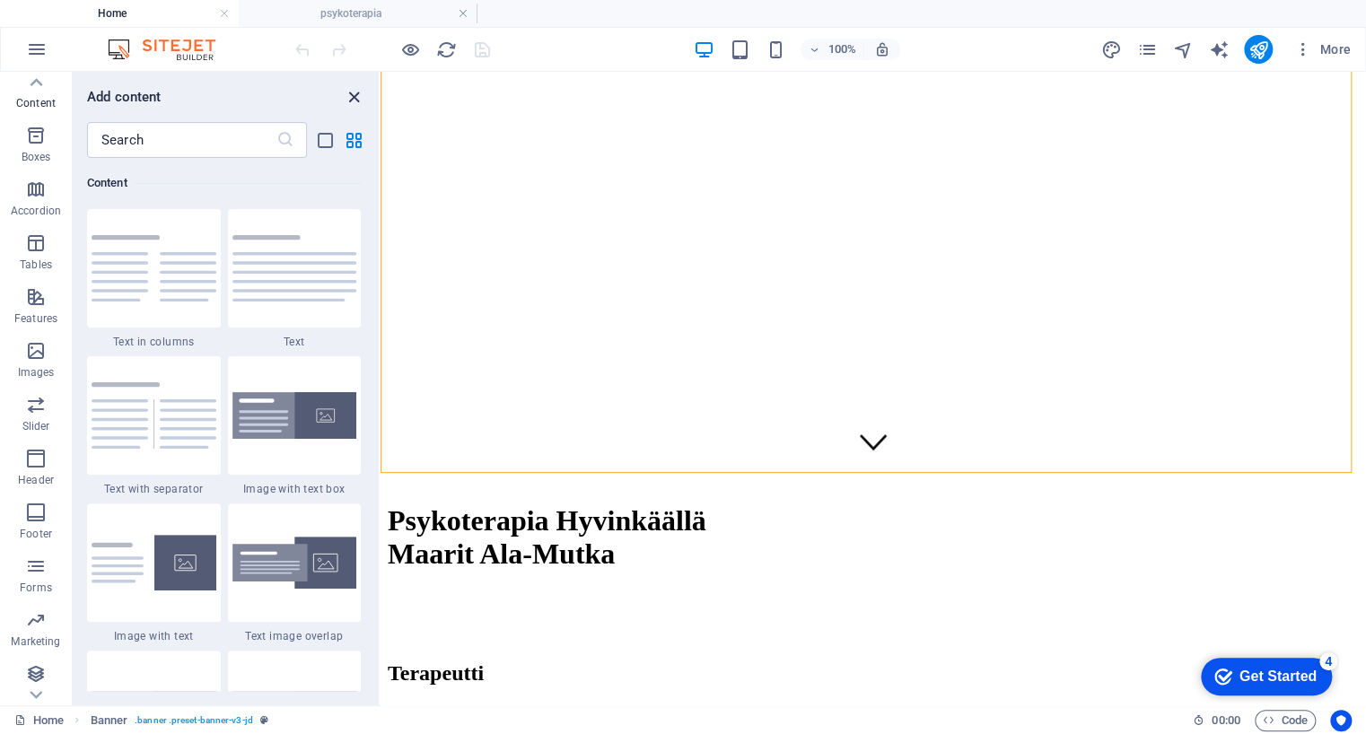
click at [355, 98] on icon "close panel" at bounding box center [354, 97] width 21 height 21
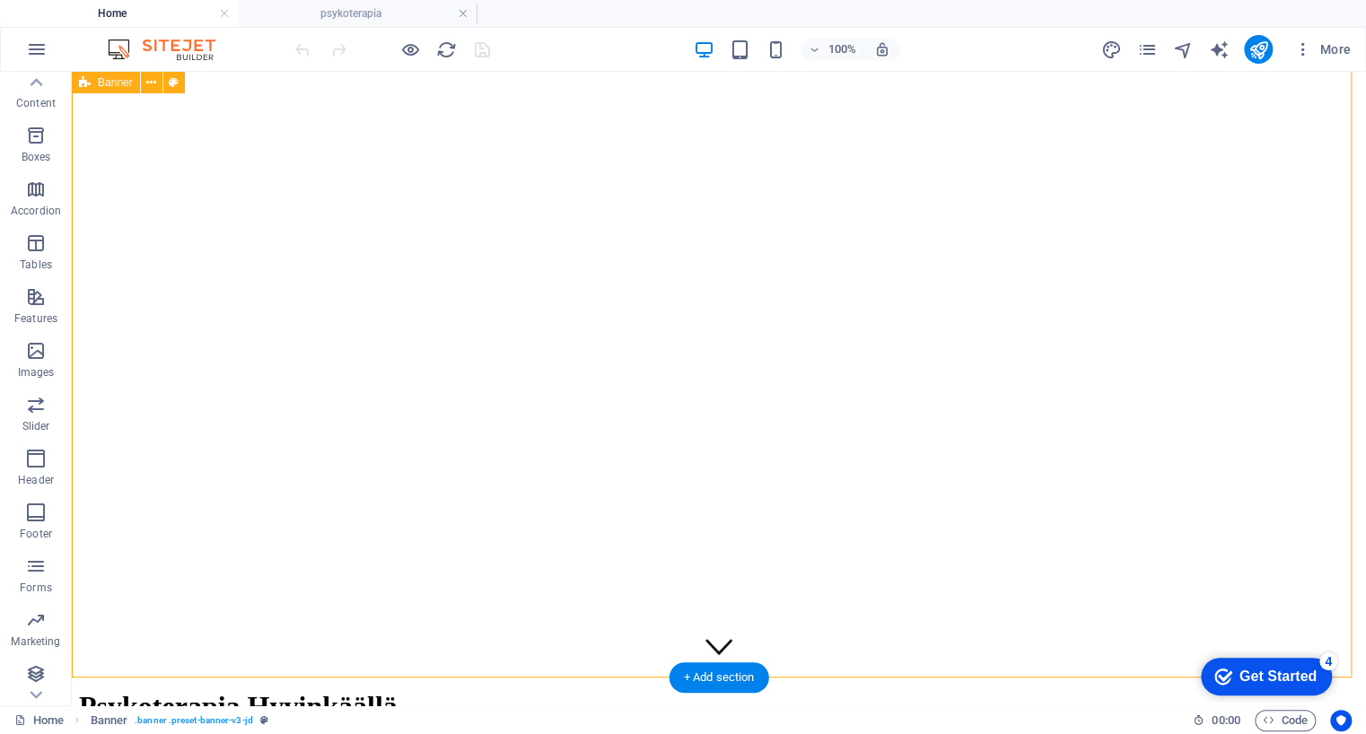
scroll to position [0, 0]
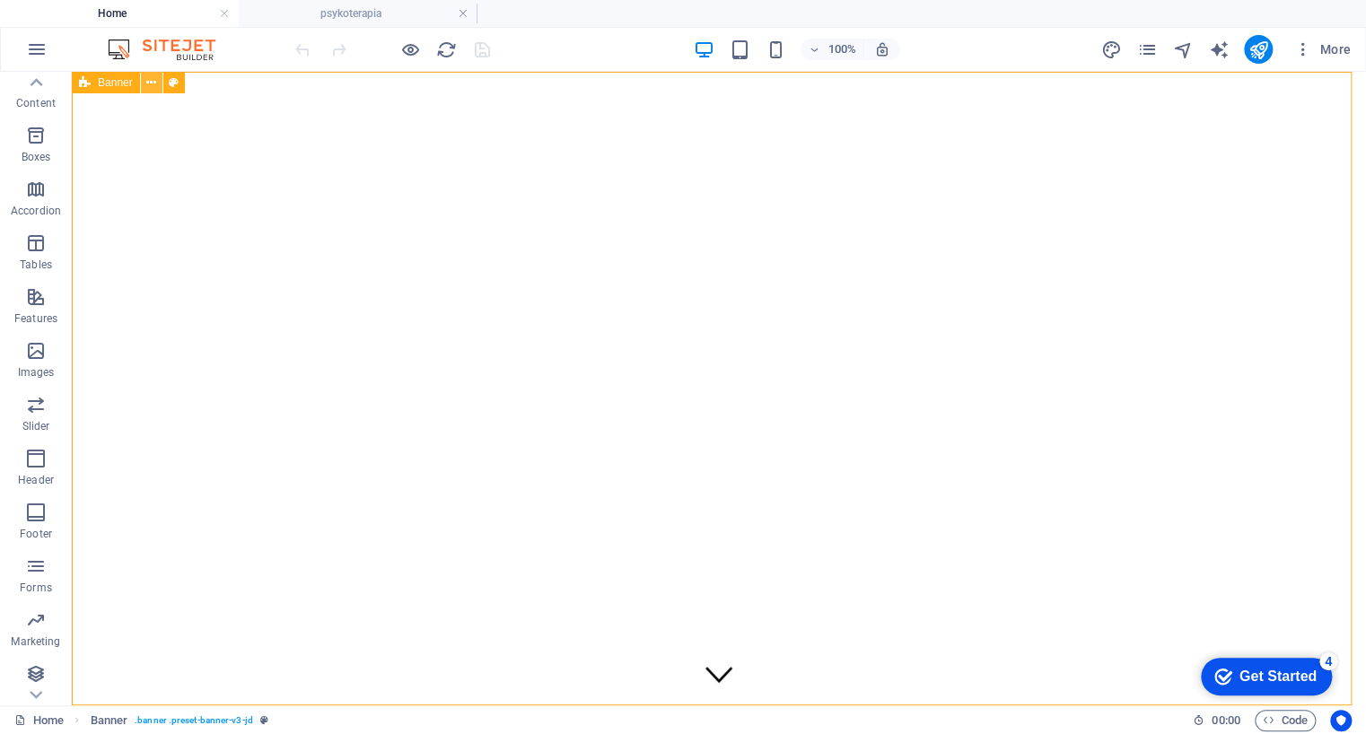
click at [153, 80] on icon at bounding box center [151, 83] width 10 height 19
click at [233, 122] on figure at bounding box center [719, 122] width 1280 height 0
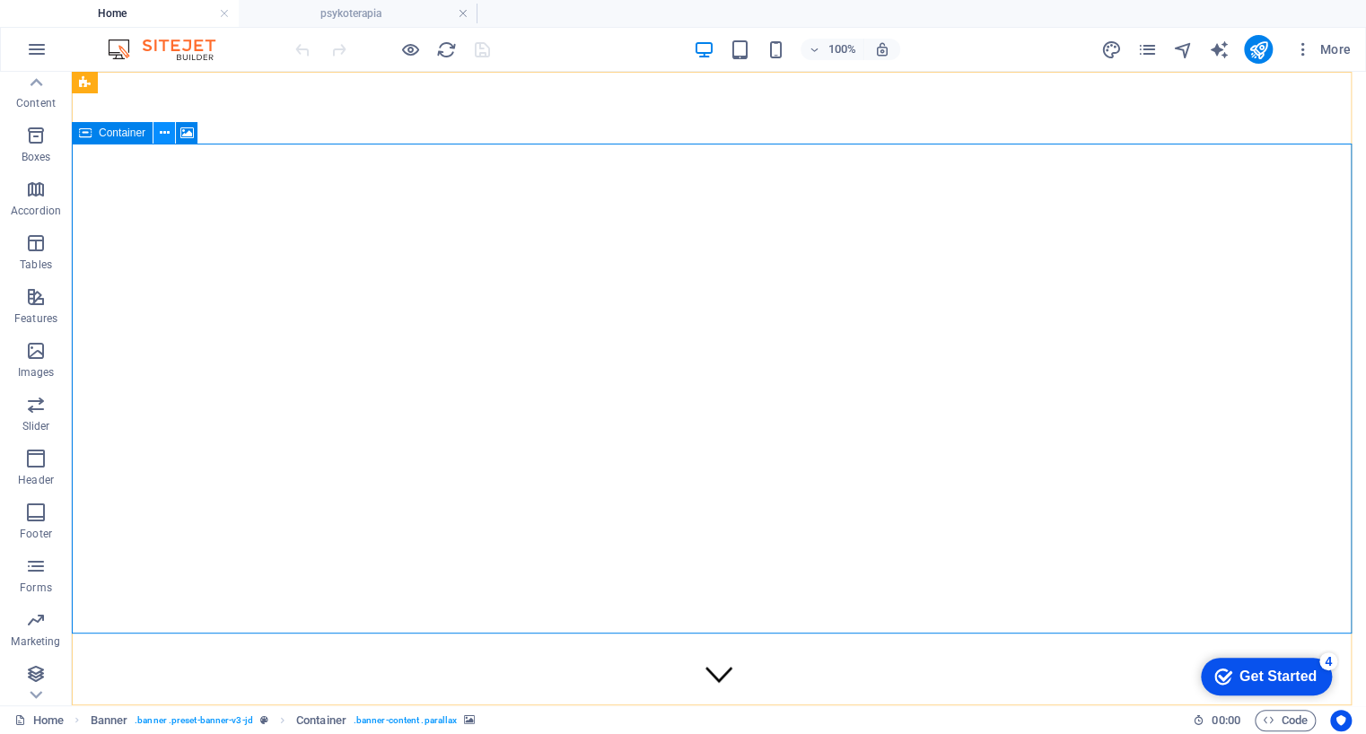
click at [166, 129] on icon at bounding box center [165, 133] width 10 height 19
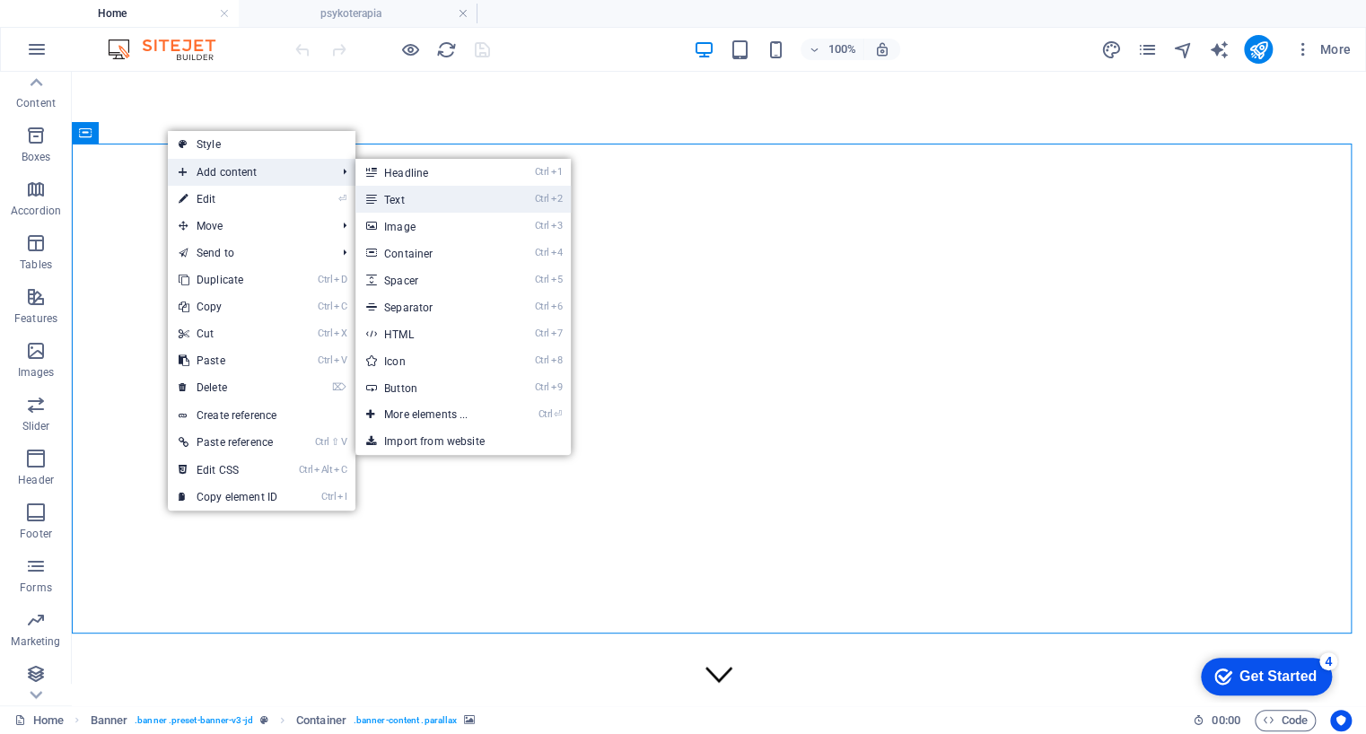
click at [424, 195] on link "Ctrl 2 Text" at bounding box center [429, 199] width 148 height 27
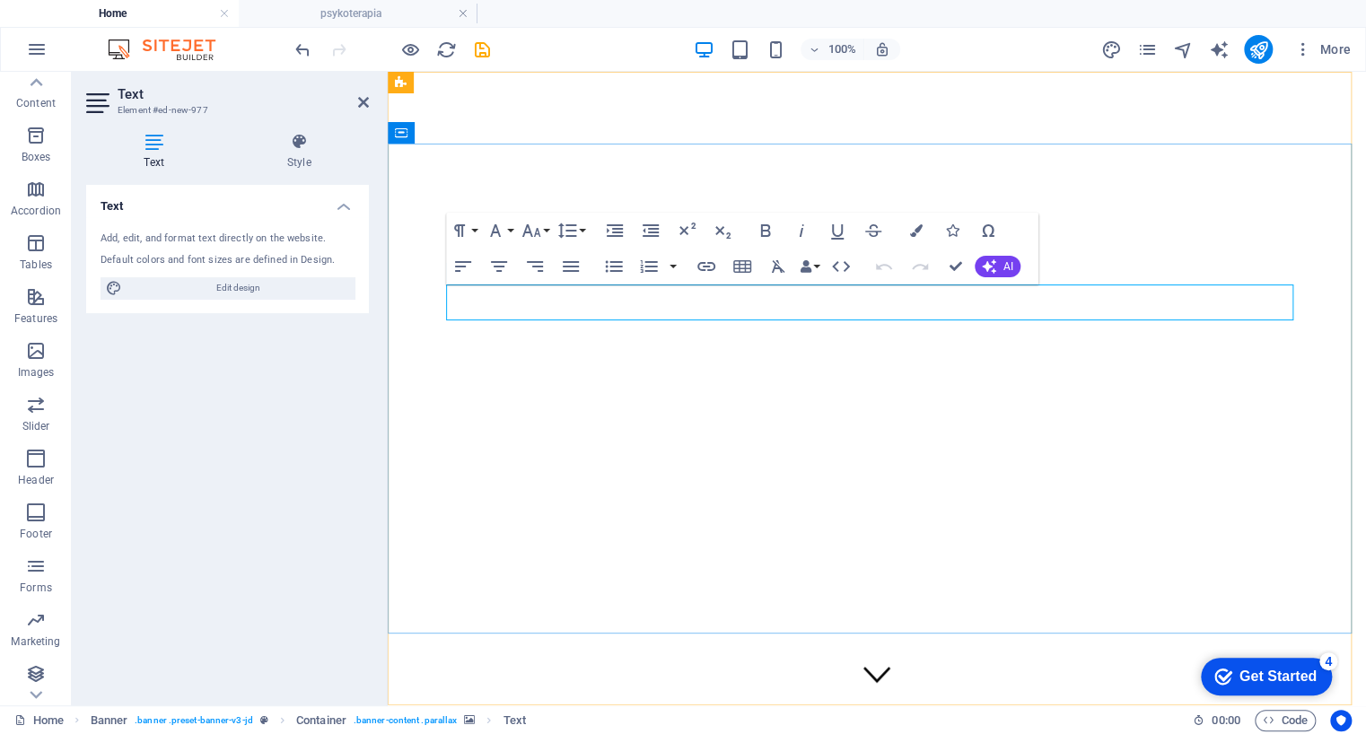
click at [714, 714] on p "New text element" at bounding box center [877, 722] width 964 height 16
drag, startPoint x: 815, startPoint y: 320, endPoint x: 664, endPoint y: 356, distance: 155.2
click at [664, 122] on figure at bounding box center [877, 122] width 964 height 0
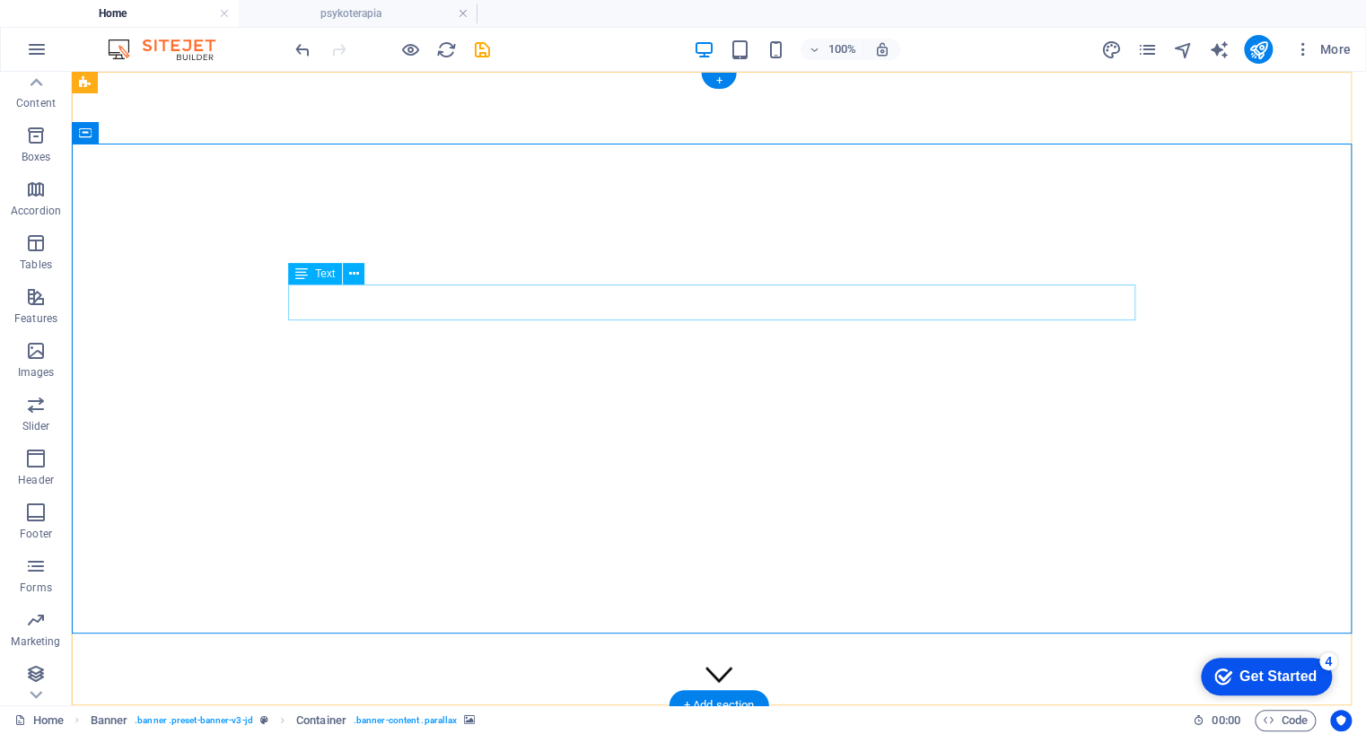
click at [902, 714] on div "Linkki terapiasivulle" at bounding box center [719, 722] width 1280 height 16
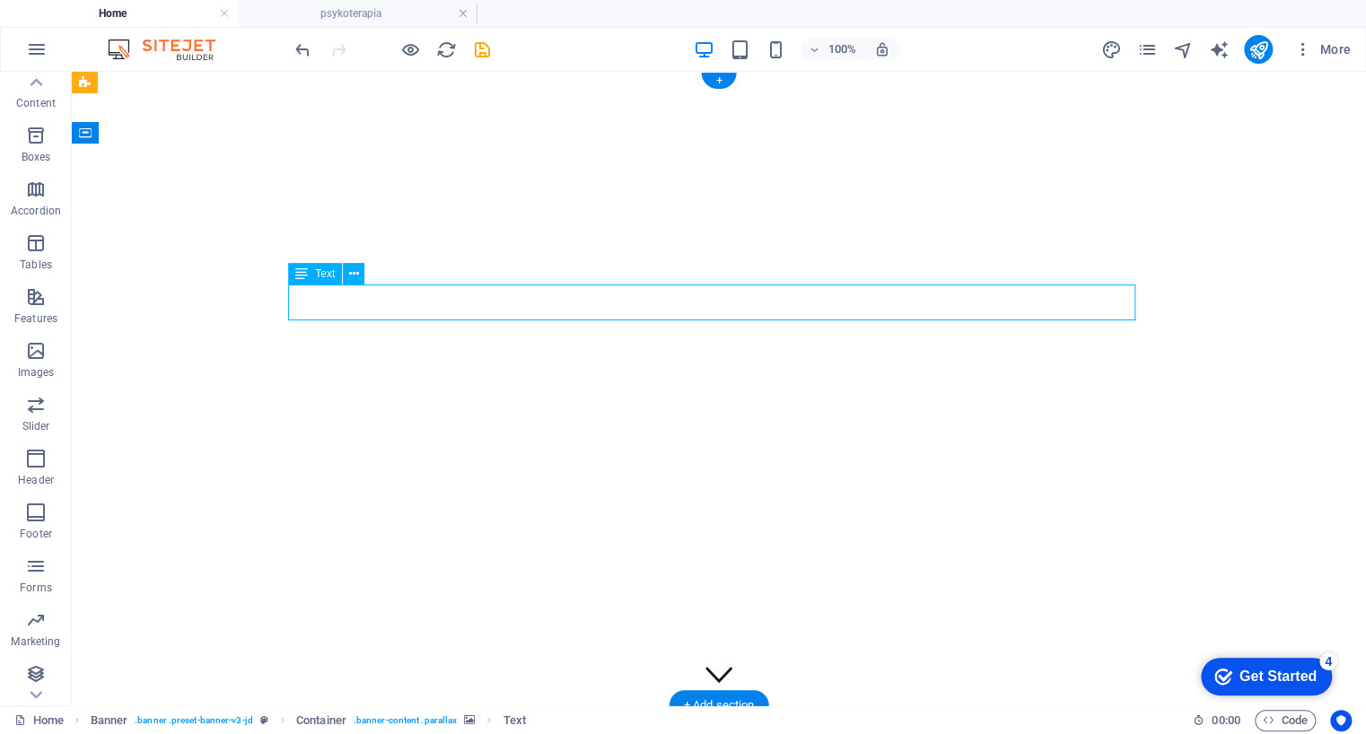
click at [963, 714] on div "Linkki terapiasivulle" at bounding box center [719, 722] width 1280 height 16
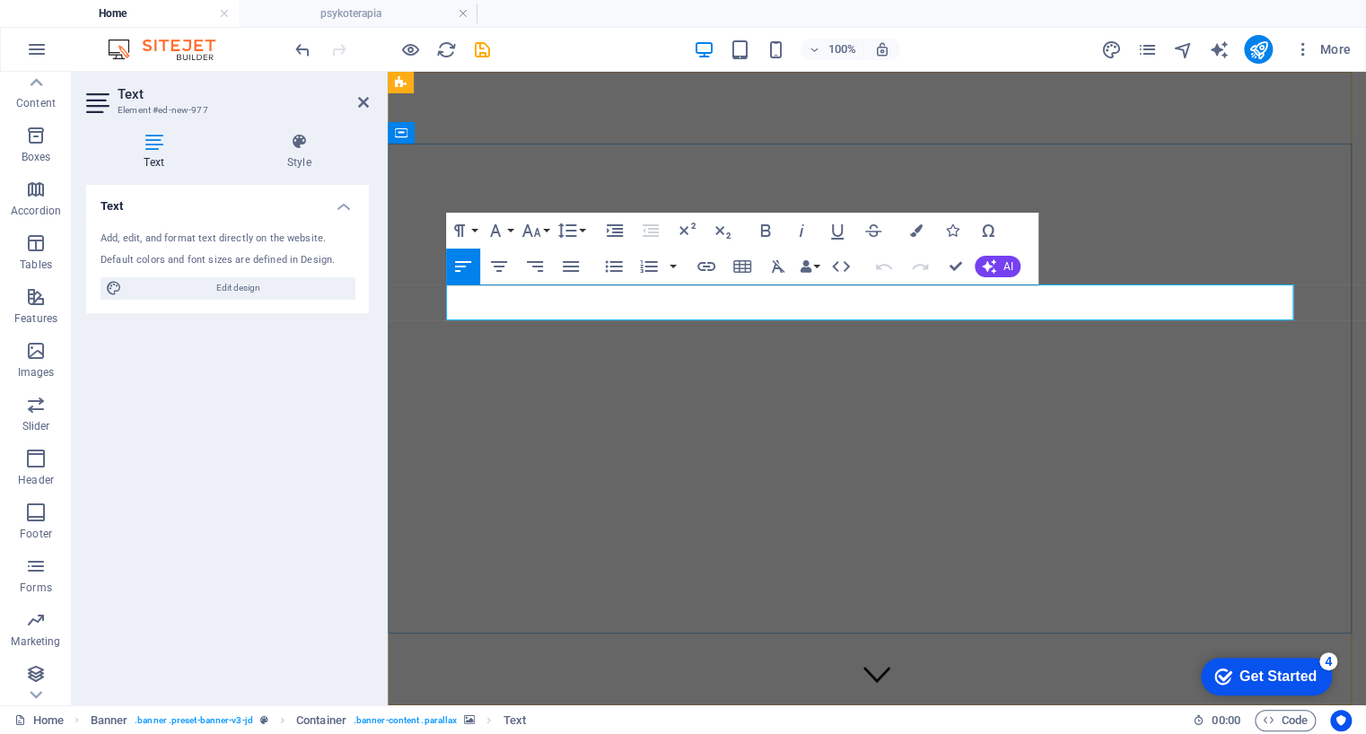
drag, startPoint x: 1144, startPoint y: 300, endPoint x: 470, endPoint y: 298, distance: 674.1
click at [470, 714] on p "Linkki terapiasivulle" at bounding box center [877, 722] width 964 height 16
click at [700, 268] on icon "button" at bounding box center [707, 267] width 22 height 22
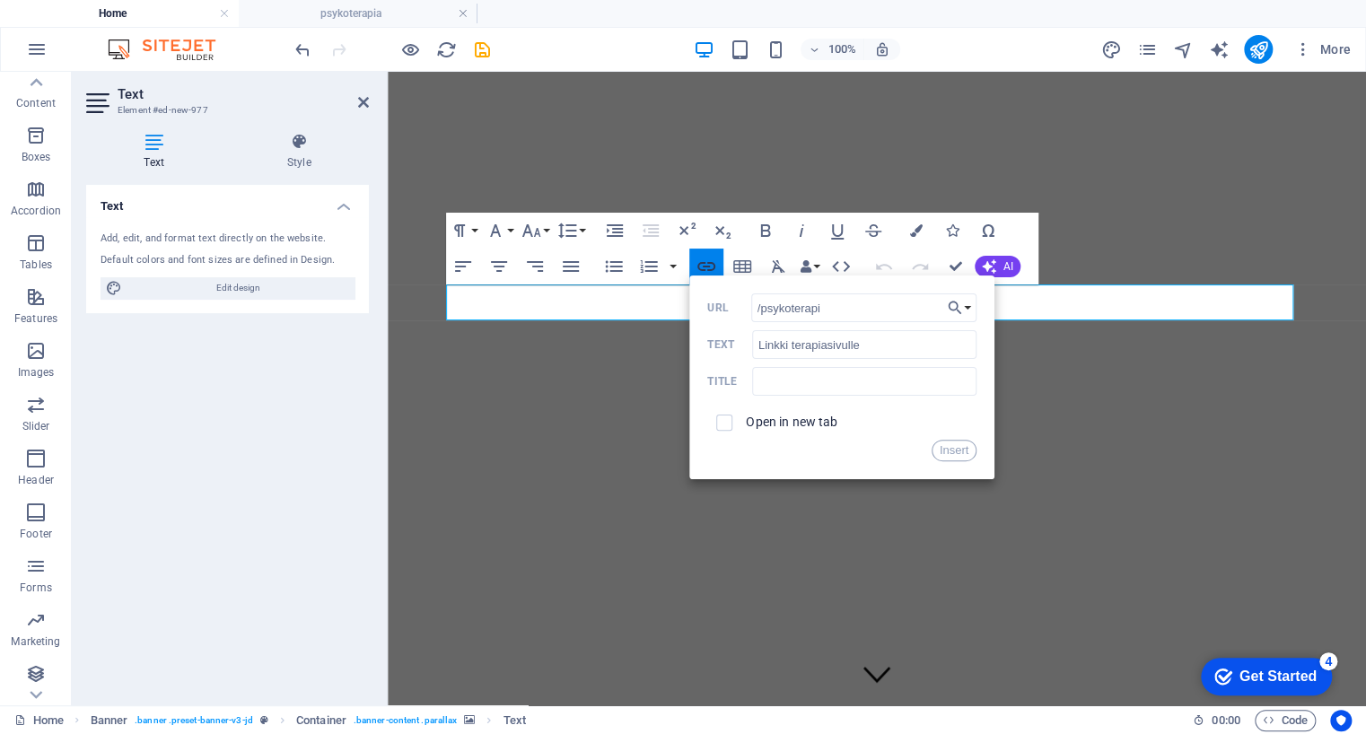
type input "/psykoterapia"
click at [952, 448] on button "Insert" at bounding box center [955, 451] width 46 height 22
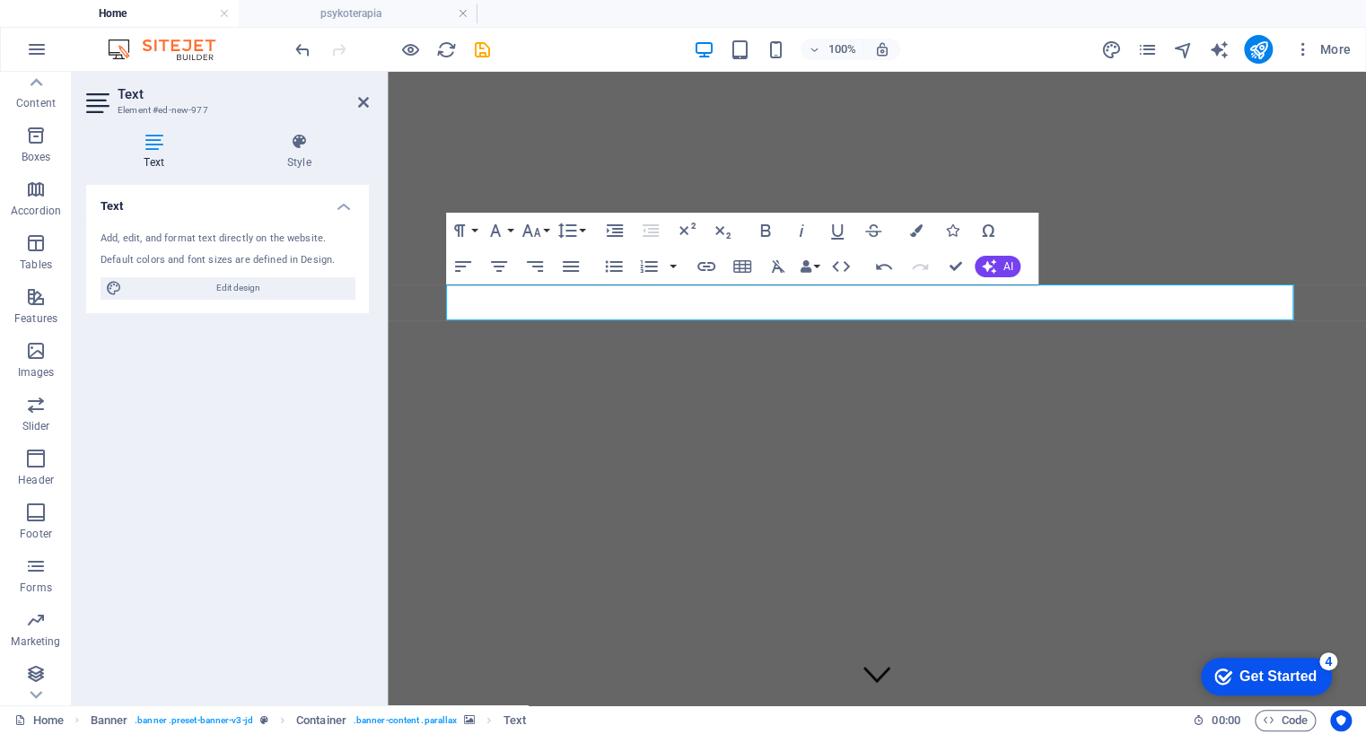
click at [944, 122] on figure at bounding box center [877, 122] width 964 height 0
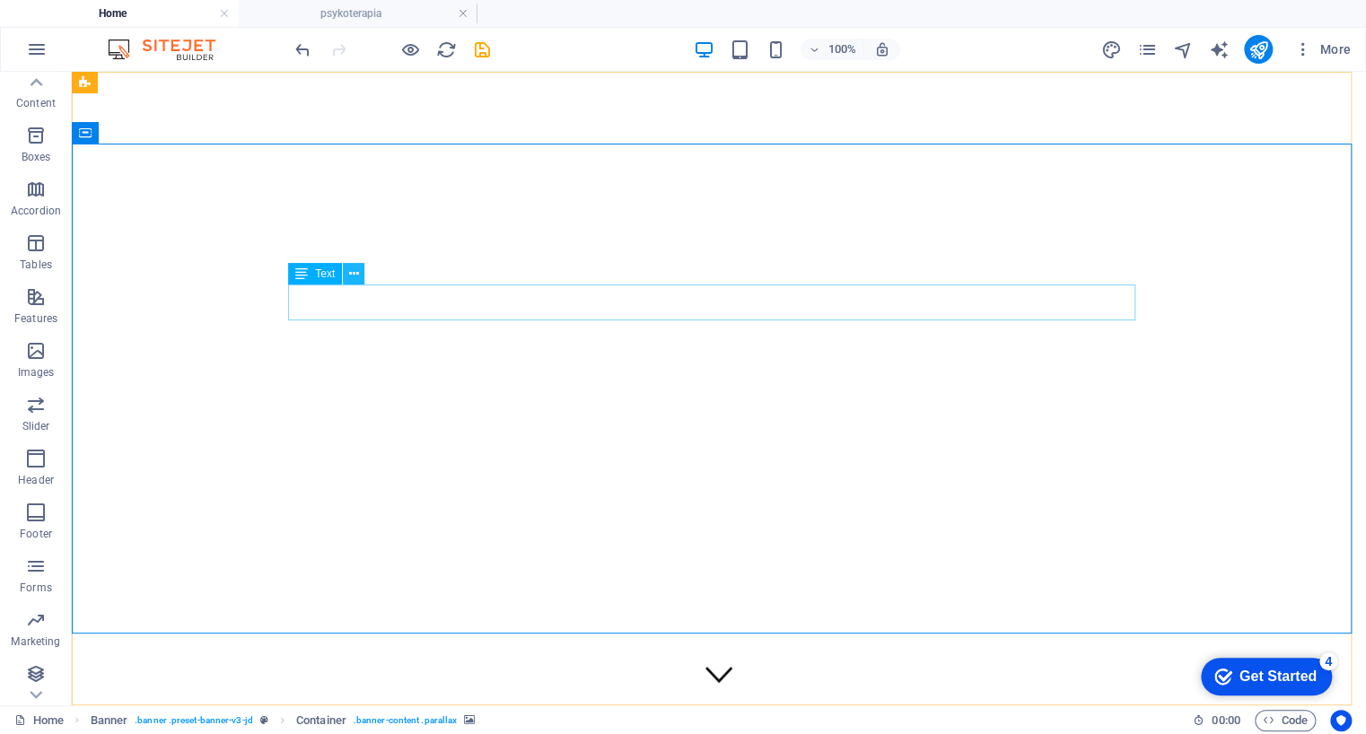
click at [355, 276] on icon at bounding box center [354, 274] width 10 height 19
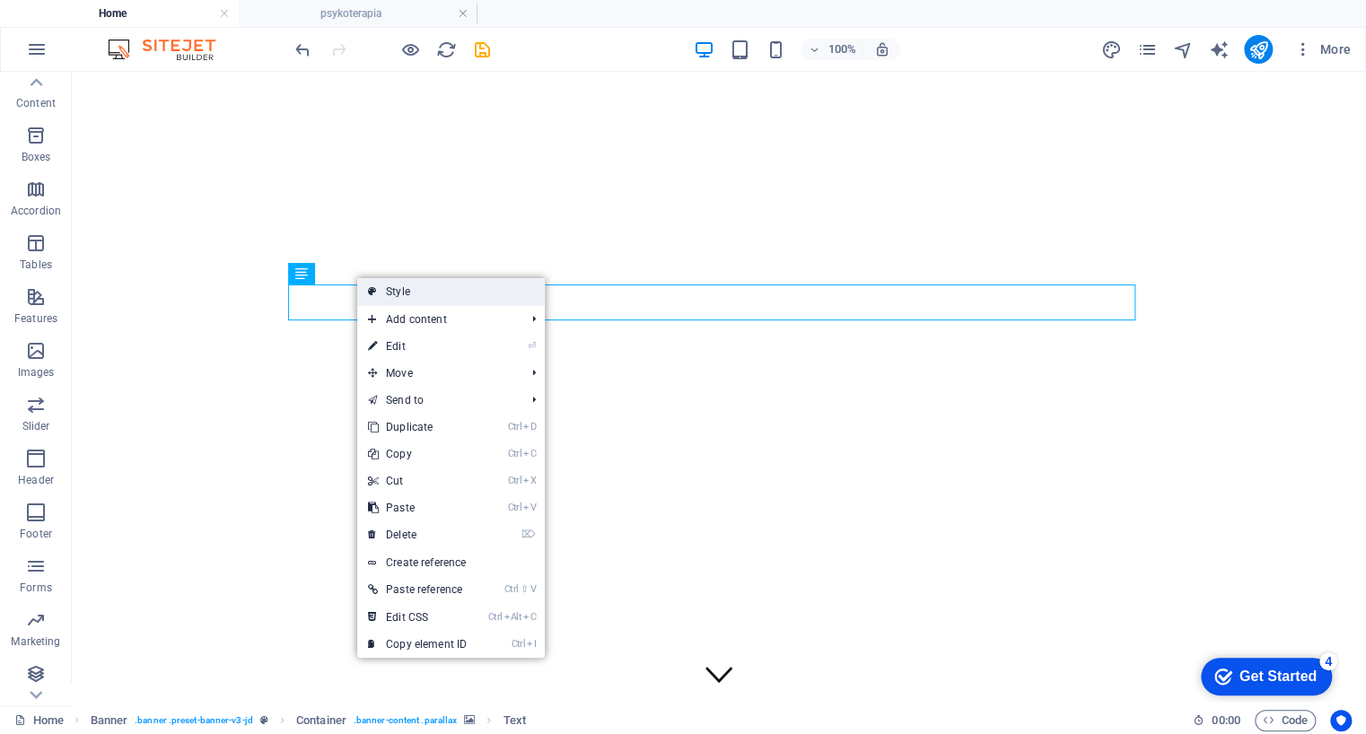
click at [394, 290] on link "Style" at bounding box center [451, 291] width 188 height 27
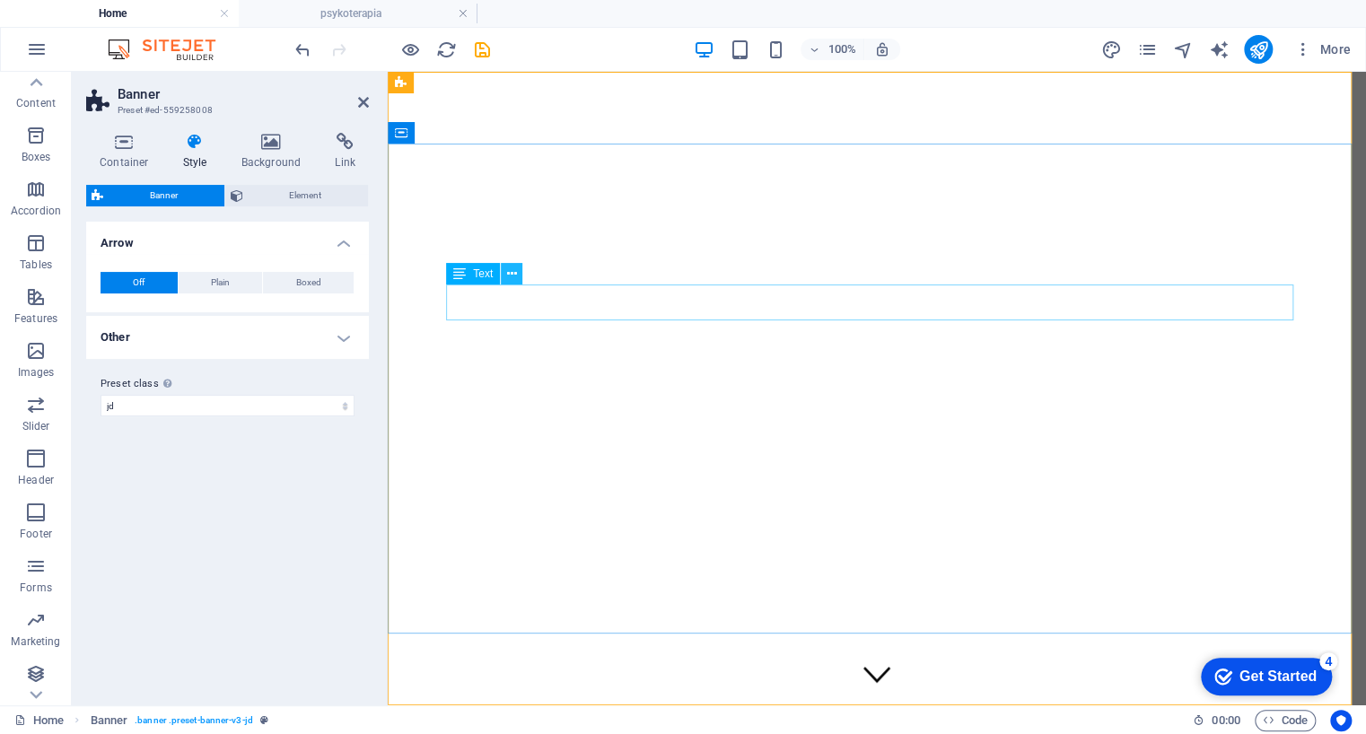
click at [513, 276] on icon at bounding box center [512, 274] width 10 height 19
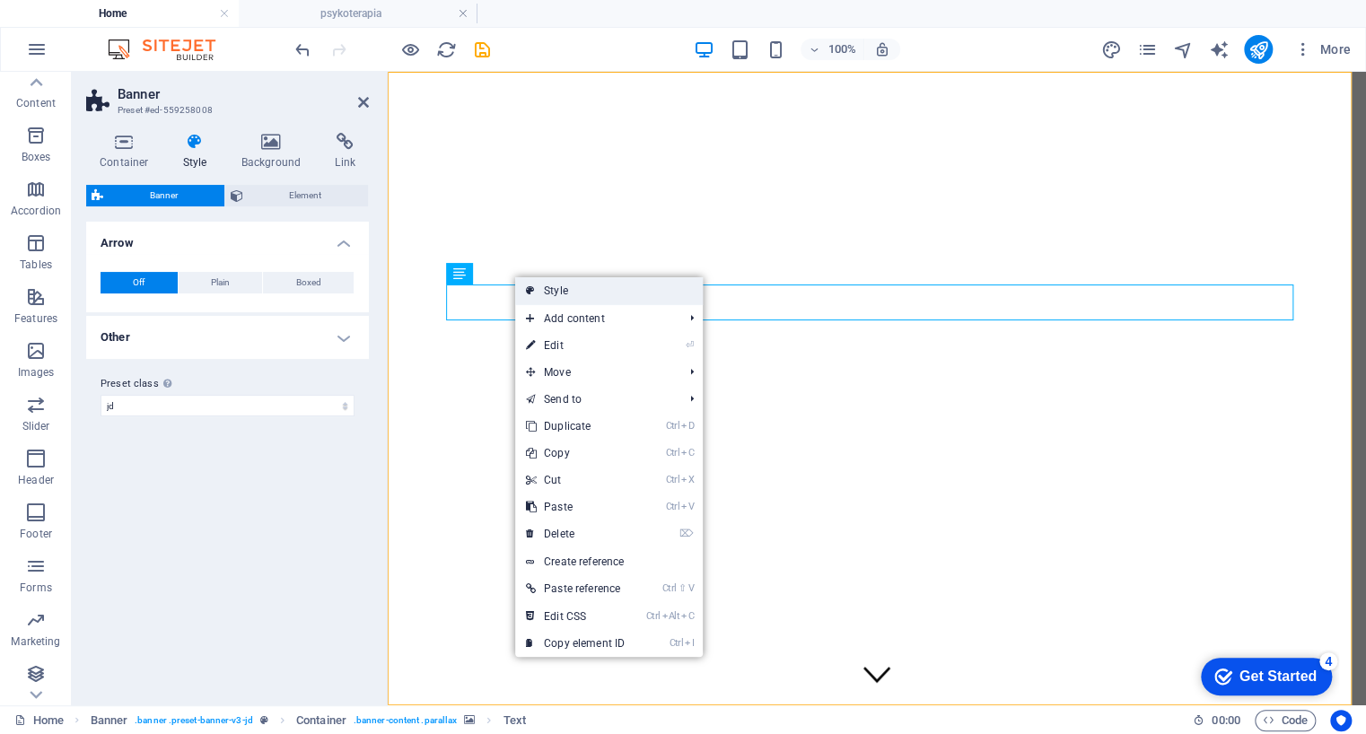
click at [553, 292] on link "Style" at bounding box center [609, 290] width 188 height 27
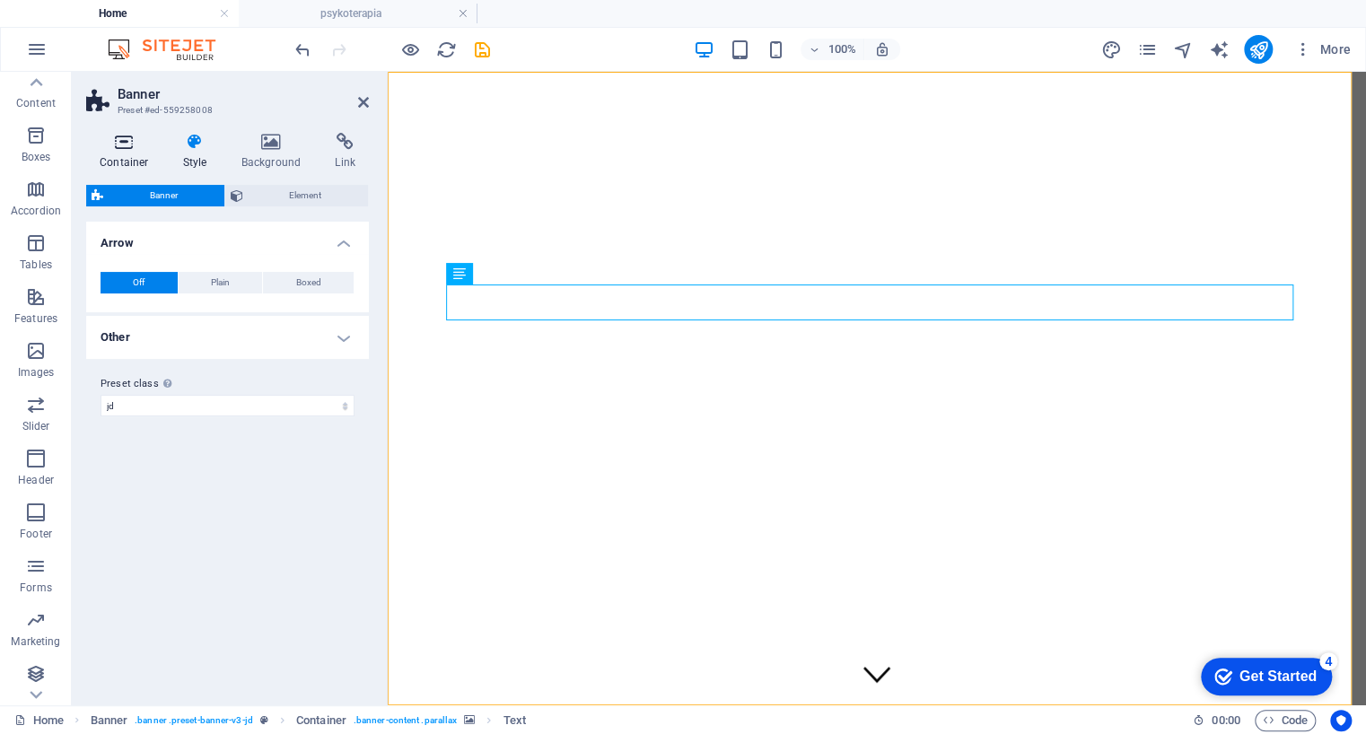
click at [110, 141] on icon at bounding box center [124, 142] width 76 height 18
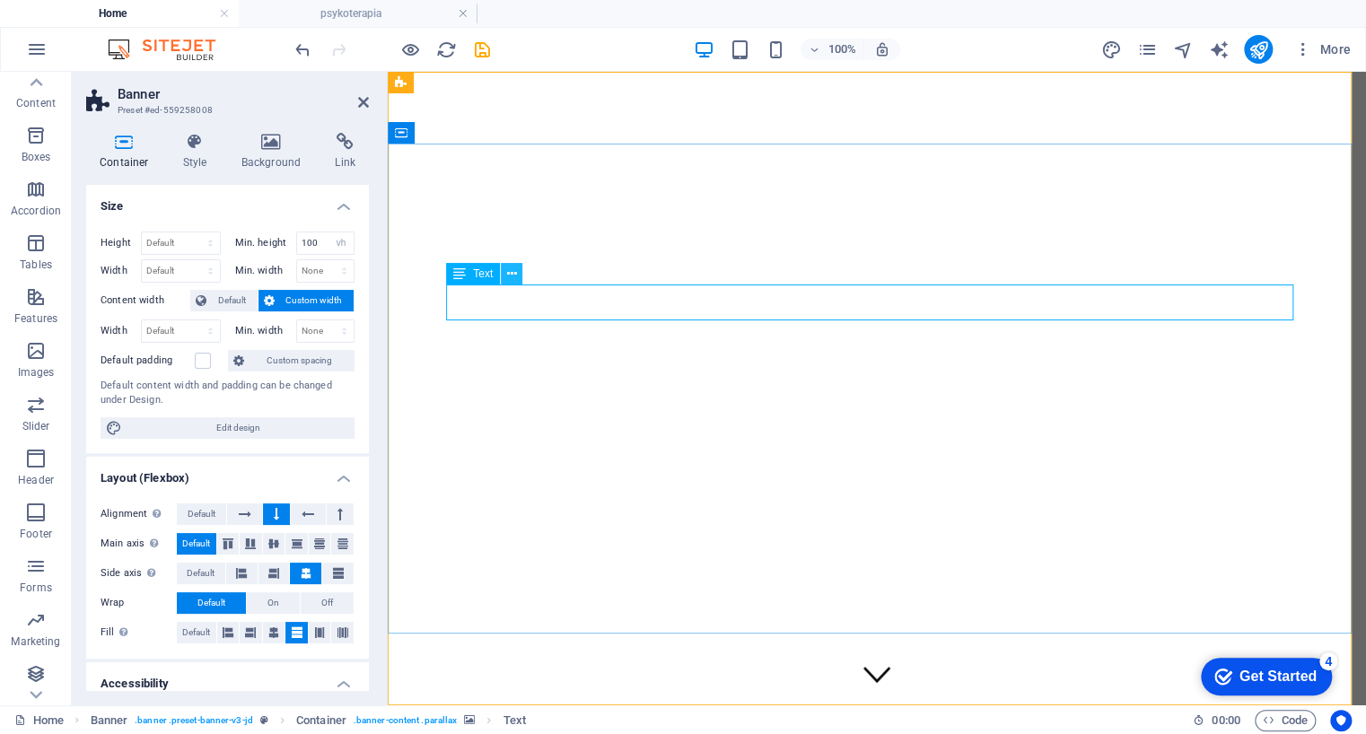
click at [511, 276] on icon at bounding box center [512, 274] width 10 height 19
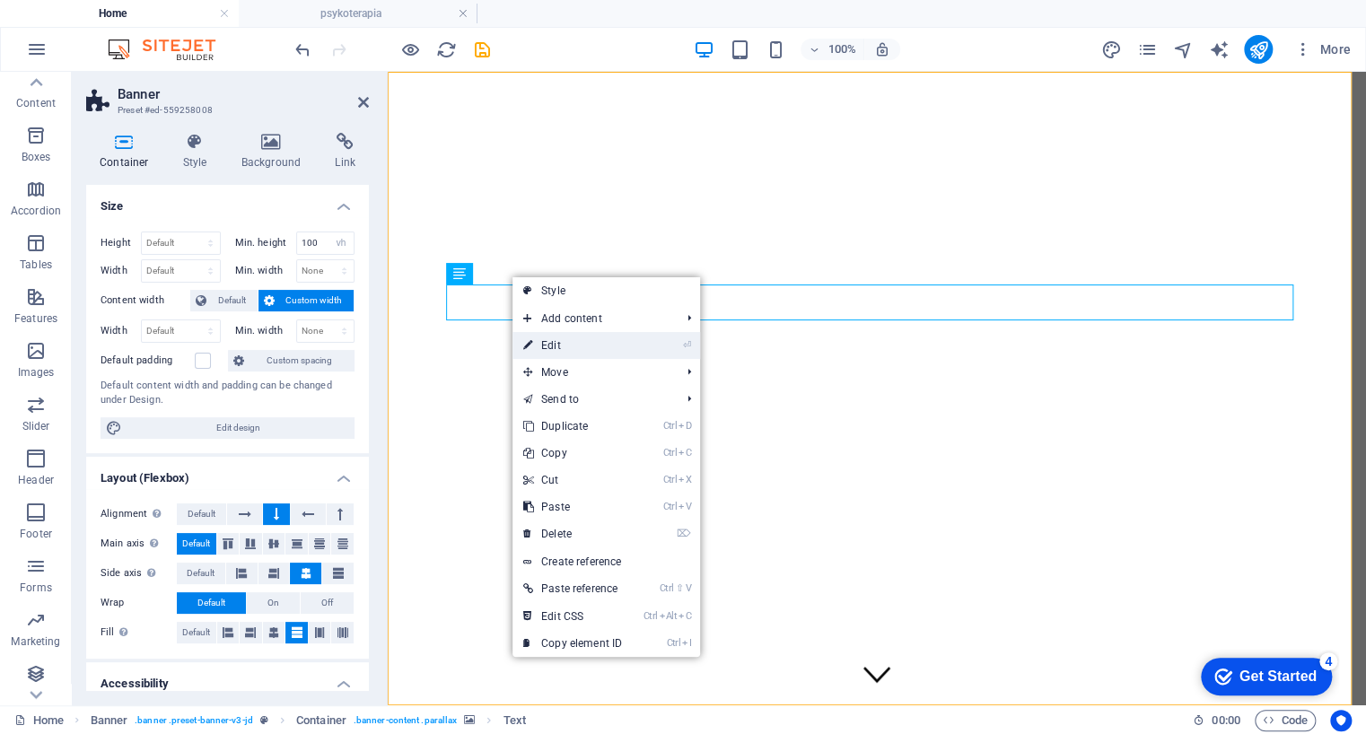
click at [563, 346] on link "⏎ Edit" at bounding box center [573, 345] width 120 height 27
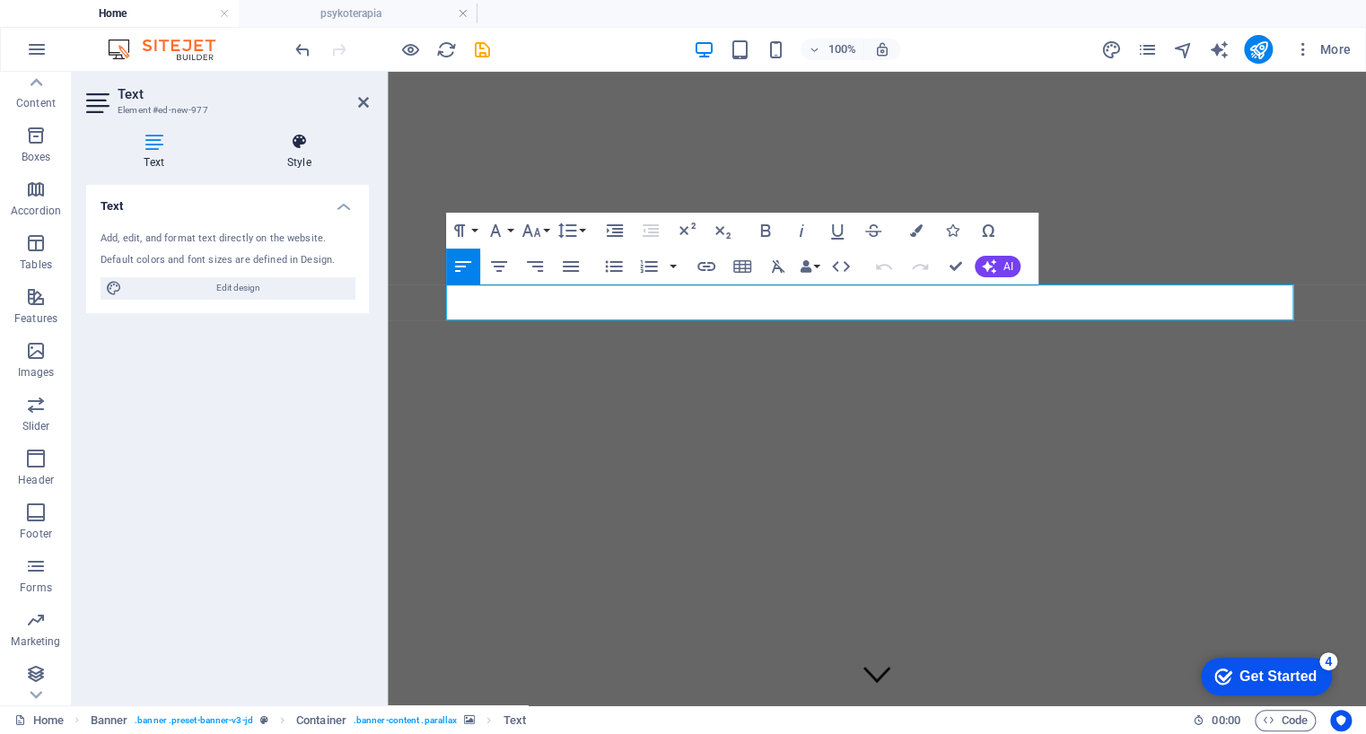
click at [295, 149] on icon at bounding box center [299, 142] width 140 height 18
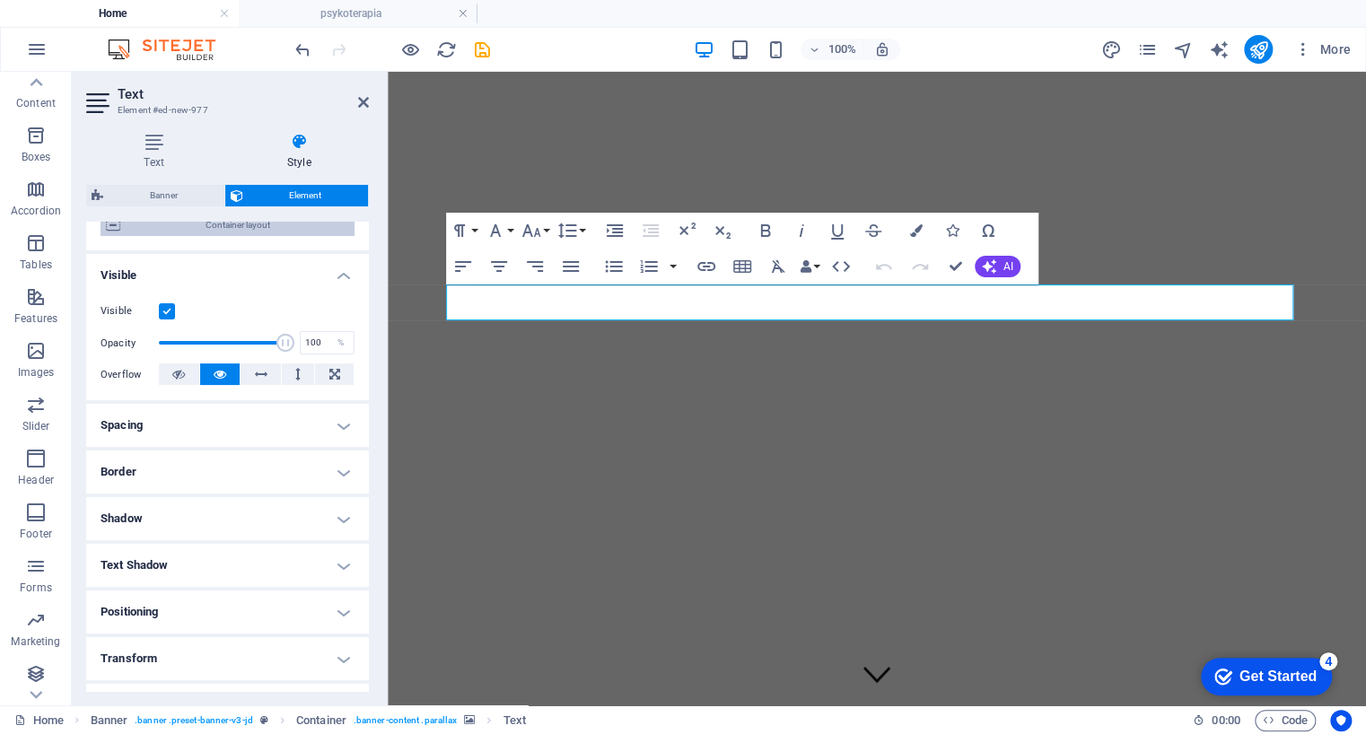
scroll to position [287, 0]
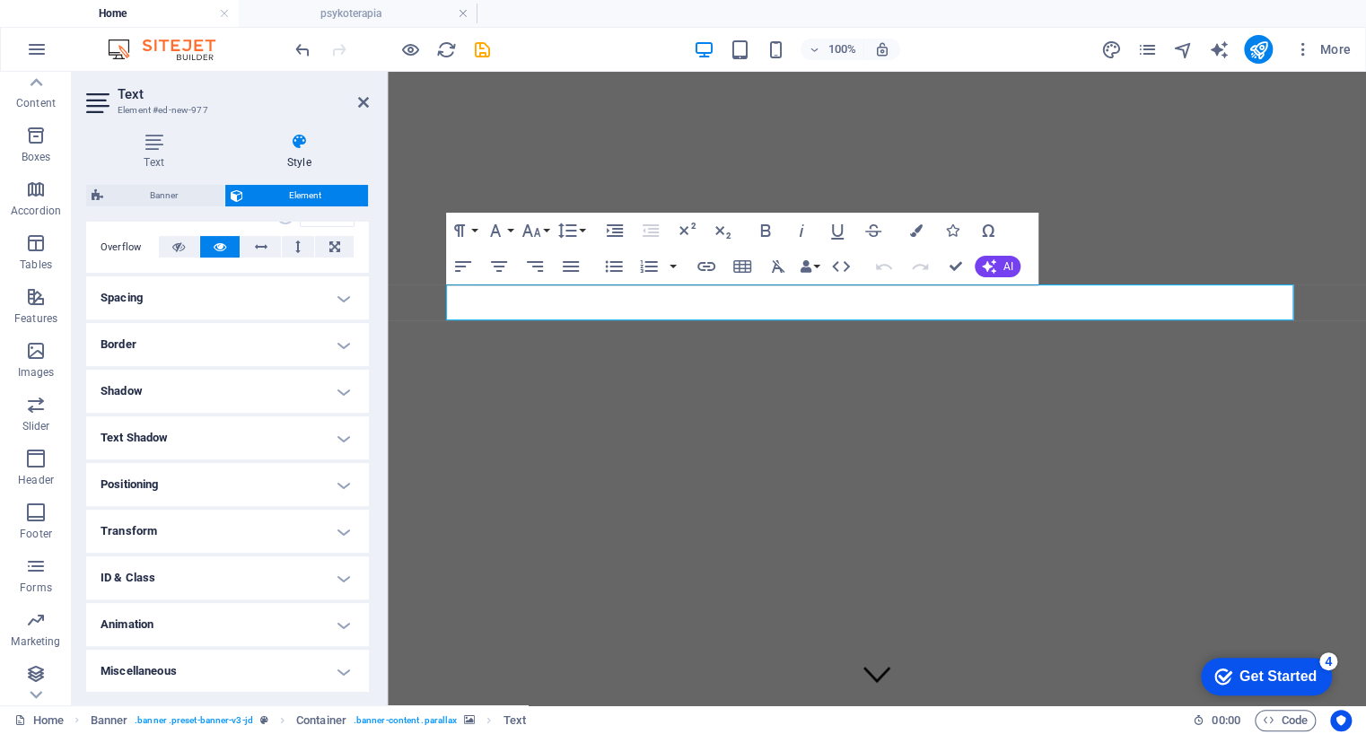
click at [337, 479] on h4 "Positioning" at bounding box center [227, 484] width 283 height 43
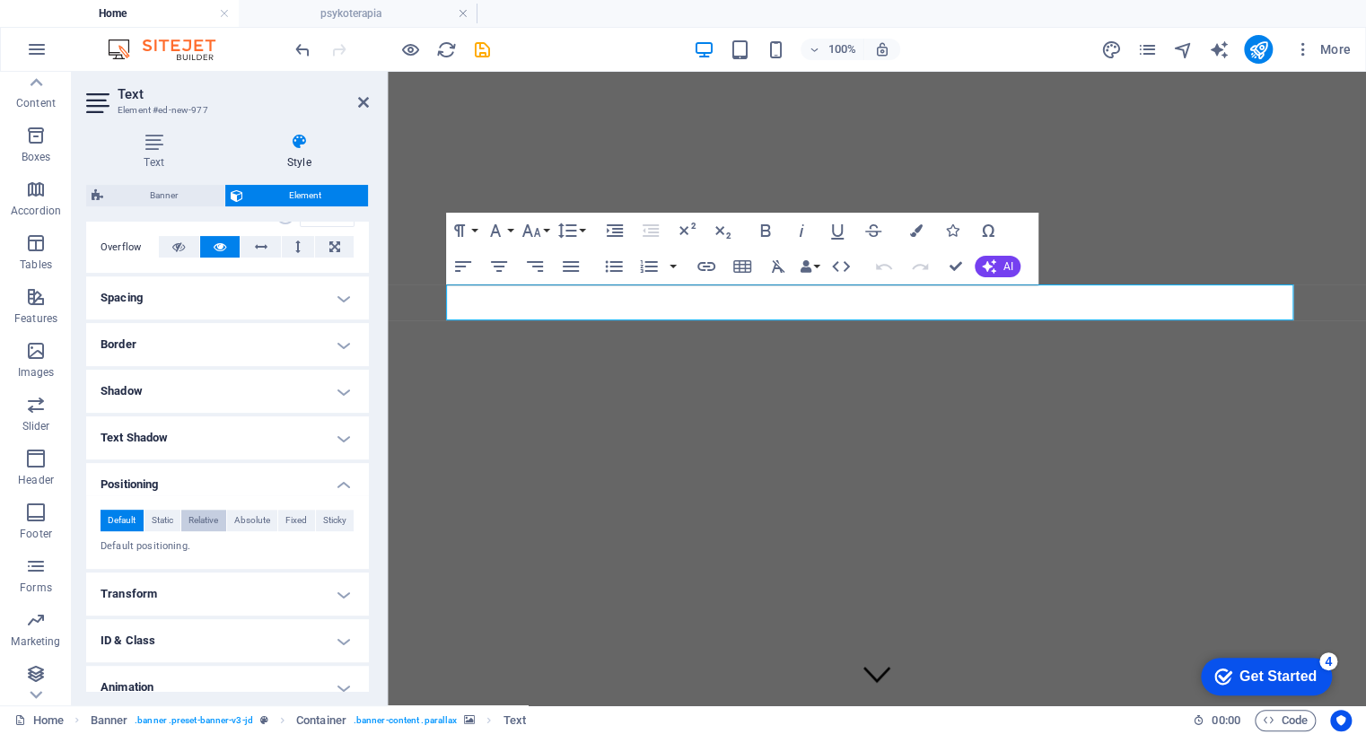
click at [197, 522] on span "Relative" at bounding box center [203, 521] width 30 height 22
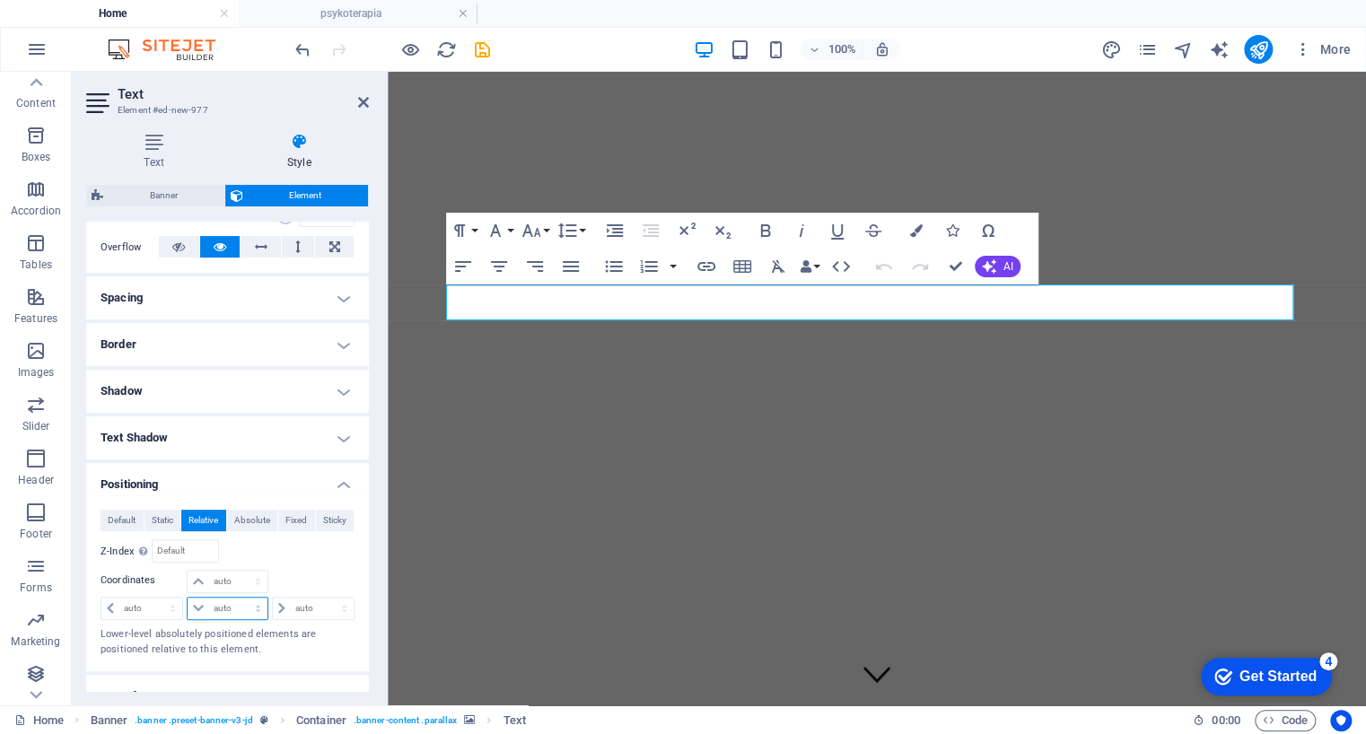
click at [234, 608] on select "auto px rem % em" at bounding box center [227, 609] width 79 height 22
select select "px"
click at [240, 598] on select "auto px rem % em" at bounding box center [227, 609] width 79 height 22
type input "0"
click at [327, 555] on div "Relative to #ed-559258026" at bounding box center [291, 550] width 127 height 23
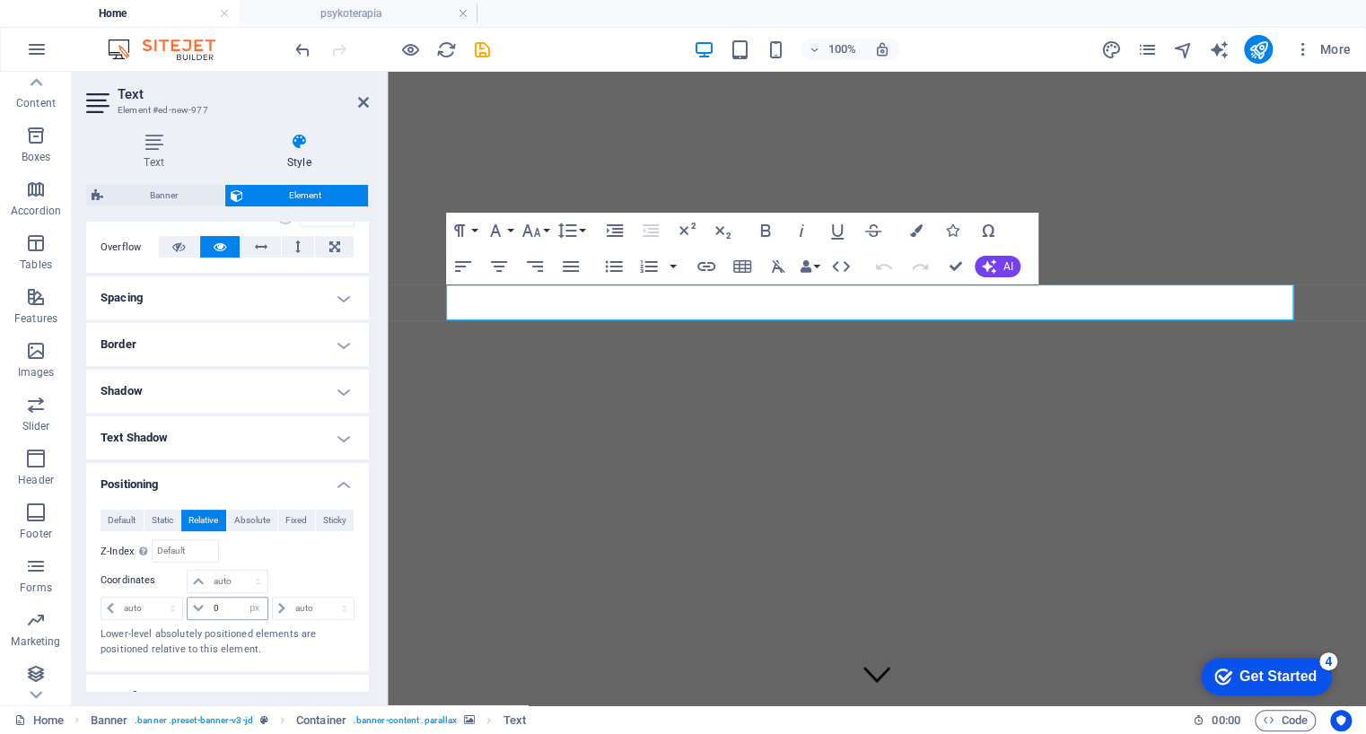
click at [194, 607] on icon at bounding box center [198, 608] width 11 height 11
click at [233, 605] on input "0" at bounding box center [237, 609] width 57 height 22
click at [197, 604] on icon at bounding box center [198, 608] width 11 height 11
click at [227, 606] on input "0" at bounding box center [237, 609] width 57 height 22
click at [248, 610] on select "auto px rem % em" at bounding box center [254, 609] width 25 height 22
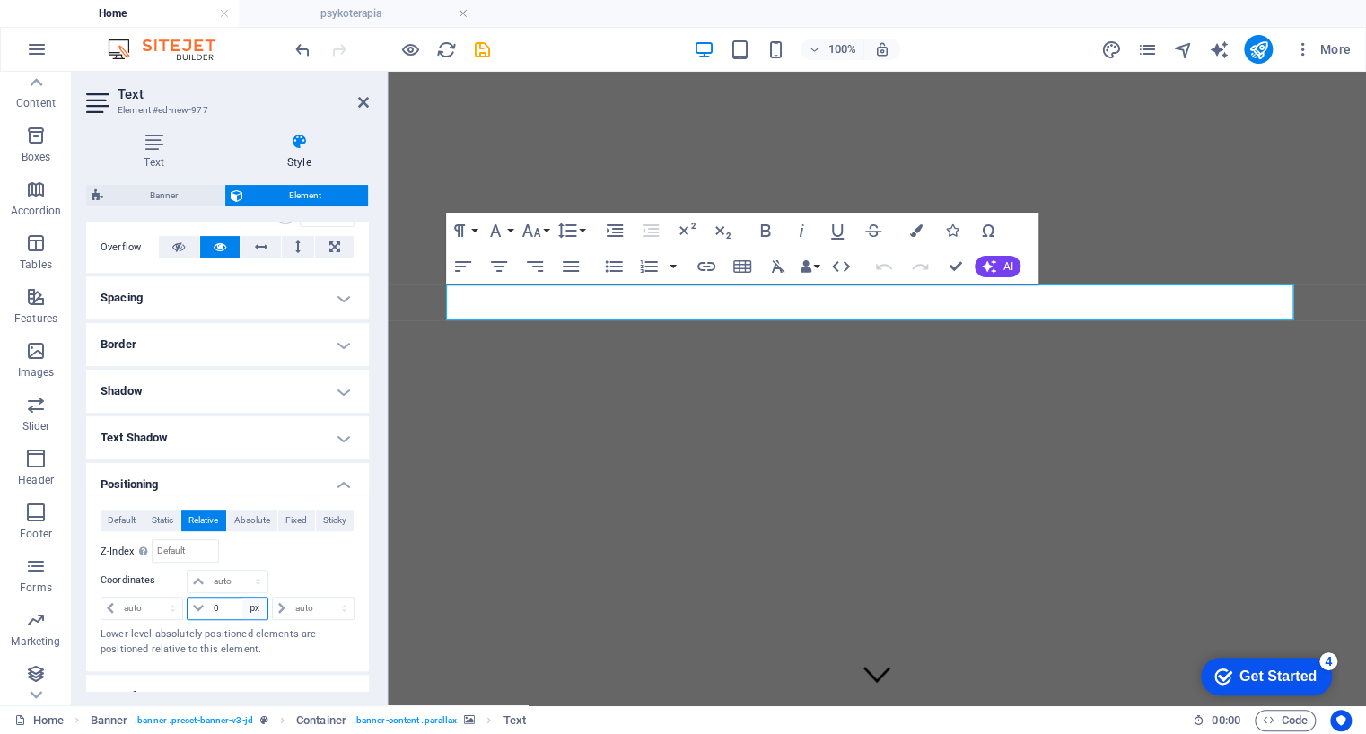
select select "auto"
click at [242, 598] on select "auto px rem % em" at bounding box center [254, 609] width 25 height 22
select select "DISABLED_OPTION_VALUE"
click at [232, 576] on select "auto px rem % em" at bounding box center [227, 582] width 79 height 22
select select "px"
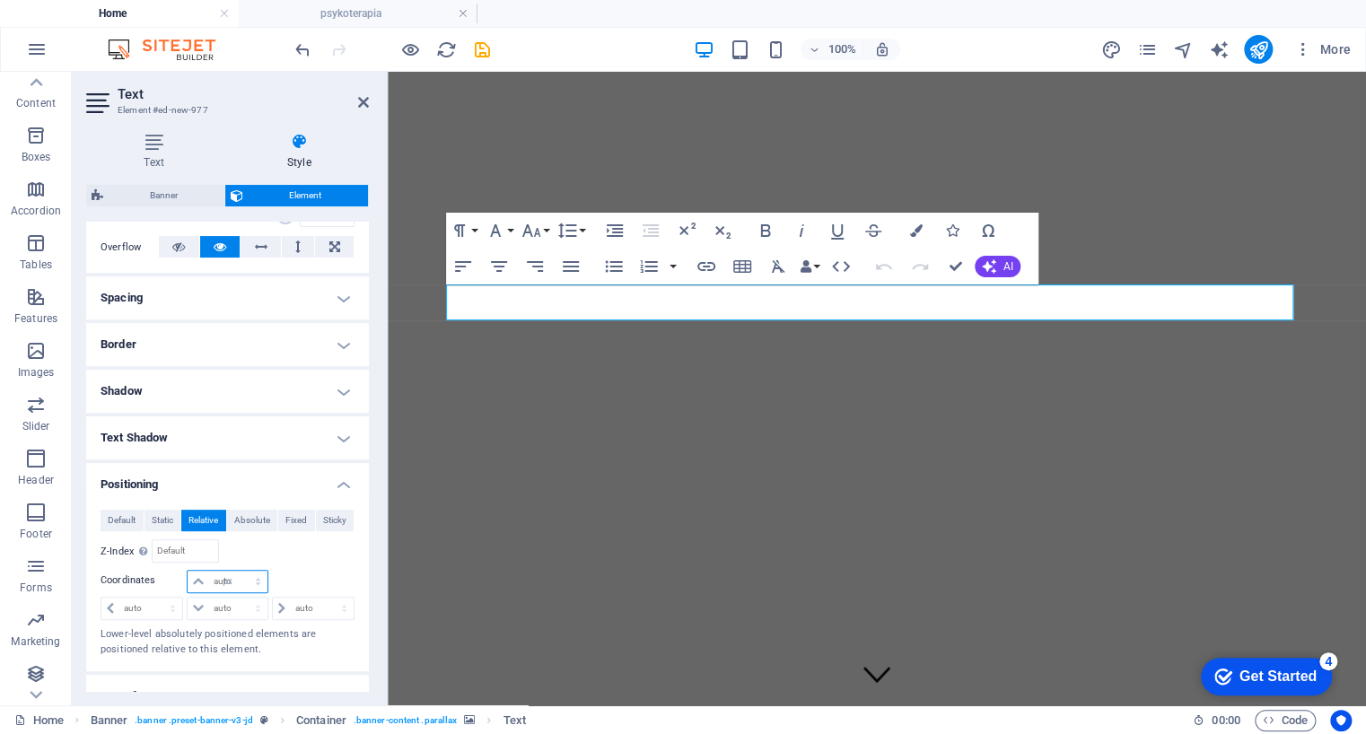
click at [240, 571] on select "auto px rem % em" at bounding box center [227, 582] width 79 height 22
type input "0"
click at [311, 570] on div at bounding box center [312, 582] width 84 height 25
click at [251, 581] on select "auto px rem % em" at bounding box center [254, 582] width 25 height 22
select select "%"
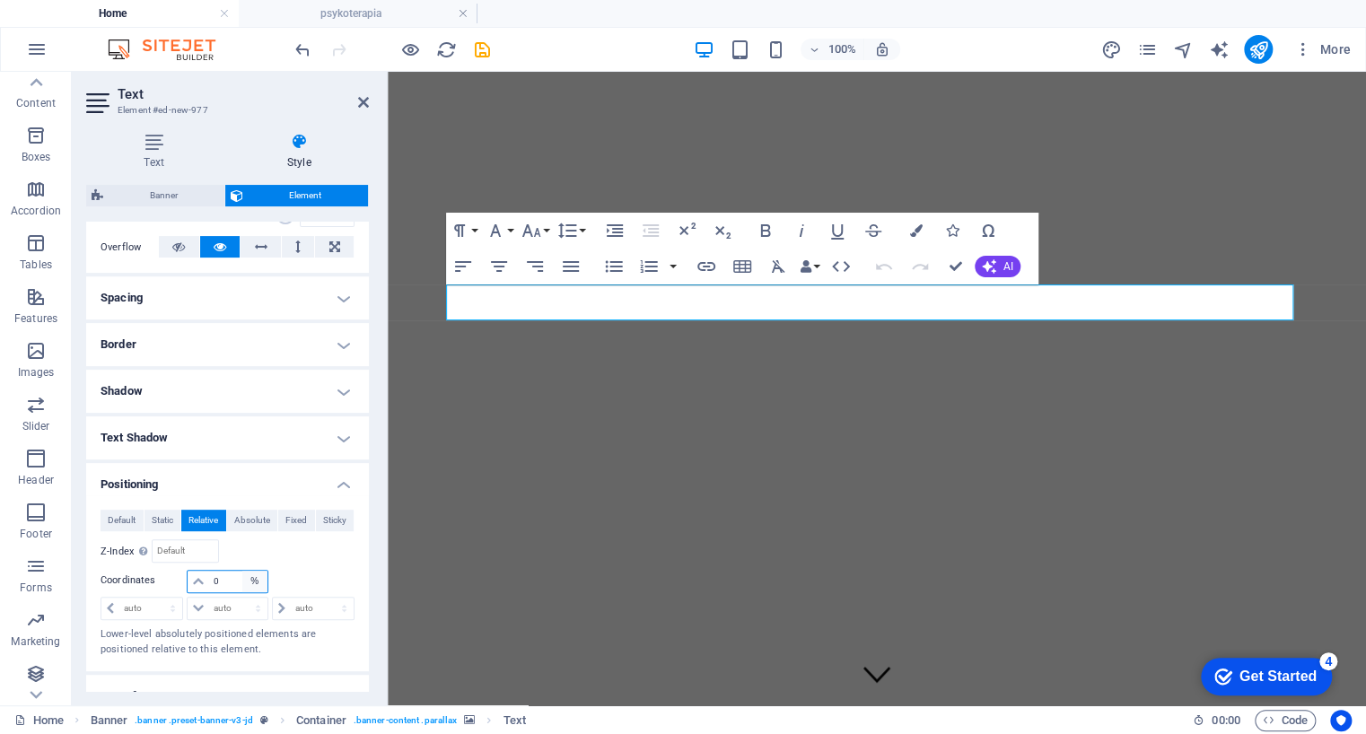
click at [242, 571] on select "auto px rem % em" at bounding box center [254, 582] width 25 height 22
type input "100"
click at [318, 563] on div "Default Static Relative Absolute Fixed Sticky Z-Index Sets the order of the ele…" at bounding box center [228, 583] width 254 height 147
click at [232, 583] on input "100" at bounding box center [237, 582] width 57 height 22
click at [247, 579] on select "auto px rem % em" at bounding box center [254, 582] width 25 height 22
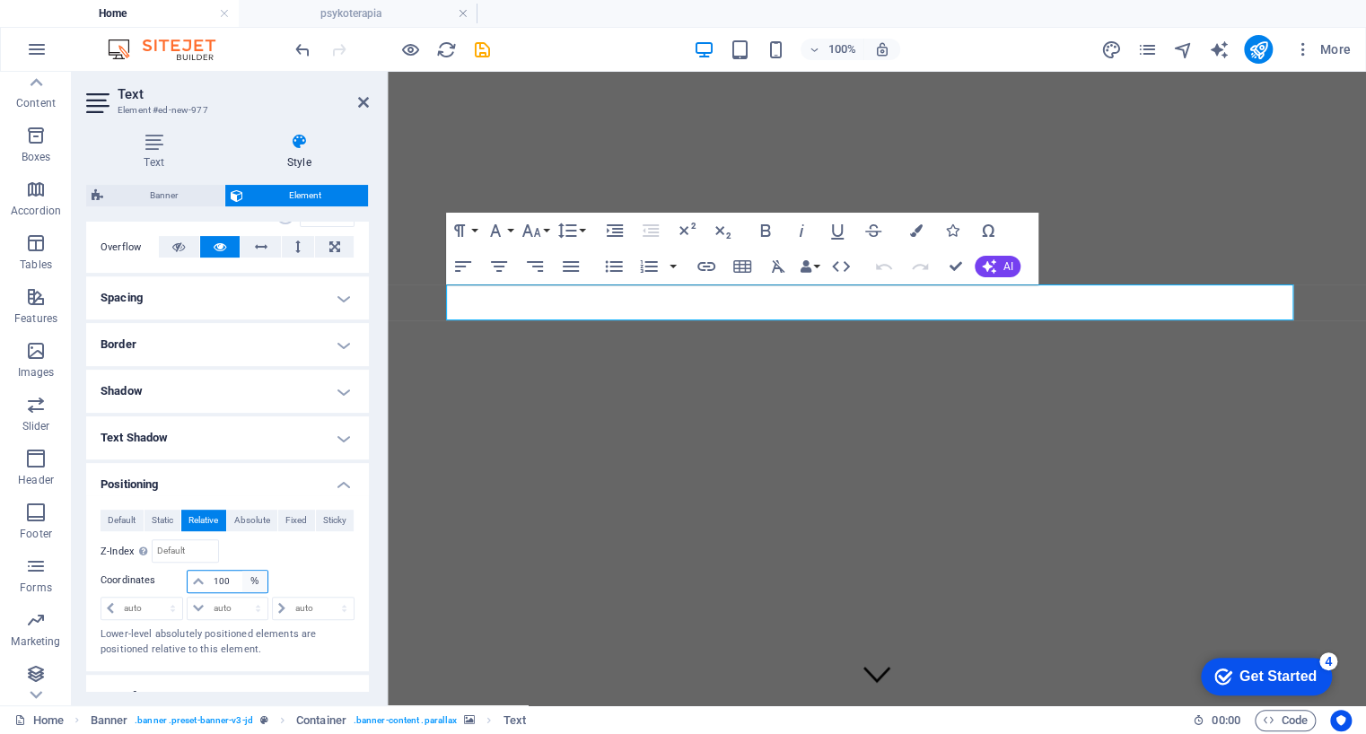
select select "auto"
click at [242, 571] on select "auto px rem % em" at bounding box center [254, 582] width 25 height 22
select select "DISABLED_OPTION_VALUE"
click at [235, 601] on select "auto px rem % em" at bounding box center [227, 609] width 79 height 22
click at [188, 598] on select "auto px rem % em" at bounding box center [227, 609] width 79 height 22
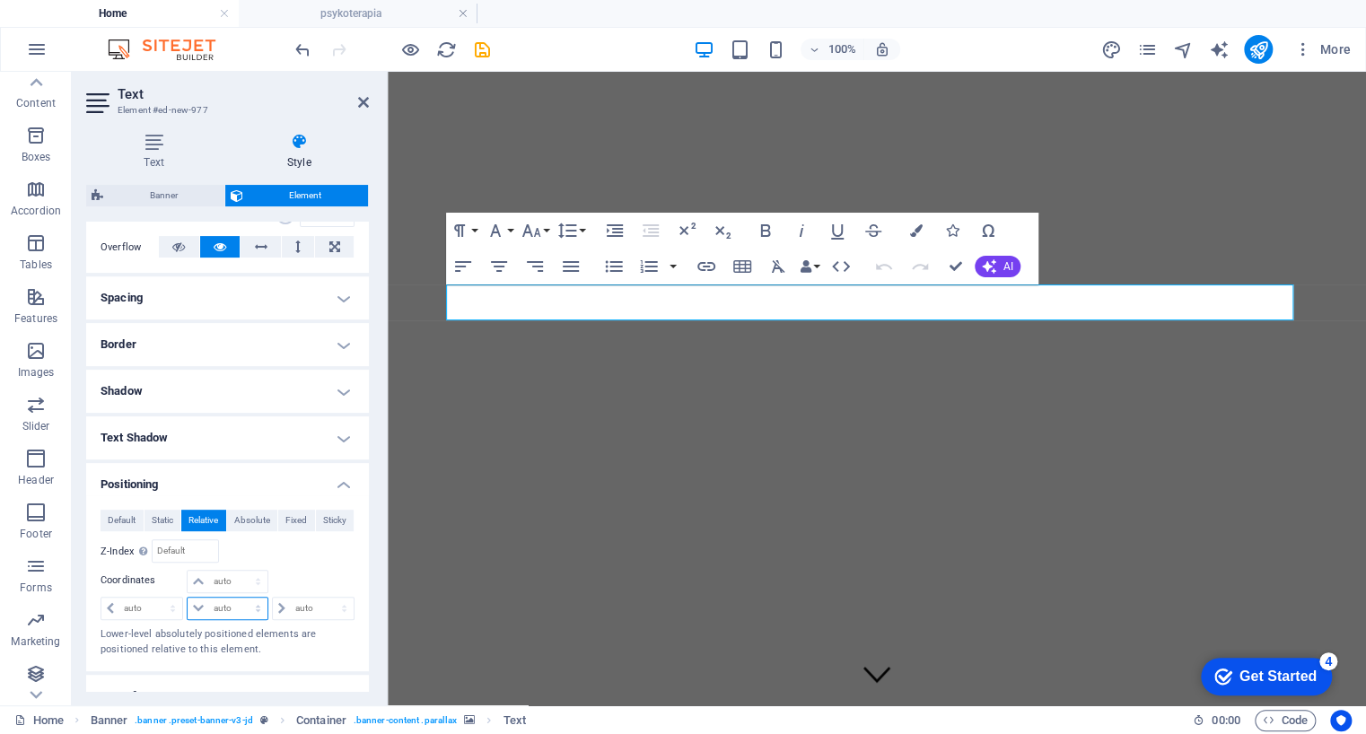
click at [255, 602] on select "auto px rem % em" at bounding box center [227, 609] width 79 height 22
select select "%"
click at [240, 598] on select "auto px rem % em" at bounding box center [227, 609] width 79 height 22
type input "100"
click at [301, 565] on div "Default Static Relative Absolute Fixed Sticky Z-Index Sets the order of the ele…" at bounding box center [228, 583] width 254 height 147
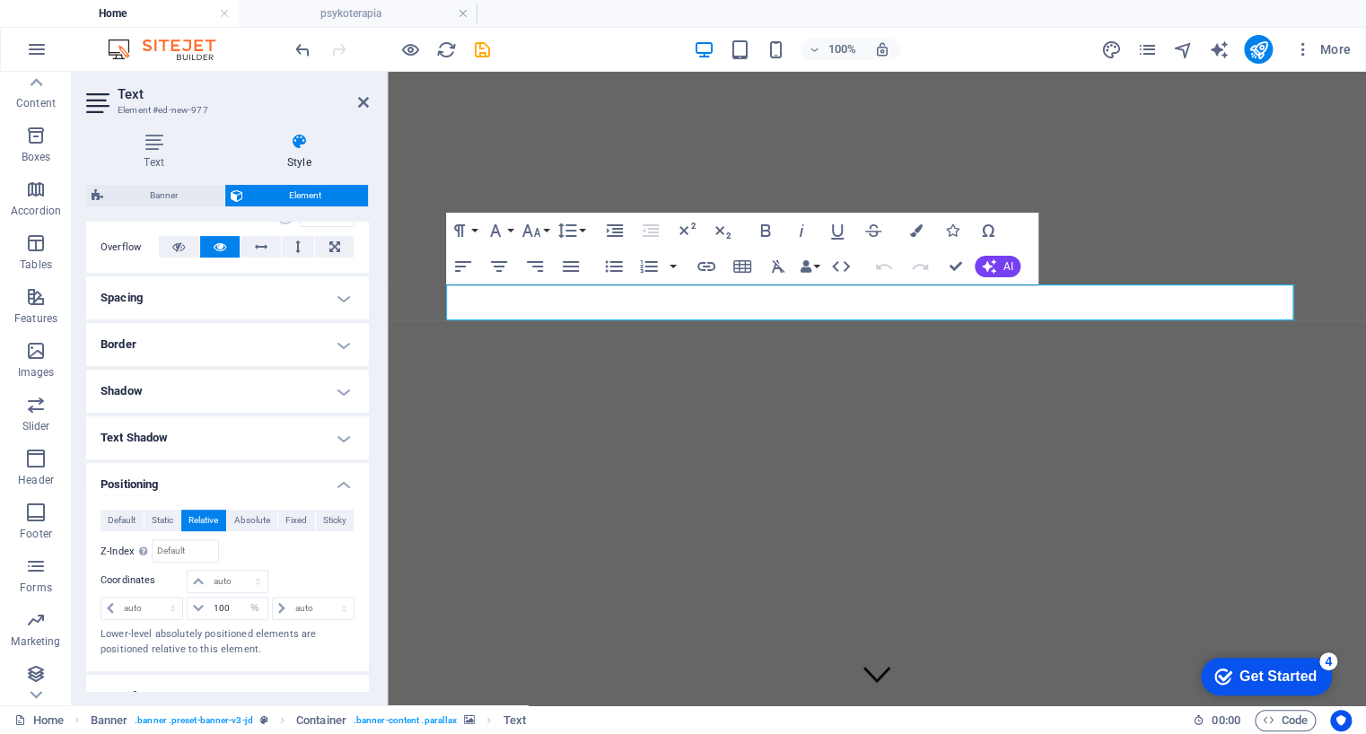
click at [1024, 122] on figure at bounding box center [877, 122] width 964 height 0
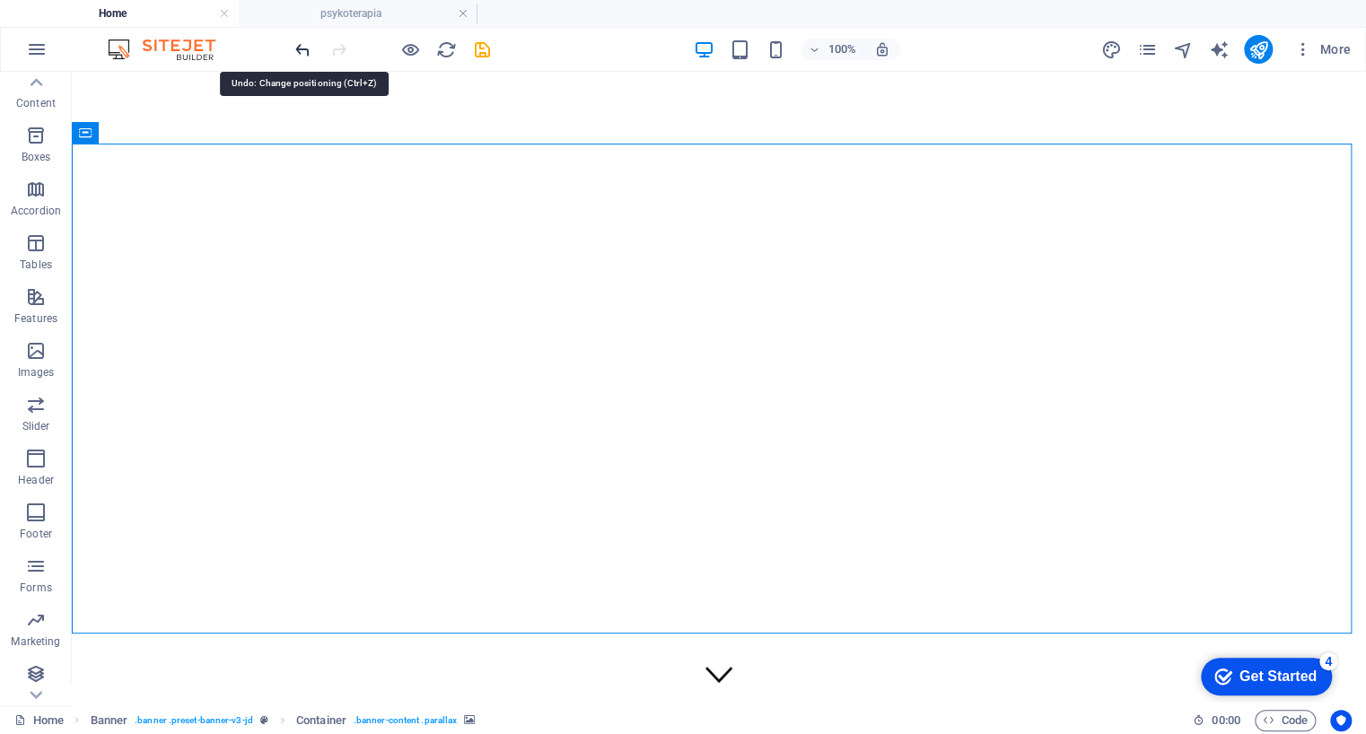
click at [302, 52] on icon "undo" at bounding box center [303, 49] width 21 height 21
click at [306, 47] on icon "undo" at bounding box center [303, 49] width 21 height 21
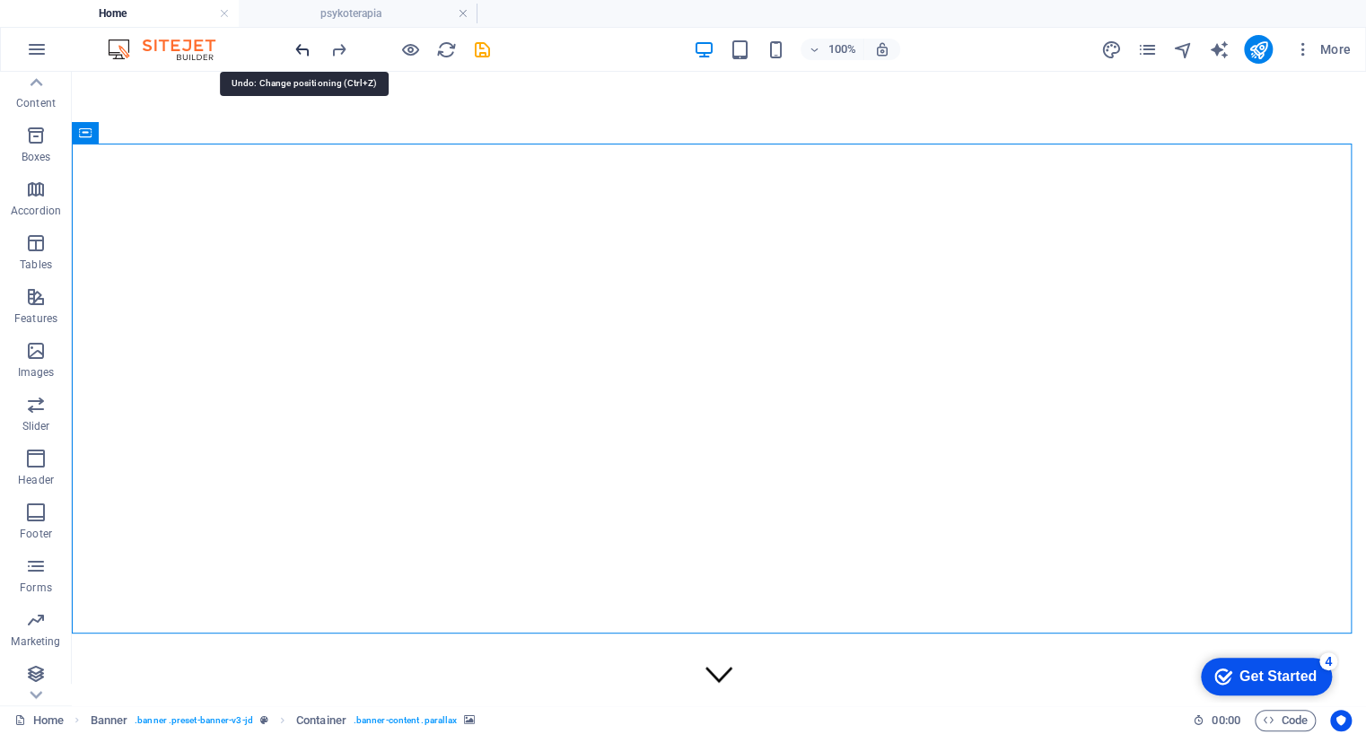
click at [306, 47] on icon "undo" at bounding box center [303, 49] width 21 height 21
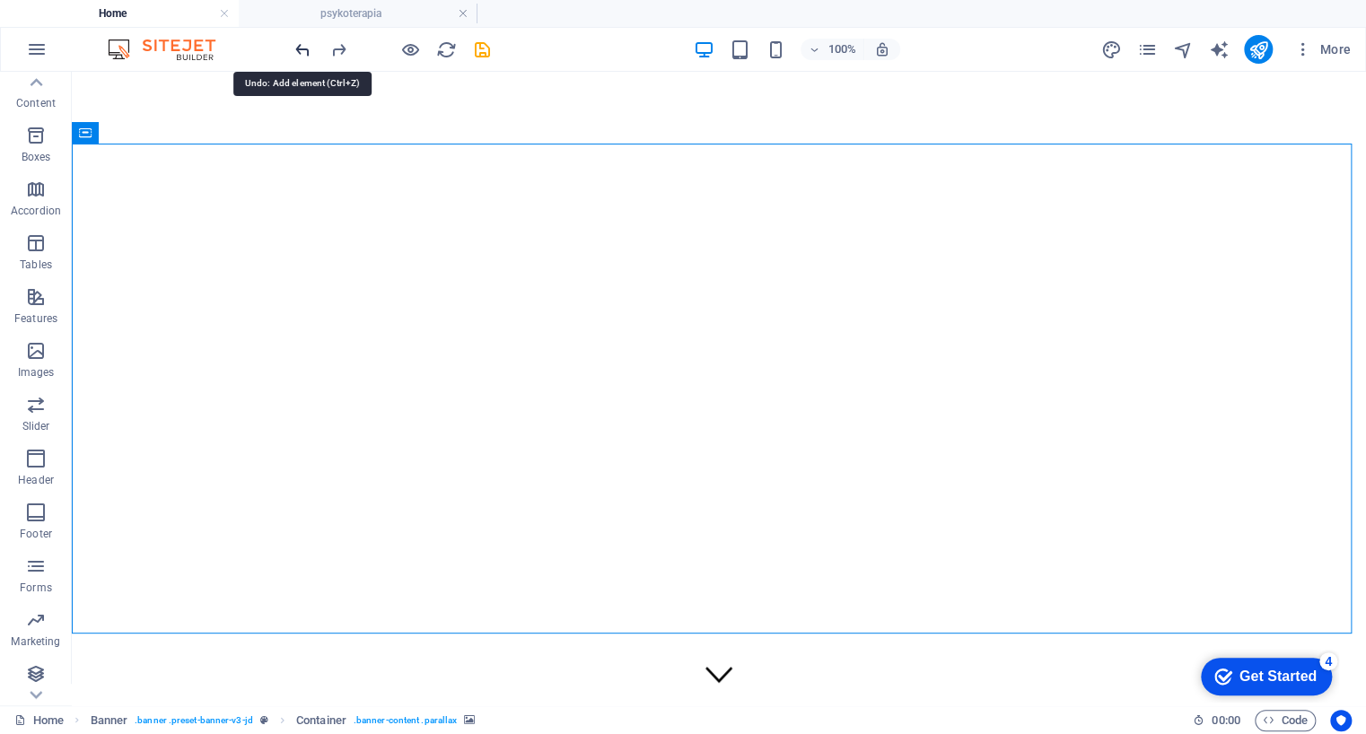
click at [306, 47] on icon "undo" at bounding box center [303, 49] width 21 height 21
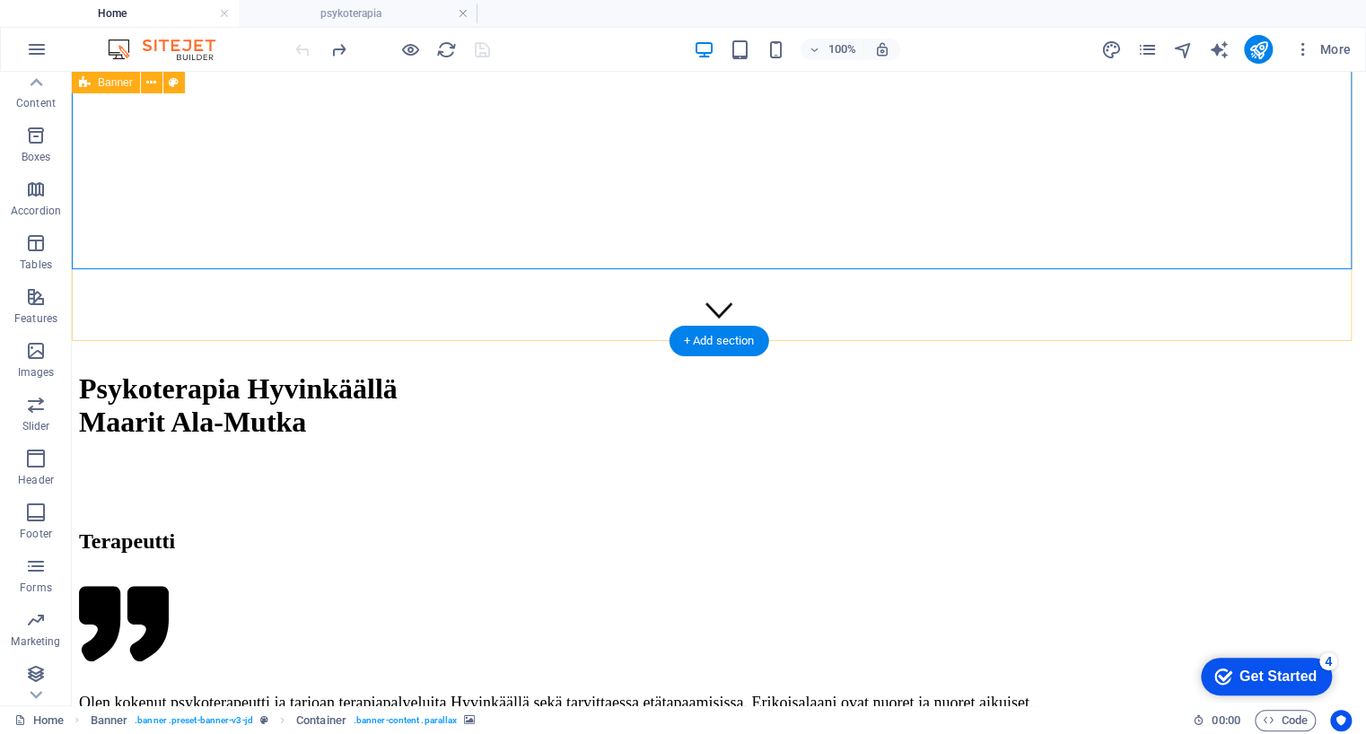
scroll to position [365, 0]
click at [729, 333] on div "+ Add section" at bounding box center [720, 340] width 100 height 31
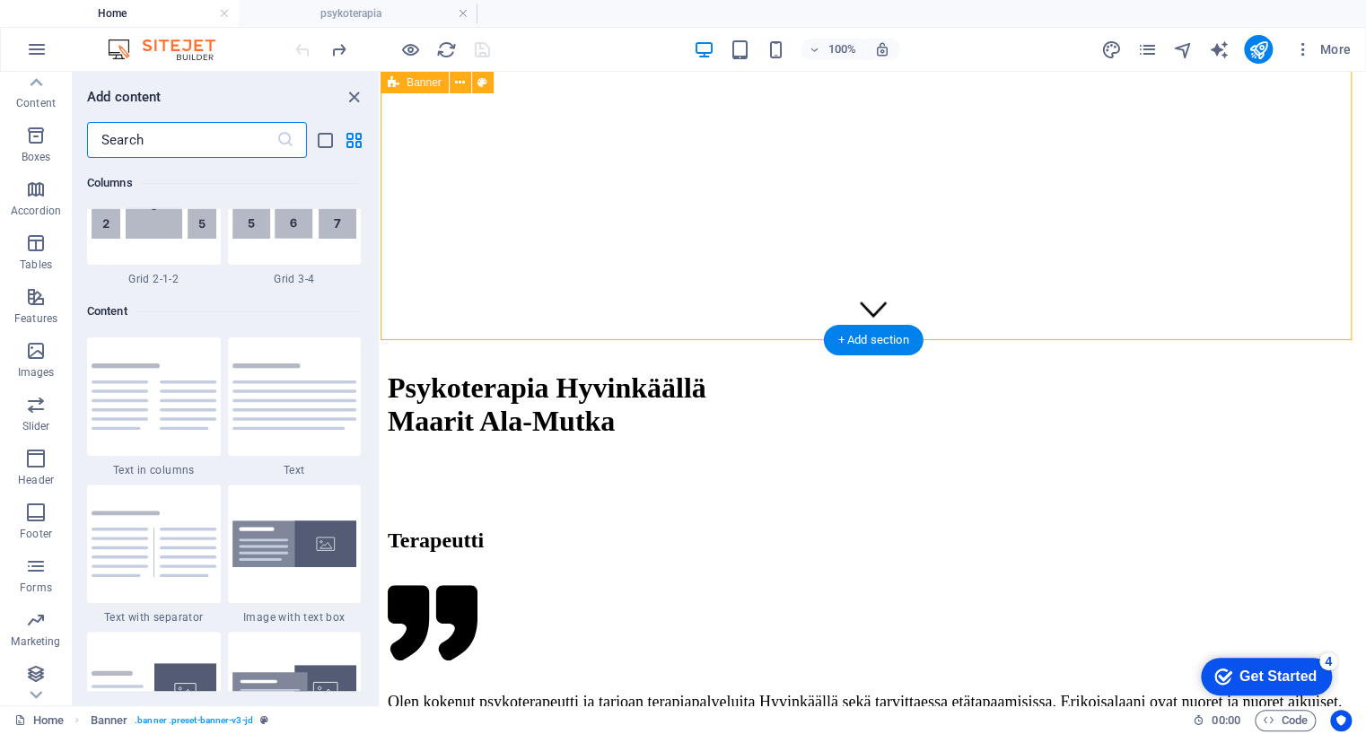
scroll to position [3141, 0]
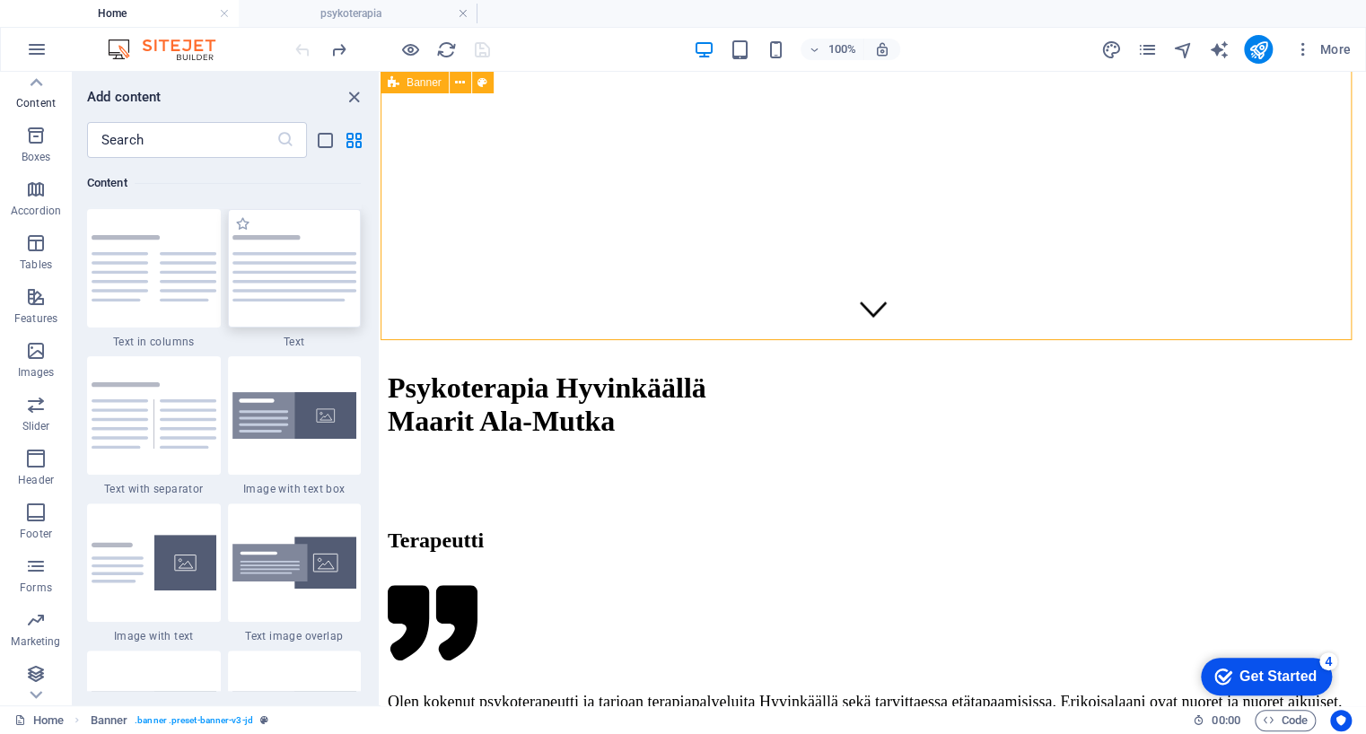
click at [320, 262] on img at bounding box center [294, 268] width 125 height 66
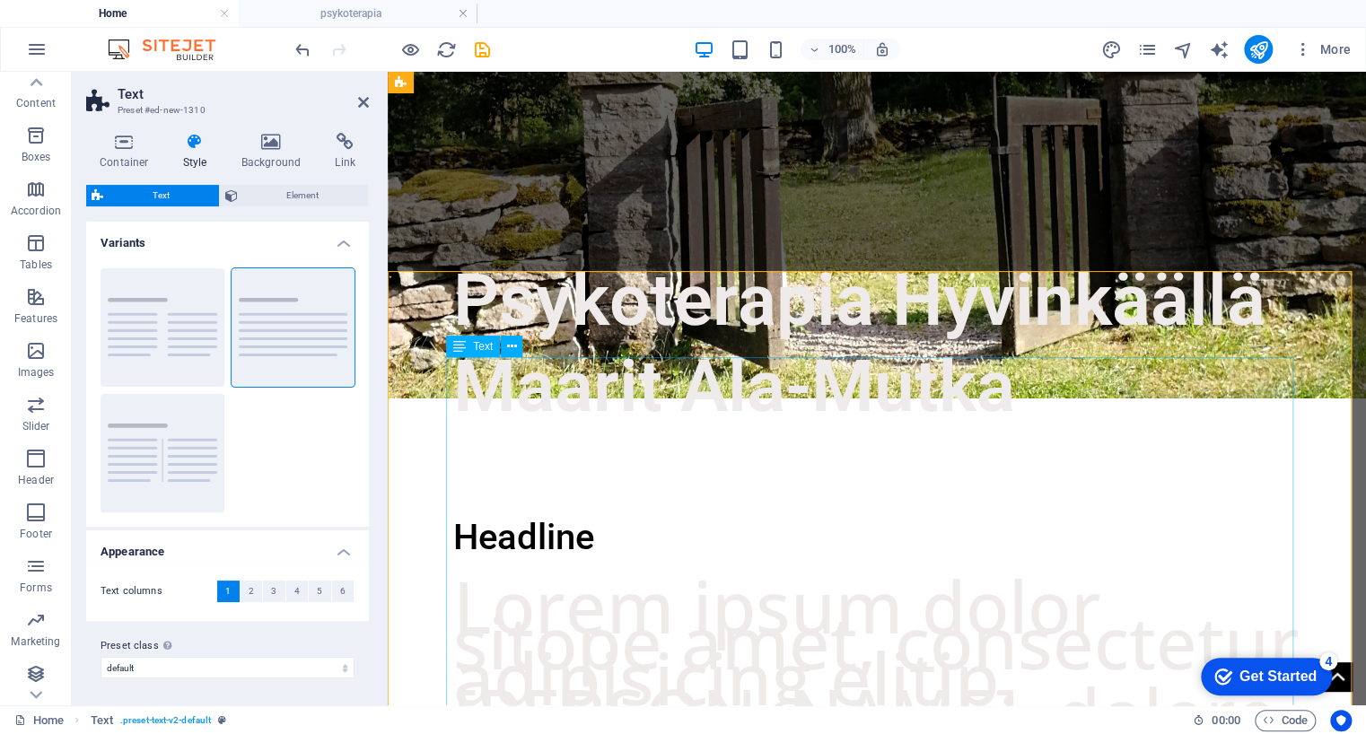
scroll to position [416, 0]
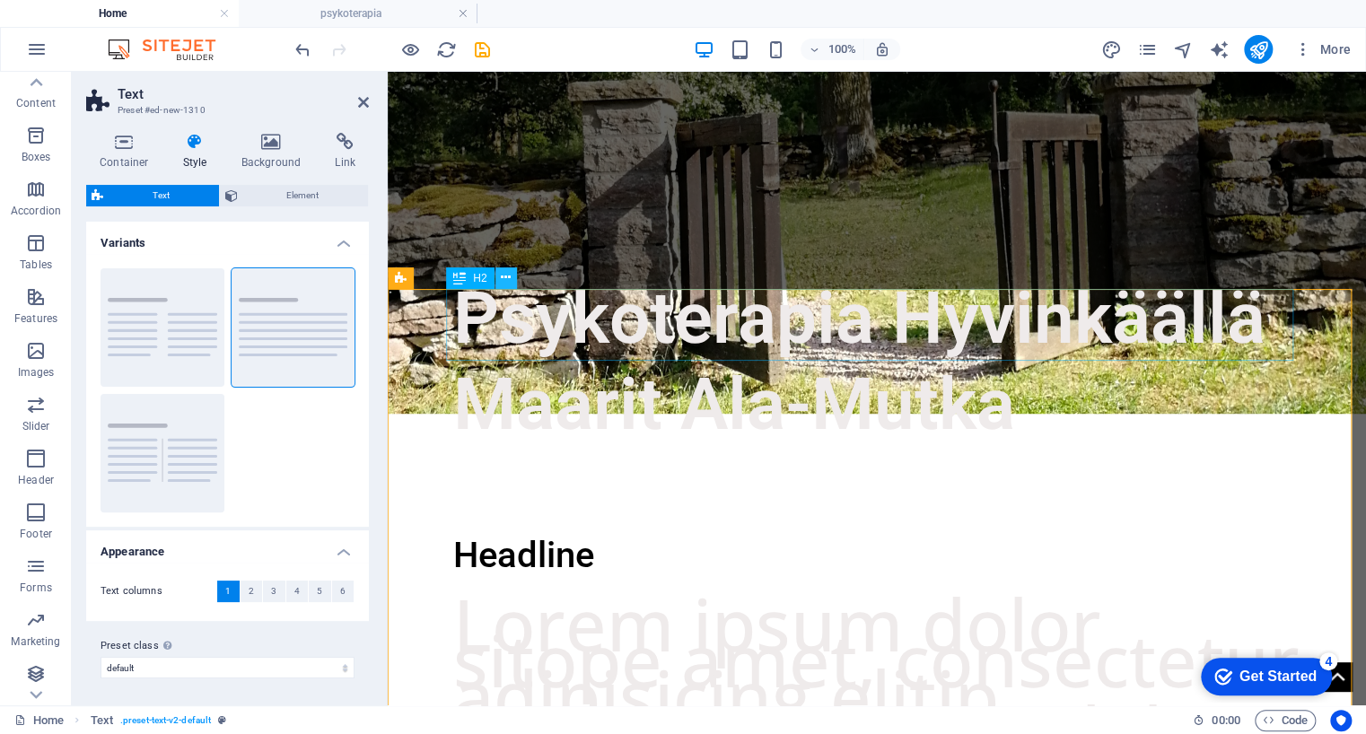
click at [505, 276] on icon at bounding box center [506, 277] width 10 height 19
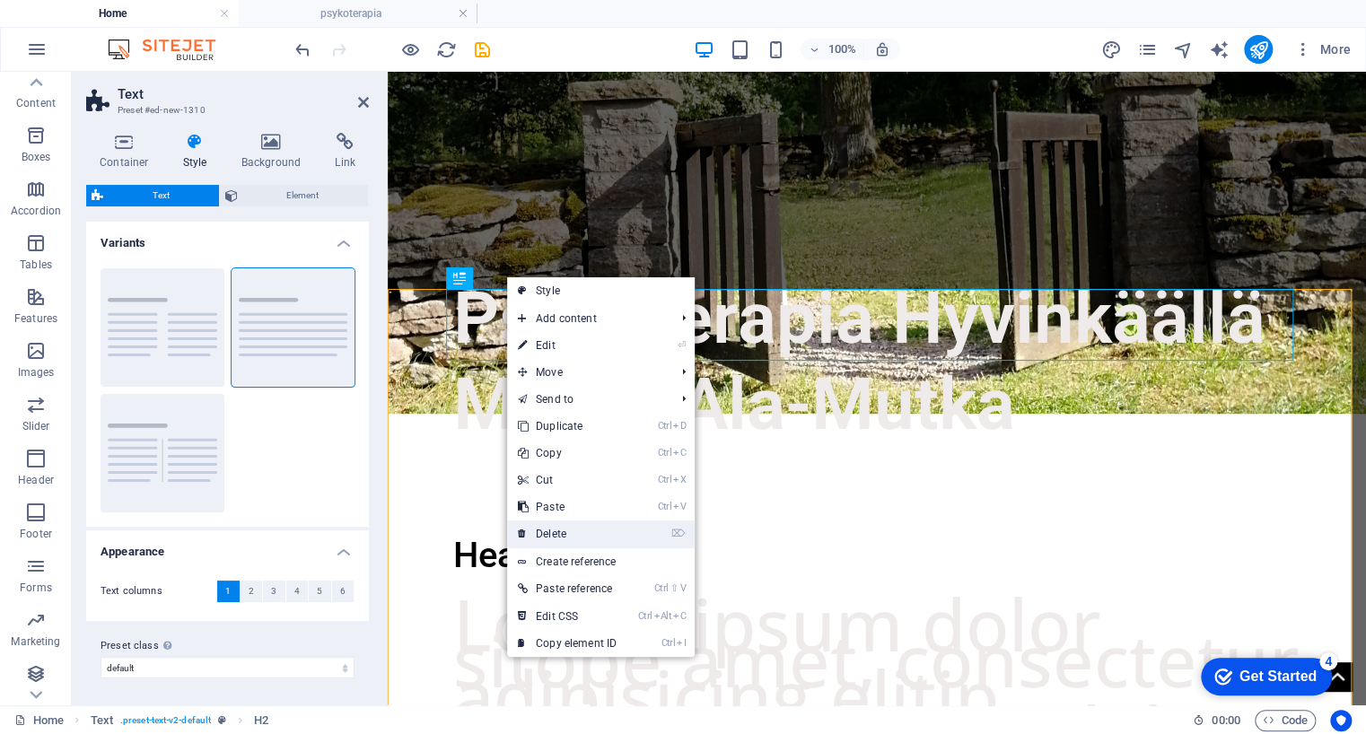
click at [582, 526] on link "⌦ Delete" at bounding box center [567, 534] width 120 height 27
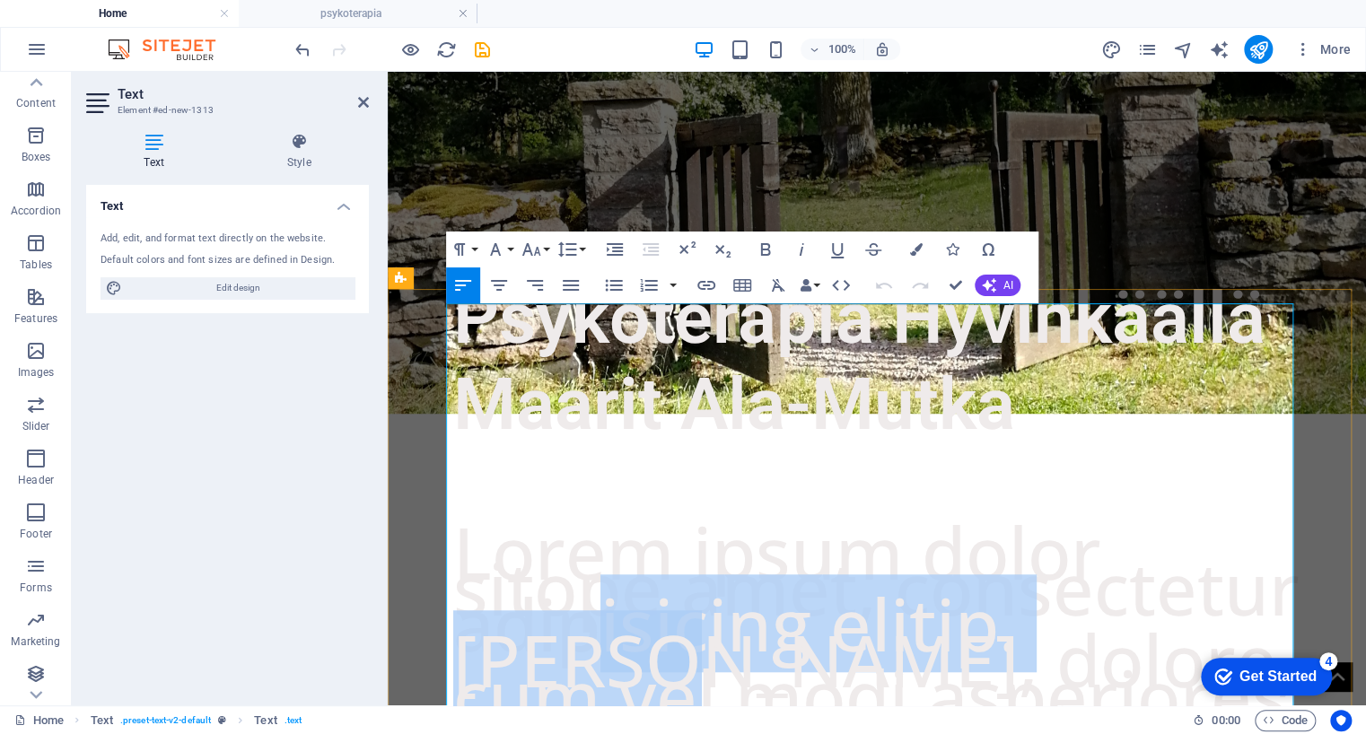
drag, startPoint x: 644, startPoint y: 435, endPoint x: 753, endPoint y: 444, distance: 109.9
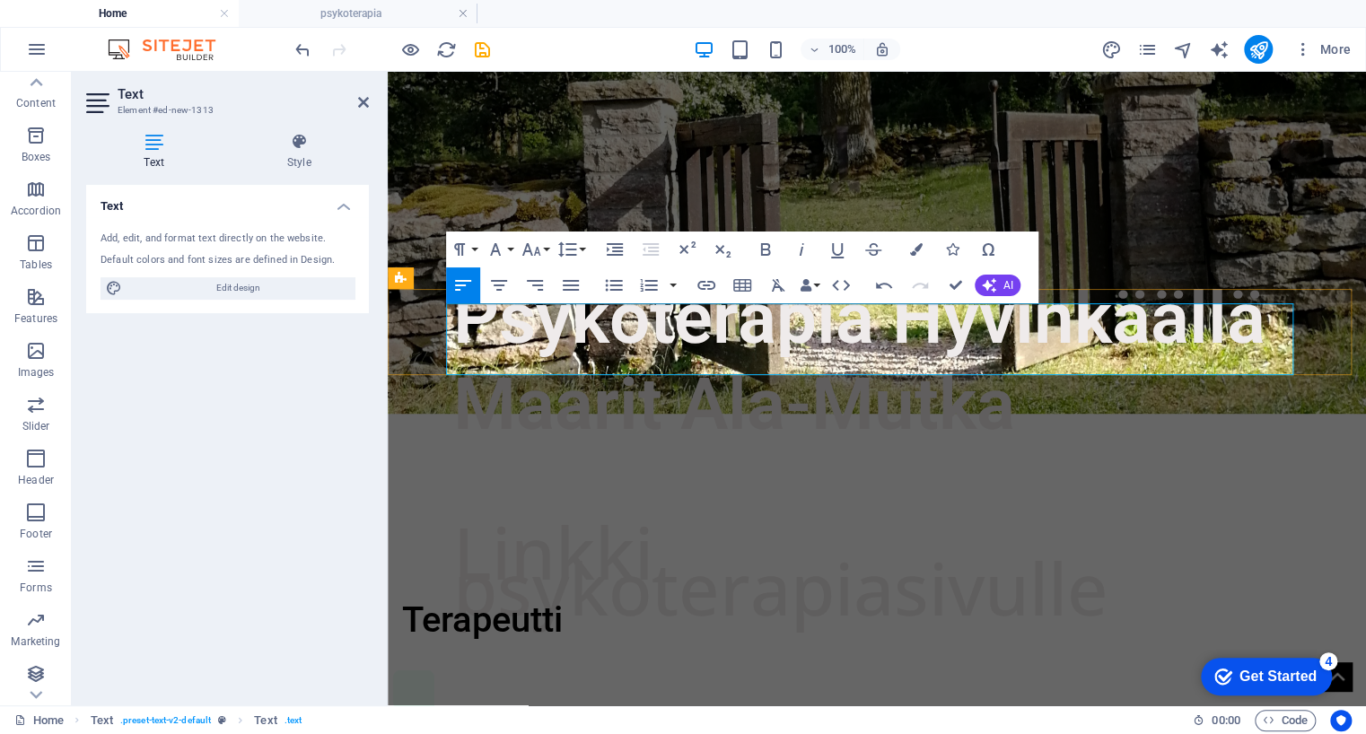
click at [662, 534] on p "Linkki psykoterapiasivulle" at bounding box center [876, 570] width 847 height 72
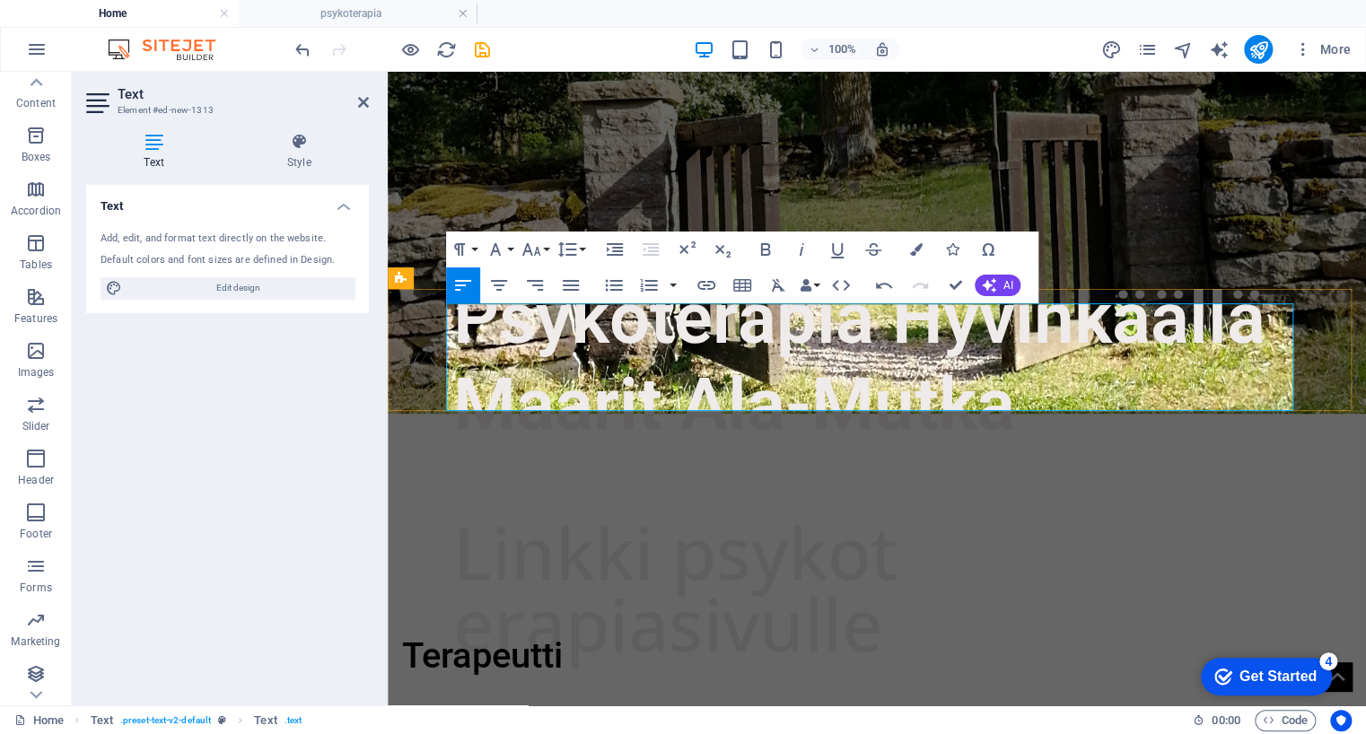
click at [662, 534] on p "Linkki psykot" at bounding box center [876, 552] width 847 height 36
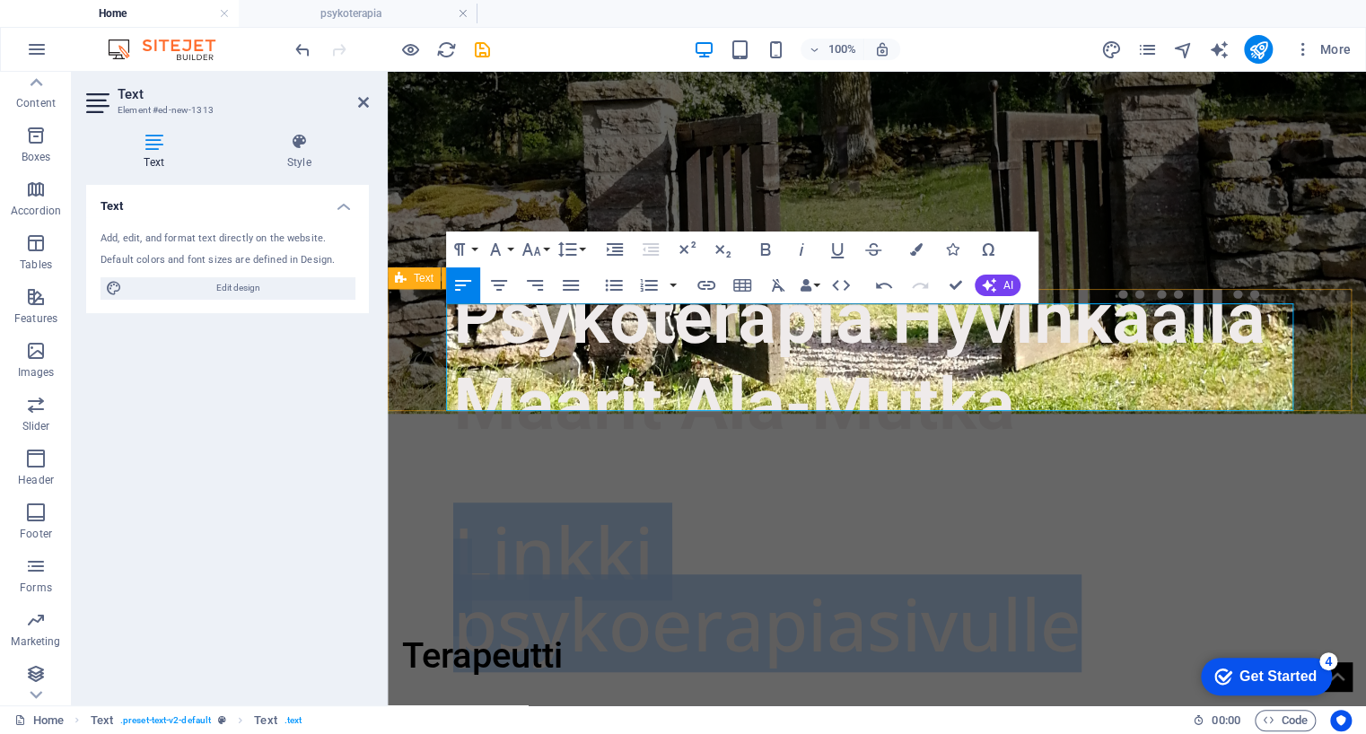
drag, startPoint x: 1070, startPoint y: 380, endPoint x: 416, endPoint y: 330, distance: 655.3
click at [416, 520] on div "Linkki psykoerapiasivulle" at bounding box center [877, 581] width 978 height 122
click at [410, 520] on div "Linkki psykoerapiasivulle" at bounding box center [877, 581] width 978 height 122
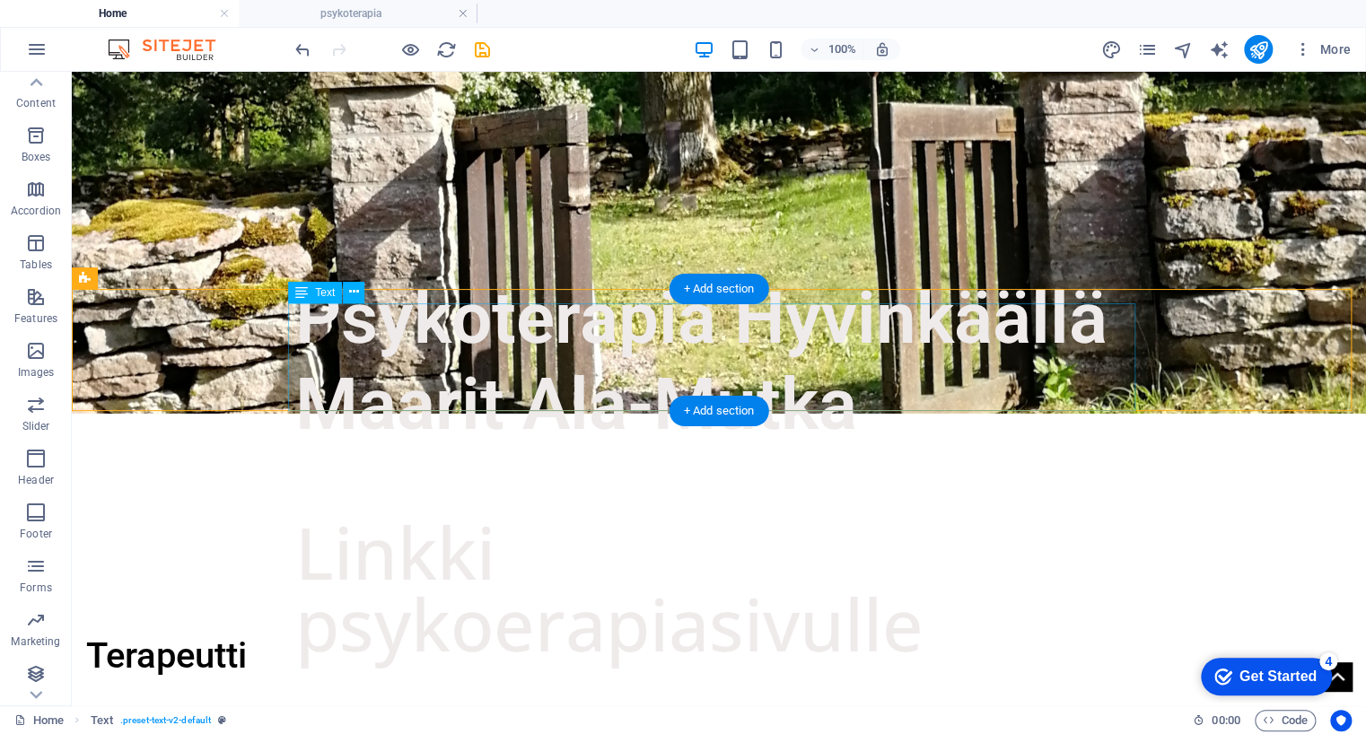
click at [305, 534] on div "Linkki psykoerapiasivulle" at bounding box center [718, 588] width 847 height 108
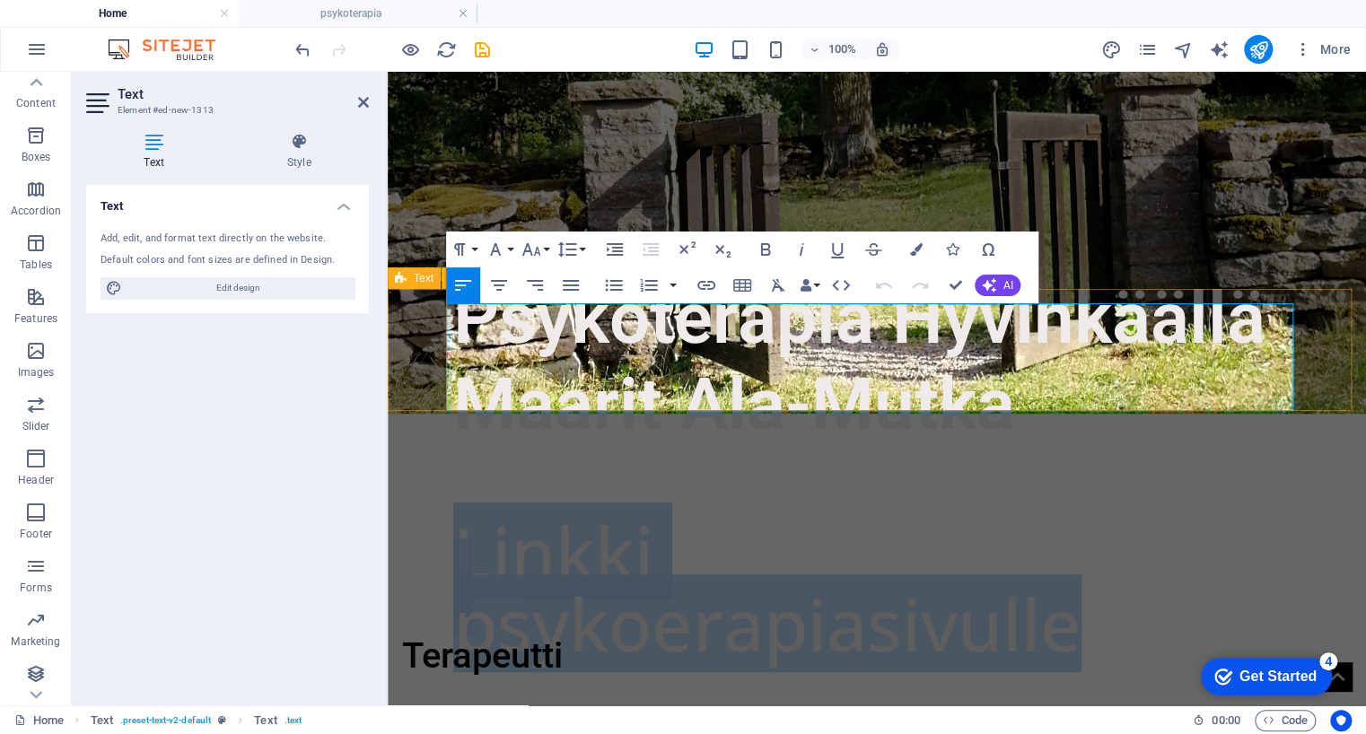
drag, startPoint x: 1070, startPoint y: 392, endPoint x: 442, endPoint y: 337, distance: 630.8
click at [442, 520] on div "Linkki psykoerapiasivulle" at bounding box center [877, 581] width 978 height 122
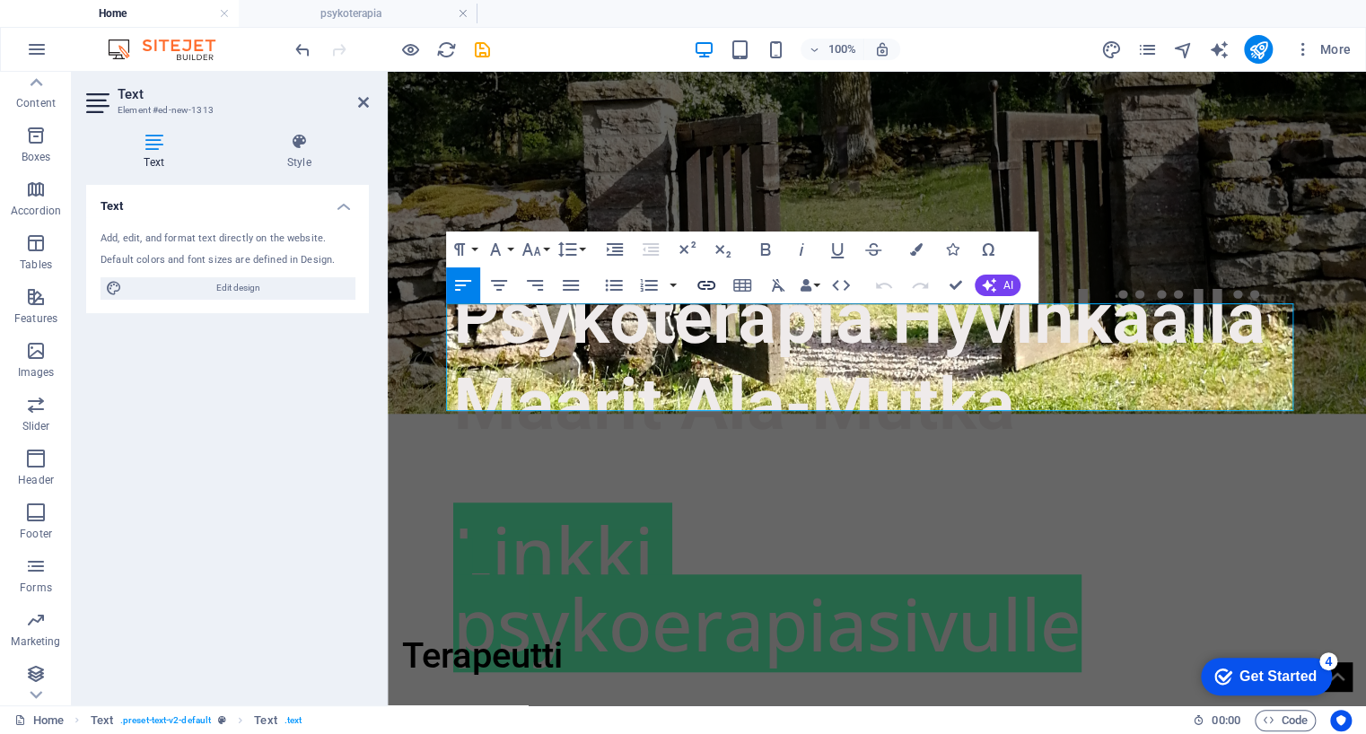
click at [706, 282] on icon "button" at bounding box center [707, 286] width 22 height 22
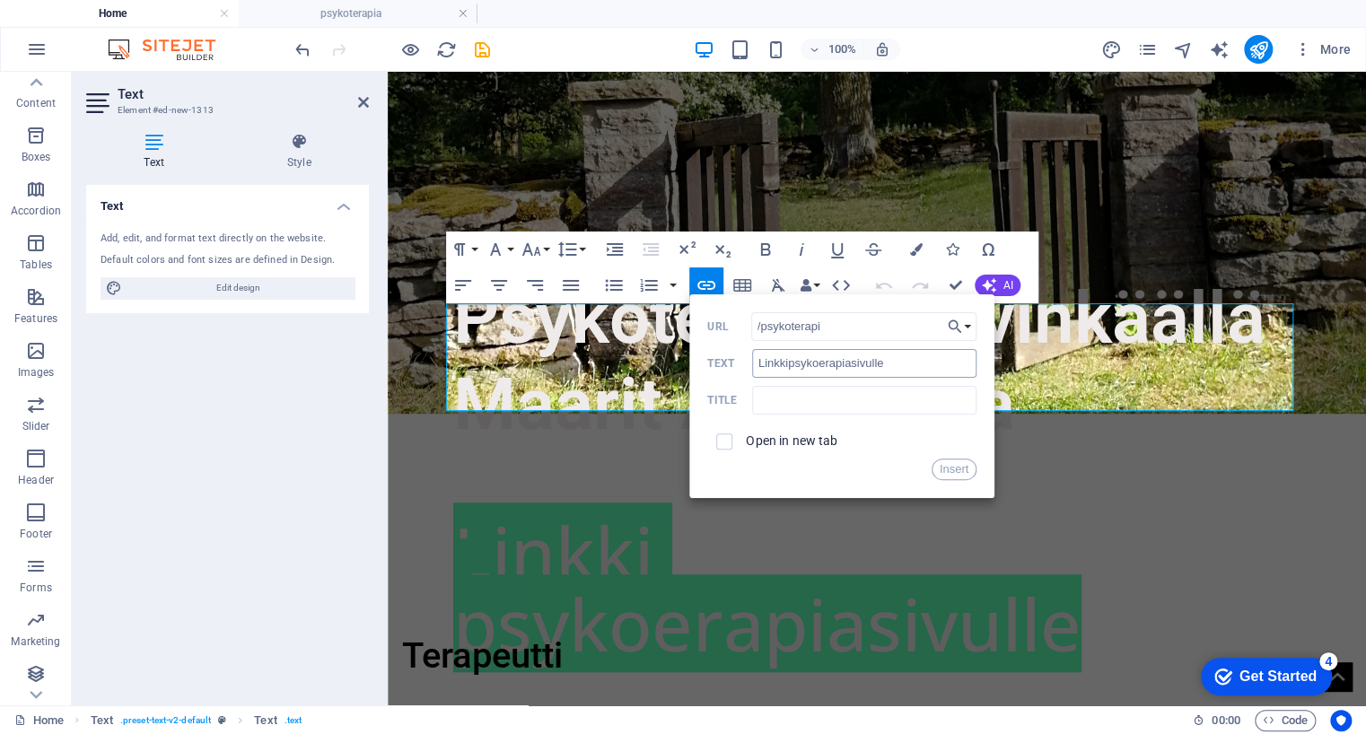
type input "/psykoterapia"
click at [953, 471] on button "Insert" at bounding box center [955, 470] width 46 height 22
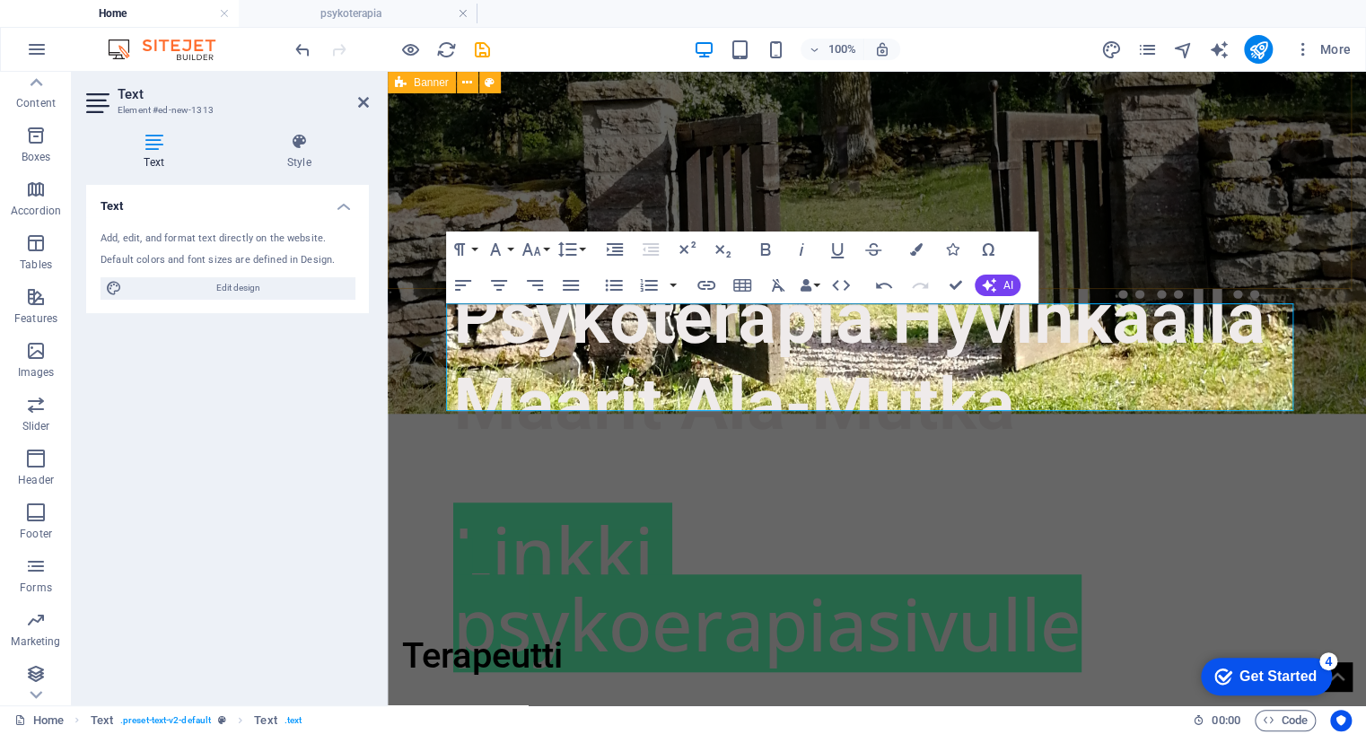
click at [1260, 259] on div "Psykoterapia Hyvinkäällä Maarit Ala-Mutka" at bounding box center [877, 87] width 978 height 864
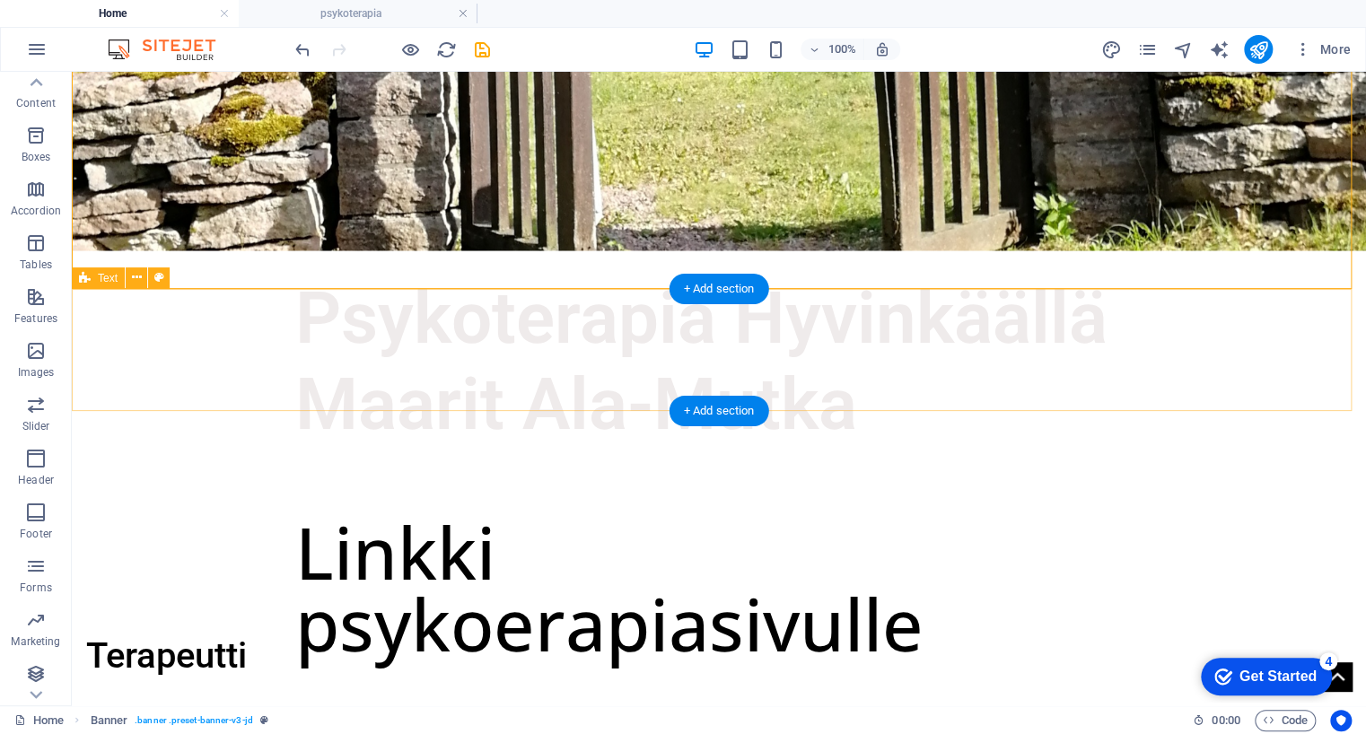
scroll to position [0, 0]
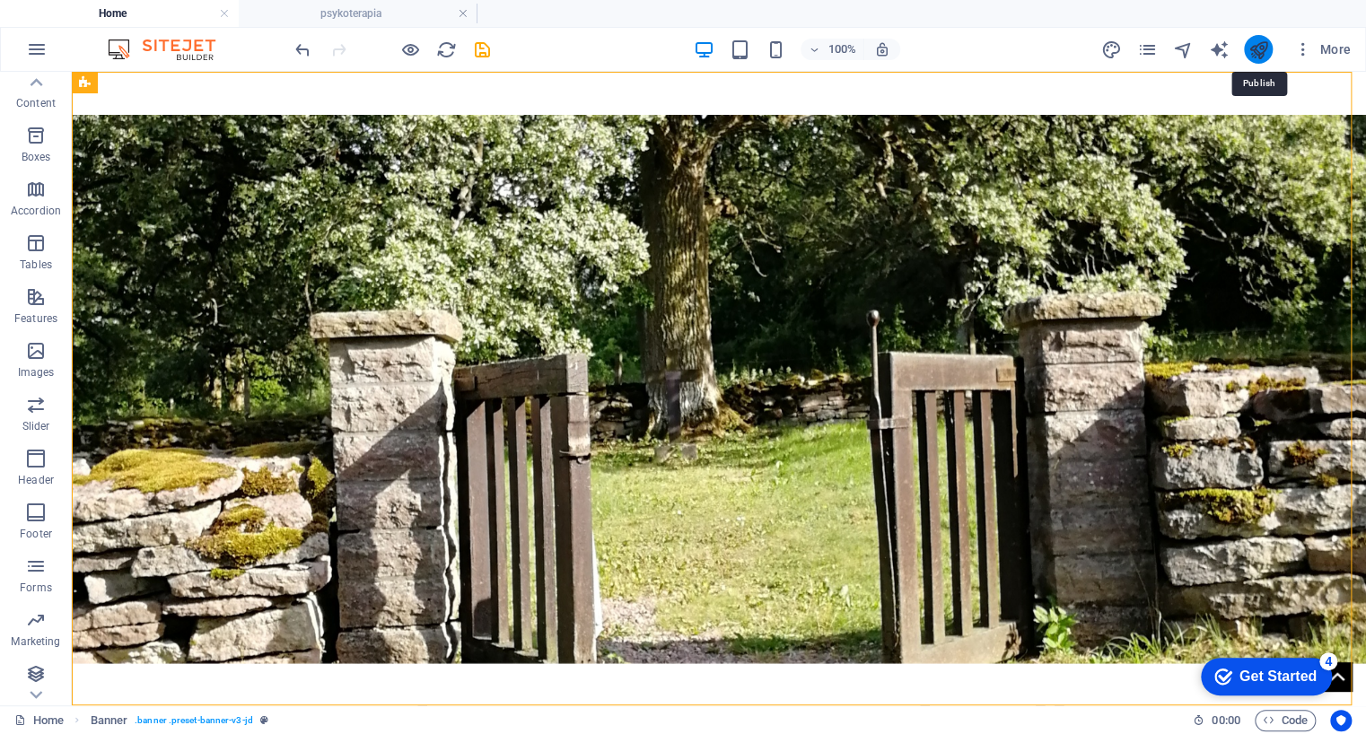
click at [1261, 49] on icon "publish" at bounding box center [1258, 49] width 21 height 21
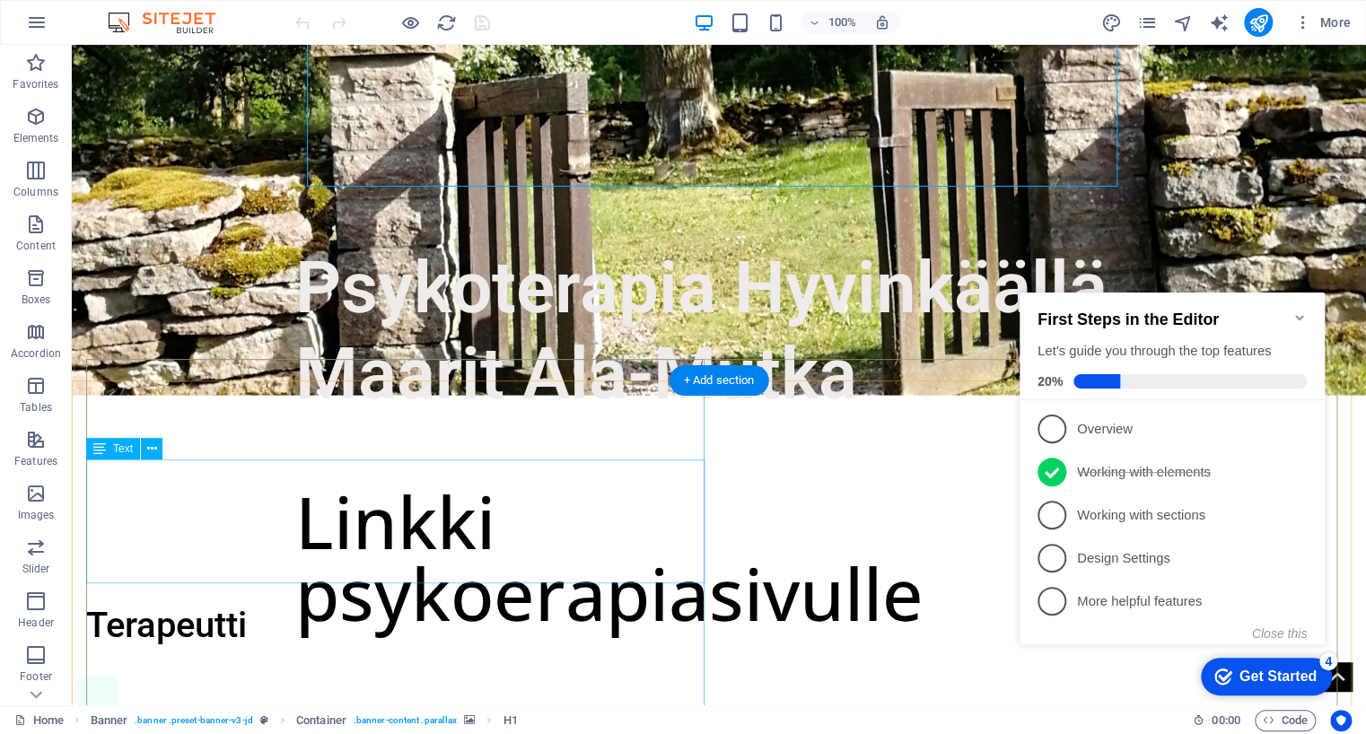
scroll to position [445, 0]
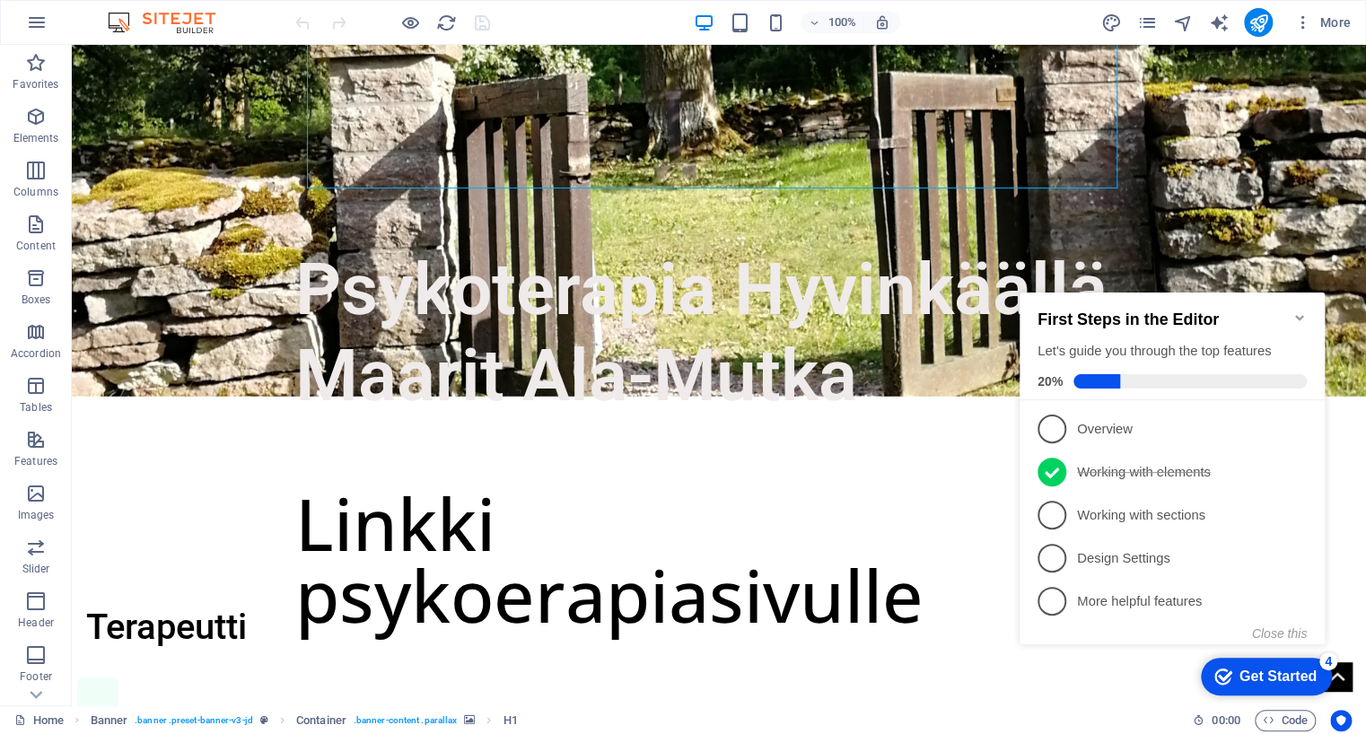
click at [1299, 313] on icon "Minimize checklist" at bounding box center [1300, 318] width 14 height 14
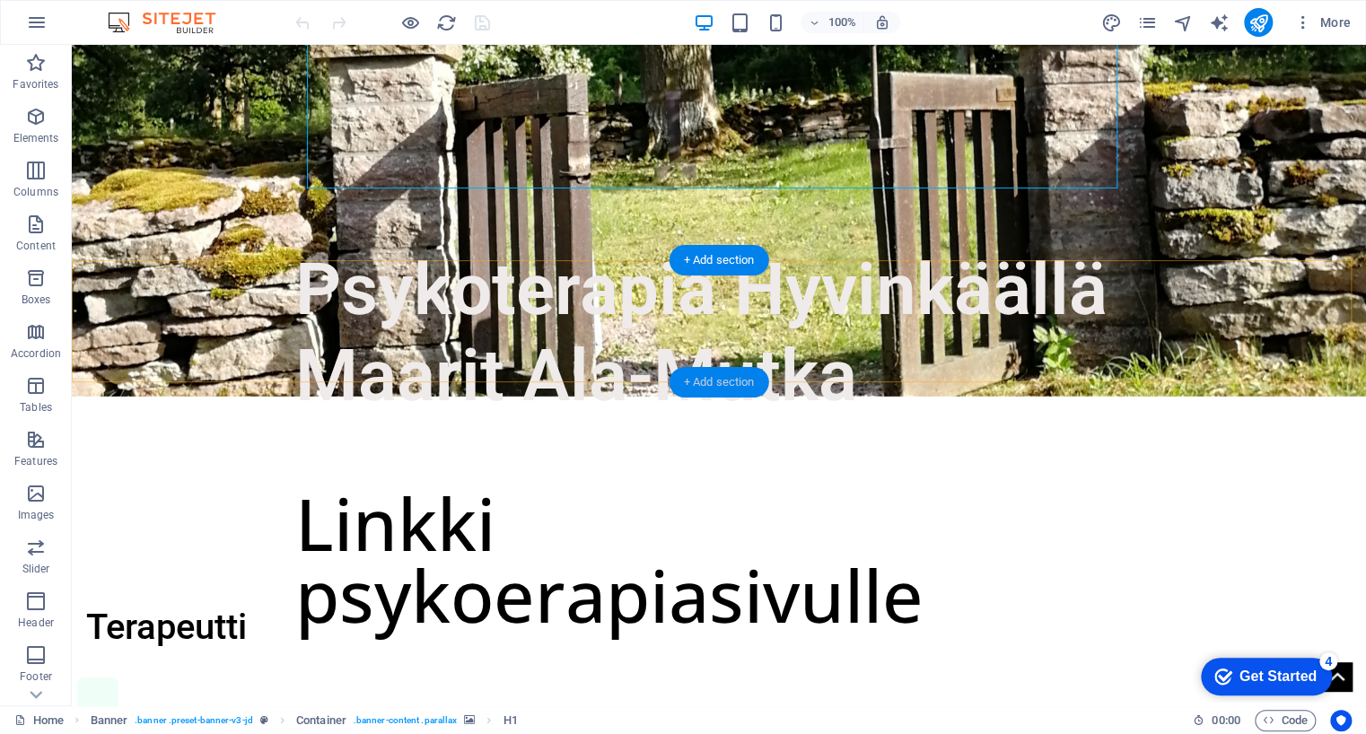
click at [718, 384] on div "+ Add section" at bounding box center [720, 382] width 100 height 31
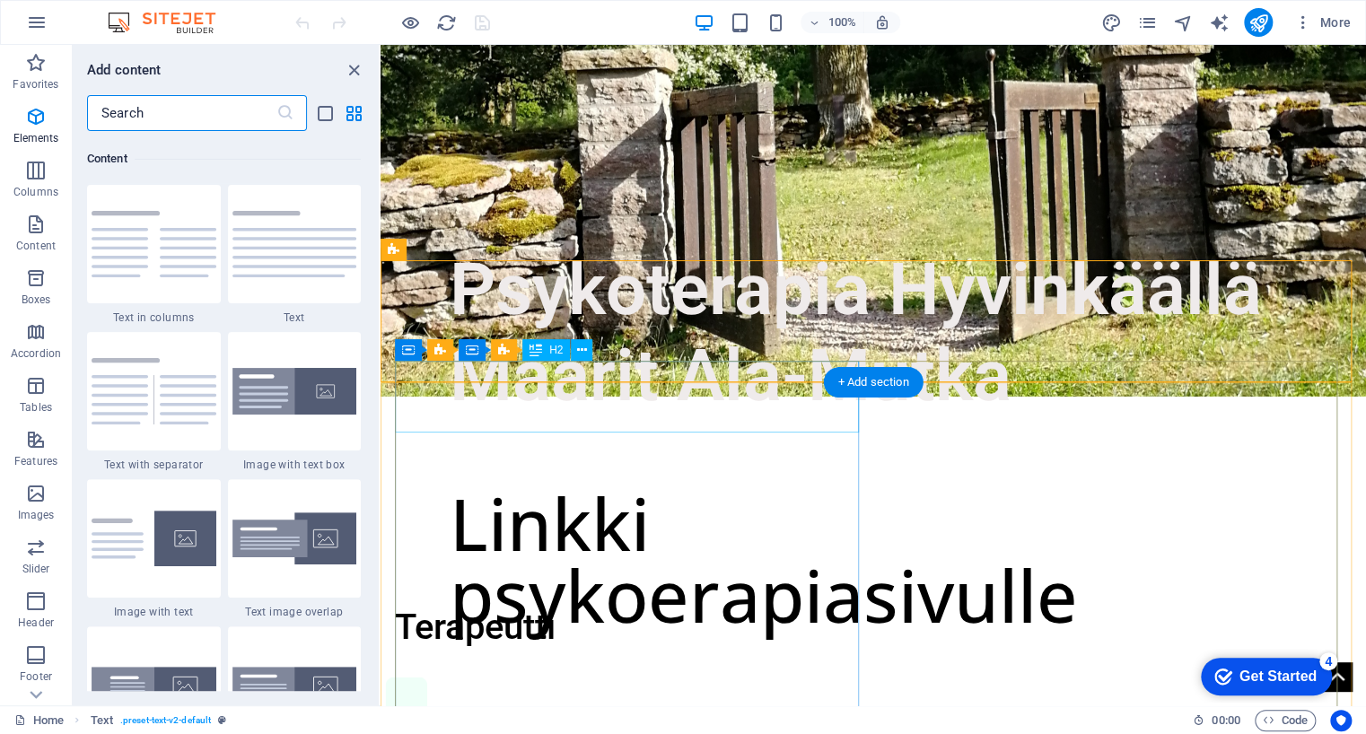
scroll to position [3141, 0]
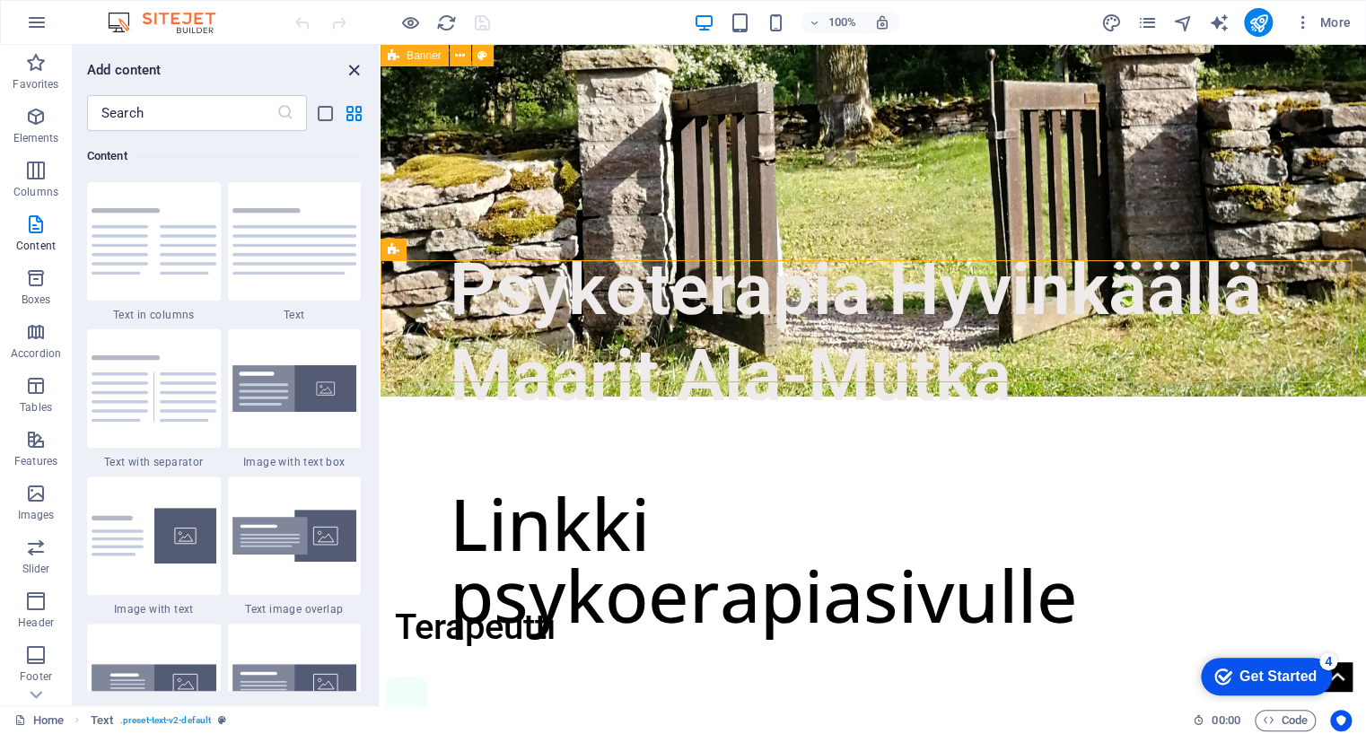
click at [349, 64] on icon "close panel" at bounding box center [354, 70] width 21 height 21
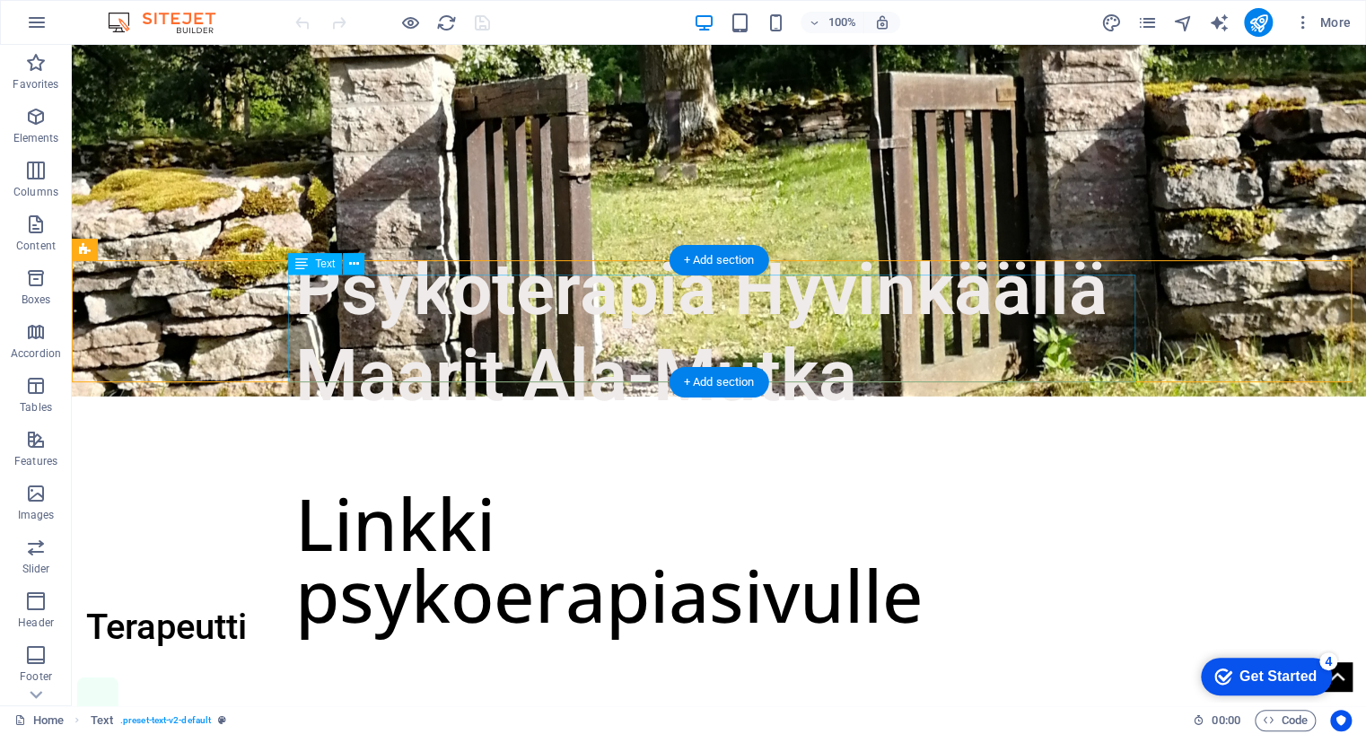
click at [907, 505] on div "Linkki psykoerapiasivulle" at bounding box center [718, 559] width 847 height 108
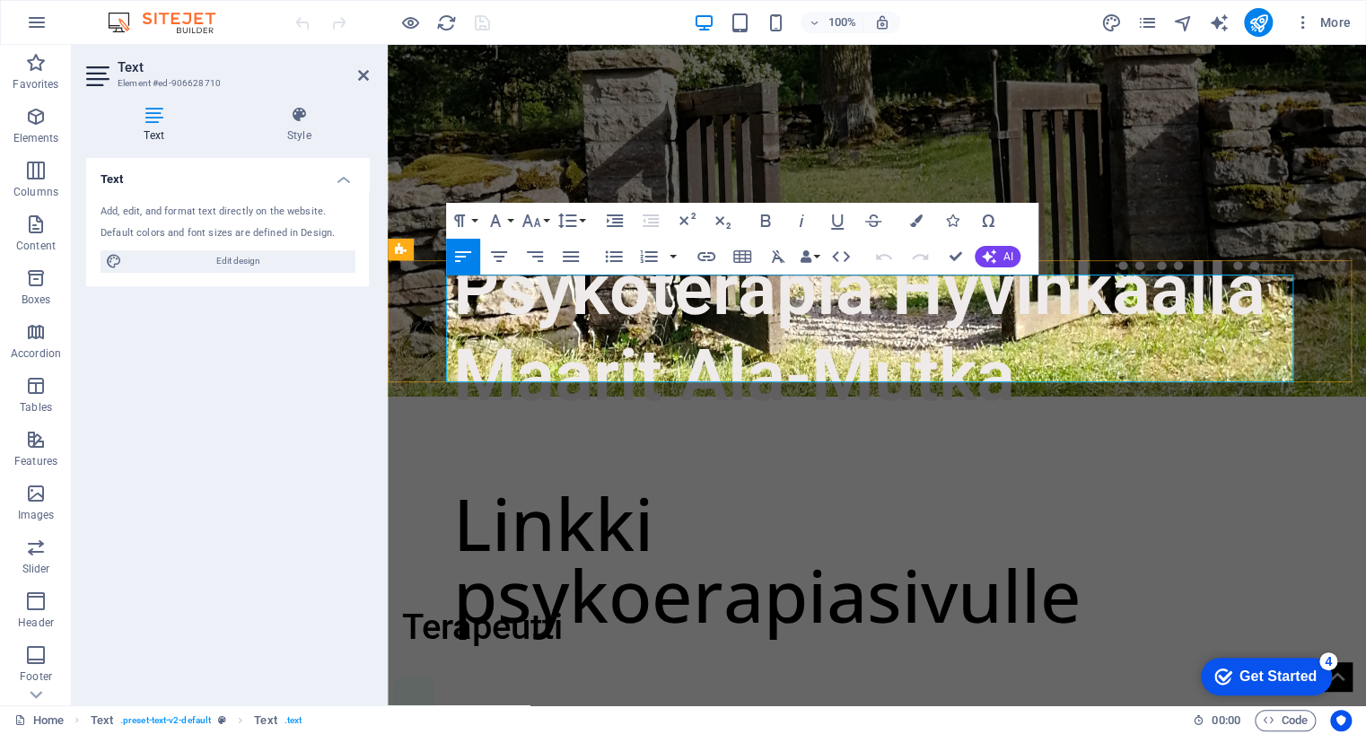
click at [1073, 546] on link "psykoerapiasivulle" at bounding box center [767, 595] width 628 height 98
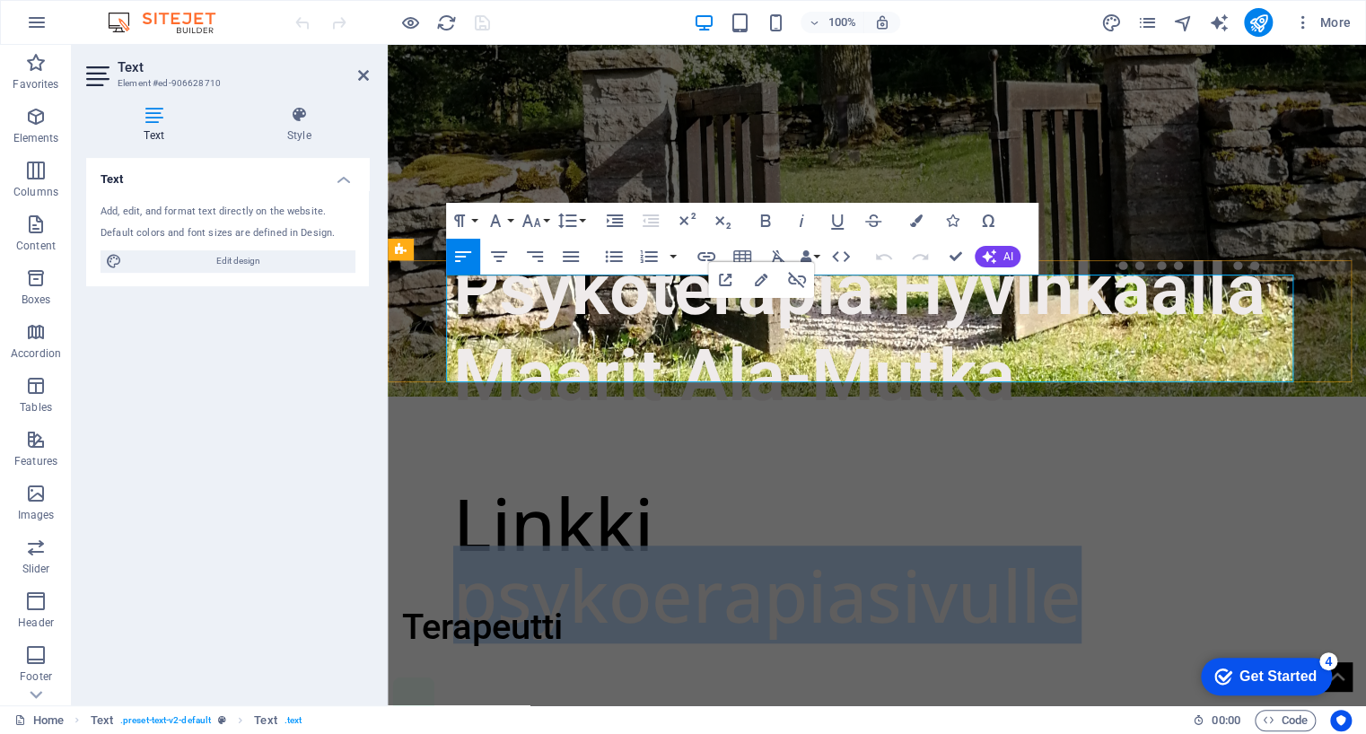
click at [1073, 546] on link "psykoerapiasivulle" at bounding box center [767, 595] width 628 height 98
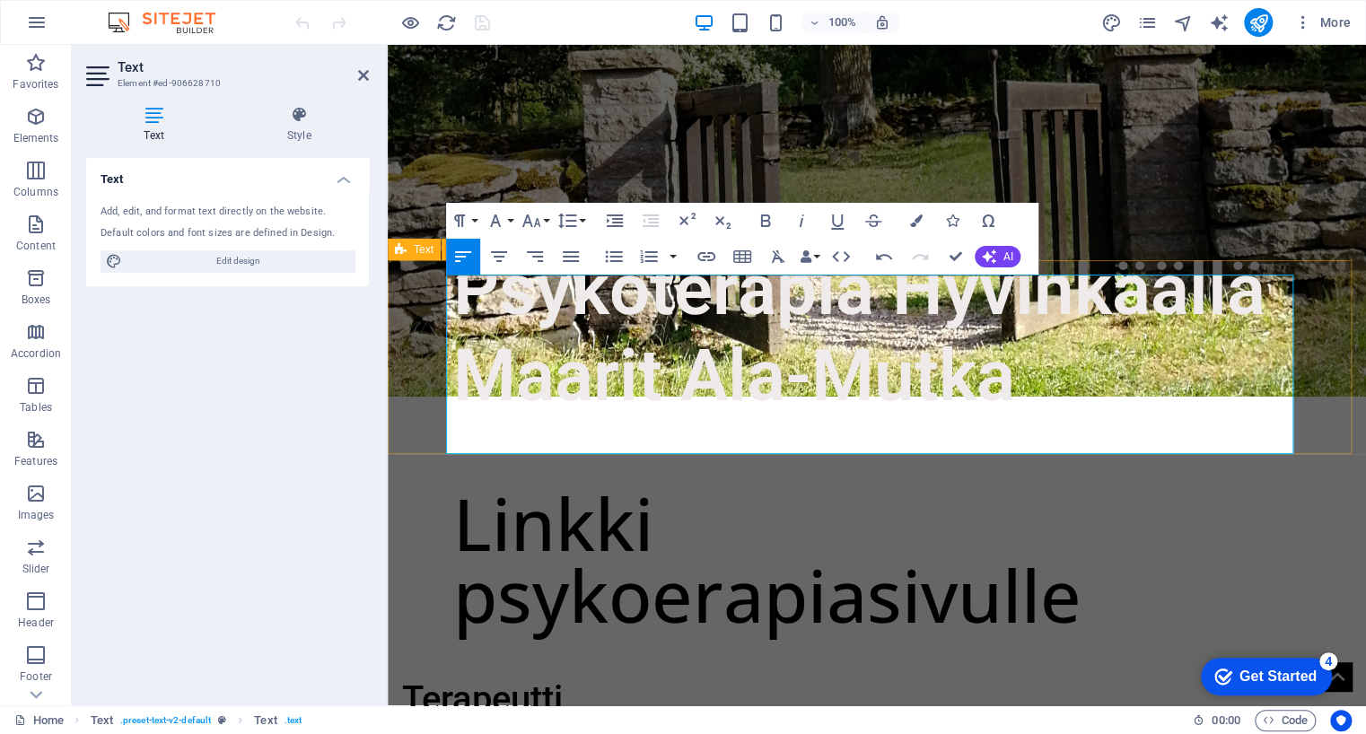
click at [425, 491] on div "Linkki psykoerapiasivulle" at bounding box center [877, 588] width 978 height 194
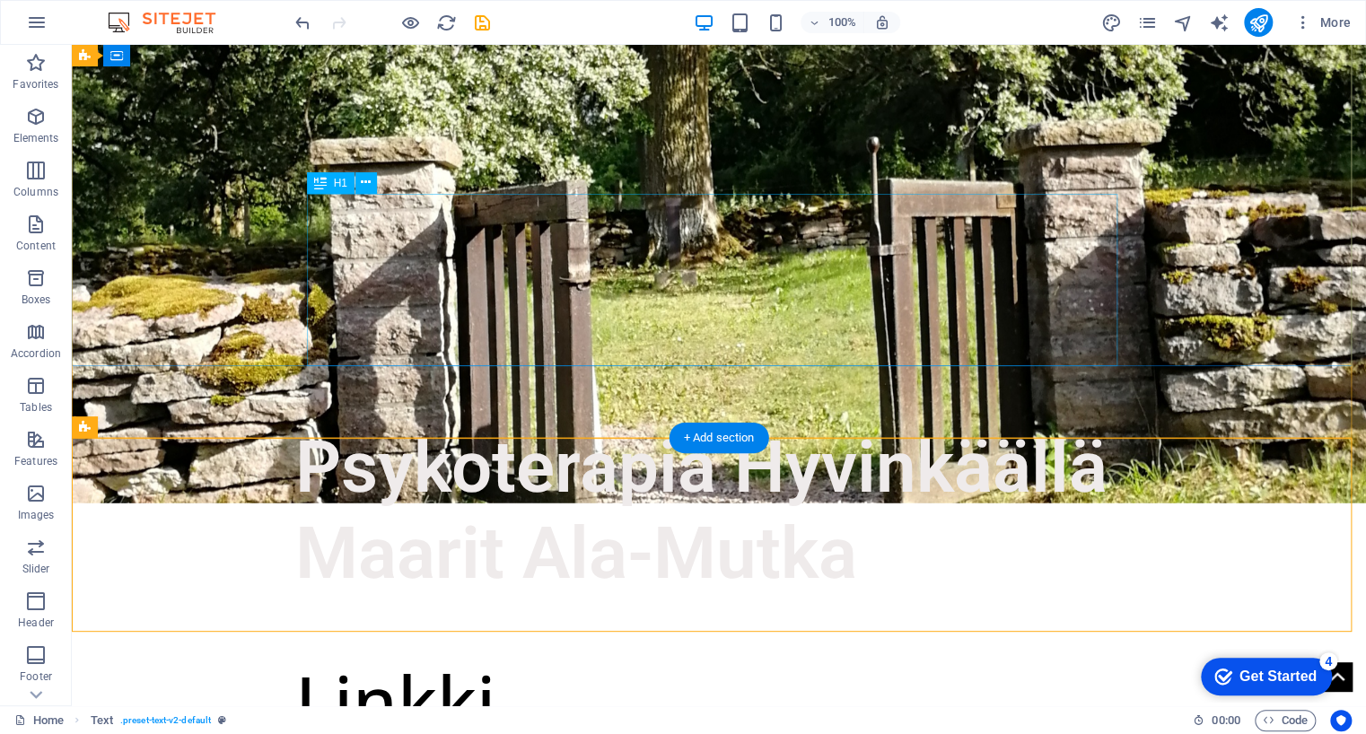
scroll to position [268, 0]
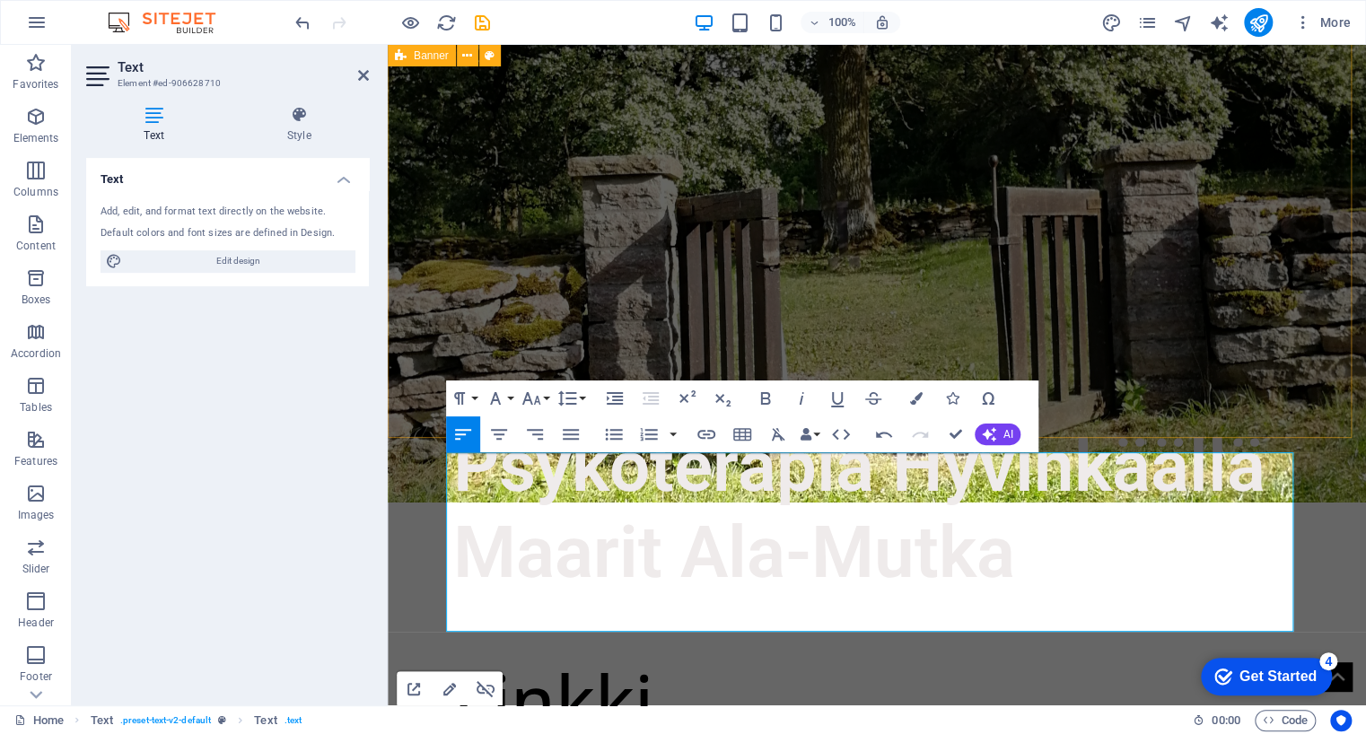
click at [1185, 416] on div "Psykoterapia Hyvinkäällä Maarit Ala-Mutka" at bounding box center [877, 222] width 978 height 891
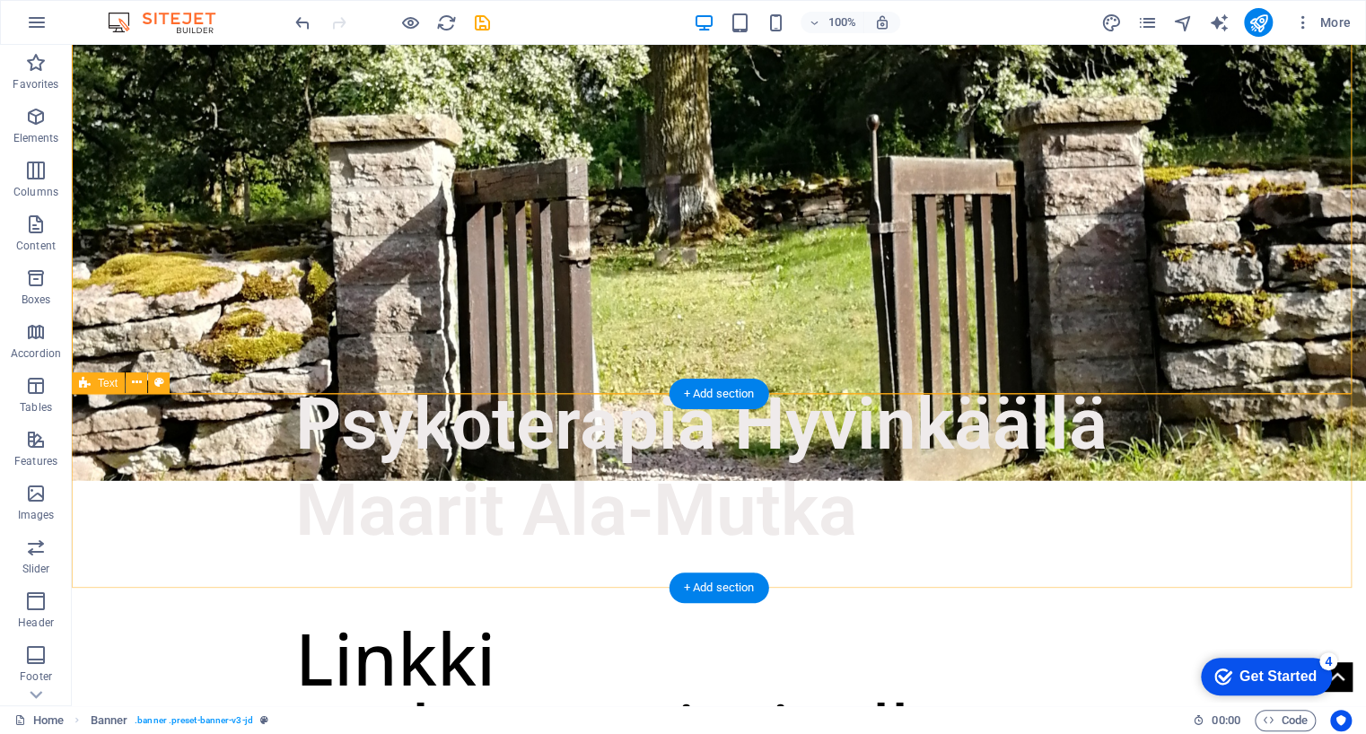
scroll to position [326, 0]
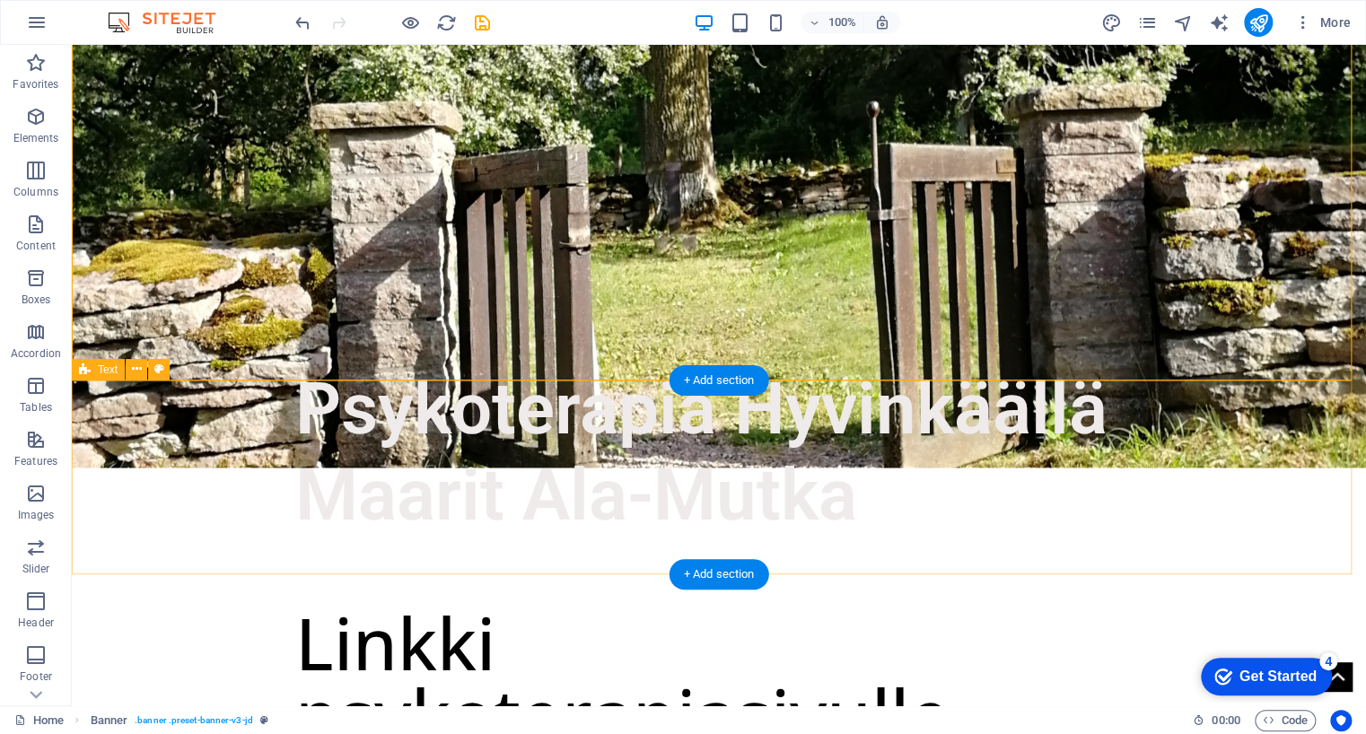
click at [158, 610] on div "Linkki psykoterapiasivulle" at bounding box center [719, 707] width 1294 height 194
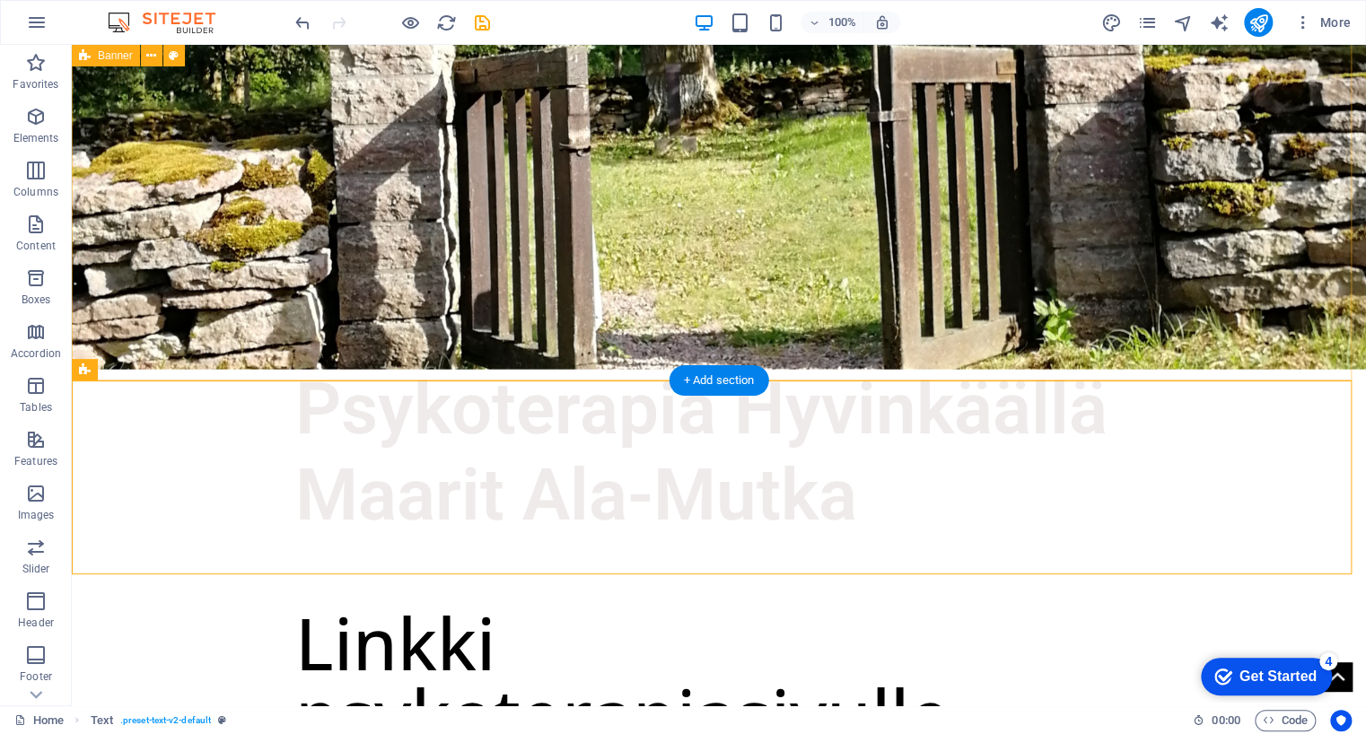
scroll to position [0, 0]
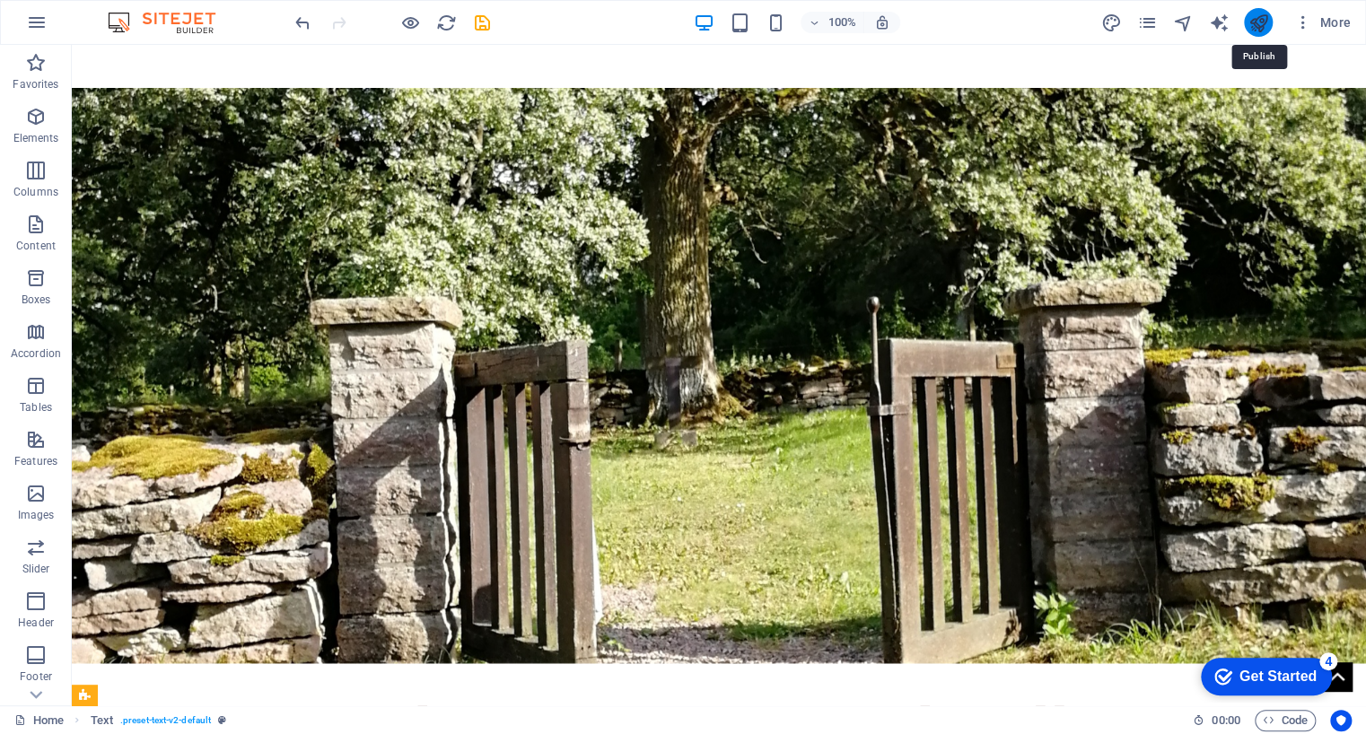
click at [1253, 13] on icon "publish" at bounding box center [1258, 23] width 21 height 21
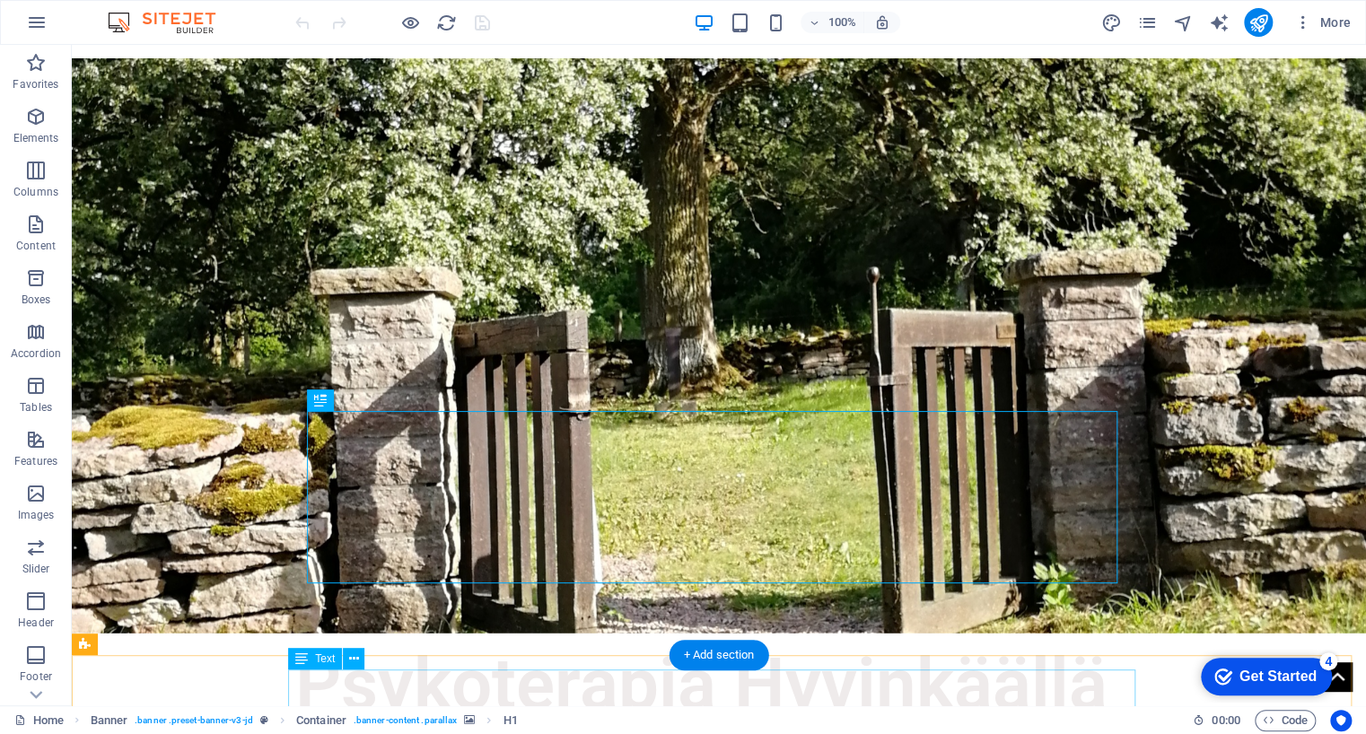
scroll to position [50, 0]
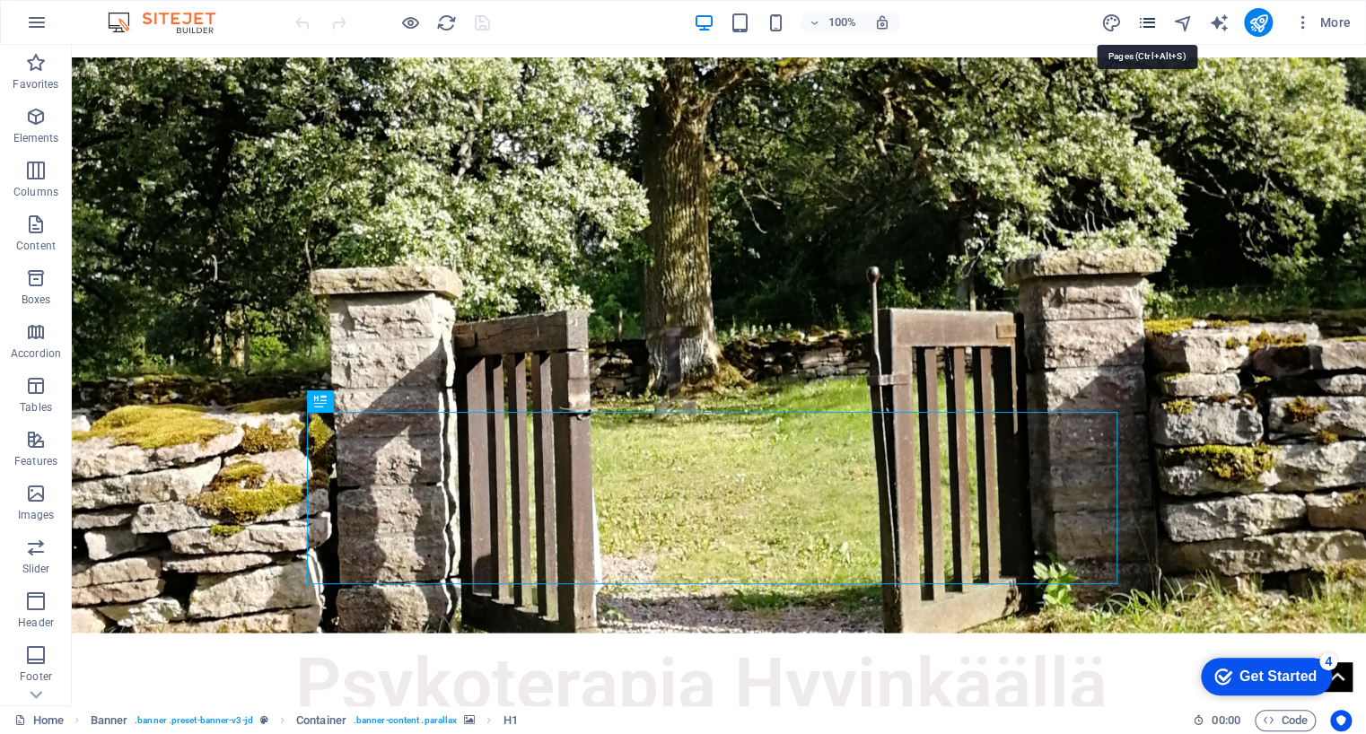
click at [1147, 22] on icon "pages" at bounding box center [1146, 23] width 21 height 21
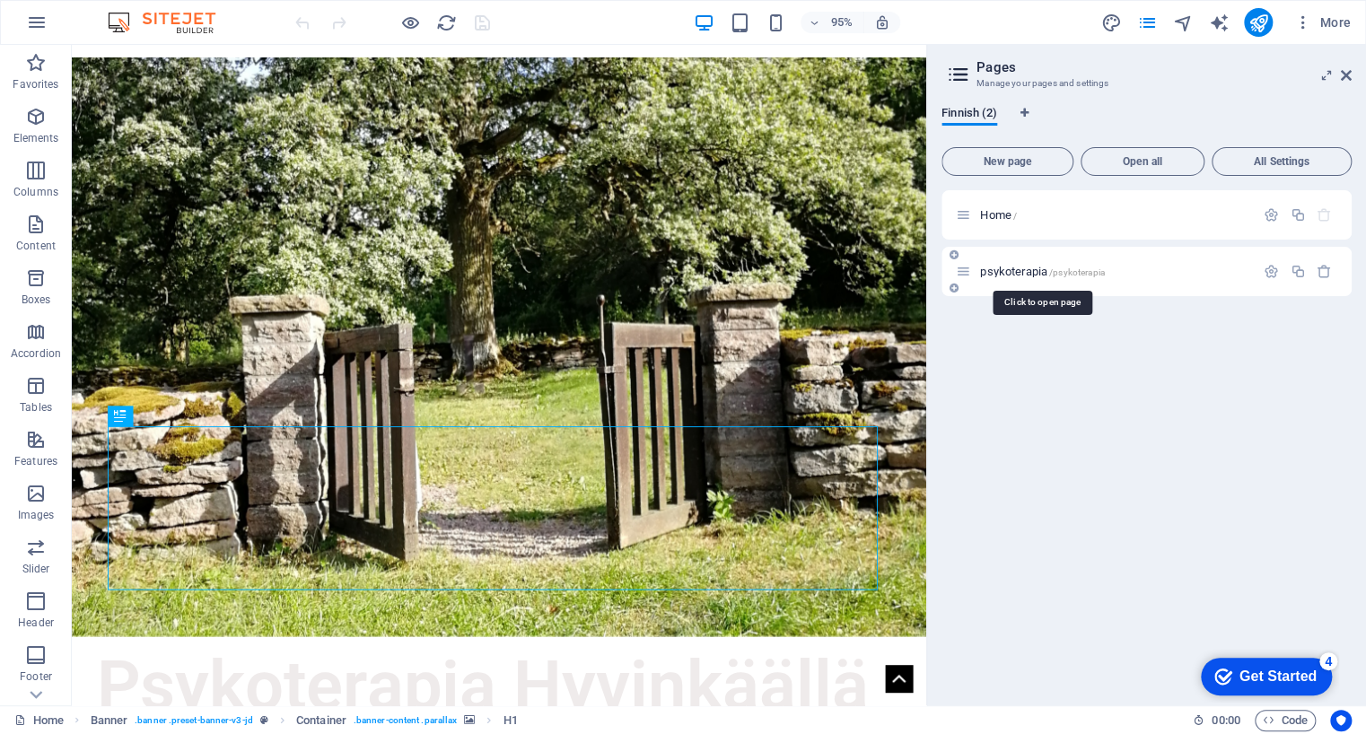
click at [1036, 269] on span "psykoterapia /psykoterapia" at bounding box center [1042, 271] width 124 height 13
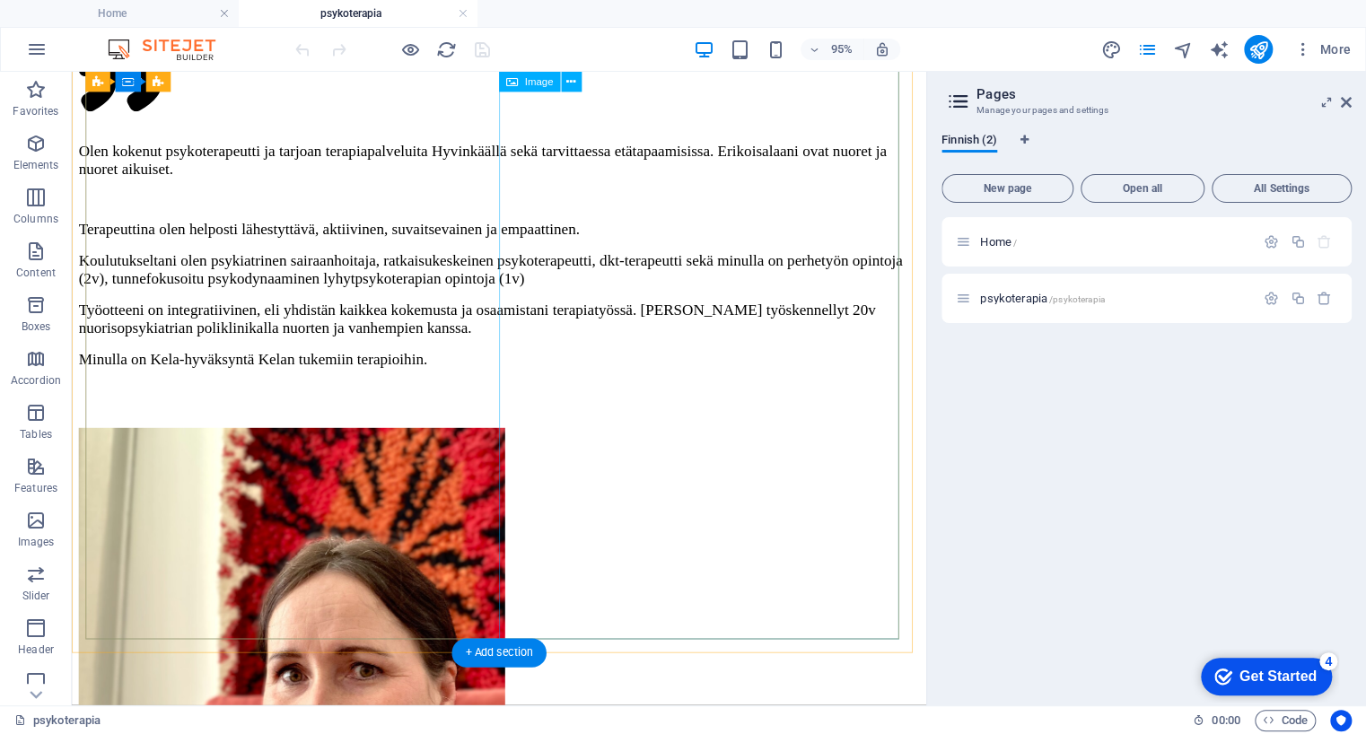
scroll to position [944, 0]
click at [245, 296] on div "Terapeuttina olen helposti lähestyttävä, aktiivinen, suvaitsevainen ja empaatti…" at bounding box center [521, 323] width 885 height 189
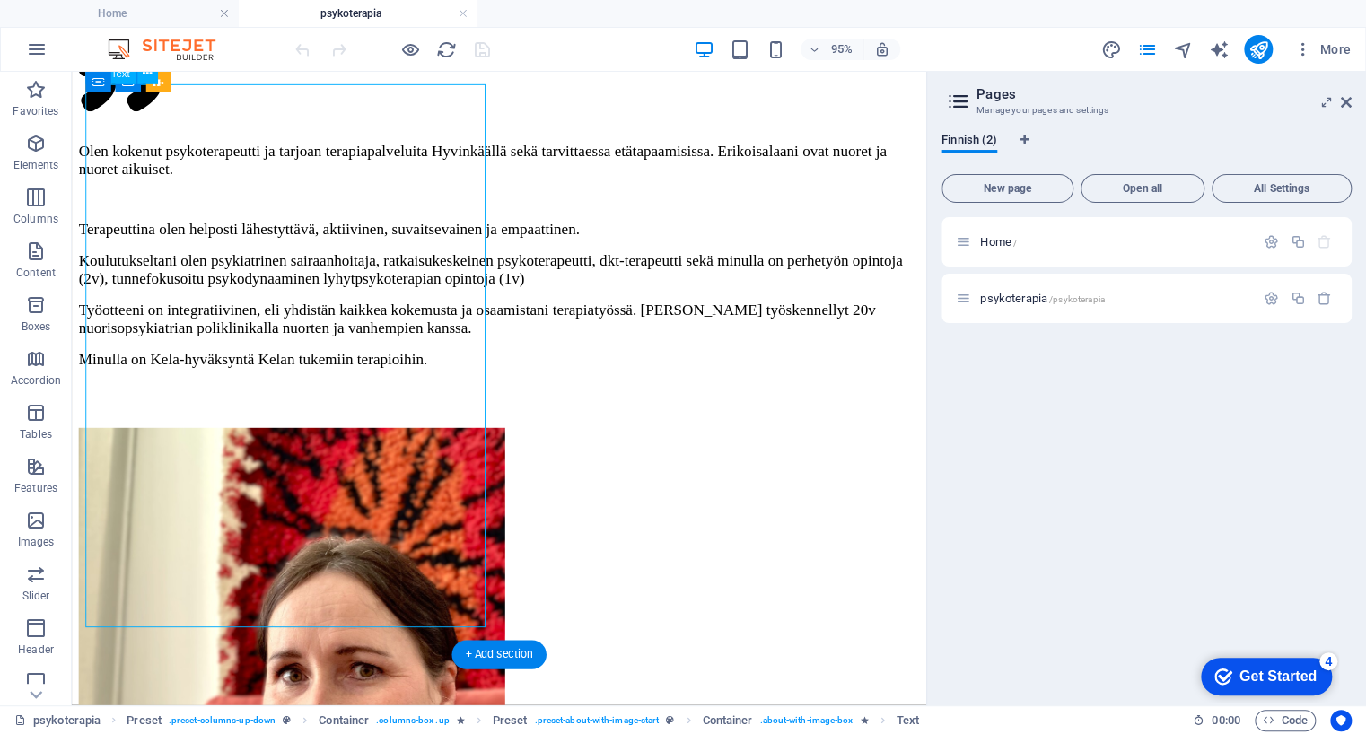
click at [260, 301] on div "Terapeuttina olen helposti lähestyttävä, aktiivinen, suvaitsevainen ja empaatti…" at bounding box center [521, 323] width 885 height 189
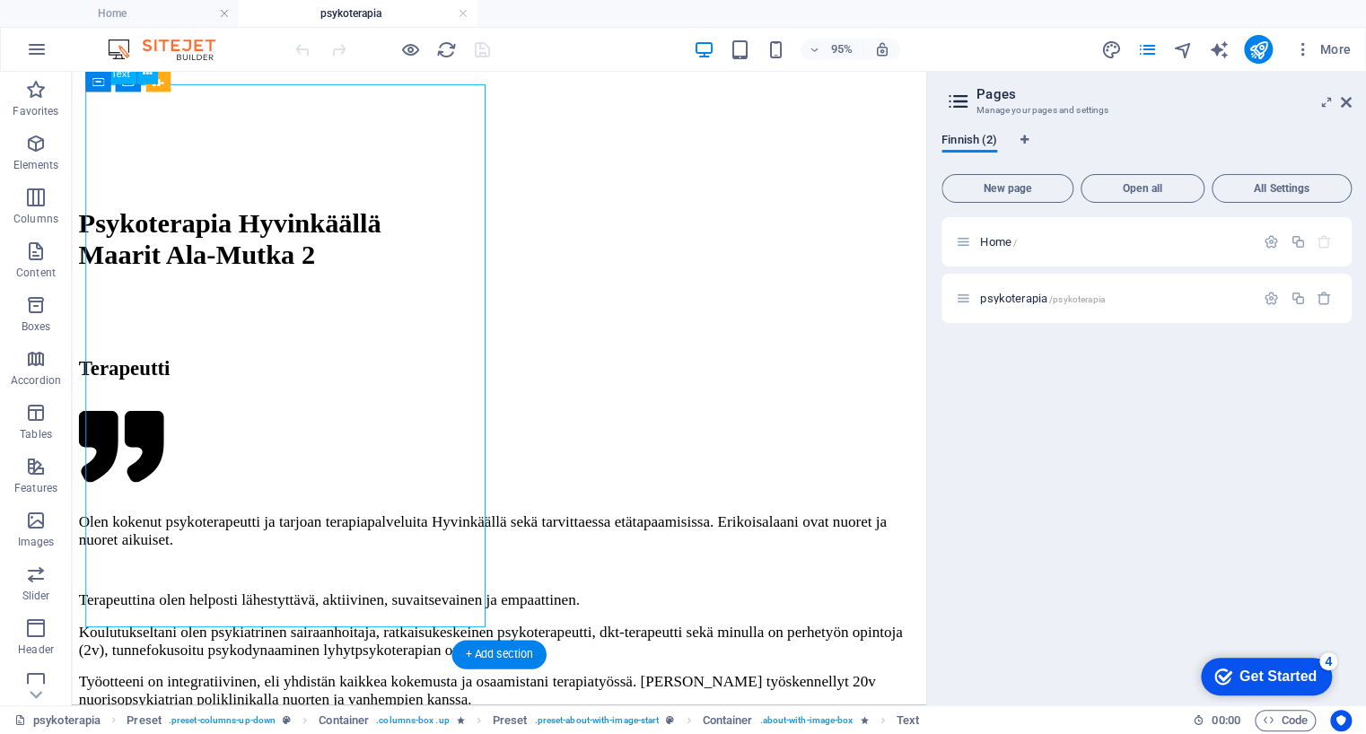
scroll to position [1334, 0]
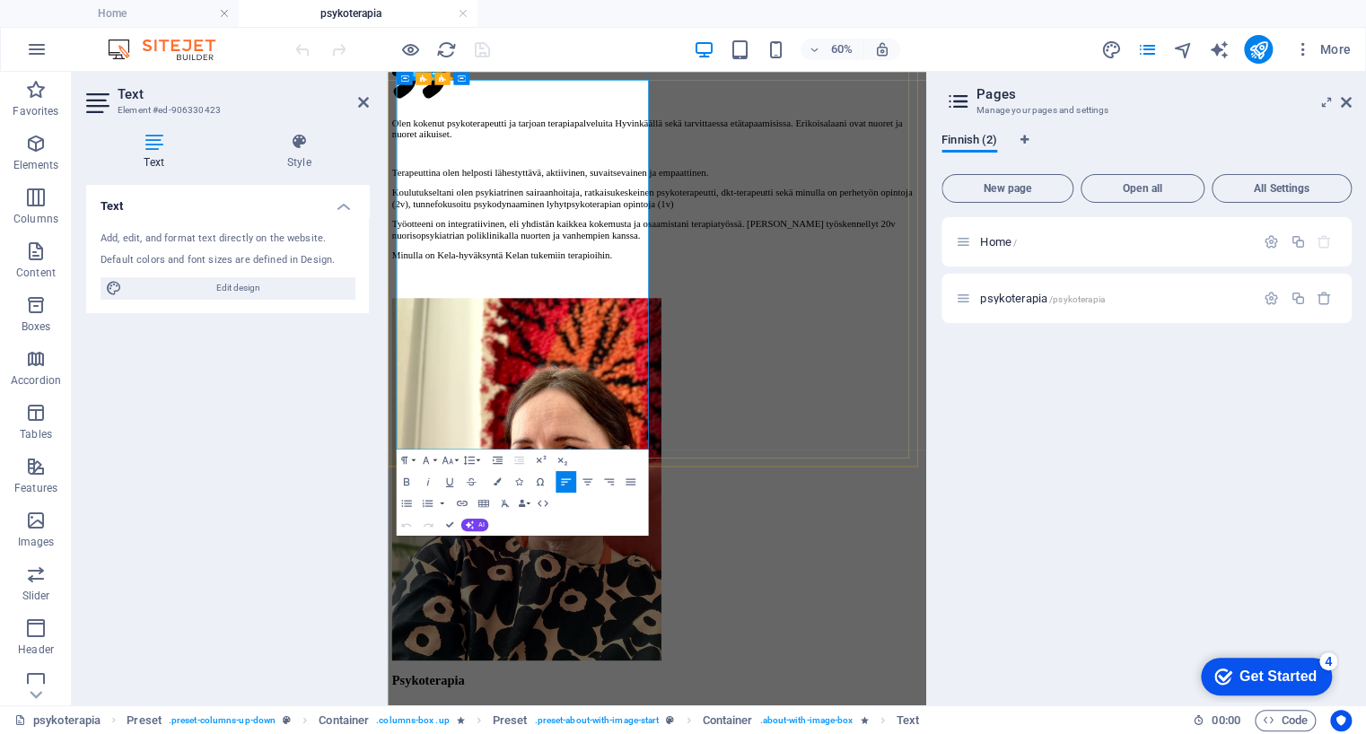
click at [630, 353] on p "Työotteeni on integratiivinen, eli yhdistän kaikkea kokemusta ja osaamistani te…" at bounding box center [836, 334] width 883 height 38
click at [679, 353] on p "Työotteeni on integratiivinen, eli yhdistän kaikkea kokemusta ja osaamistani te…" at bounding box center [836, 334] width 883 height 38
click at [530, 300] on span "Koulutukseltani olen psykiatrinen sairaanhoitaja, ratkaisukeskeinen psykoterape…" at bounding box center [828, 281] width 867 height 37
click at [1144, 470] on div "Home / psykoterapia /psykoterapia" at bounding box center [1147, 454] width 410 height 474
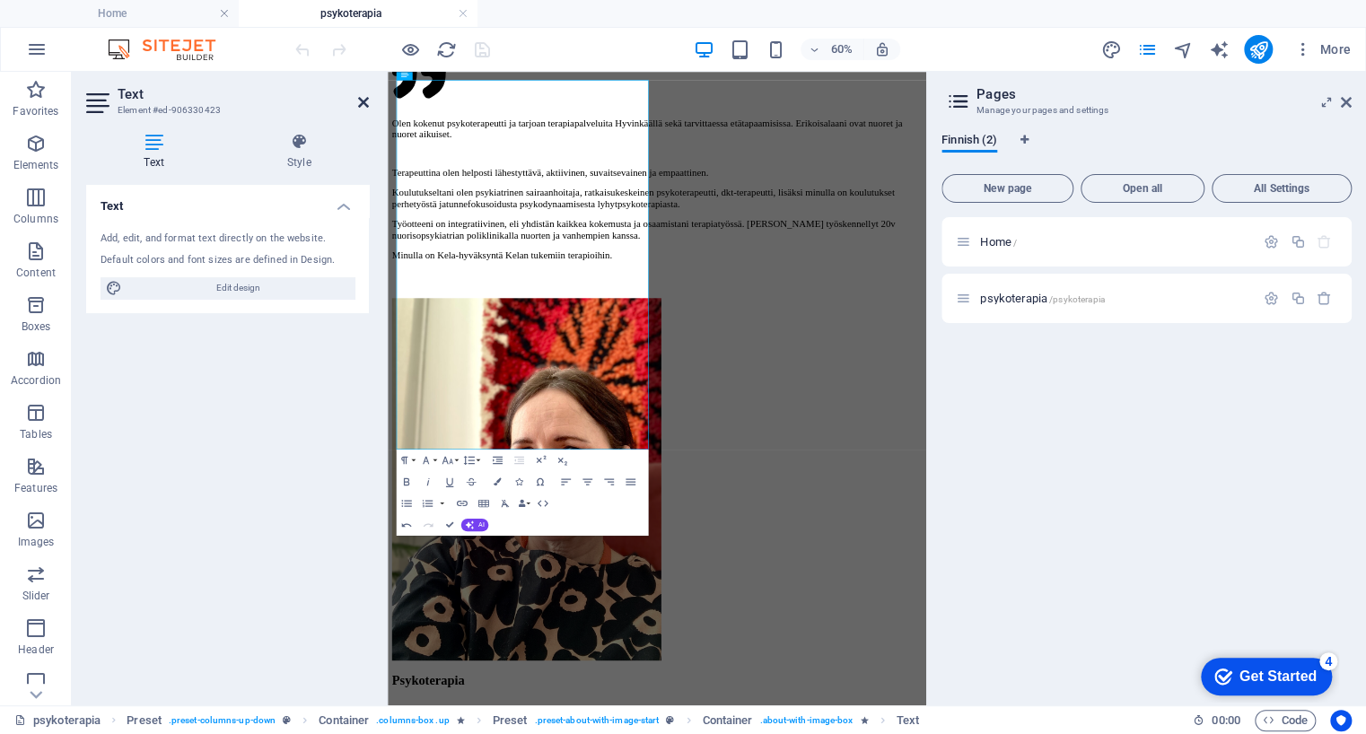
click at [364, 100] on icon at bounding box center [363, 102] width 11 height 14
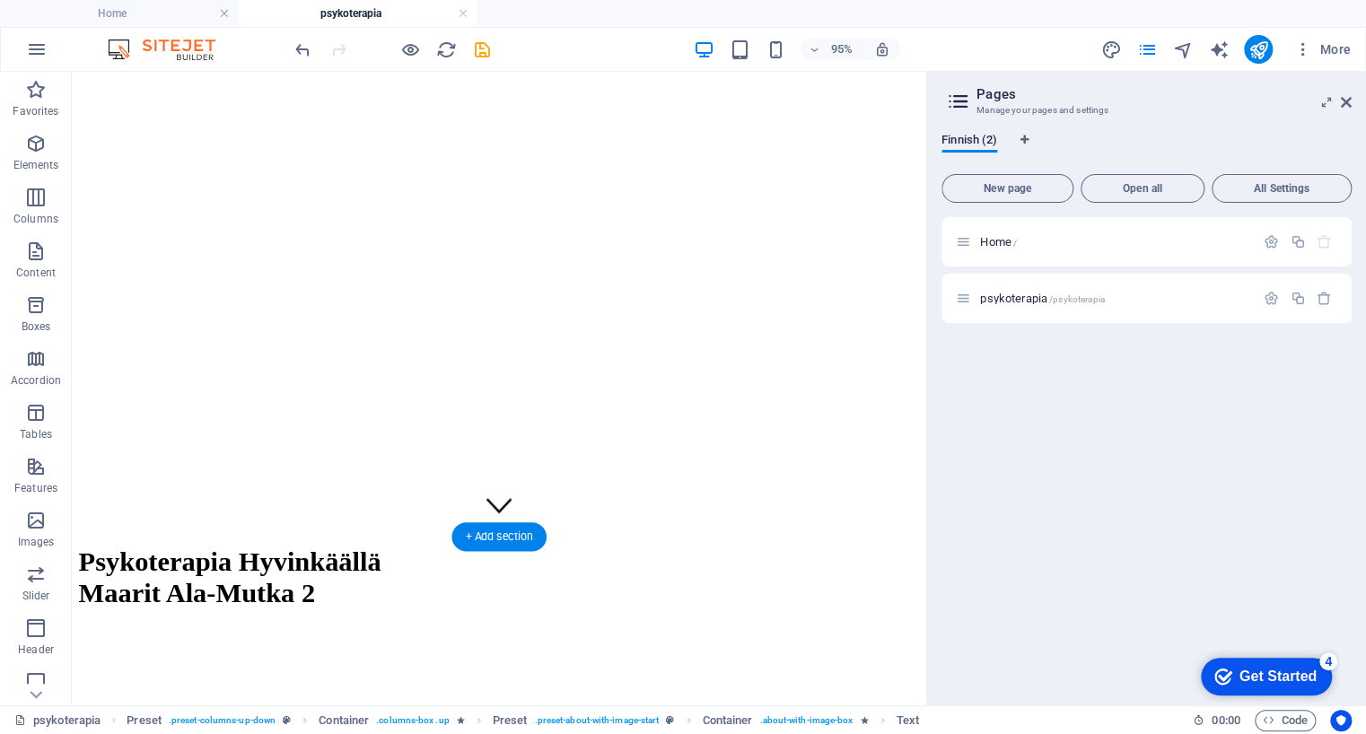
scroll to position [176, 0]
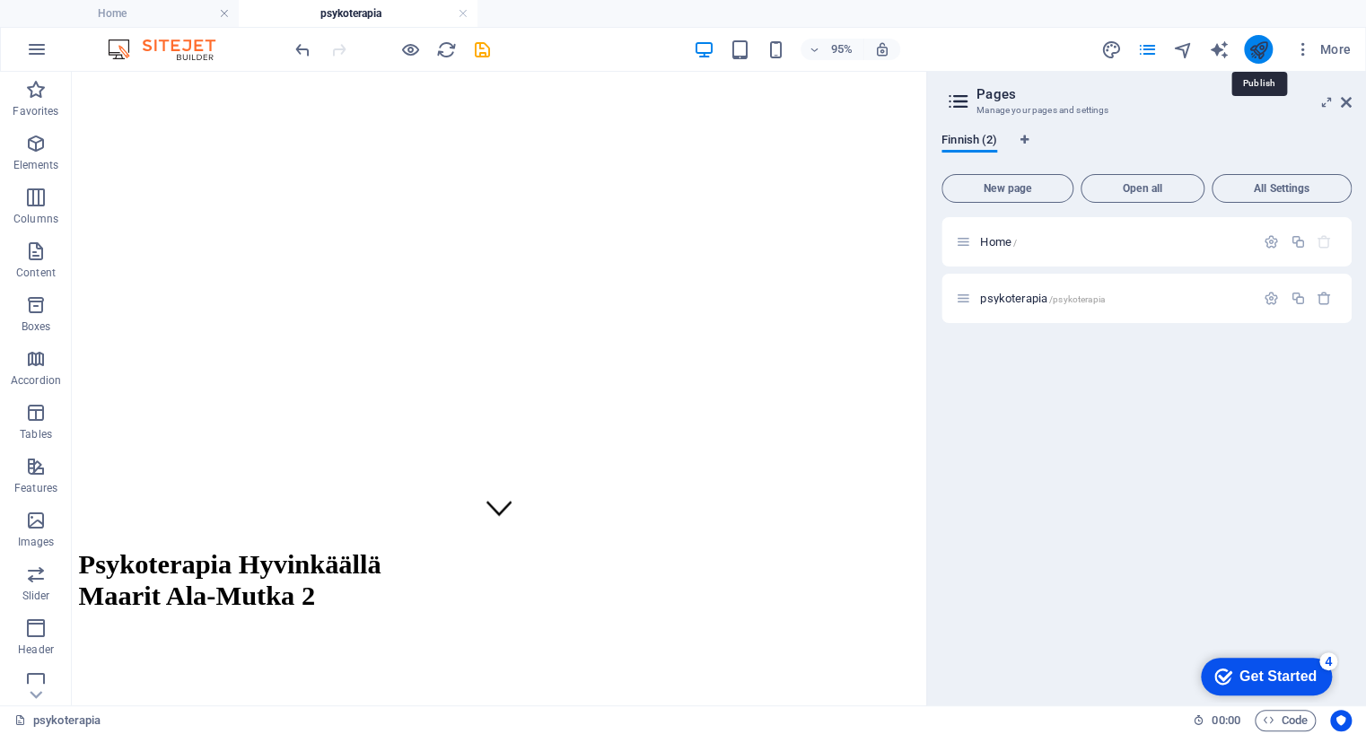
click at [1255, 46] on icon "publish" at bounding box center [1258, 49] width 21 height 21
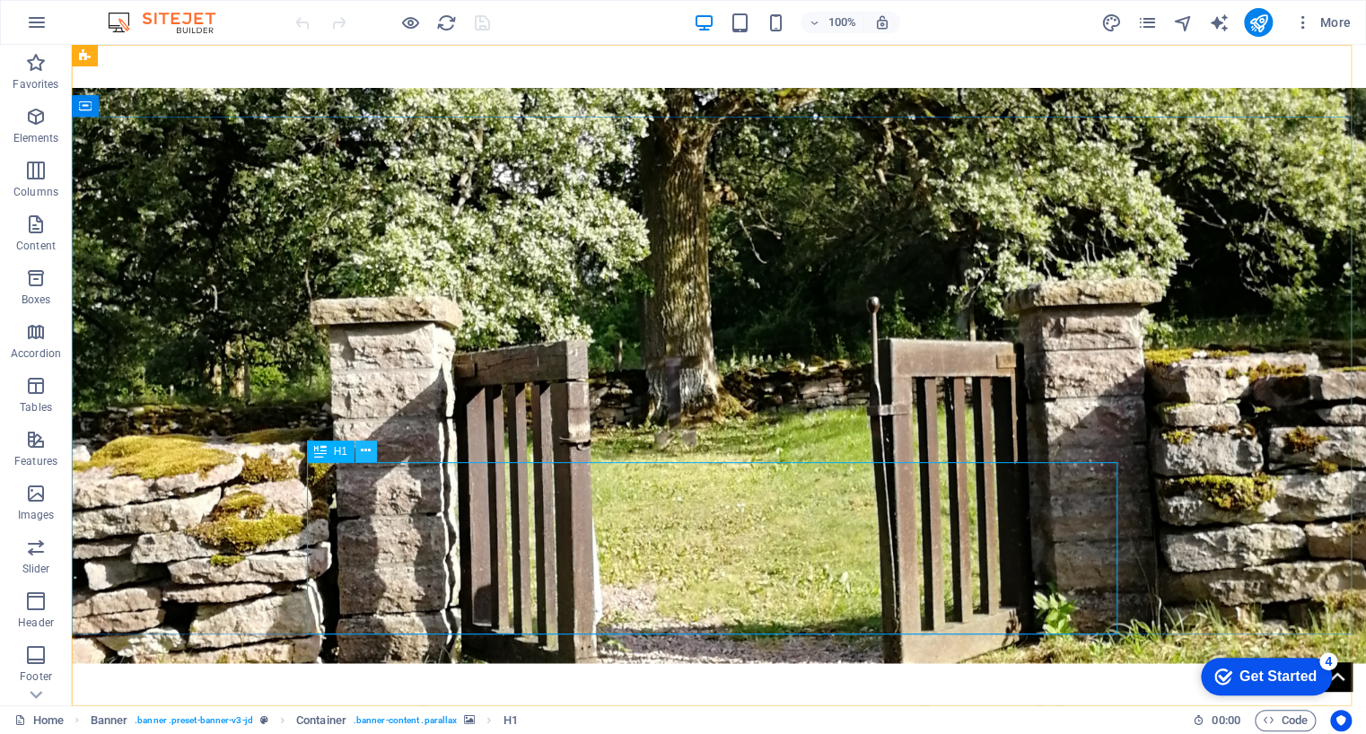
click at [370, 452] on icon at bounding box center [366, 451] width 10 height 19
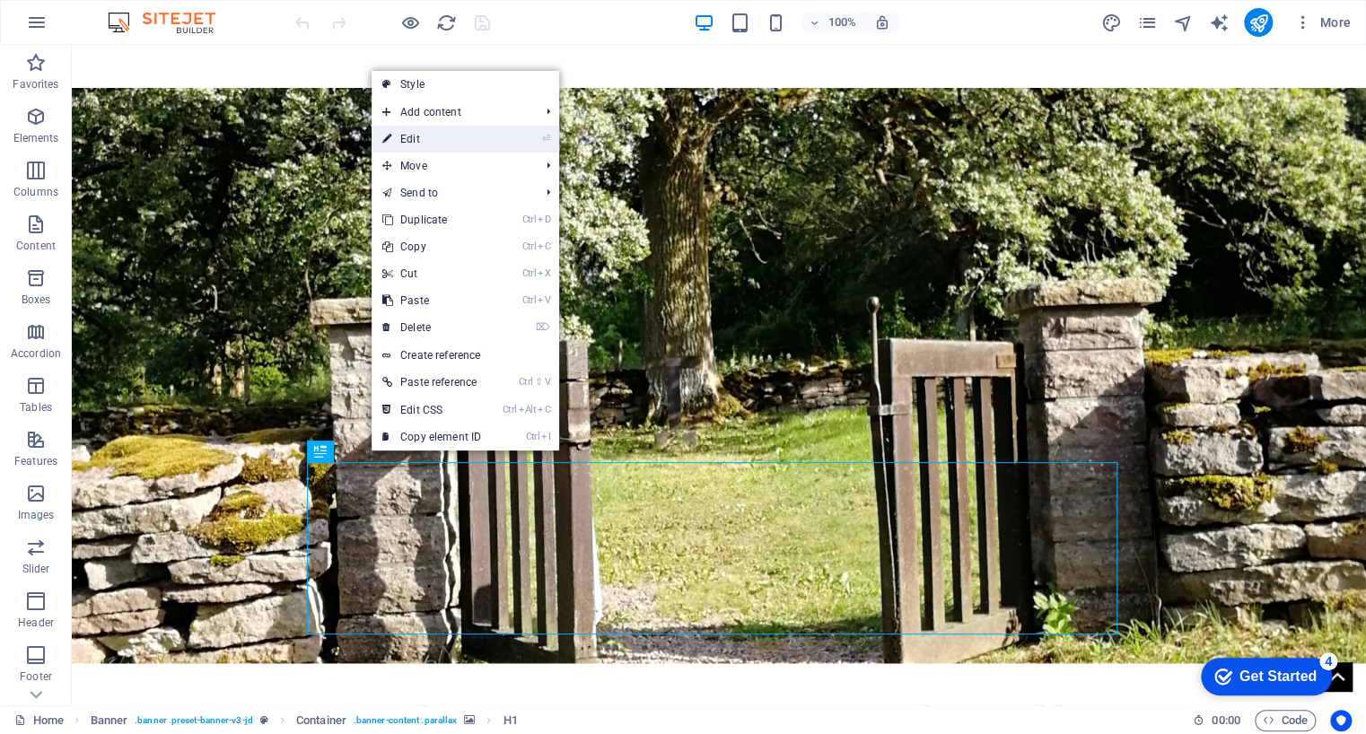
click at [499, 141] on li "⏎ Edit" at bounding box center [466, 139] width 188 height 27
click at [415, 139] on link "⏎ Edit" at bounding box center [432, 139] width 120 height 27
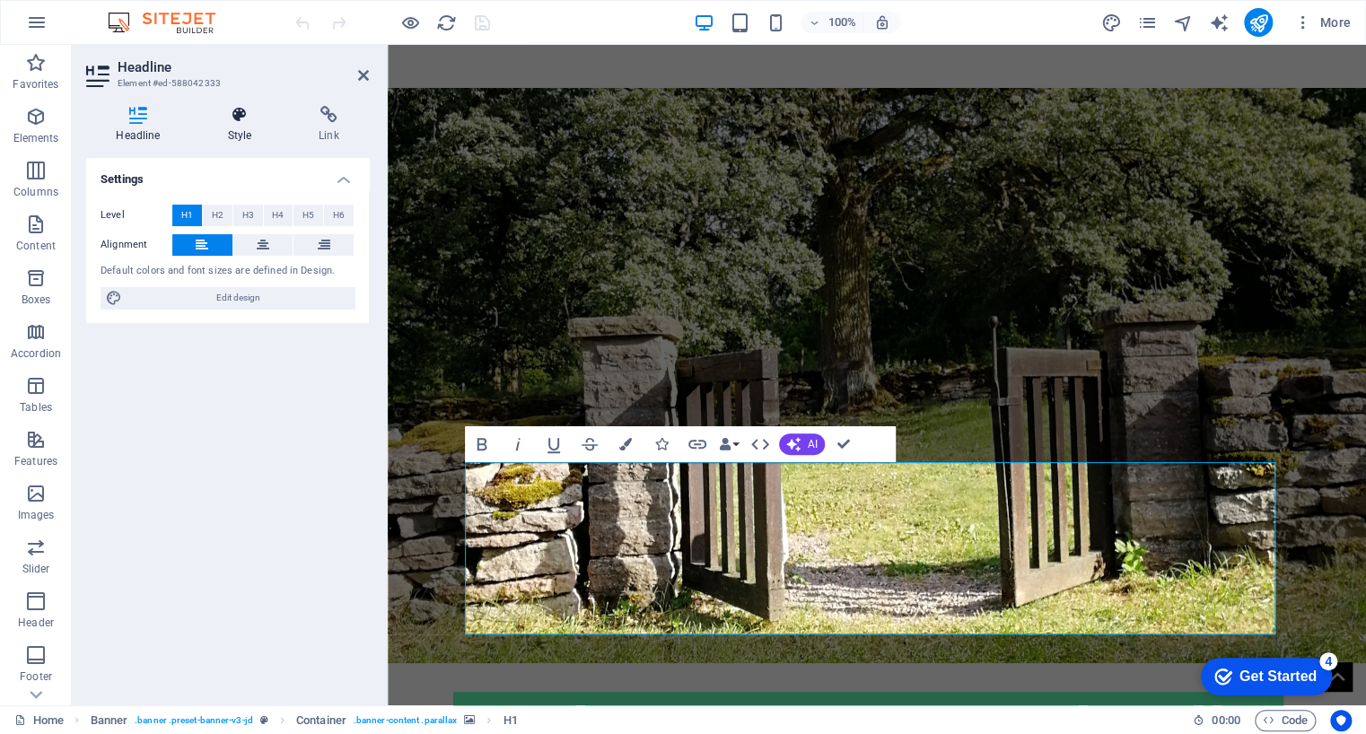
click at [237, 118] on icon at bounding box center [239, 115] width 84 height 18
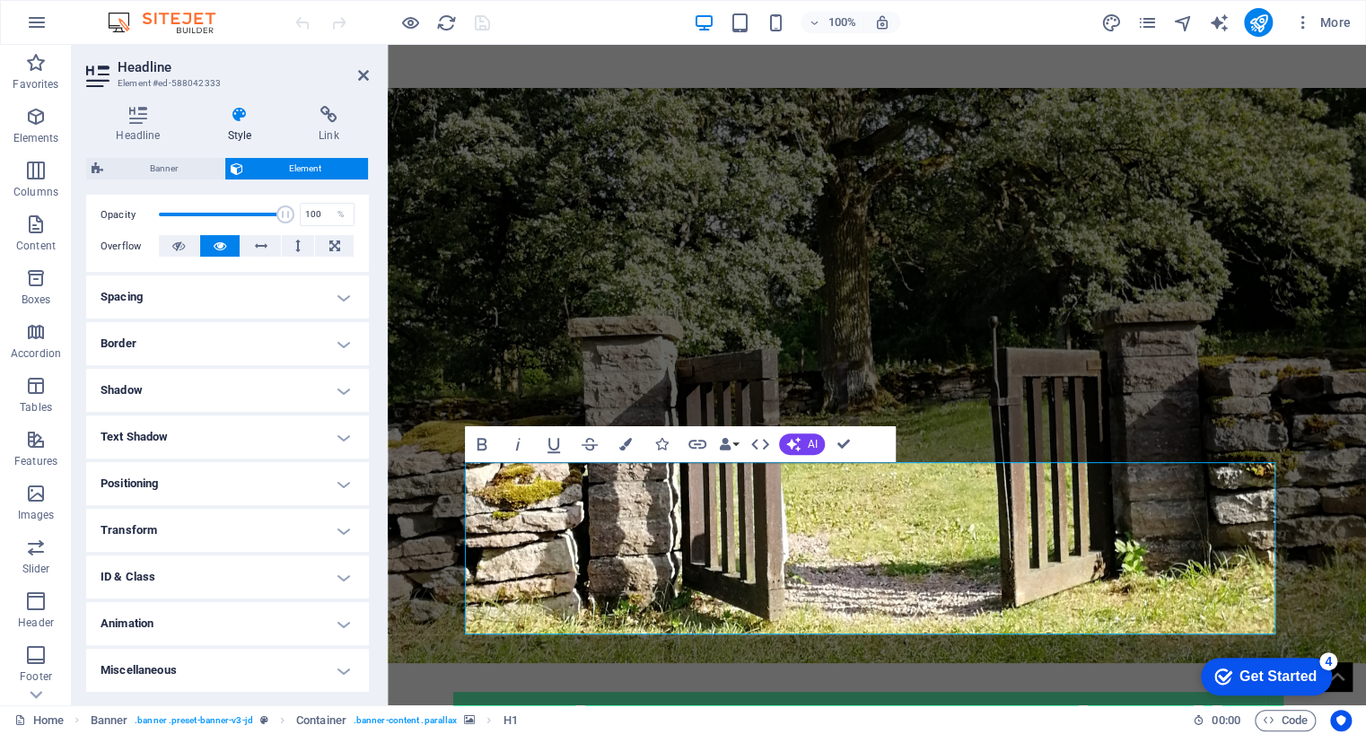
scroll to position [260, 0]
click at [341, 483] on h4 "Positioning" at bounding box center [227, 484] width 283 height 43
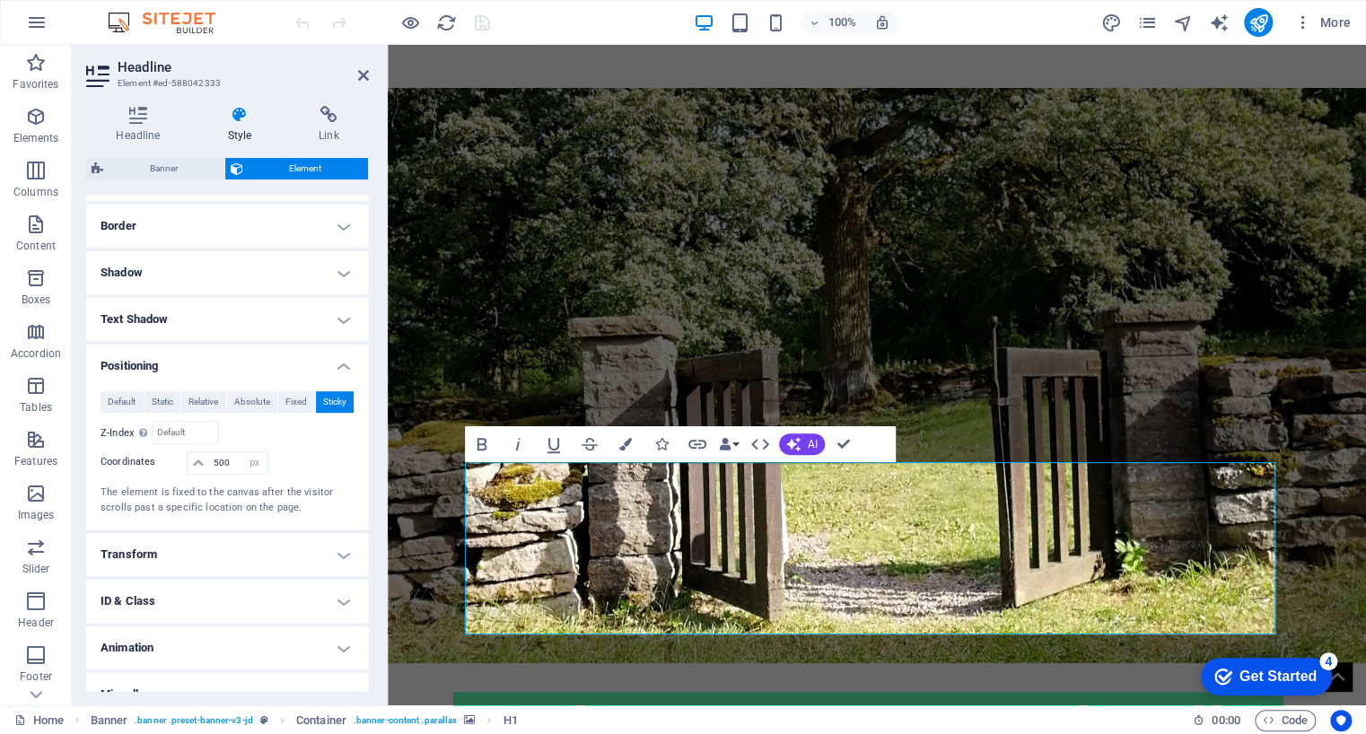
scroll to position [402, 0]
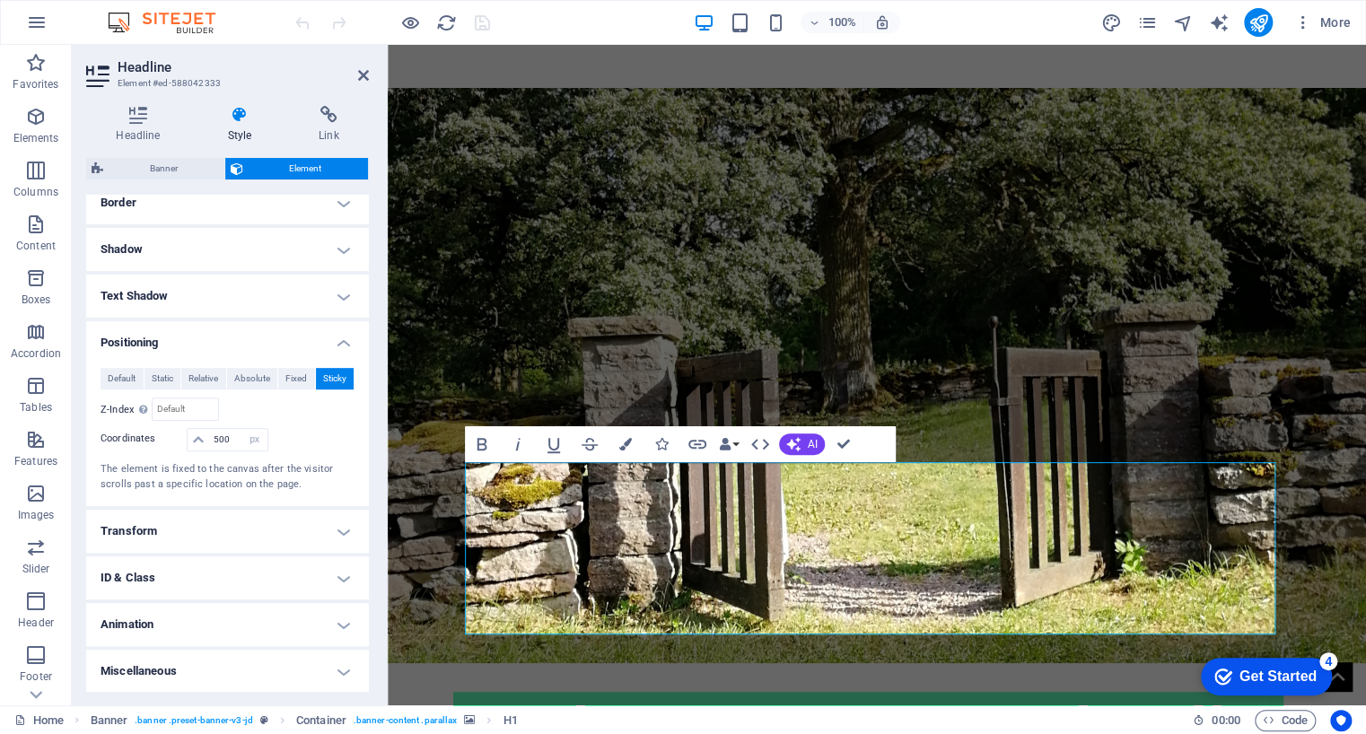
click at [340, 527] on h4 "Transform" at bounding box center [227, 531] width 283 height 43
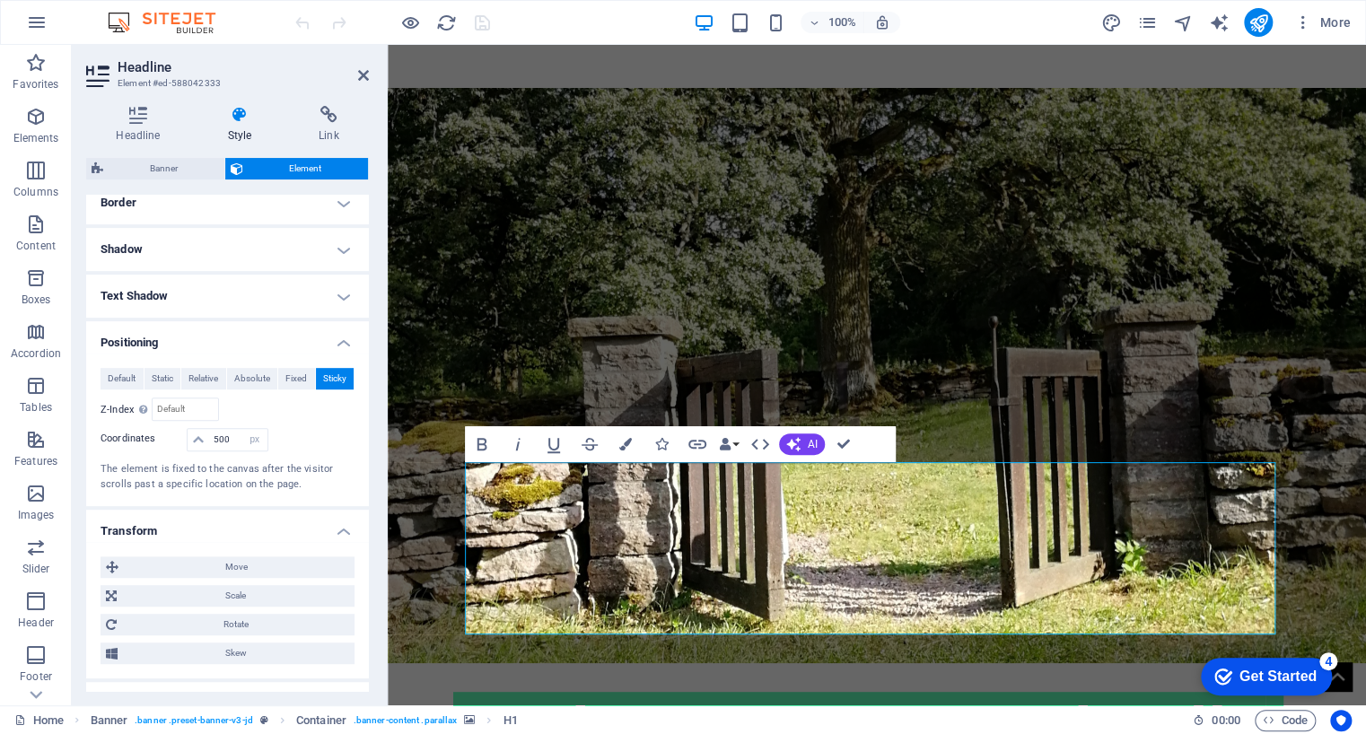
click at [340, 527] on h4 "Transform" at bounding box center [227, 526] width 283 height 32
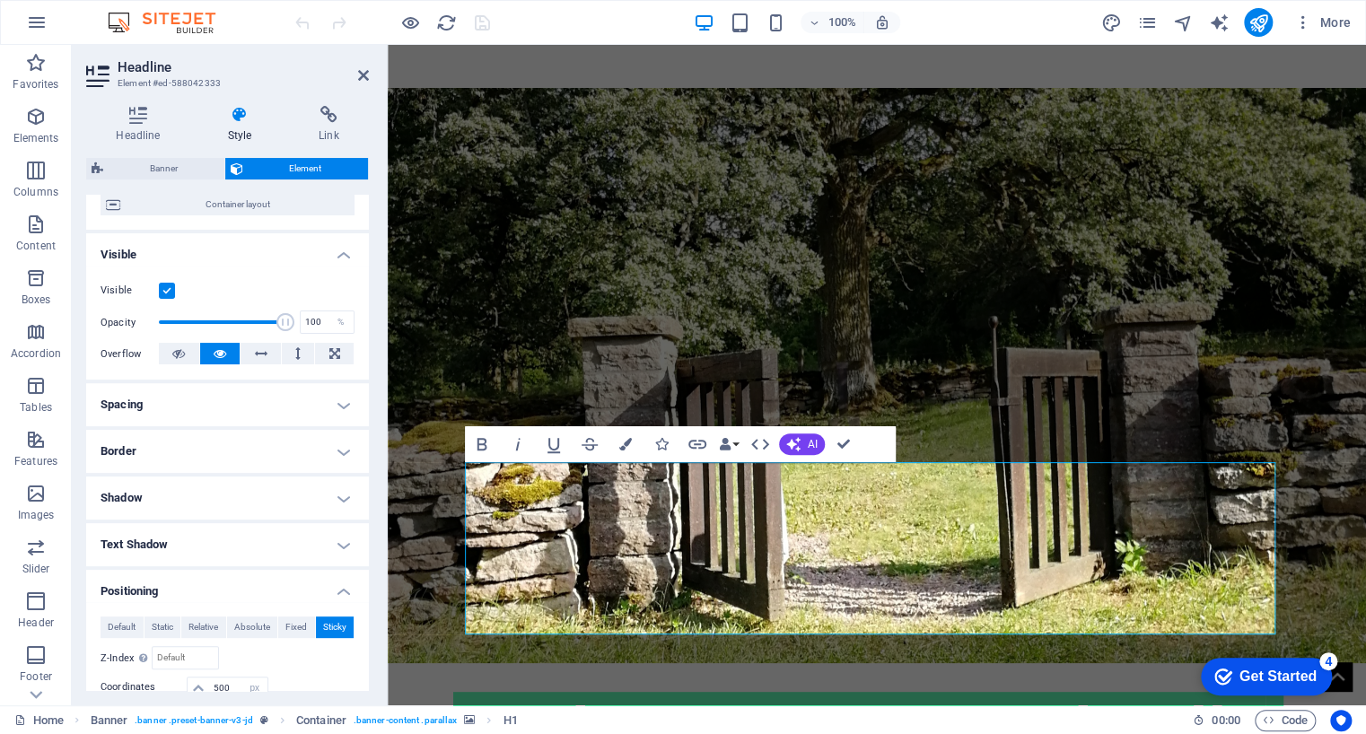
scroll to position [152, 0]
click at [344, 399] on h4 "Spacing" at bounding box center [227, 406] width 283 height 43
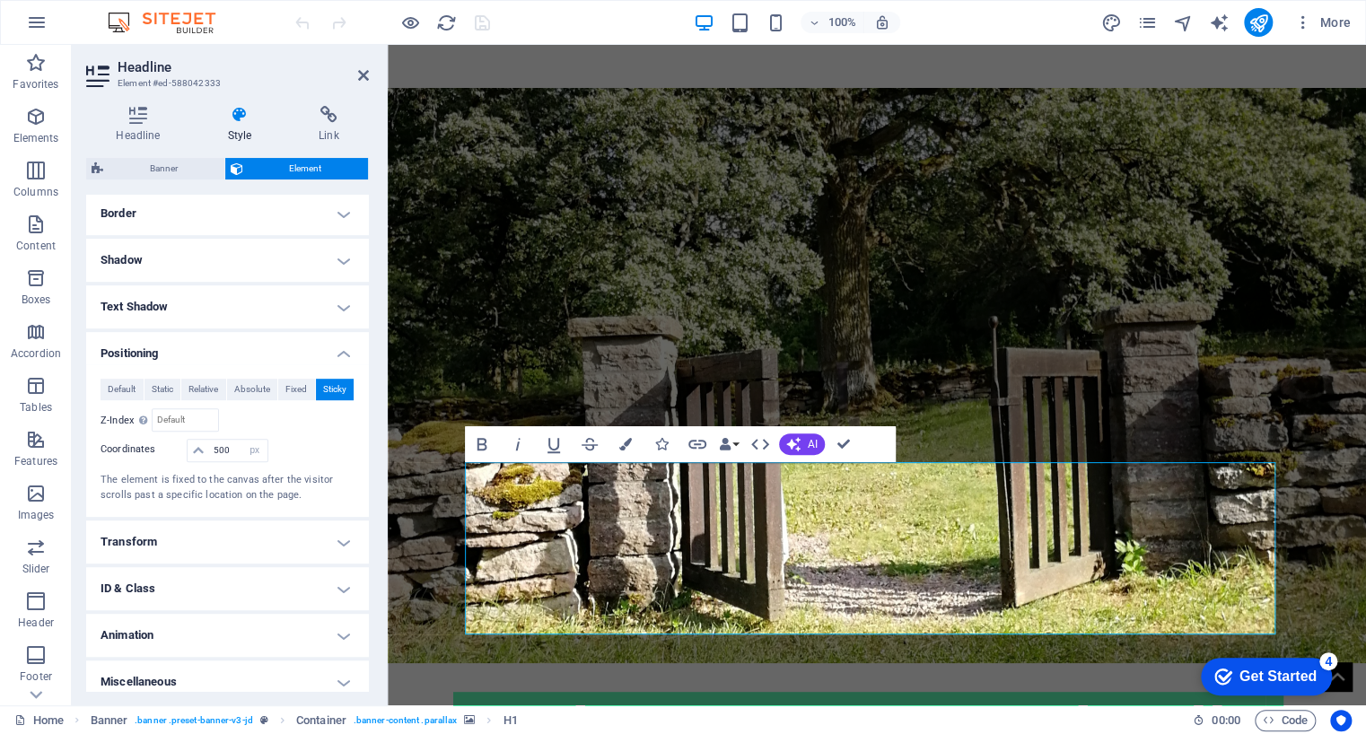
scroll to position [474, 0]
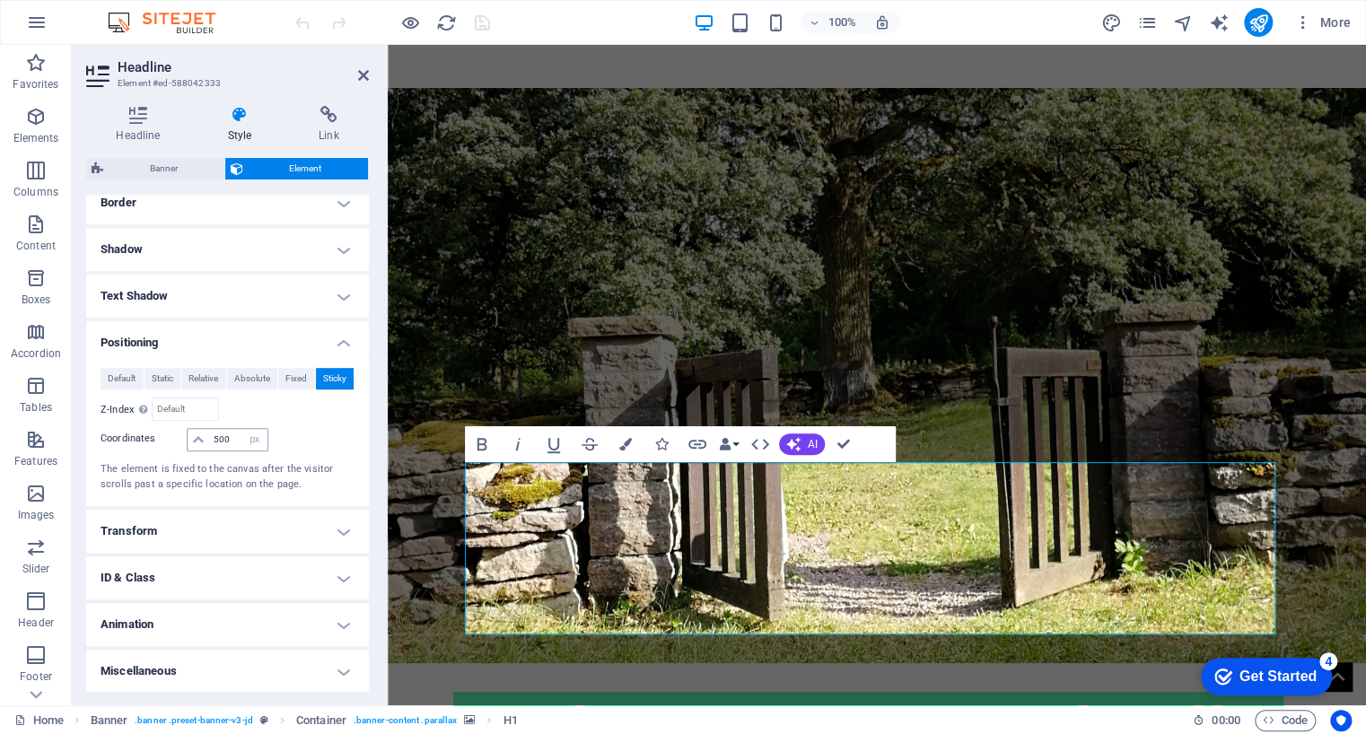
click at [197, 439] on icon at bounding box center [198, 439] width 11 height 11
click at [233, 434] on input "500" at bounding box center [237, 440] width 57 height 22
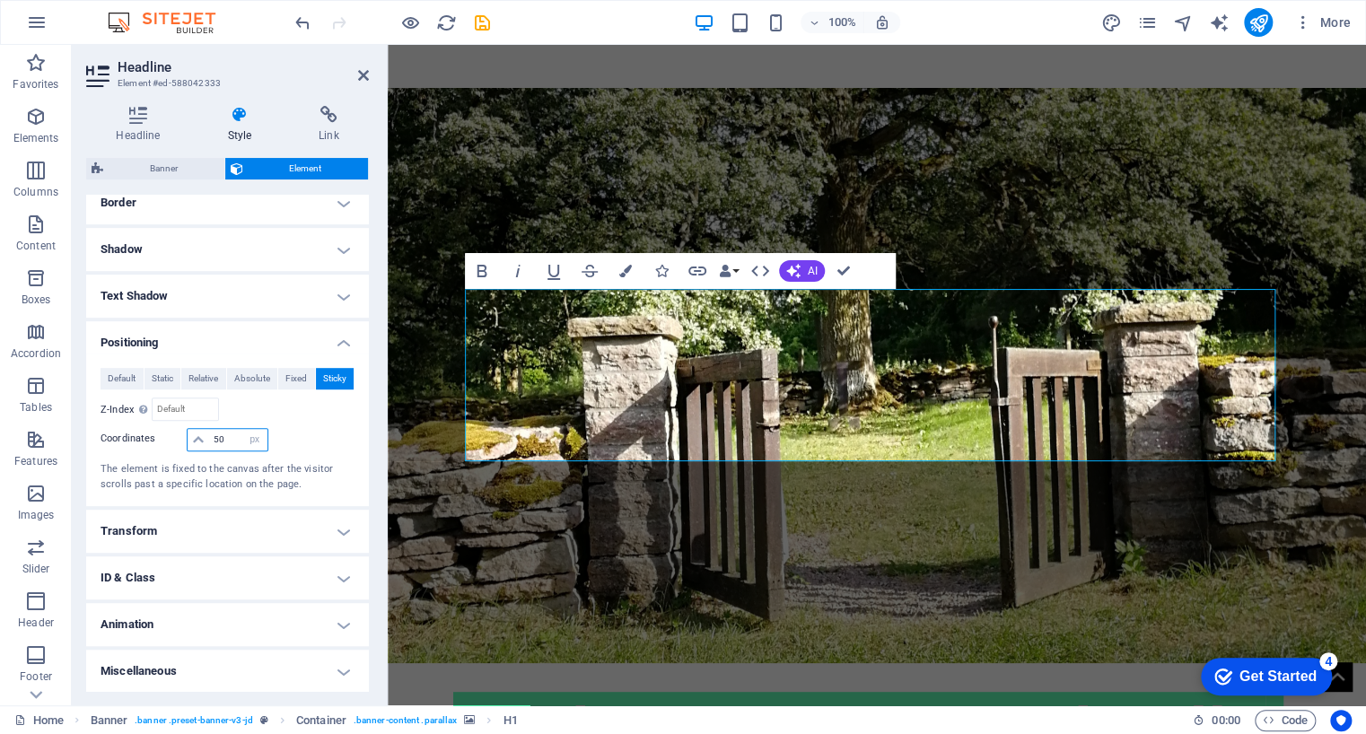
click at [233, 434] on input "50" at bounding box center [237, 440] width 57 height 22
type input "5"
type input "0"
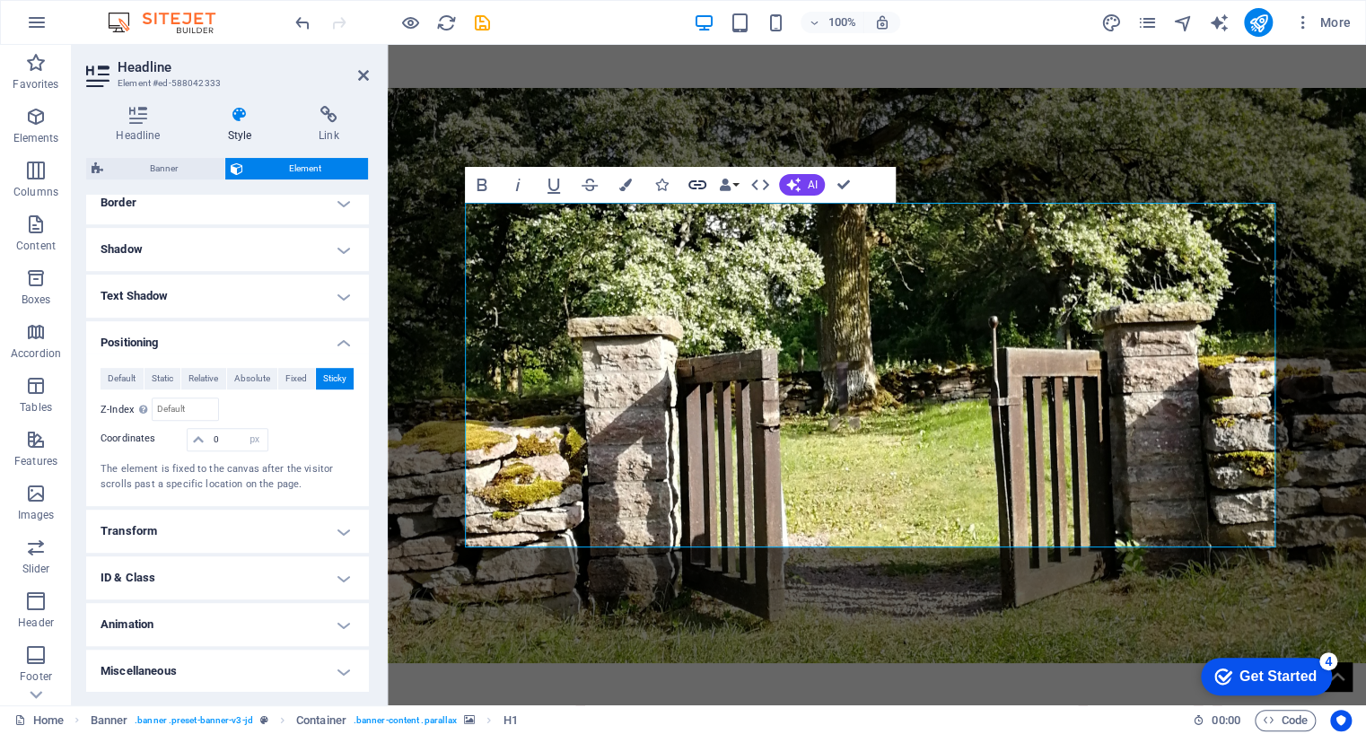
drag, startPoint x: 607, startPoint y: 452, endPoint x: 693, endPoint y: 180, distance: 285.3
click at [693, 180] on icon "button" at bounding box center [698, 185] width 22 height 22
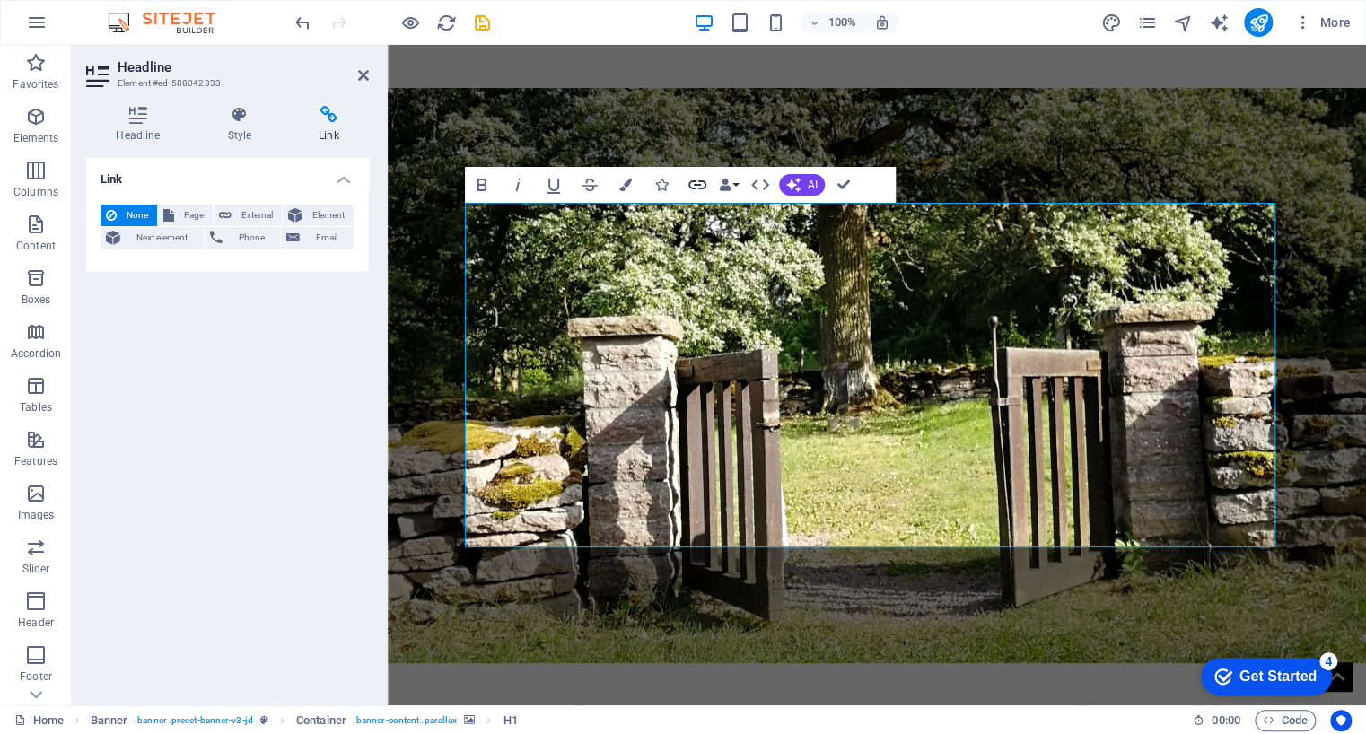
click at [695, 187] on icon "button" at bounding box center [698, 185] width 22 height 22
click at [185, 217] on span "Page" at bounding box center [194, 216] width 28 height 22
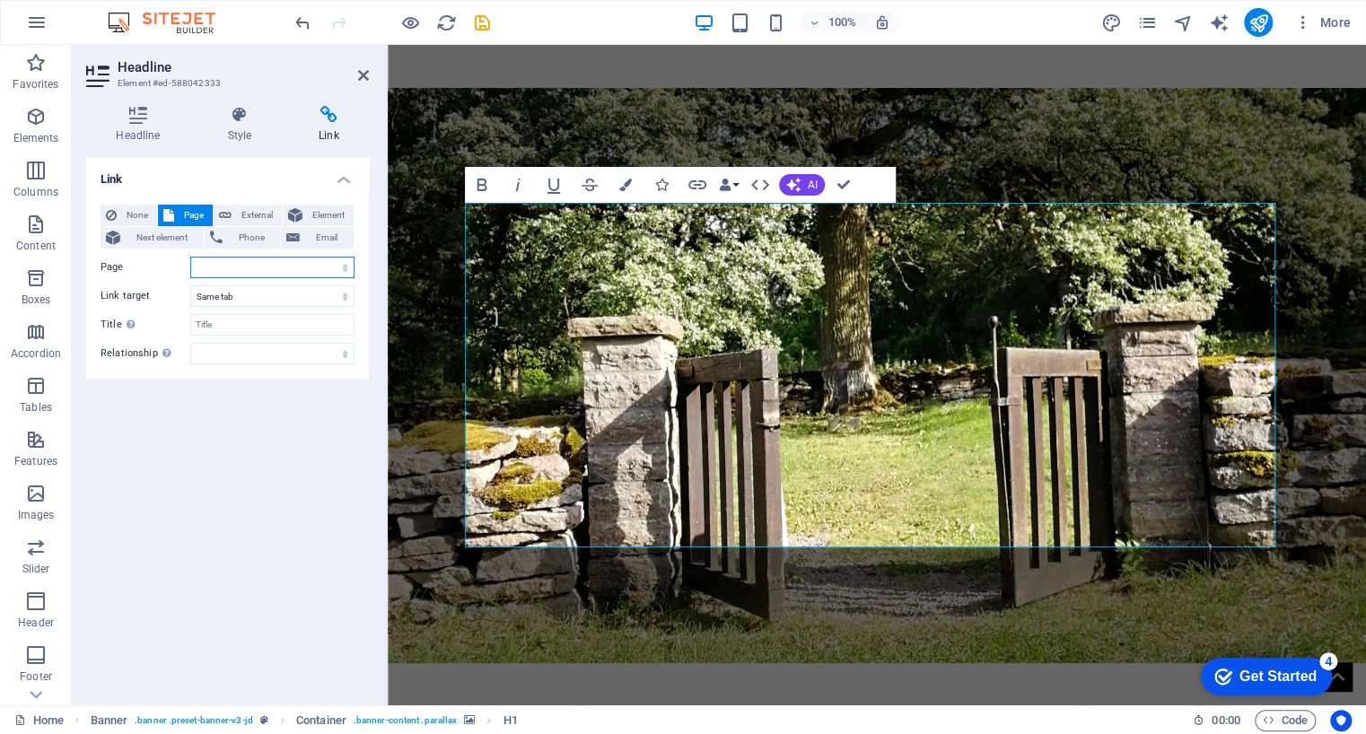
click at [223, 265] on select "Home psykoterapia" at bounding box center [272, 268] width 164 height 22
select select "1"
click at [190, 257] on select "Home psykoterapia" at bounding box center [272, 268] width 164 height 22
drag, startPoint x: 1100, startPoint y: 511, endPoint x: 631, endPoint y: 532, distance: 469.9
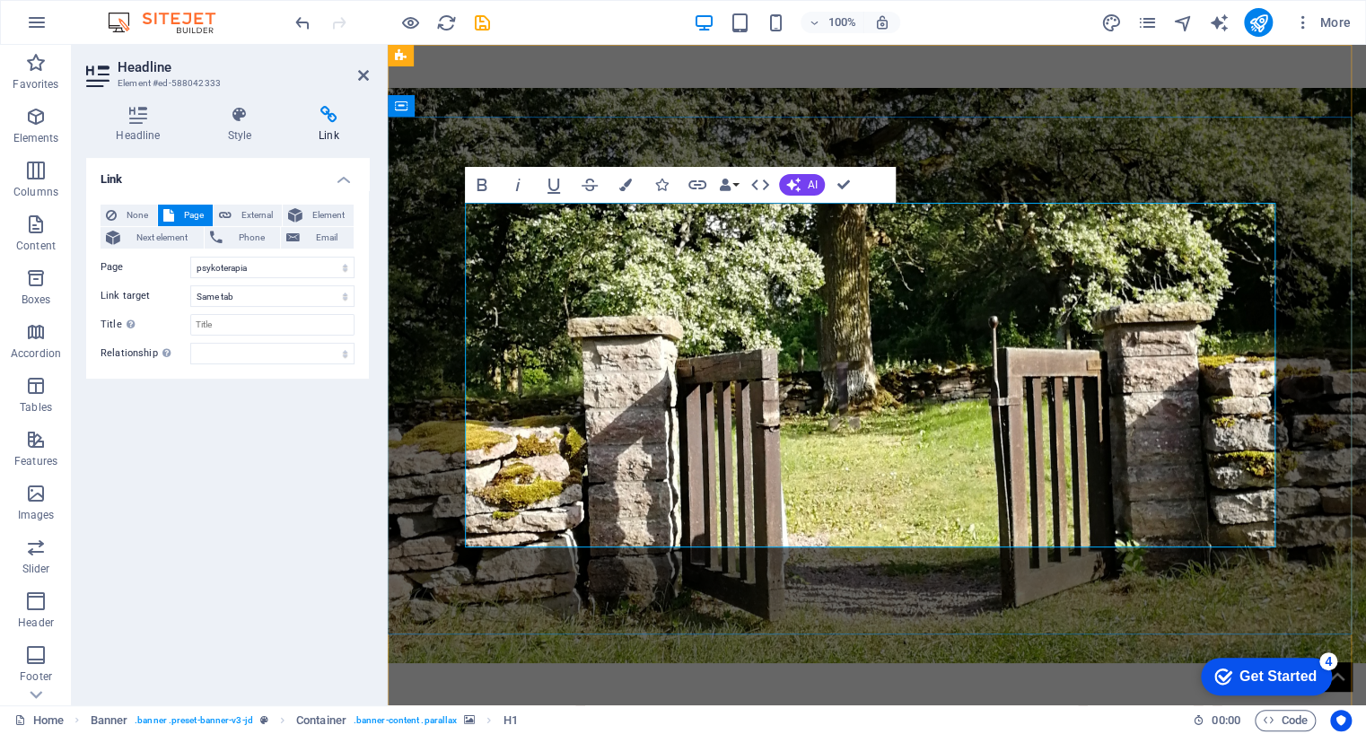
drag, startPoint x: 1100, startPoint y: 504, endPoint x: 688, endPoint y: 516, distance: 411.3
drag, startPoint x: 492, startPoint y: 448, endPoint x: 238, endPoint y: 123, distance: 412.4
click at [238, 123] on icon at bounding box center [239, 115] width 84 height 18
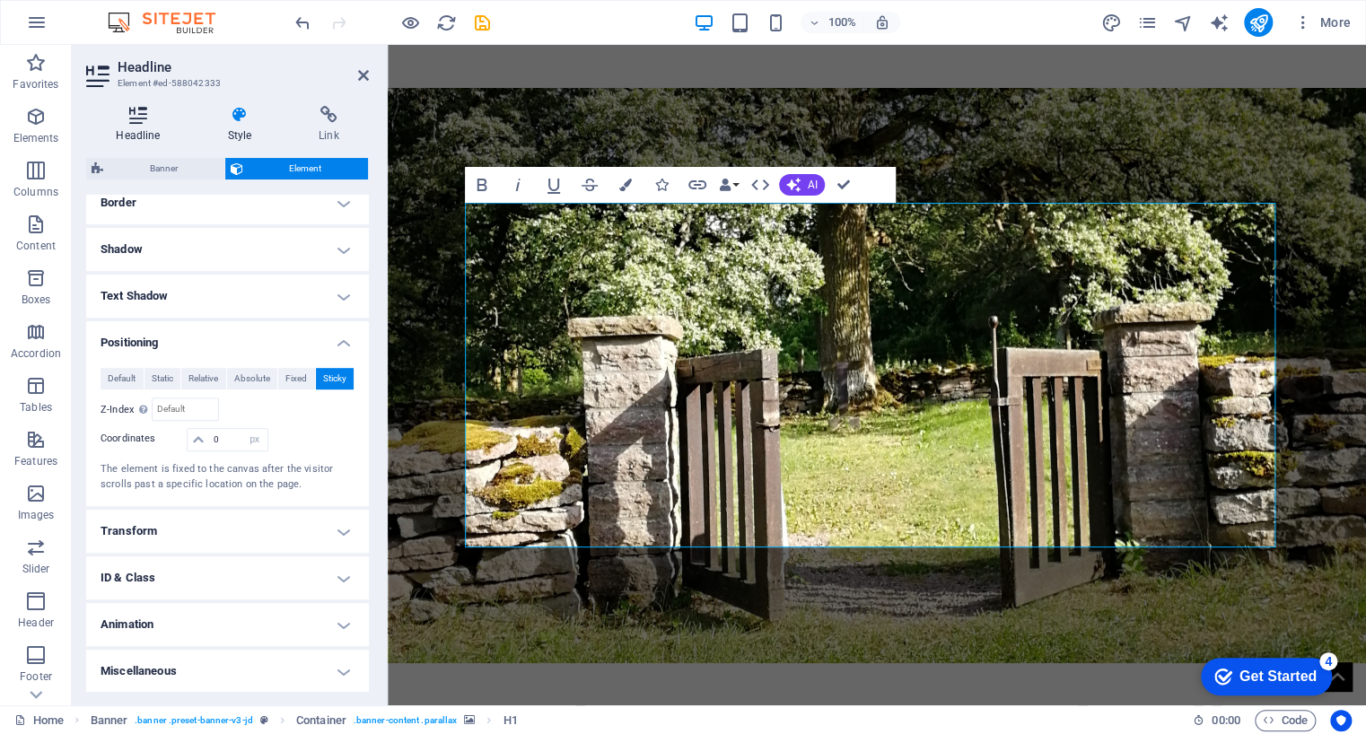
click at [146, 124] on h4 "Headline" at bounding box center [141, 125] width 111 height 38
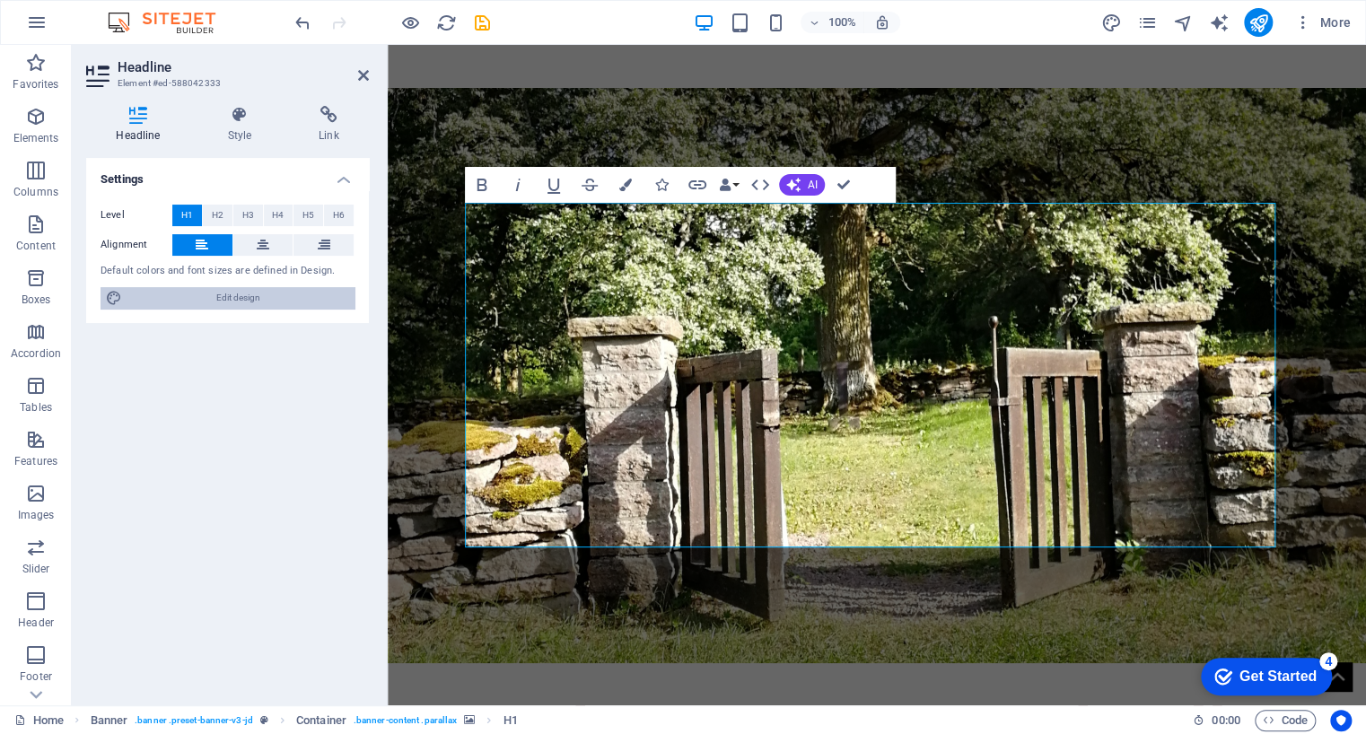
click at [239, 300] on span "Edit design" at bounding box center [238, 298] width 222 height 22
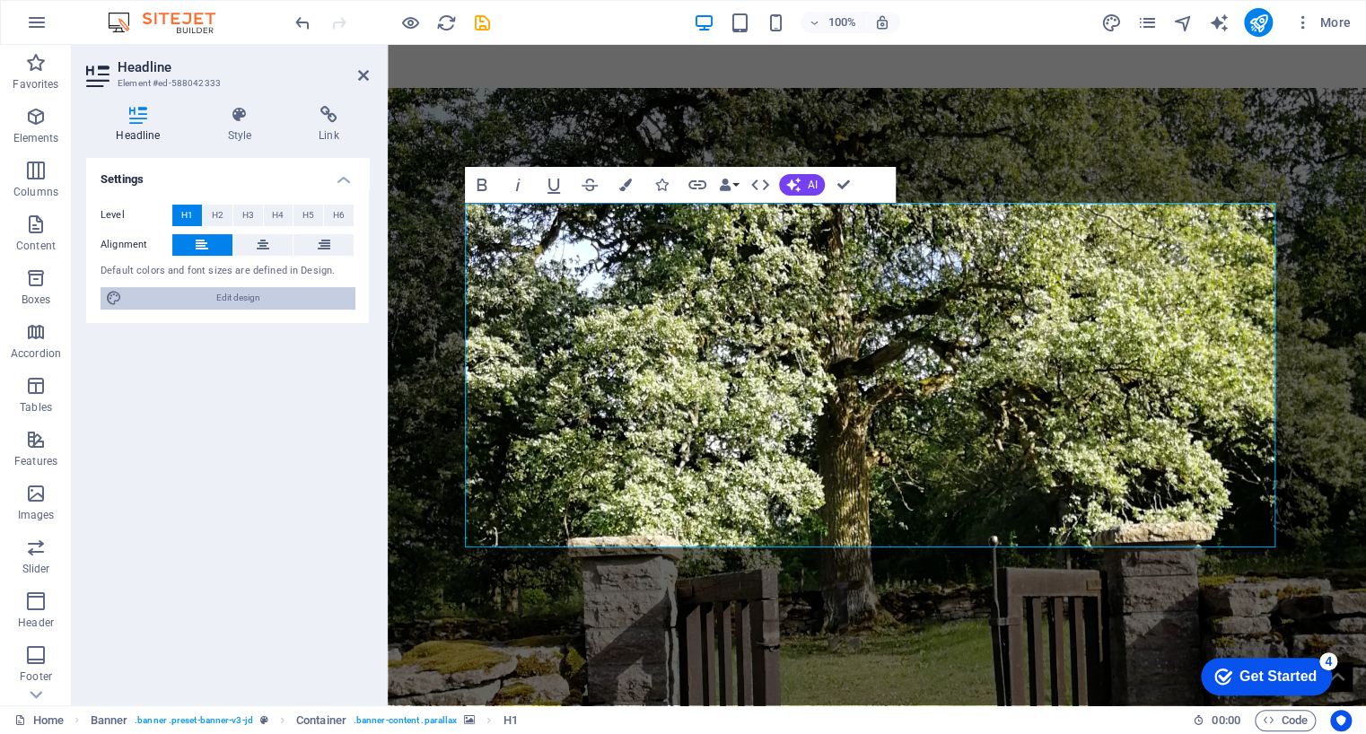
select select "px"
select select "500"
select select "px"
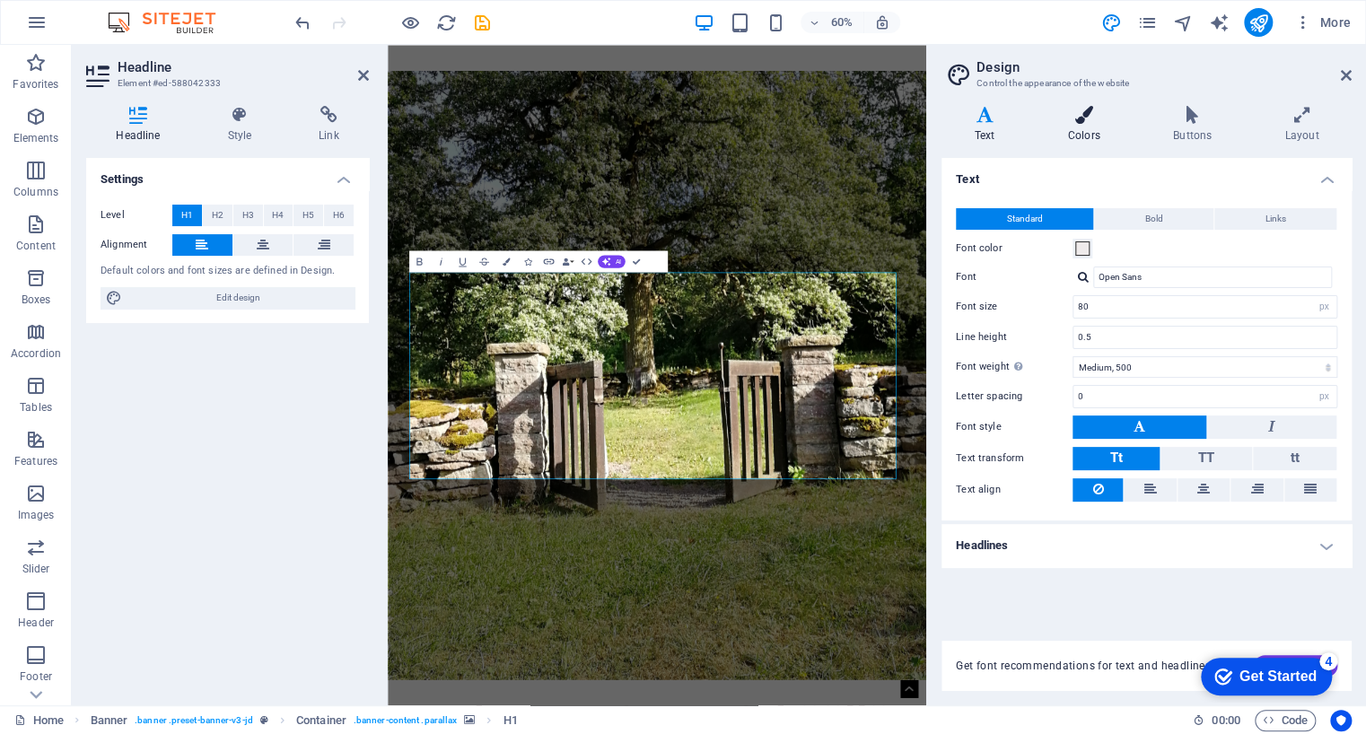
click at [1100, 119] on icon at bounding box center [1084, 115] width 98 height 18
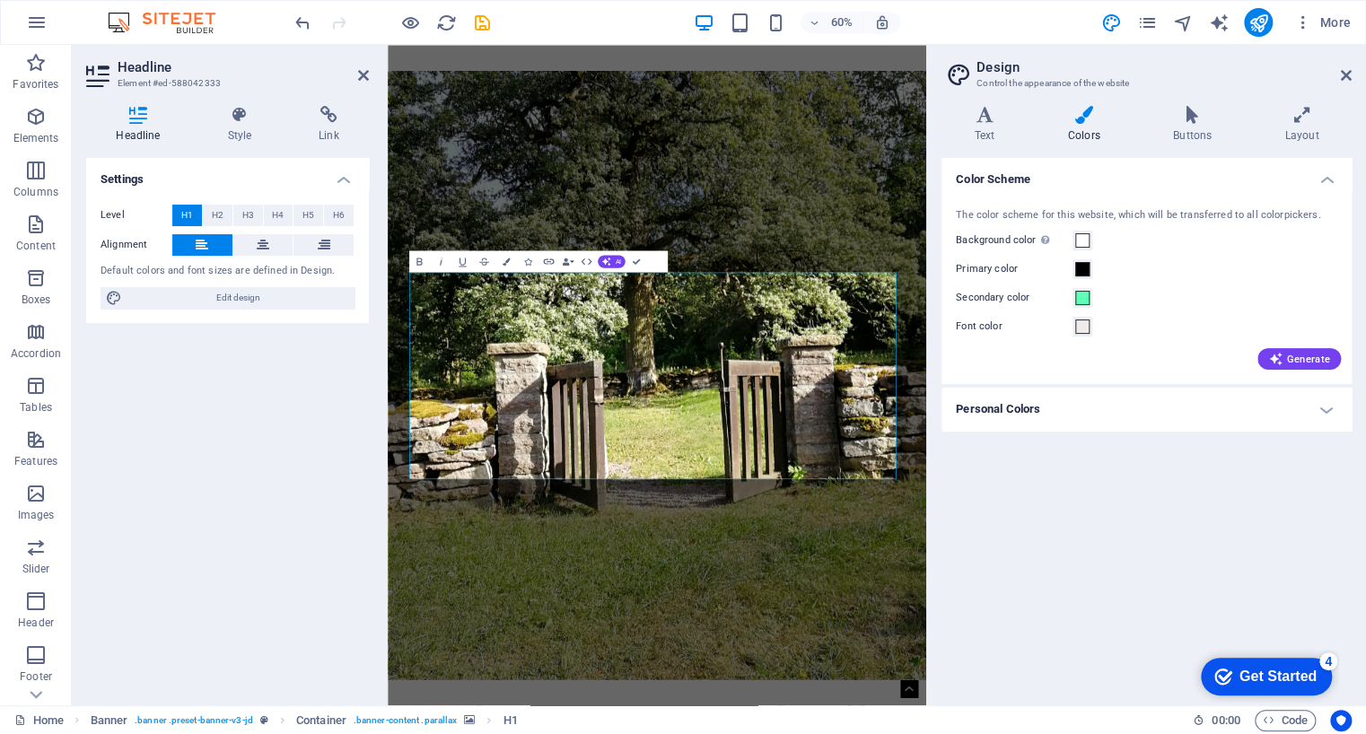
click at [970, 733] on figure at bounding box center [837, 595] width 898 height 1015
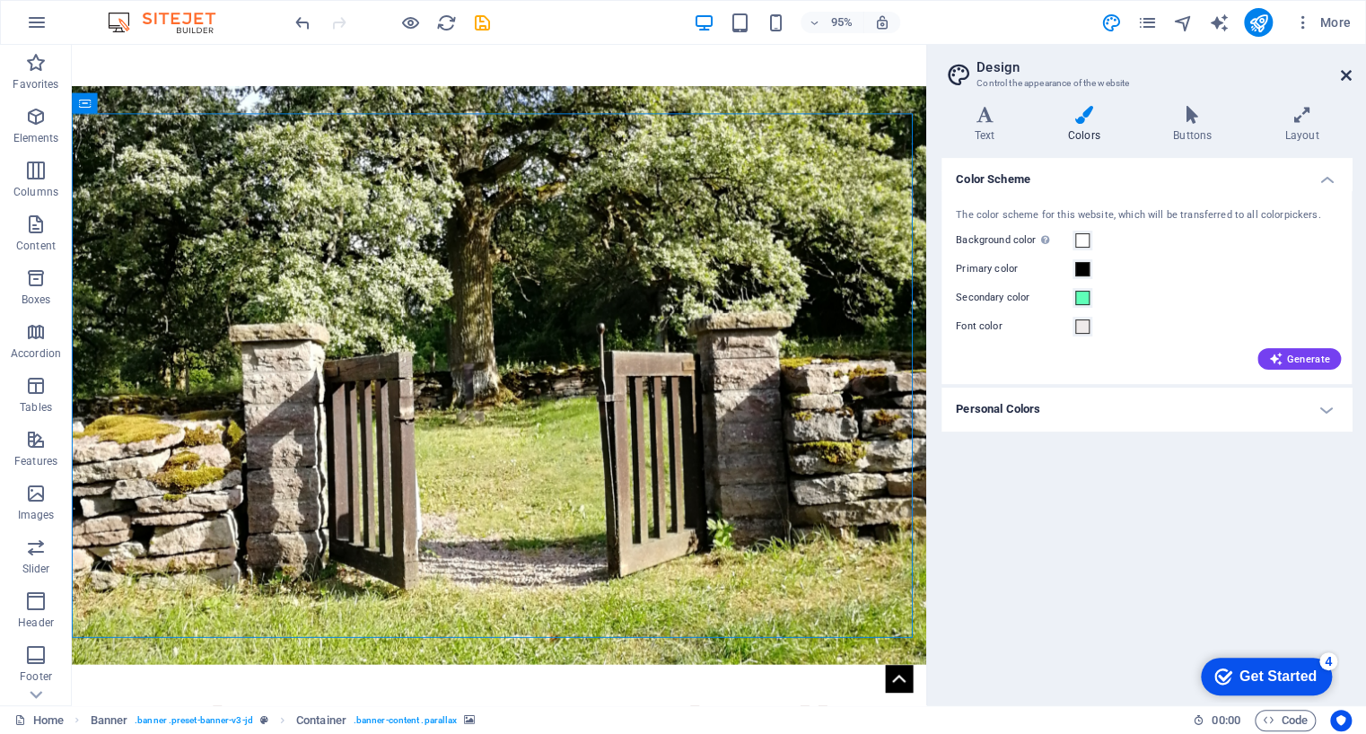
click at [1346, 74] on icon at bounding box center [1346, 75] width 11 height 14
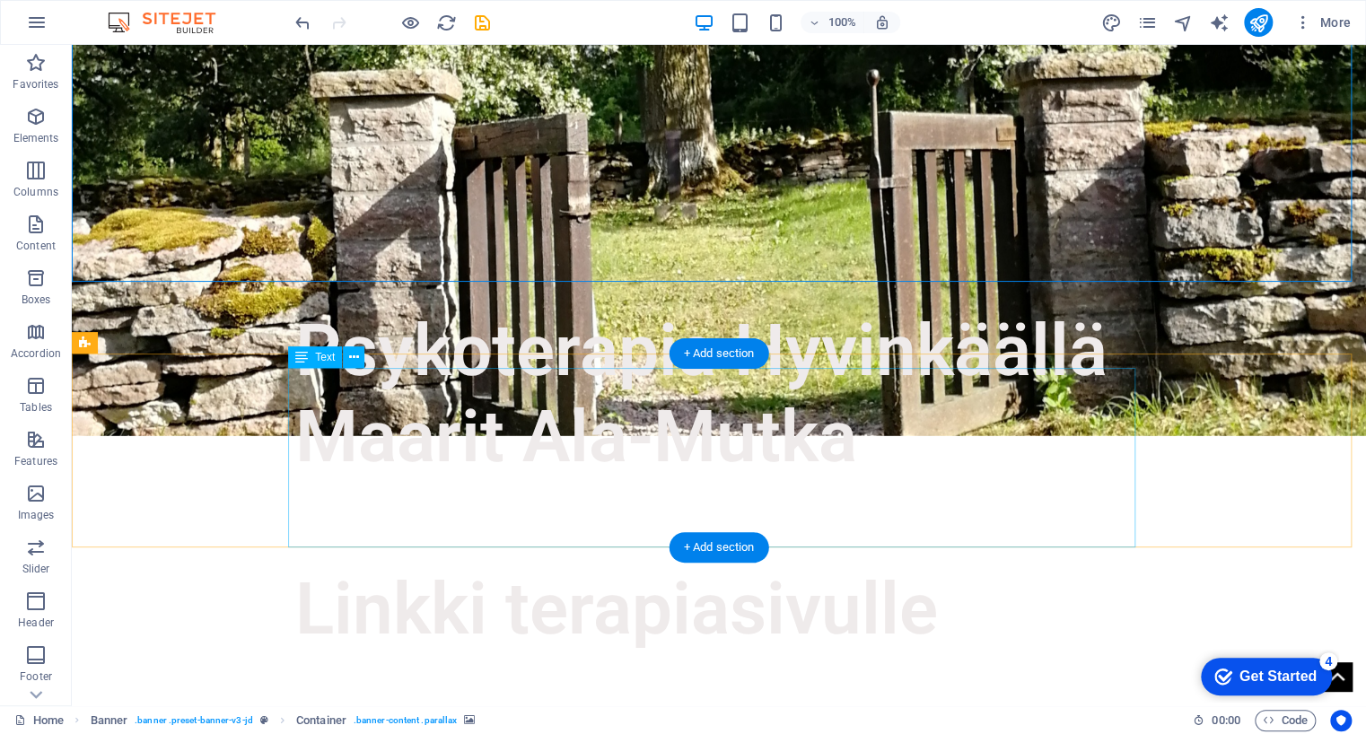
scroll to position [398, 0]
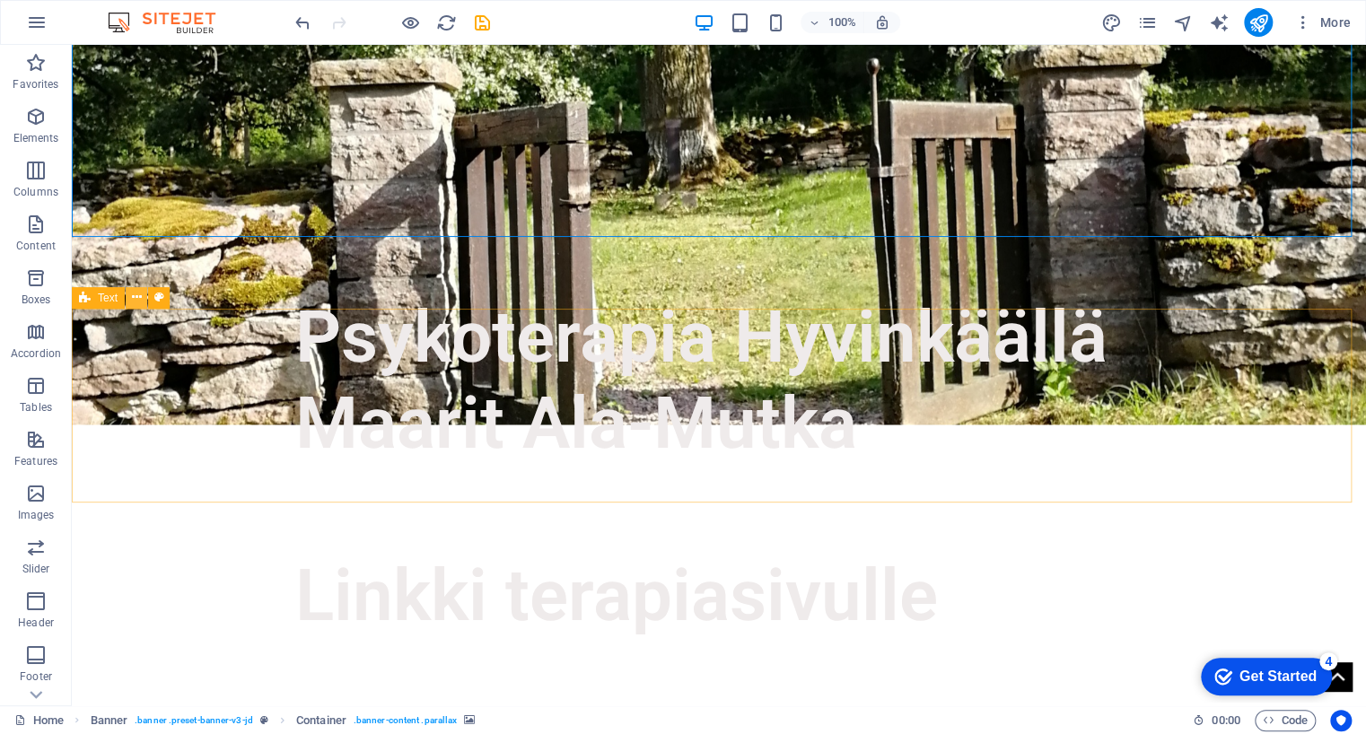
click at [136, 302] on icon at bounding box center [137, 297] width 10 height 19
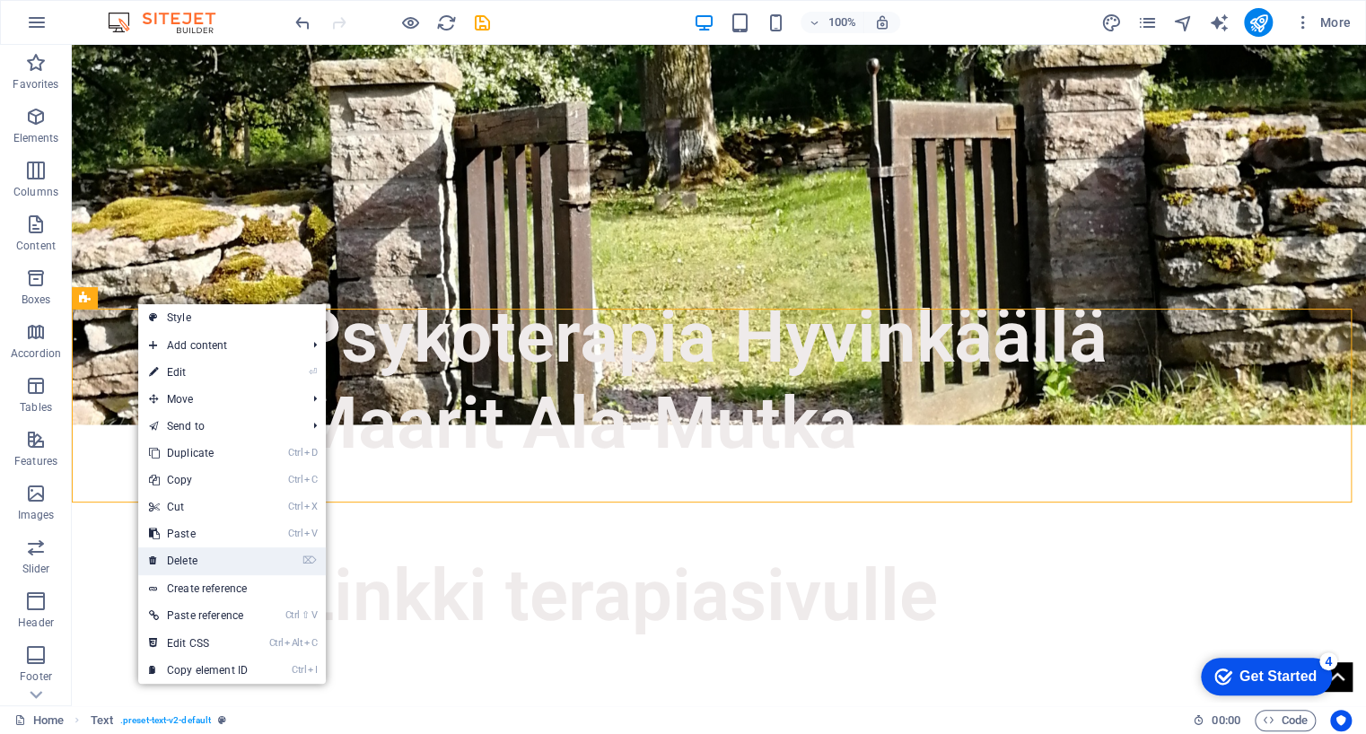
click at [187, 556] on link "⌦ Delete" at bounding box center [198, 561] width 120 height 27
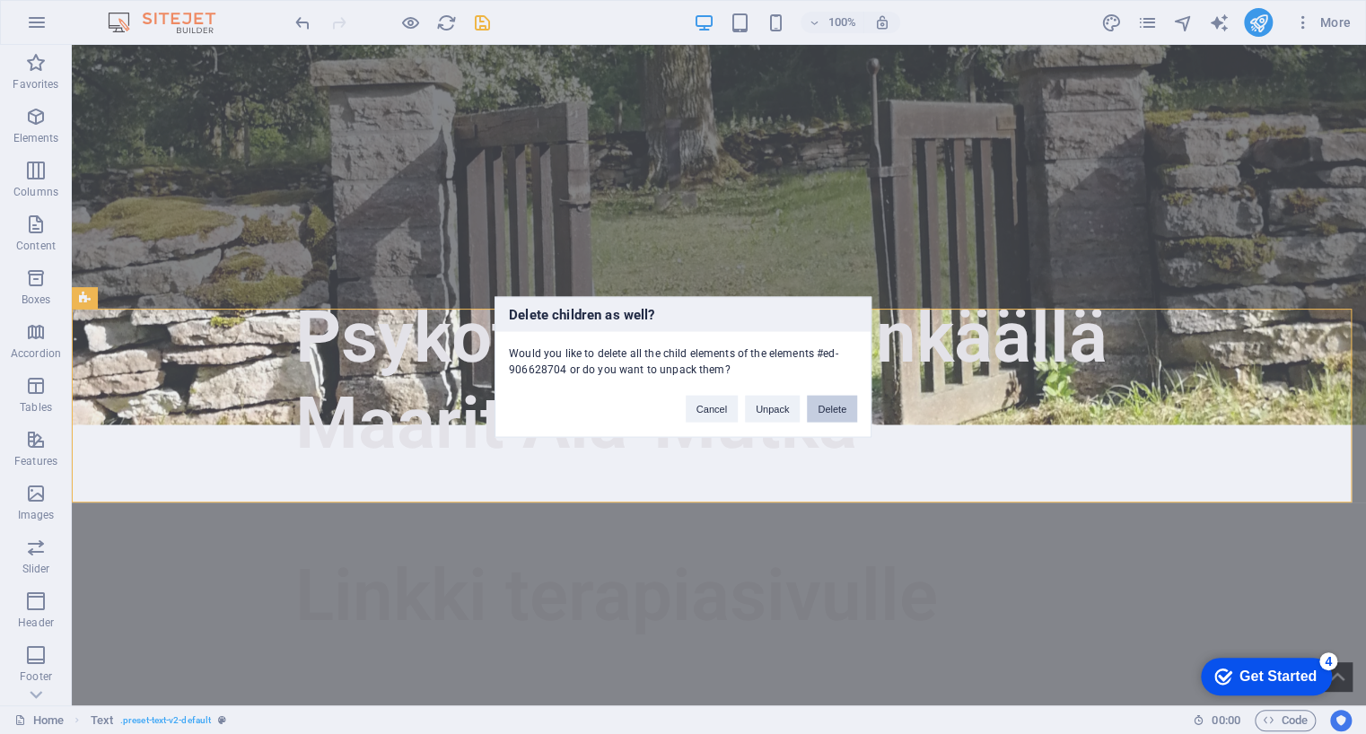
click at [829, 410] on button "Delete" at bounding box center [832, 409] width 50 height 27
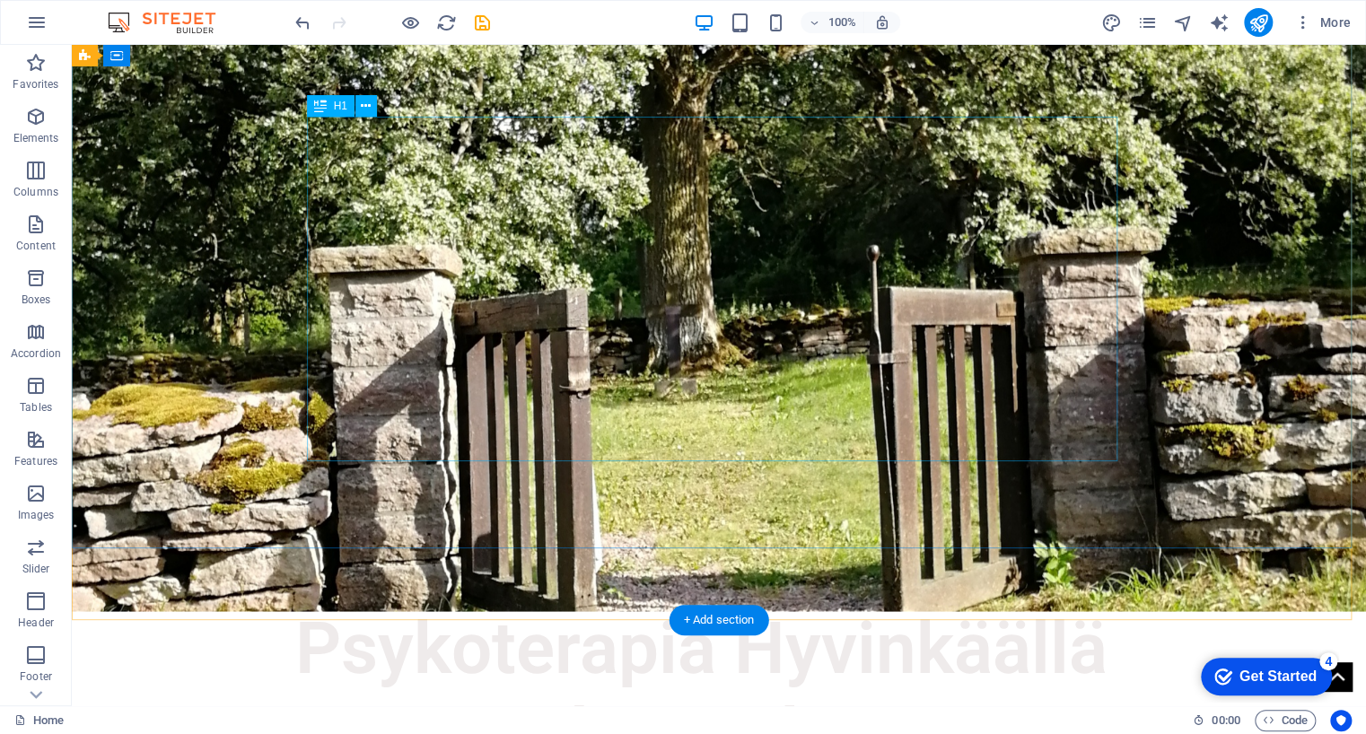
scroll to position [0, 0]
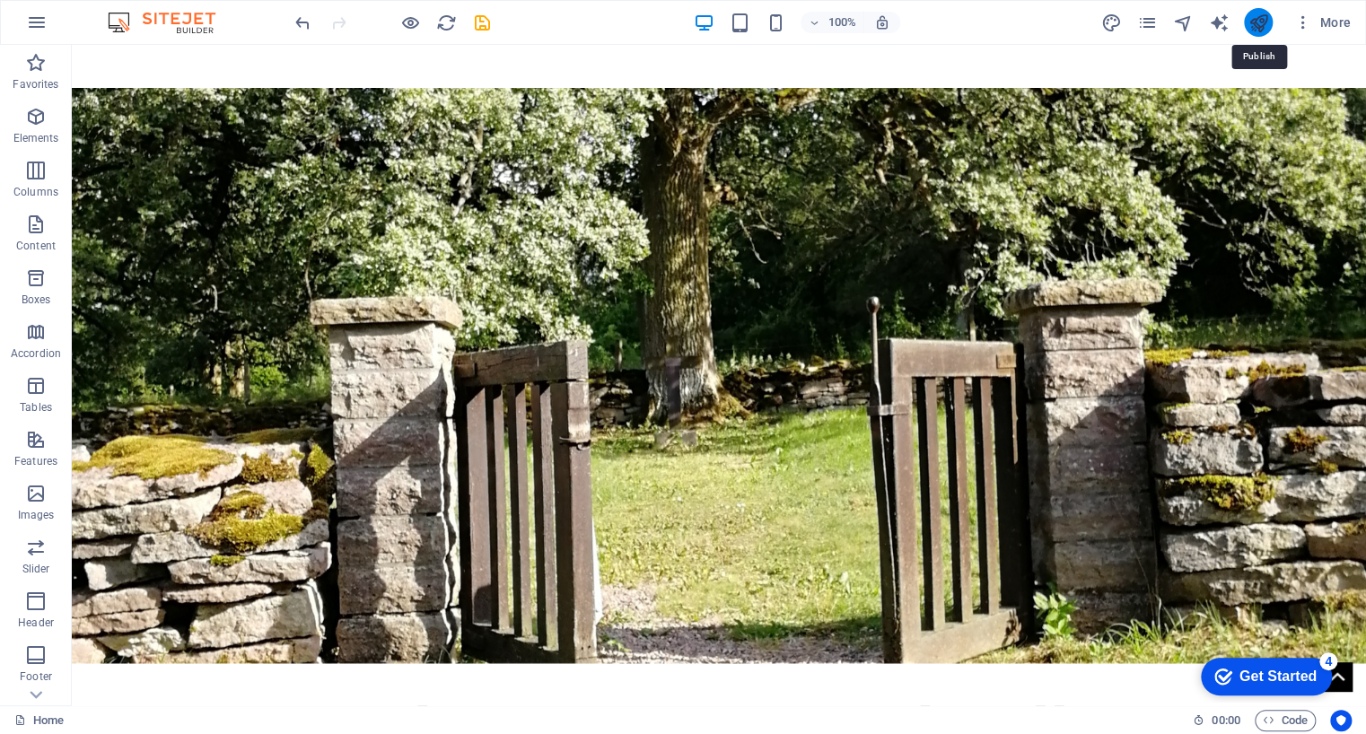
click at [1264, 26] on icon "publish" at bounding box center [1258, 23] width 21 height 21
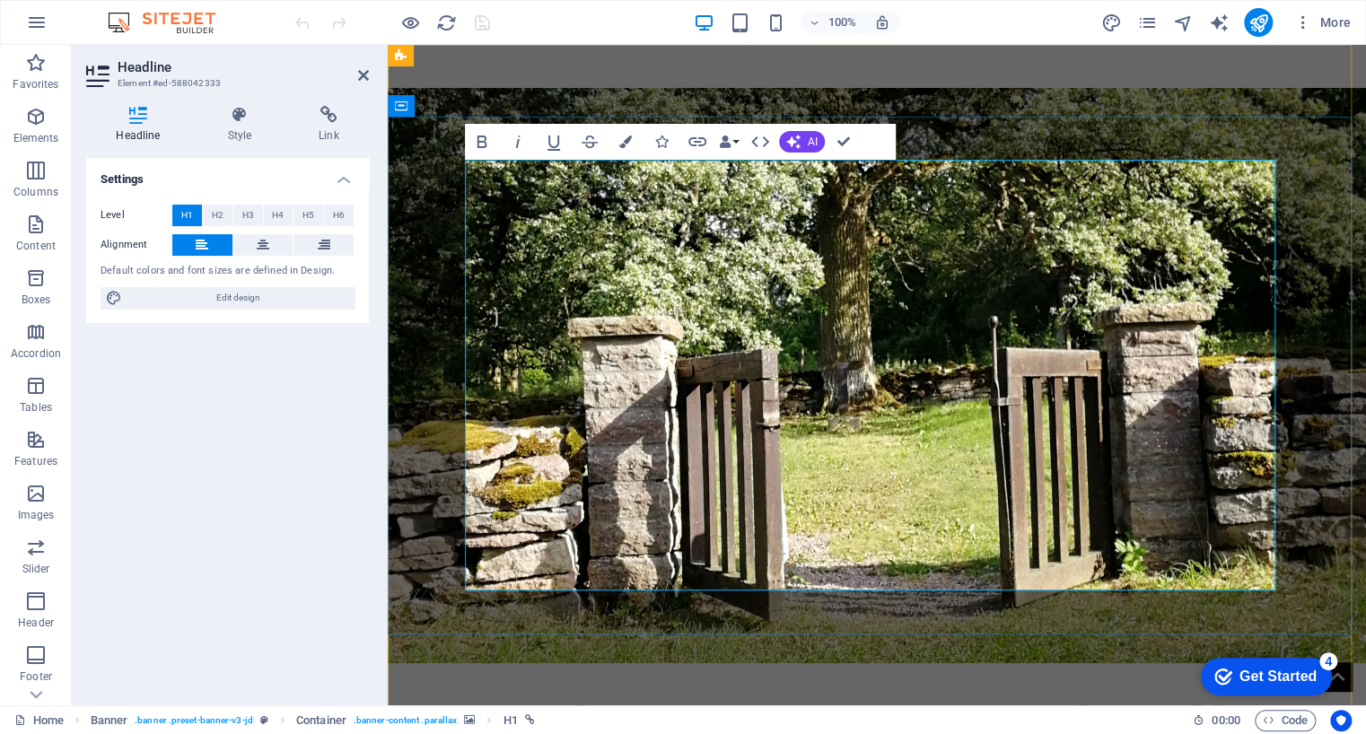
click at [252, 301] on span "Edit design" at bounding box center [238, 298] width 222 height 22
select select "px"
select select "500"
select select "px"
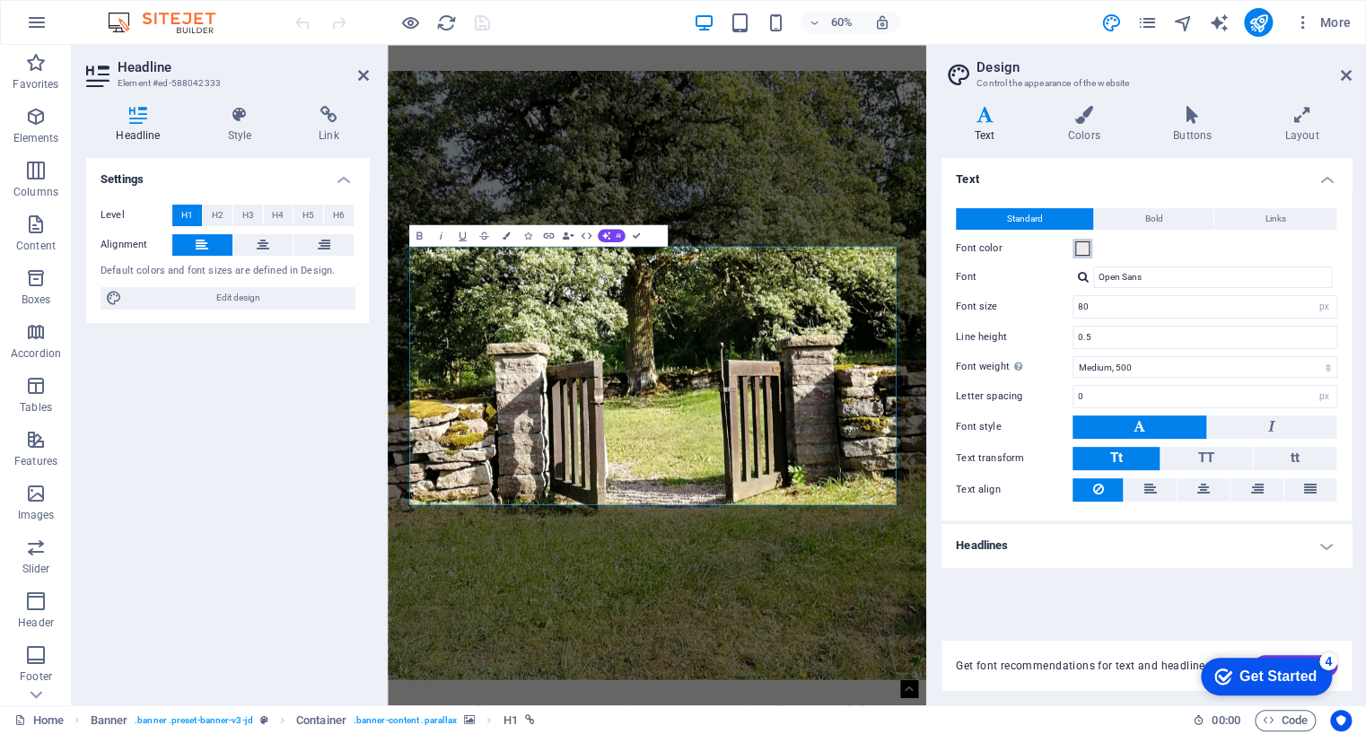
click at [1084, 250] on span at bounding box center [1082, 248] width 14 height 14
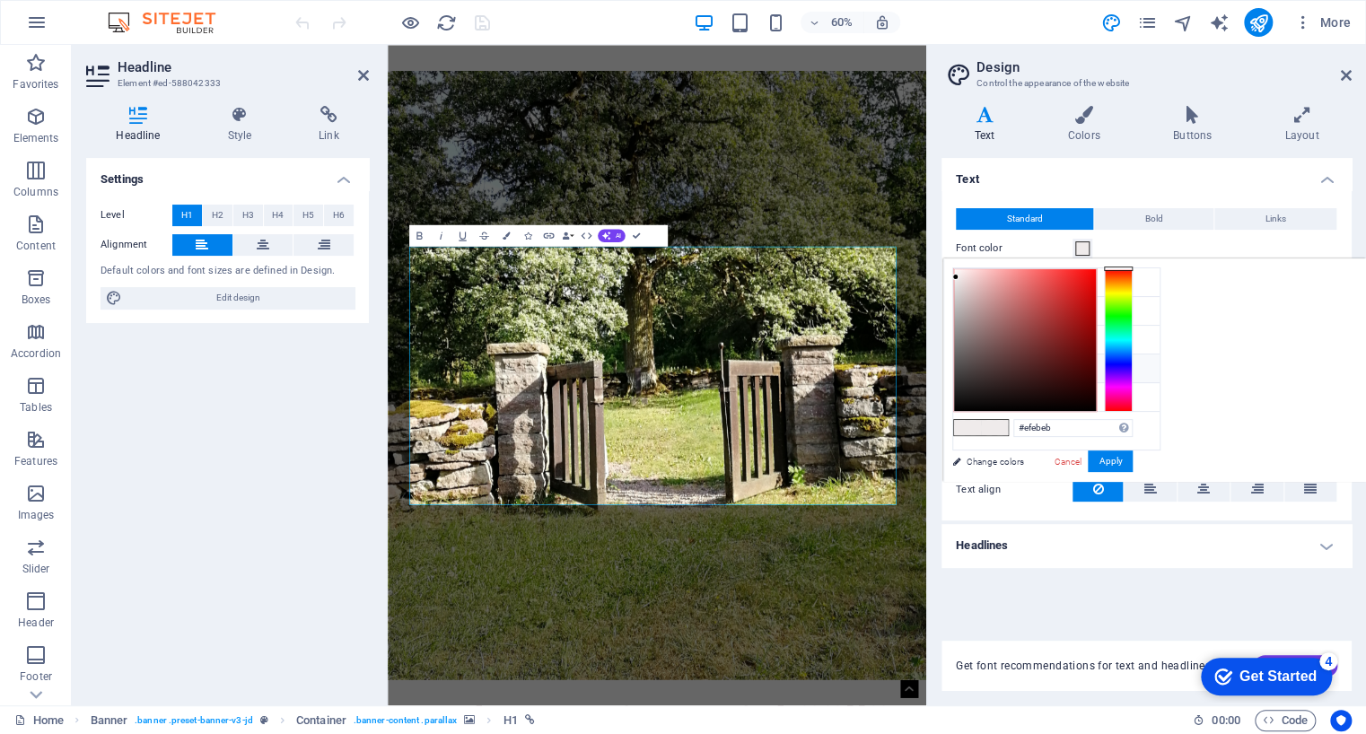
type input "#e51d1d"
click at [1077, 283] on div at bounding box center [1025, 340] width 142 height 142
click at [995, 454] on div "#e51d1d Supported formats #0852ed rgb(8, 82, 237) rgba(8, 82, 237, 90%) hsv(221…" at bounding box center [1042, 500] width 198 height 483
click at [995, 464] on div "#e51d1d Supported formats #0852ed rgb(8, 82, 237) rgba(8, 82, 237, 90%) hsv(221…" at bounding box center [1042, 500] width 198 height 483
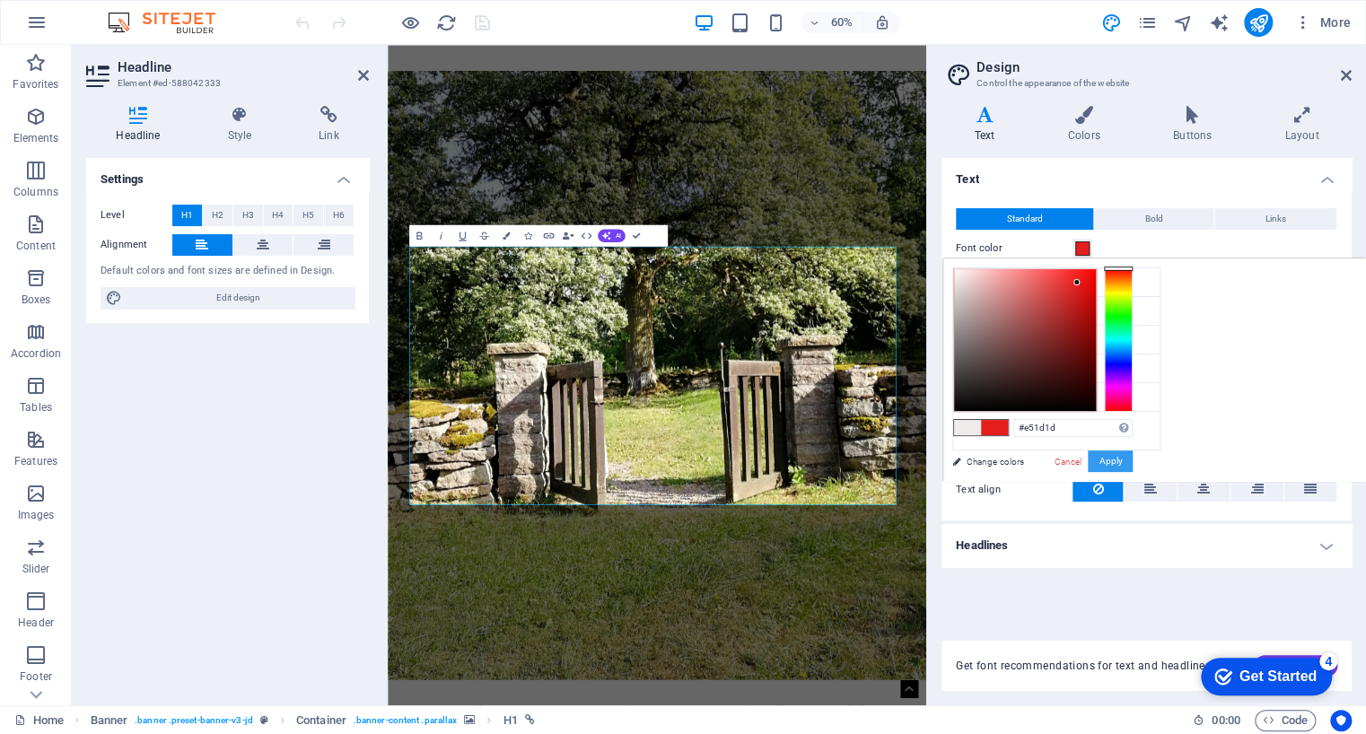
click at [1102, 464] on button "Apply" at bounding box center [1110, 462] width 45 height 22
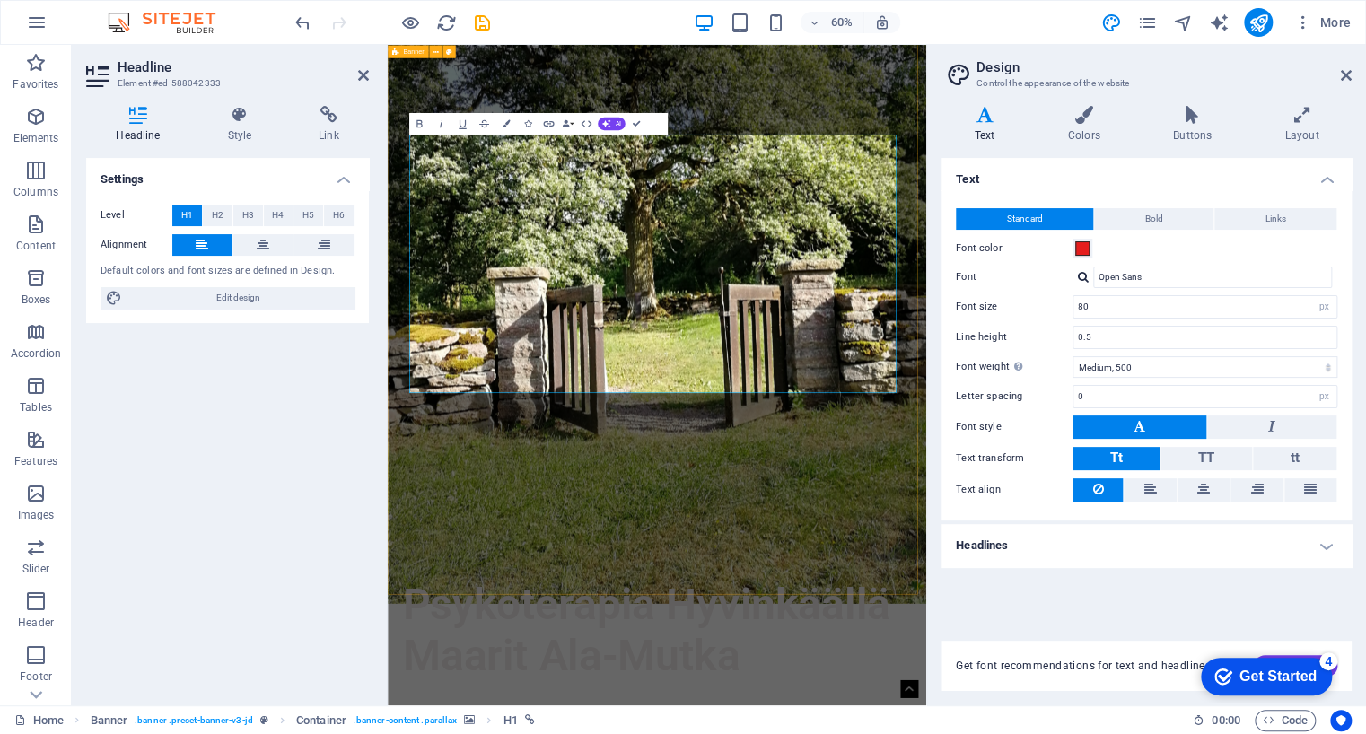
scroll to position [172, 0]
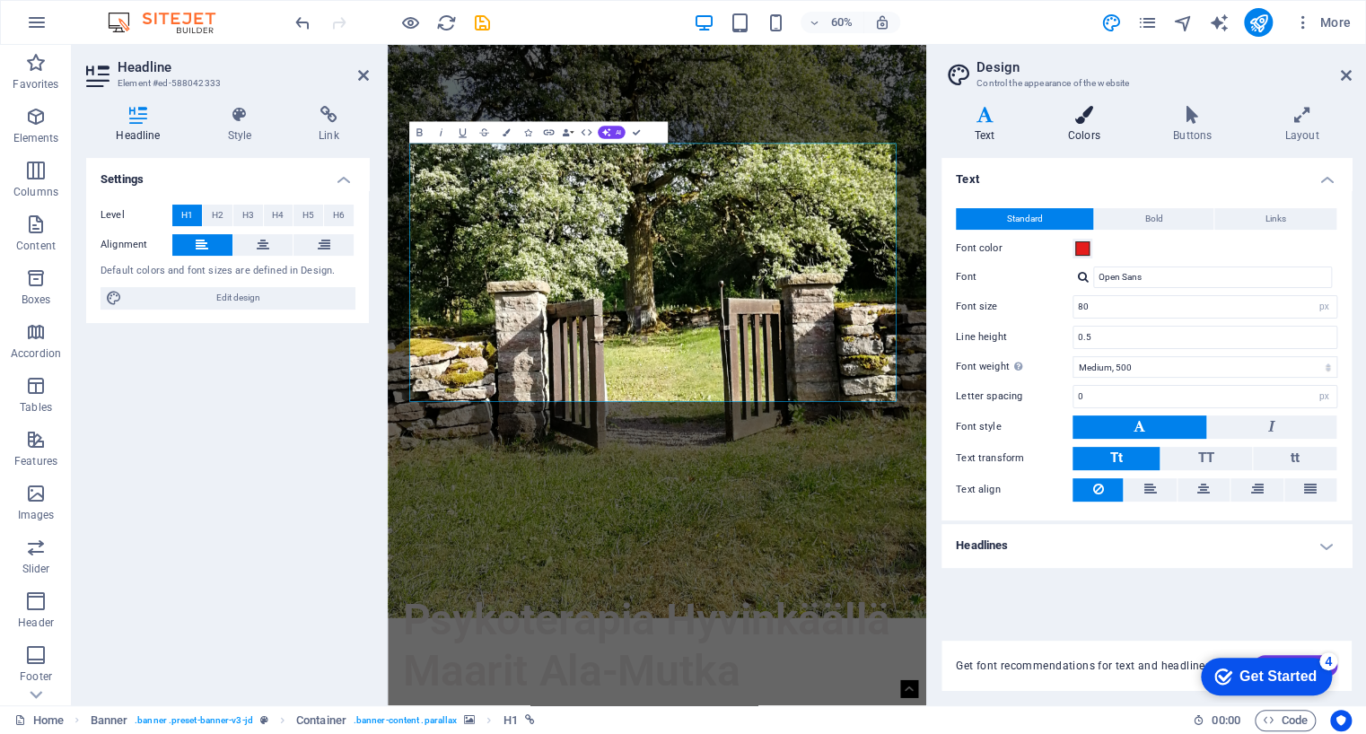
click at [1084, 115] on icon at bounding box center [1084, 115] width 98 height 18
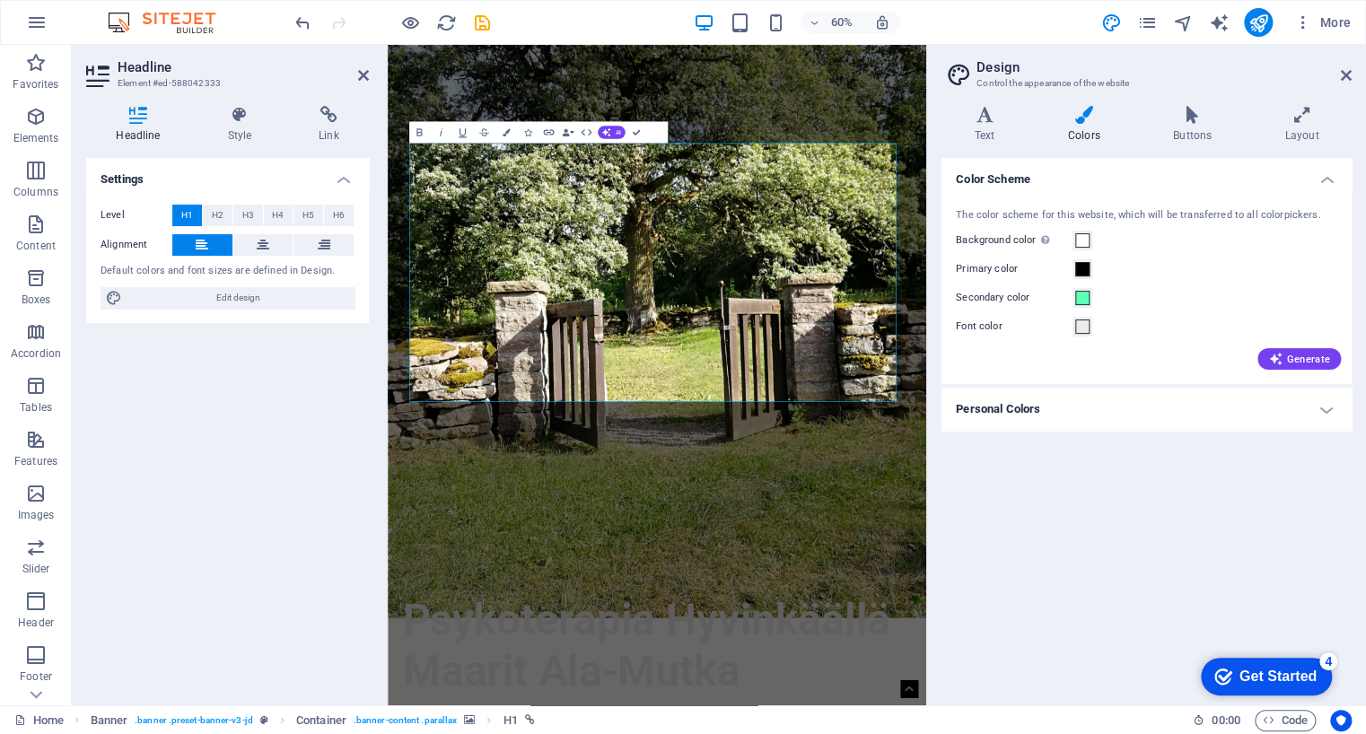
click at [1197, 414] on h4 "Personal Colors" at bounding box center [1147, 409] width 410 height 43
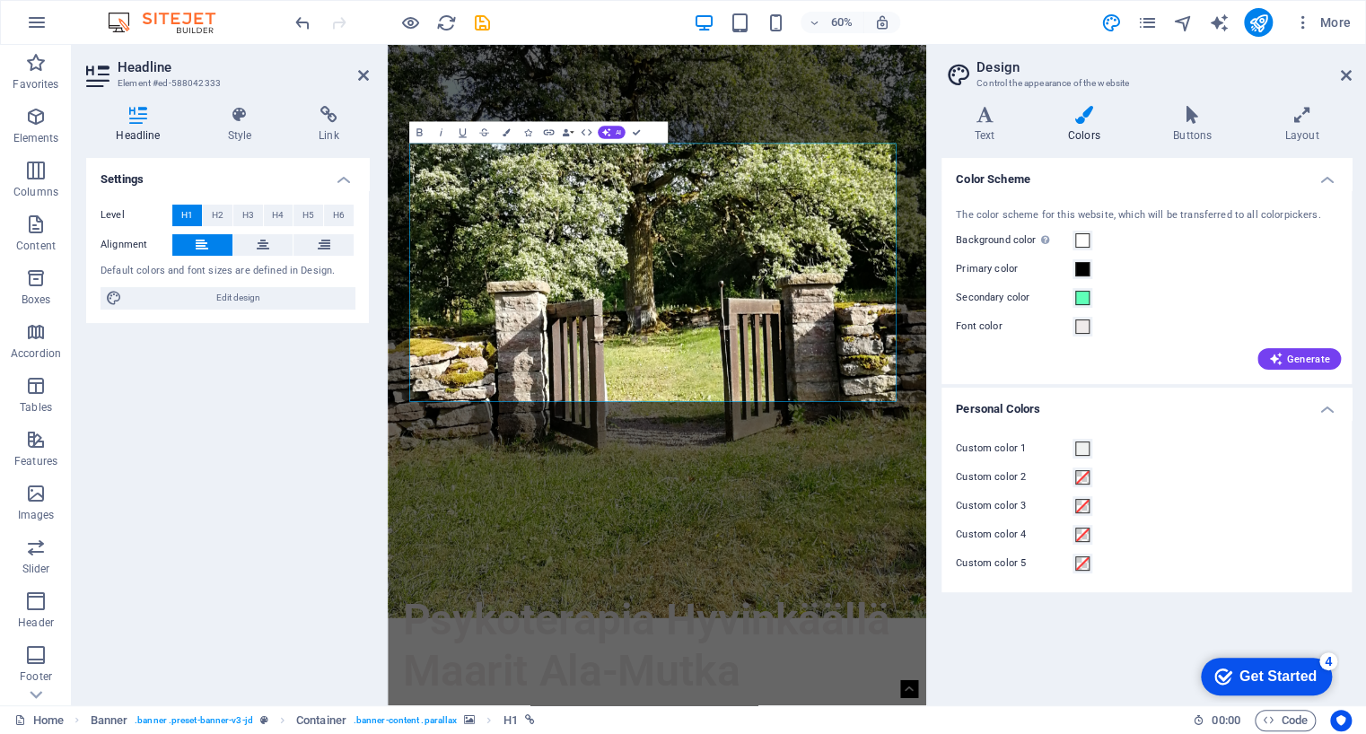
click at [1197, 414] on h4 "Personal Colors" at bounding box center [1147, 404] width 410 height 32
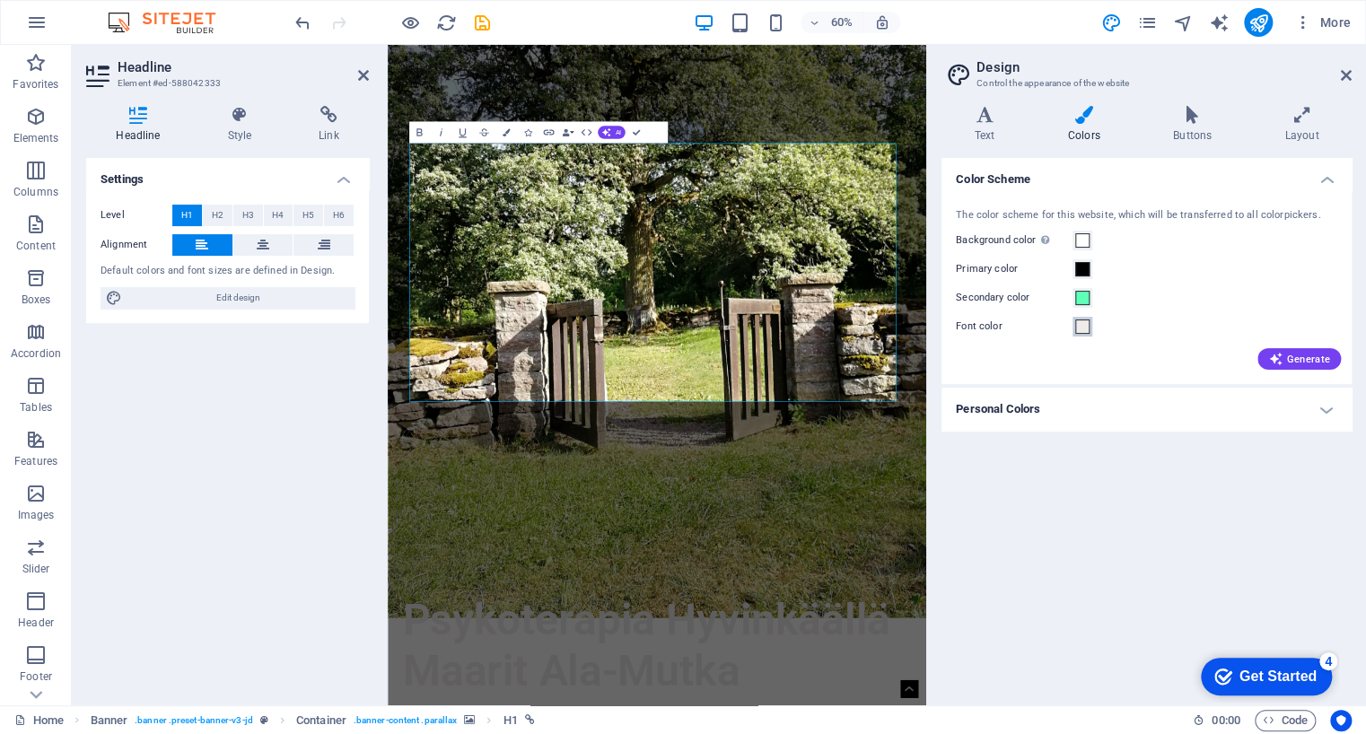
click at [1083, 328] on span at bounding box center [1082, 327] width 14 height 14
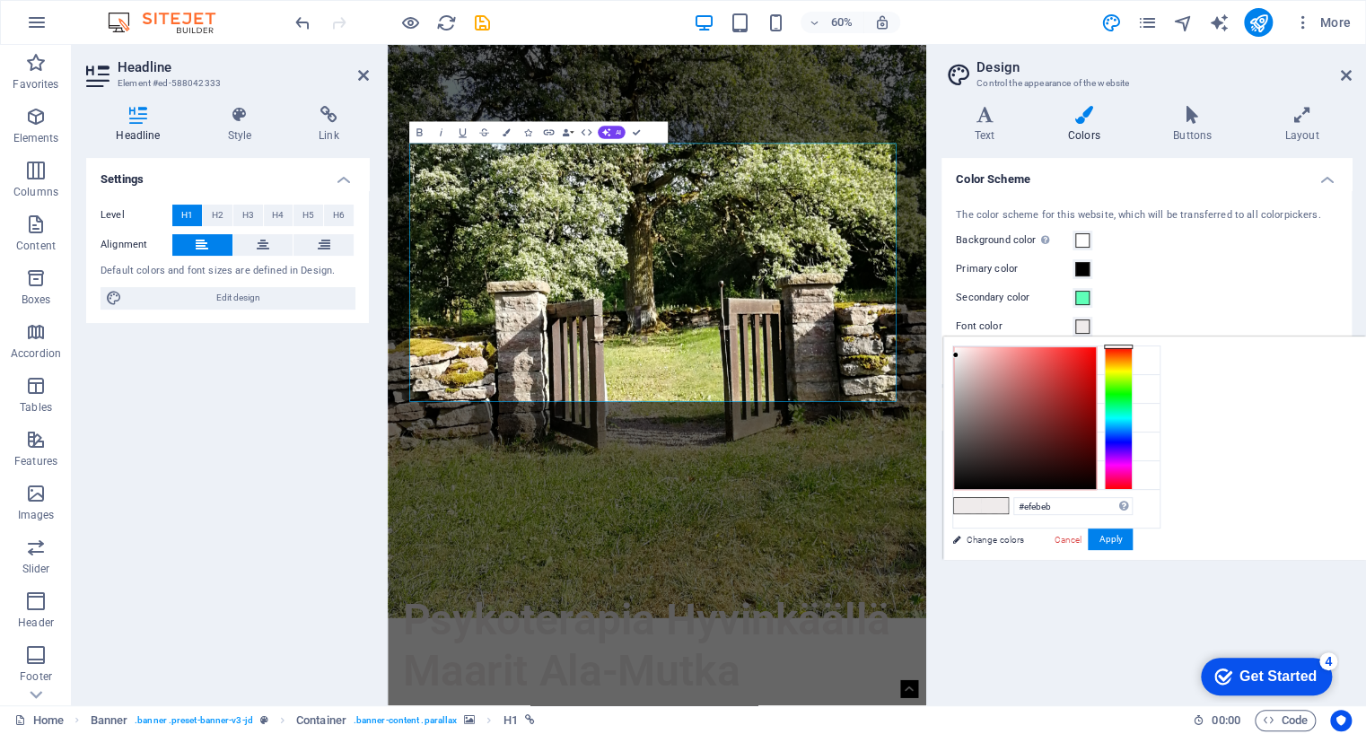
type input "#e42323"
click at [1074, 362] on div at bounding box center [1025, 418] width 142 height 142
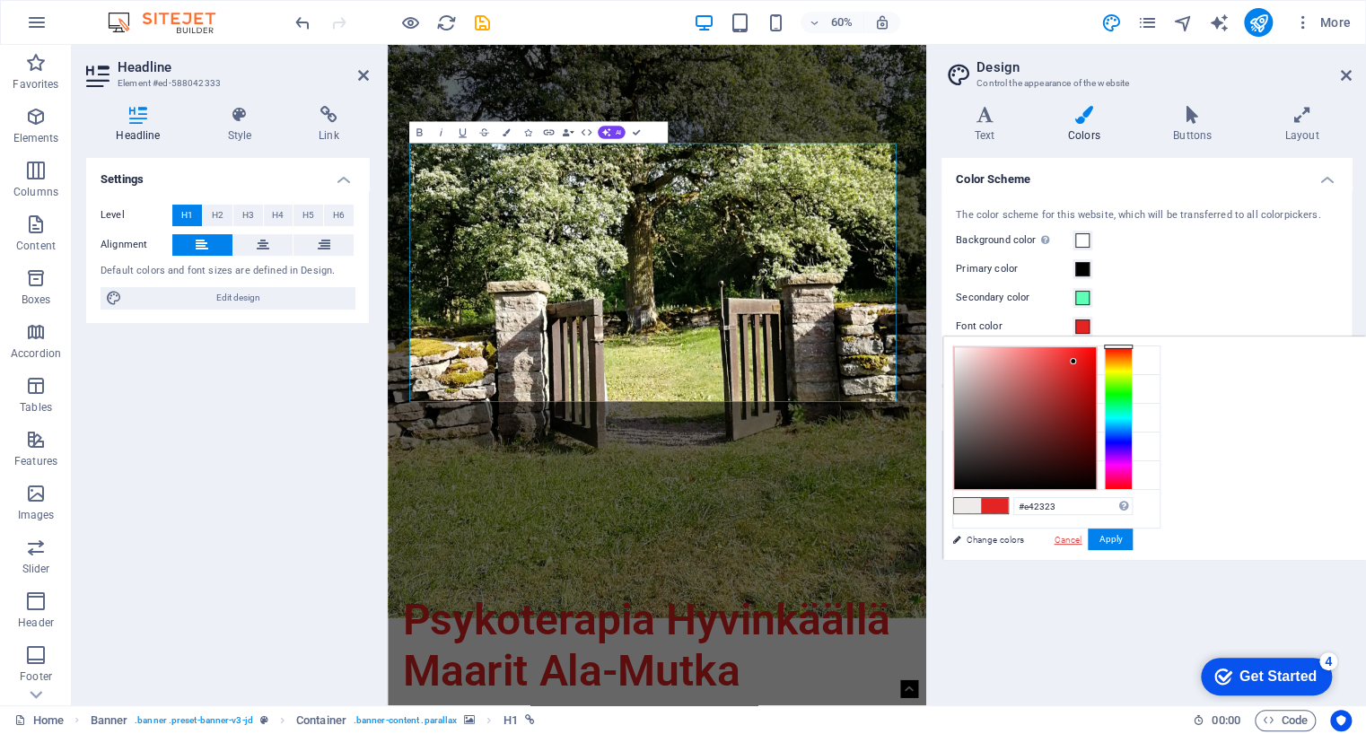
click at [1068, 540] on link "Cancel" at bounding box center [1067, 539] width 31 height 13
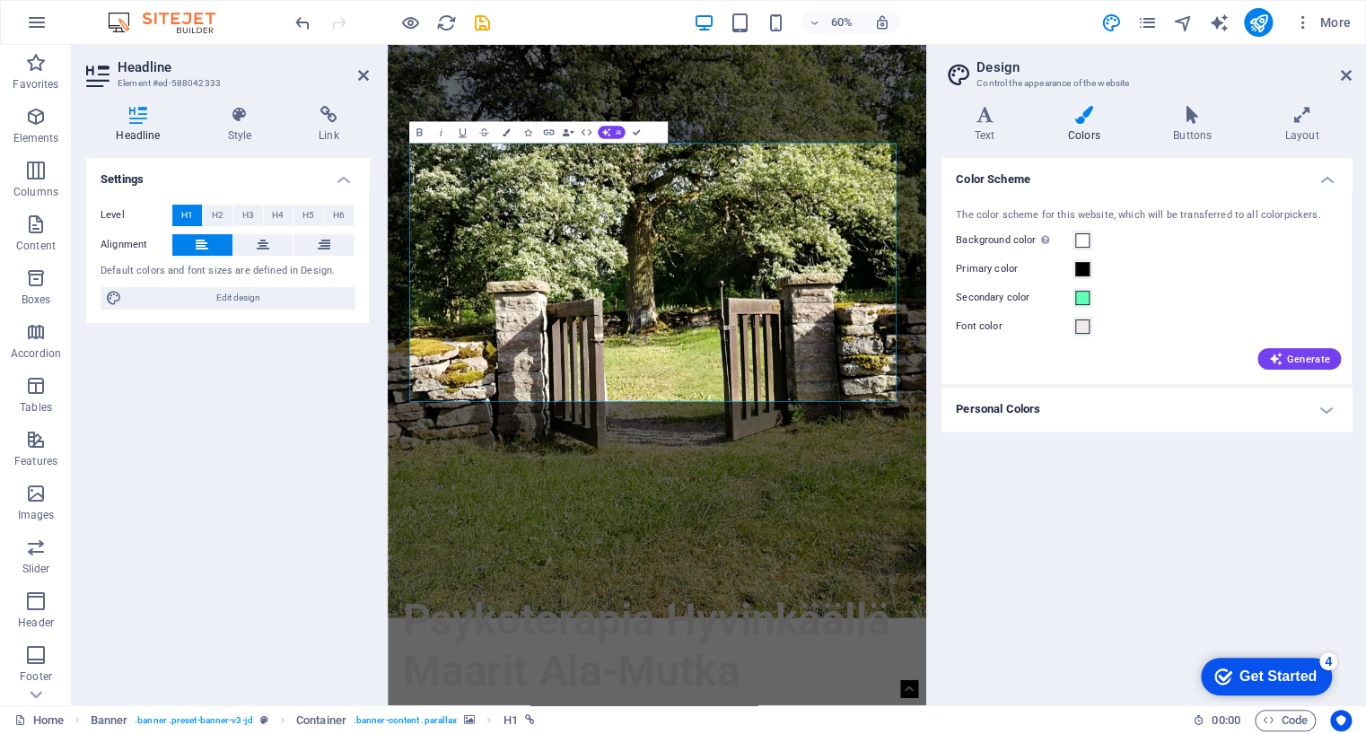
click at [1079, 464] on div "Color Scheme The color scheme for this website, which will be transferred to al…" at bounding box center [1147, 424] width 410 height 533
click at [1080, 733] on figure at bounding box center [837, 492] width 898 height 1015
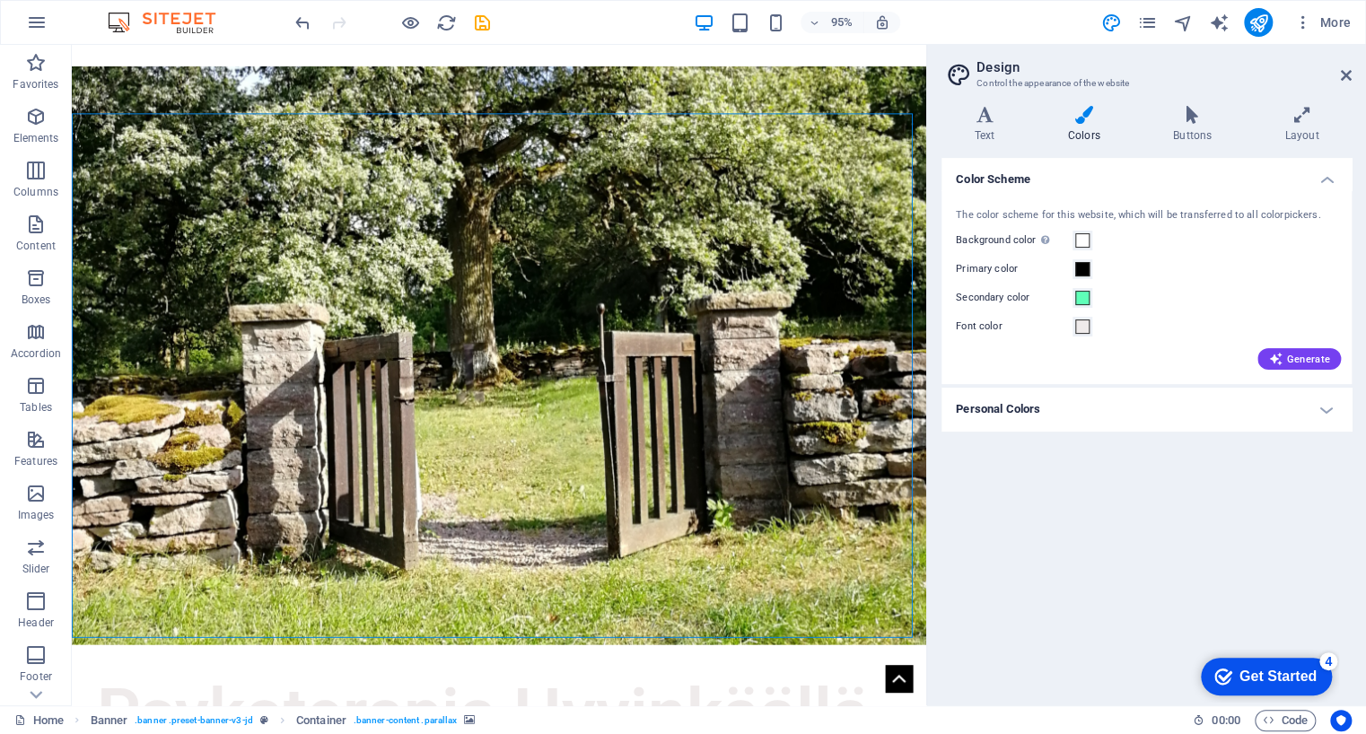
scroll to position [0, 0]
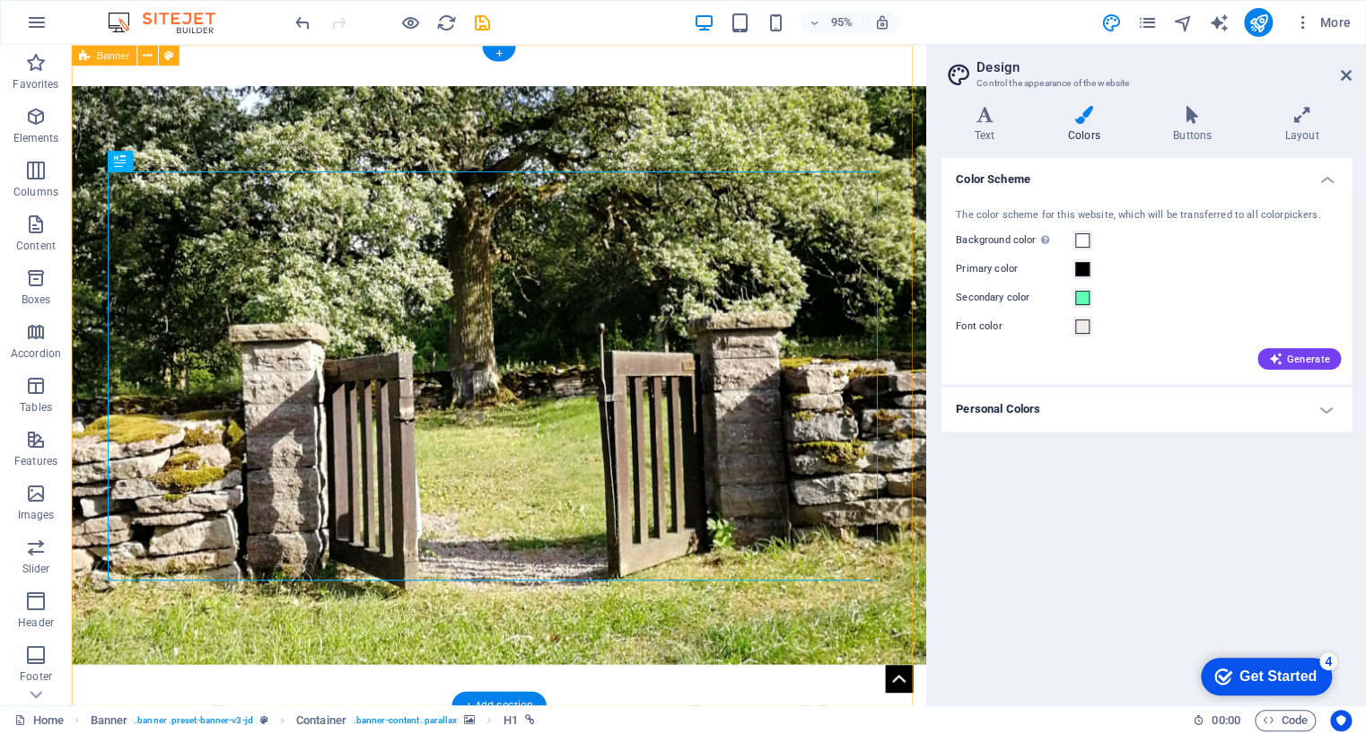
click at [656, 70] on div "Psykoterapia Hyvinkäällä Maarit Ala-Mutka Linkki terapiasivulle" at bounding box center [521, 637] width 899 height 1184
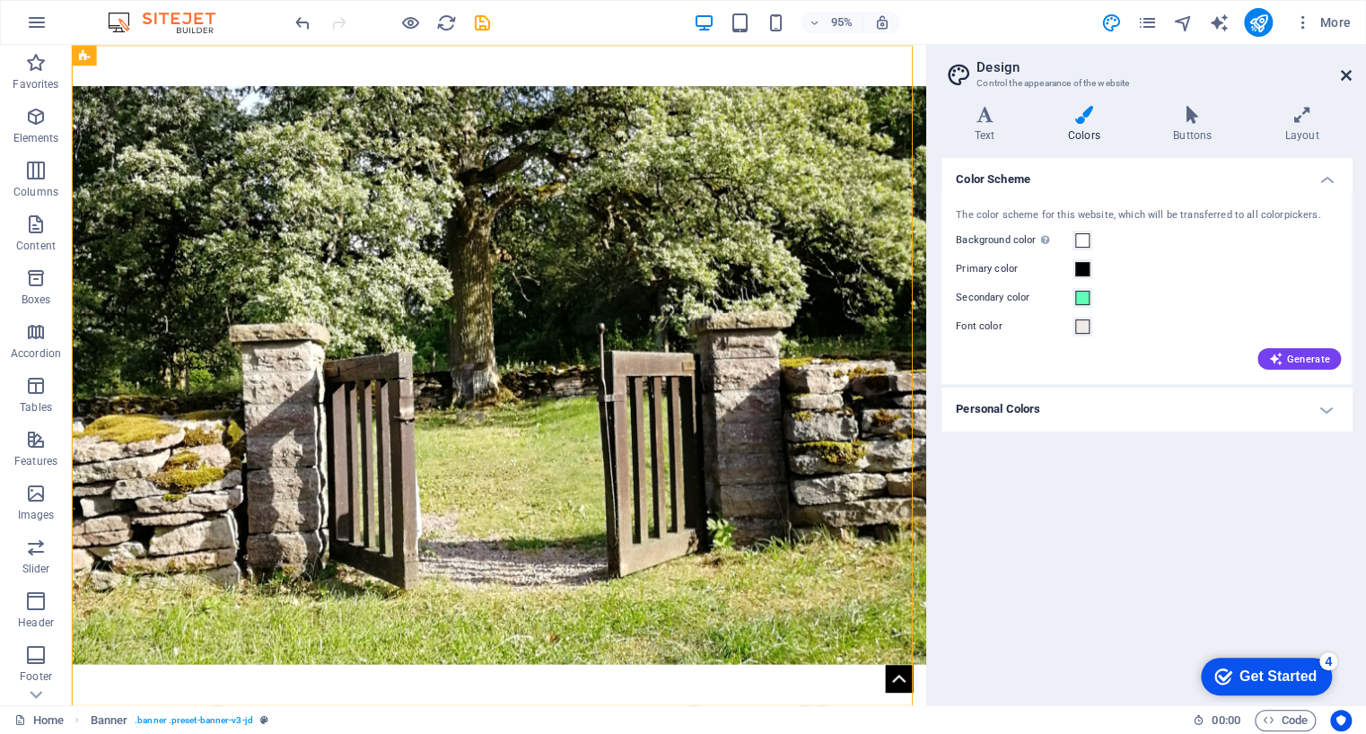
click at [1343, 76] on icon at bounding box center [1346, 75] width 11 height 14
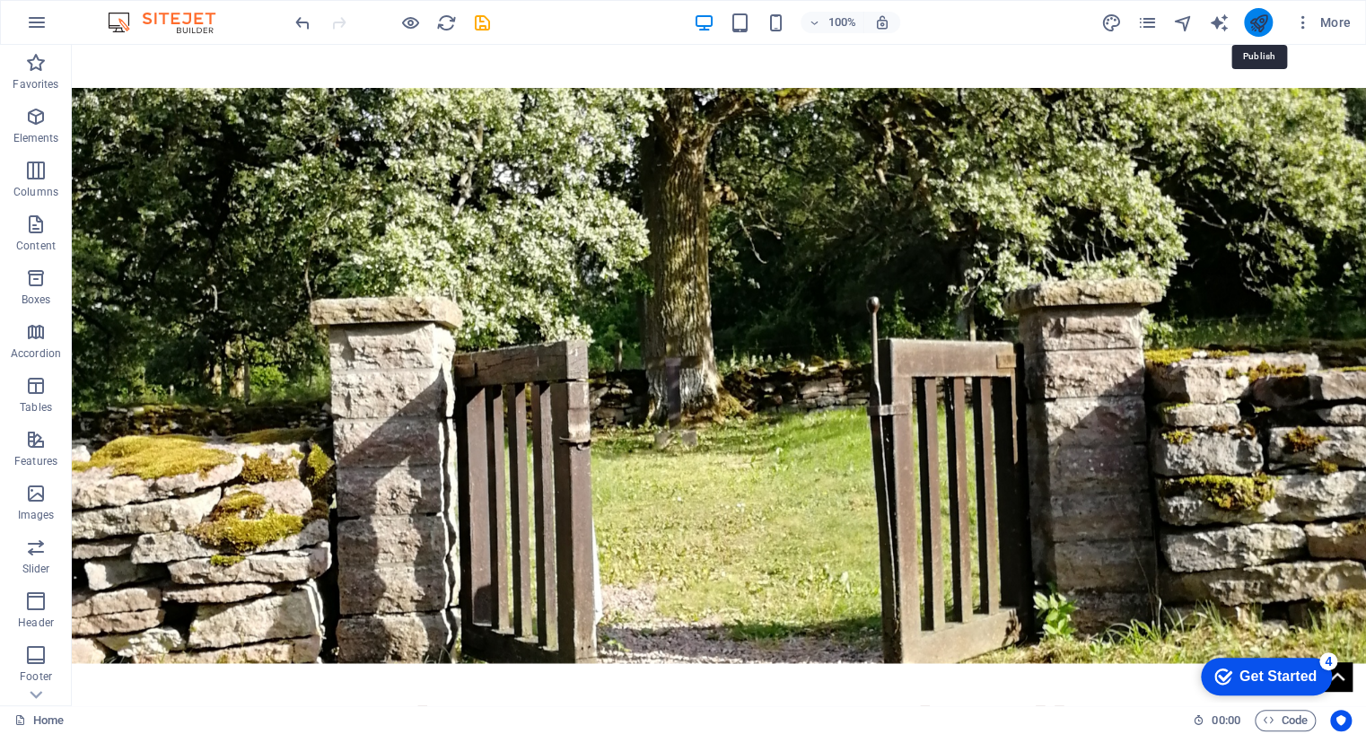
click at [1257, 21] on icon "publish" at bounding box center [1258, 23] width 21 height 21
